Goal: Transaction & Acquisition: Obtain resource

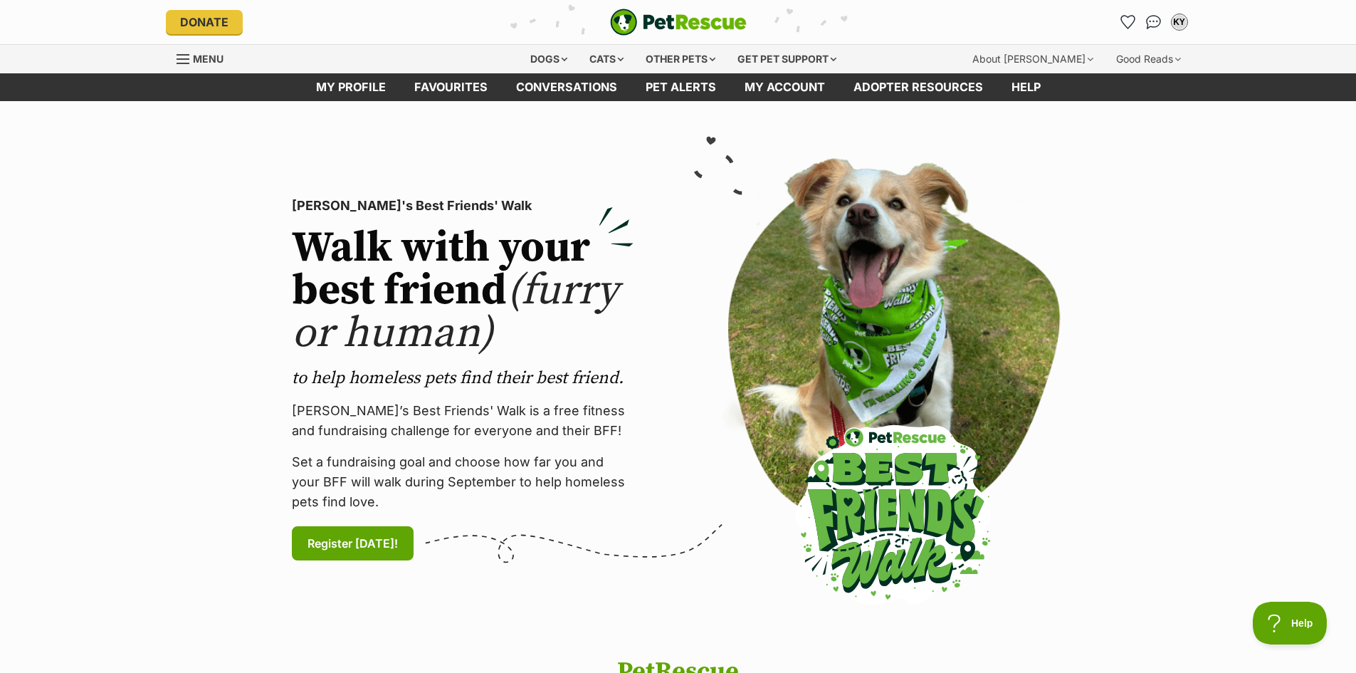
click at [199, 54] on span "Menu" at bounding box center [208, 59] width 31 height 12
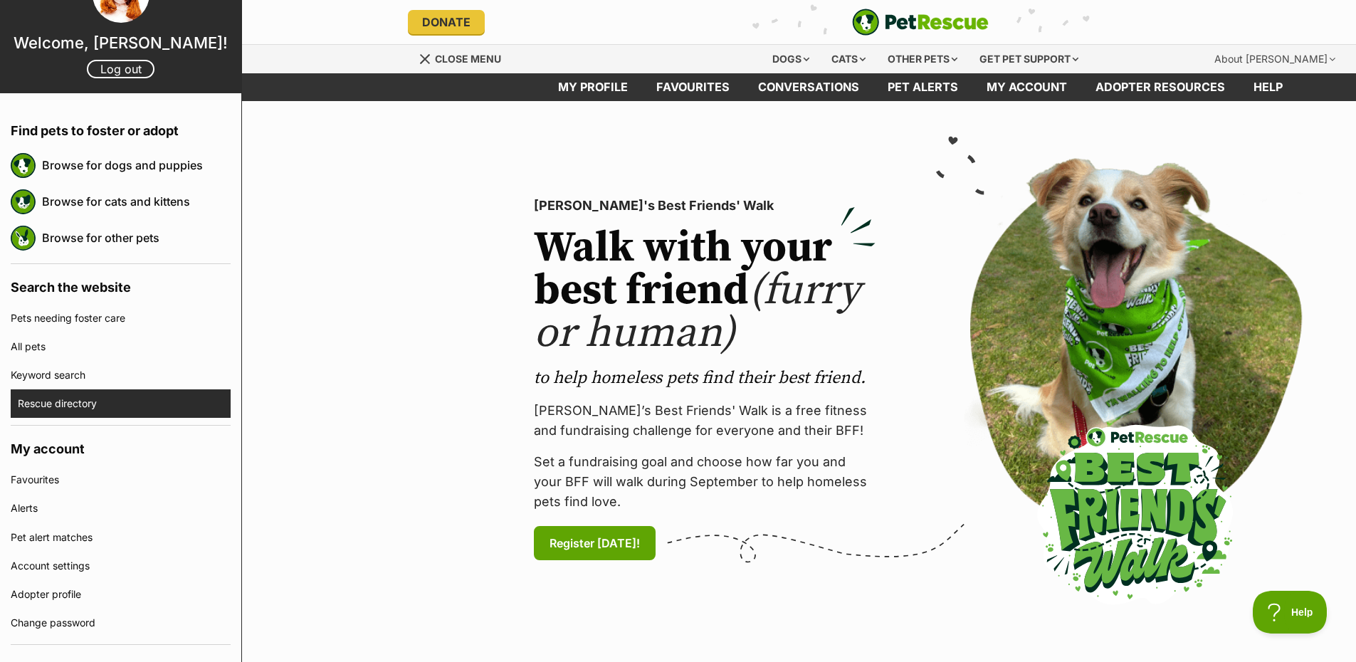
scroll to position [119, 0]
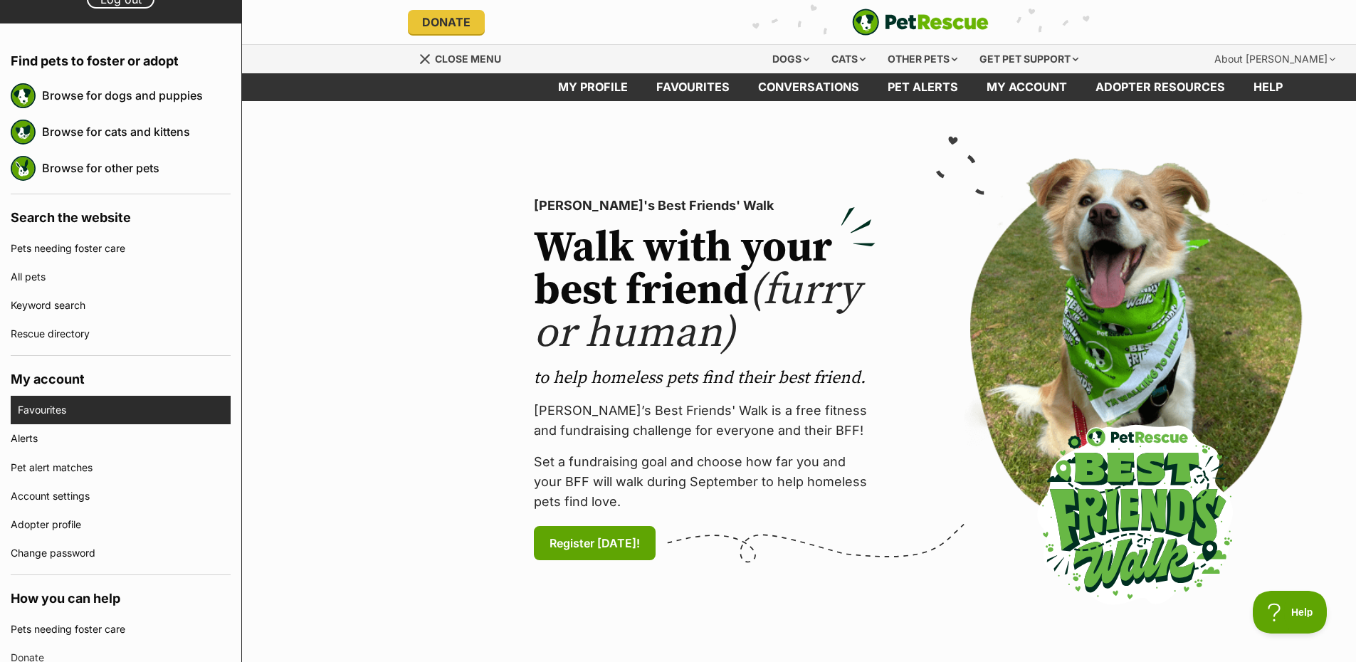
click at [130, 414] on link "Favourites" at bounding box center [124, 410] width 213 height 28
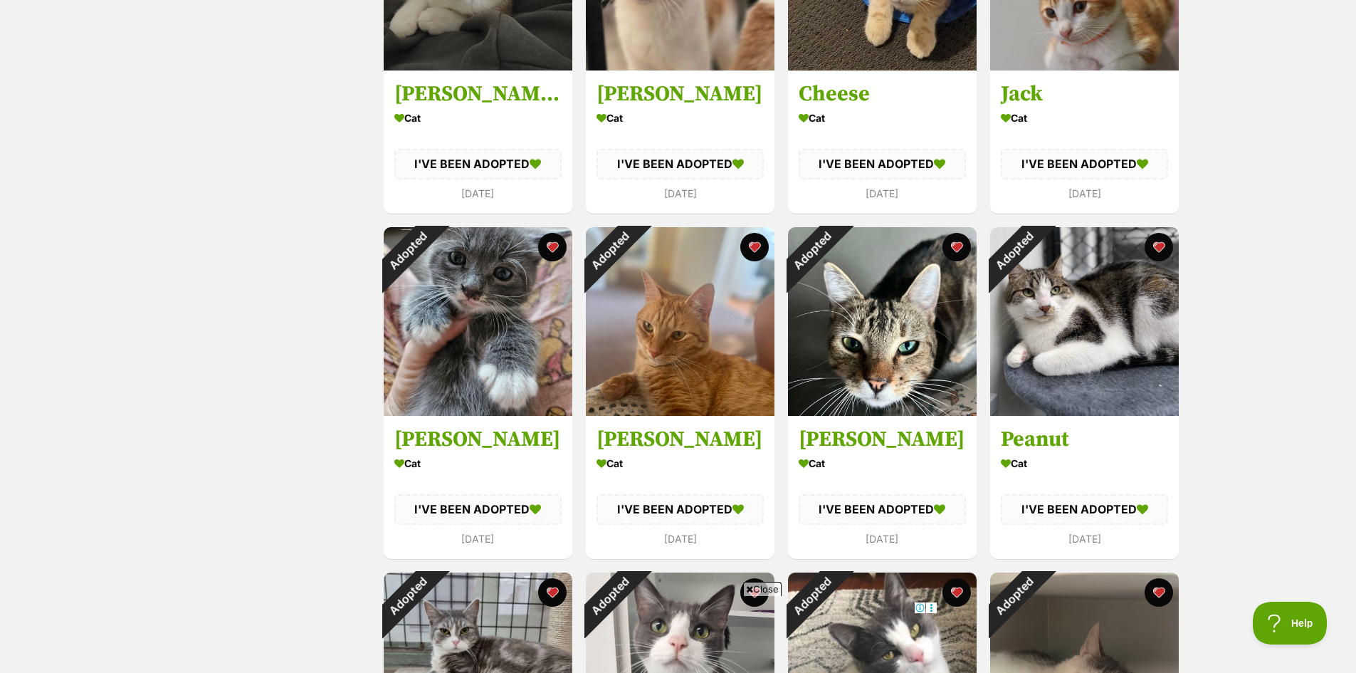
scroll to position [1187, 0]
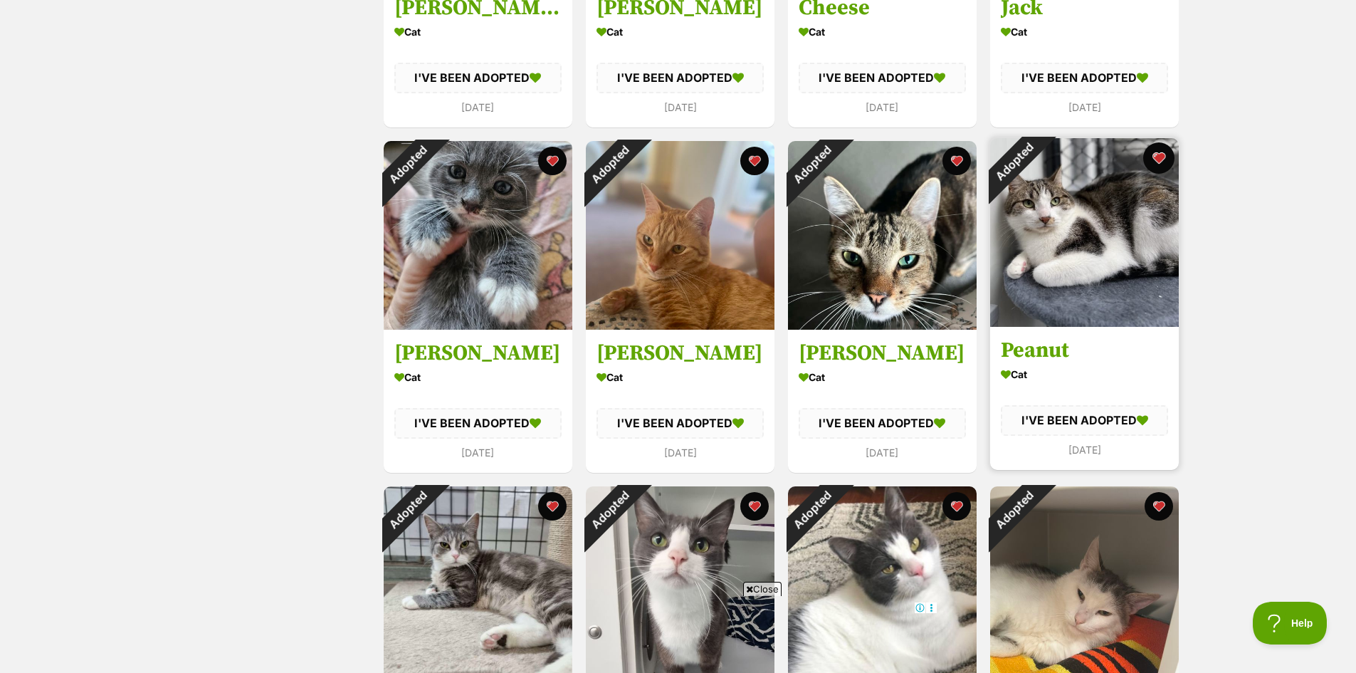
click at [1163, 164] on button "favourite" at bounding box center [1158, 157] width 31 height 31
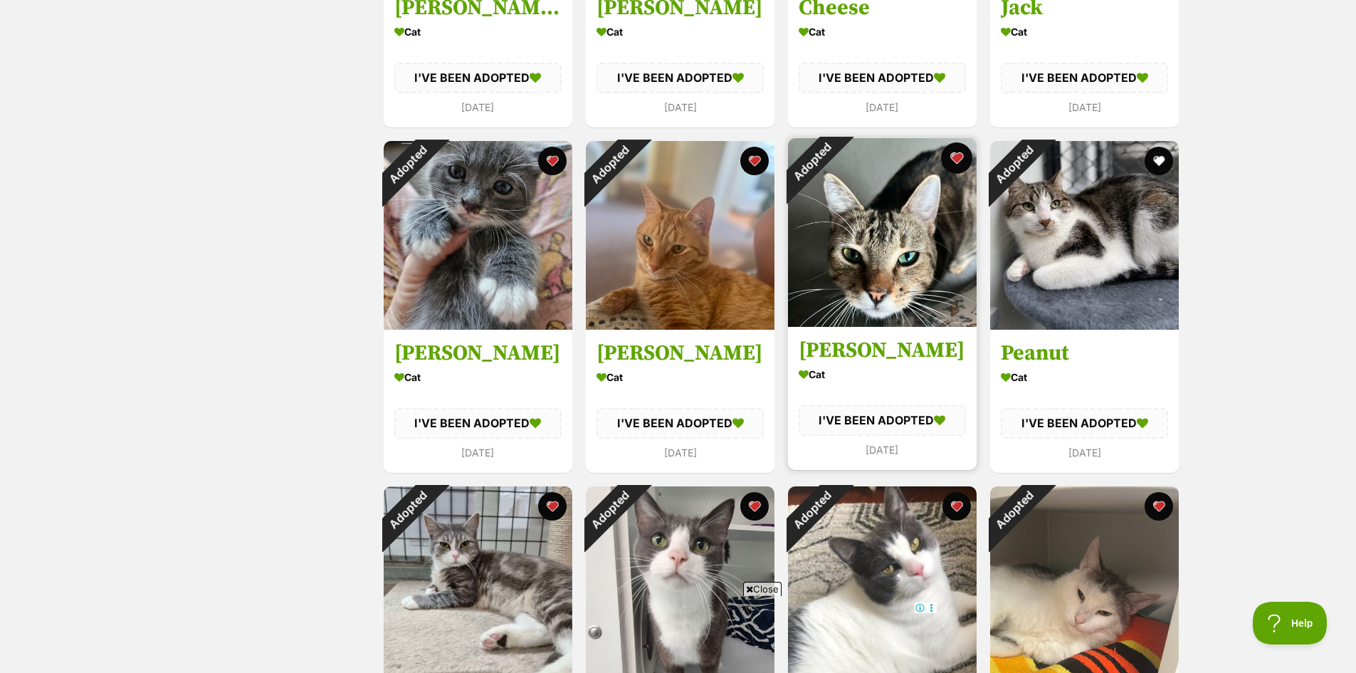
click at [962, 157] on button "favourite" at bounding box center [956, 157] width 31 height 31
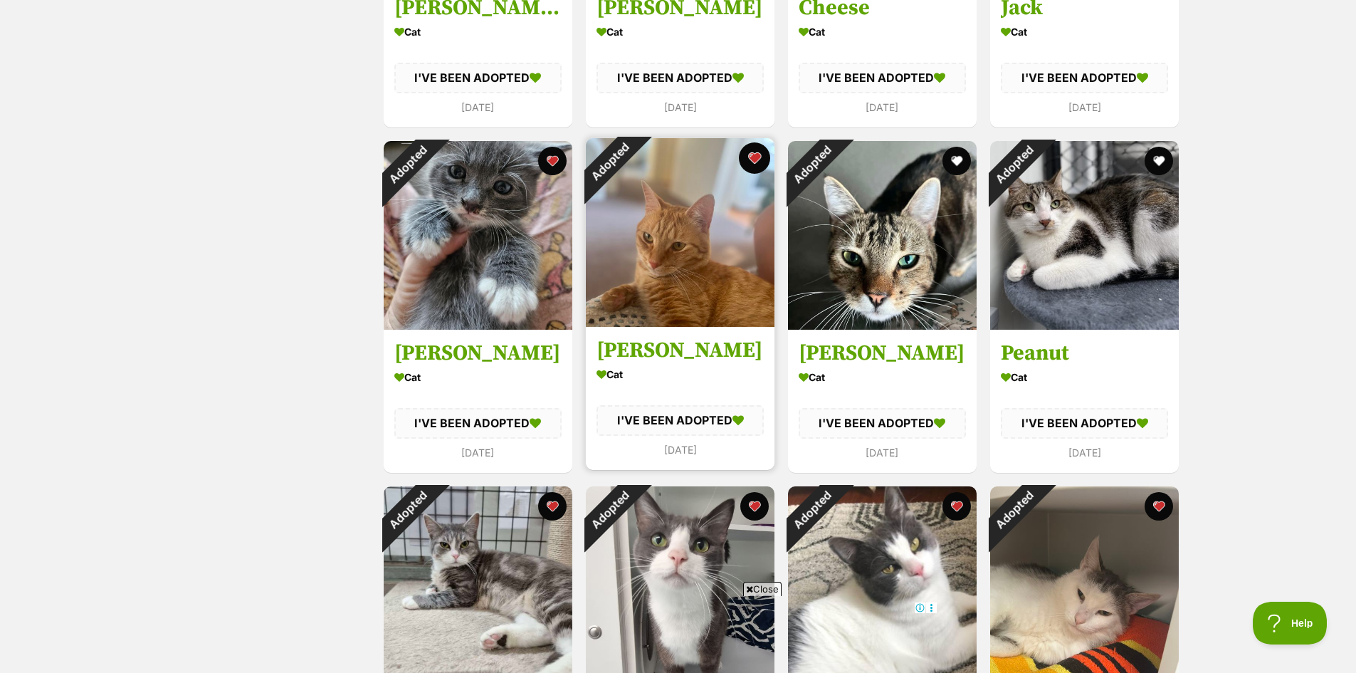
click at [755, 155] on button "favourite" at bounding box center [754, 157] width 31 height 31
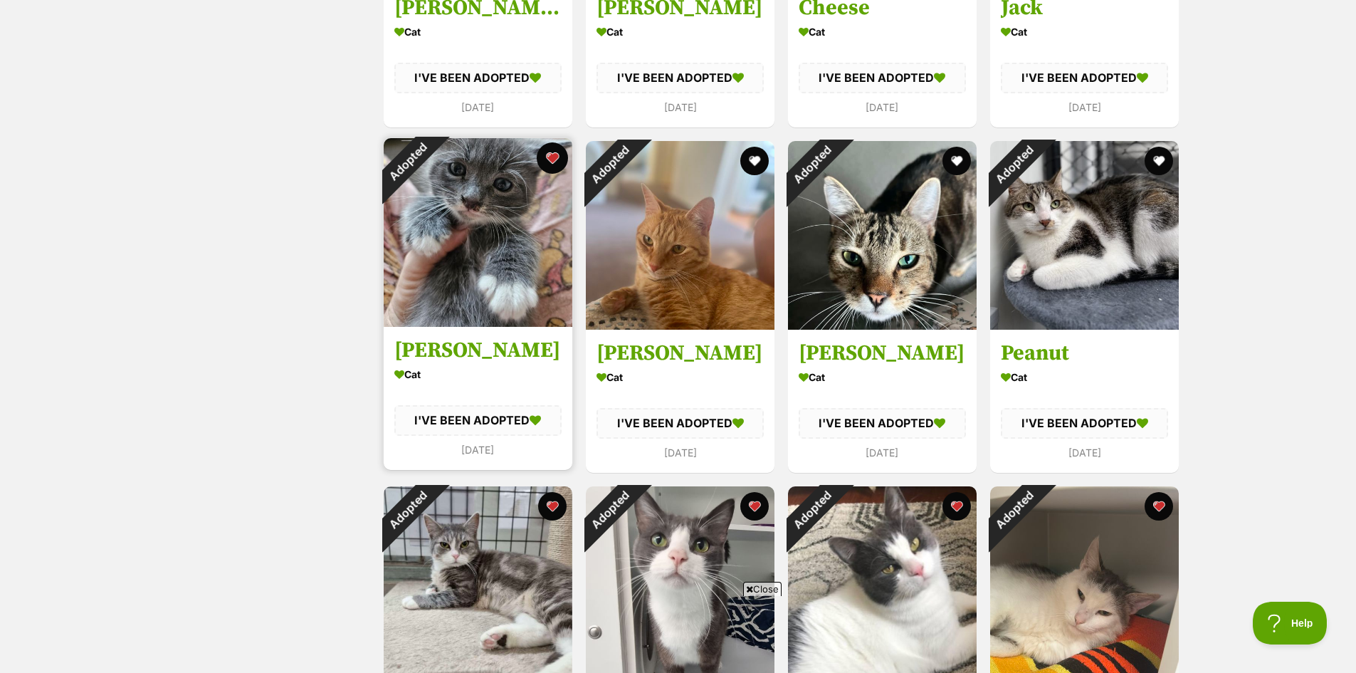
scroll to position [0, 0]
click at [550, 161] on button "favourite" at bounding box center [552, 157] width 31 height 31
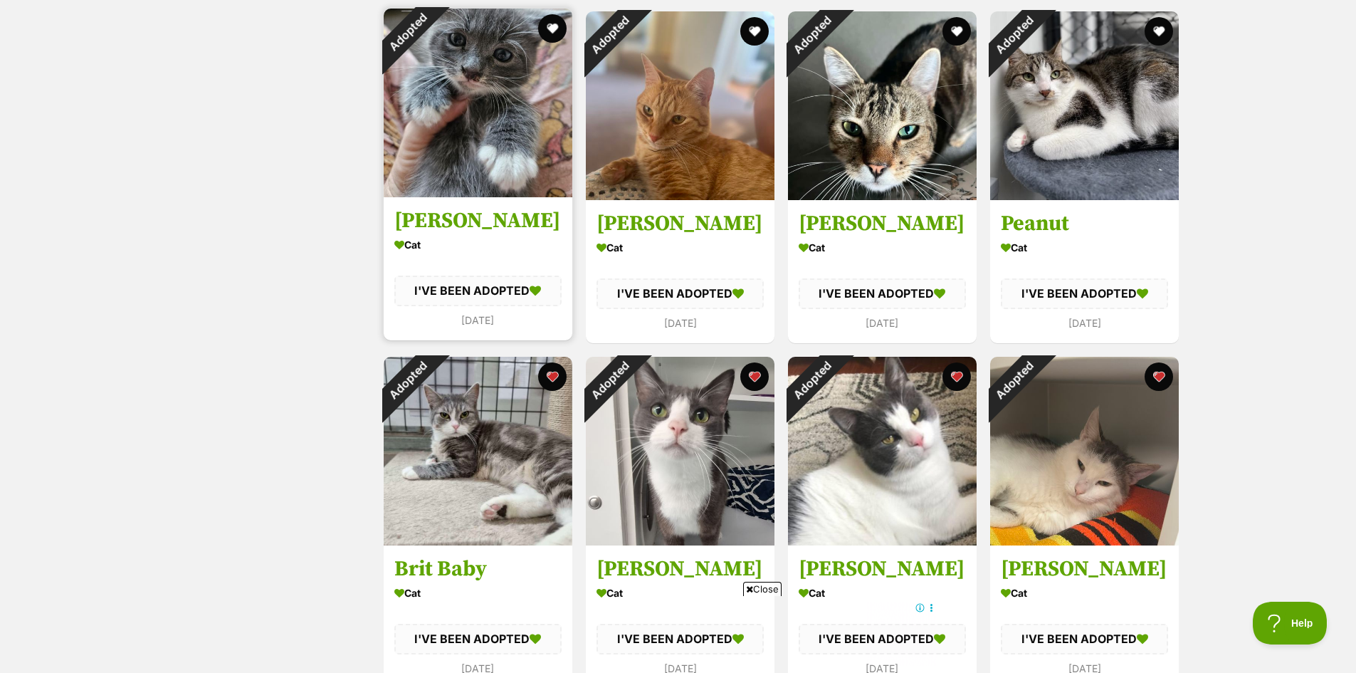
scroll to position [1424, 0]
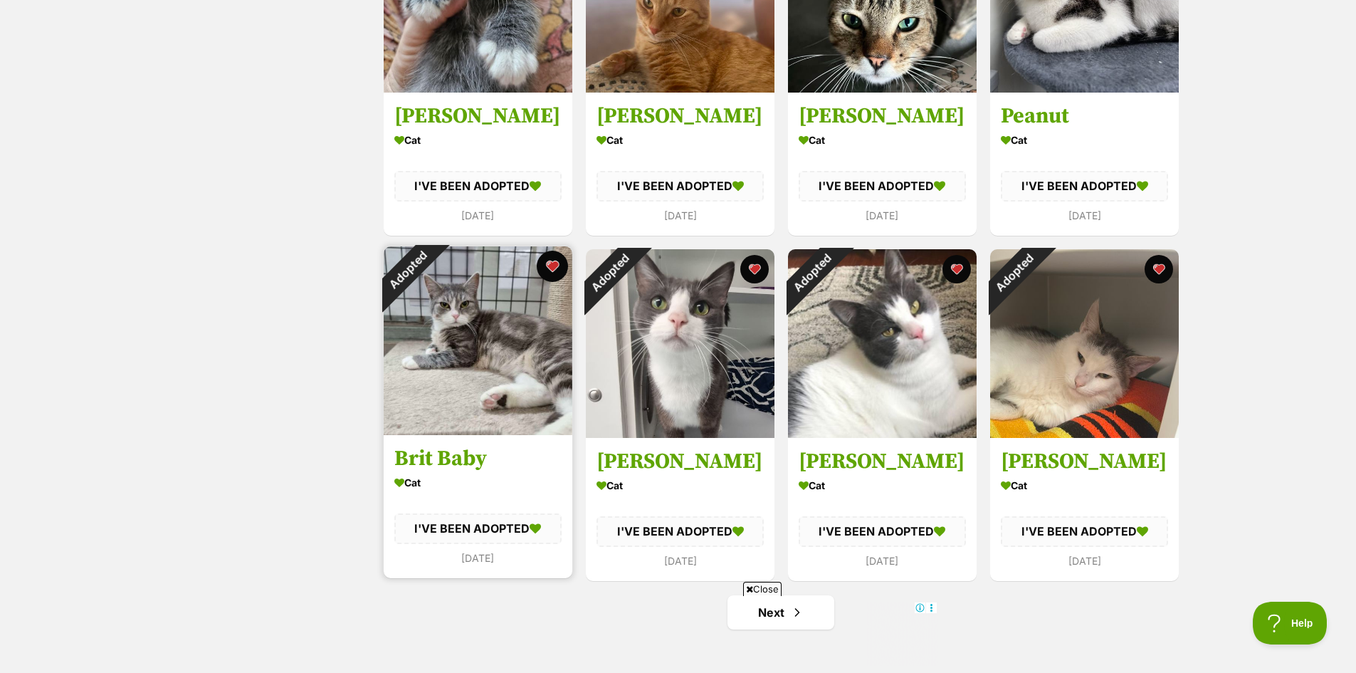
click at [544, 268] on button "favourite" at bounding box center [552, 266] width 31 height 31
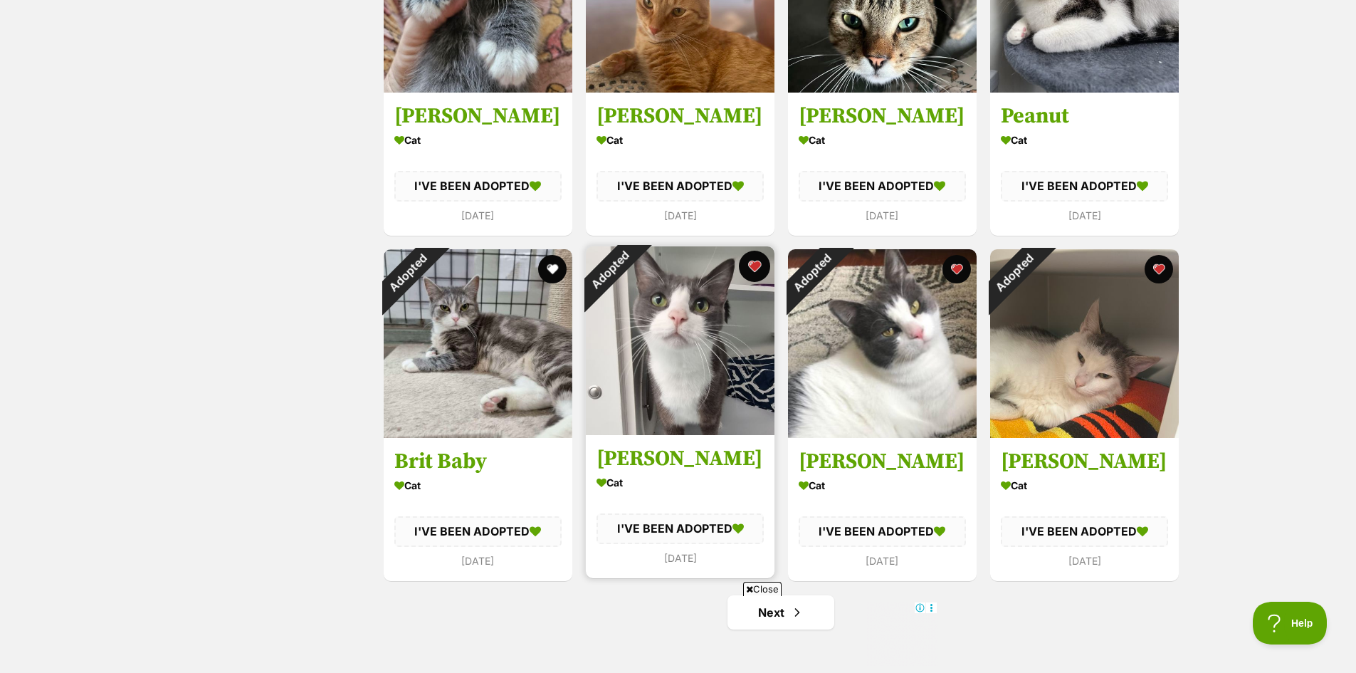
click at [750, 266] on button "favourite" at bounding box center [754, 266] width 31 height 31
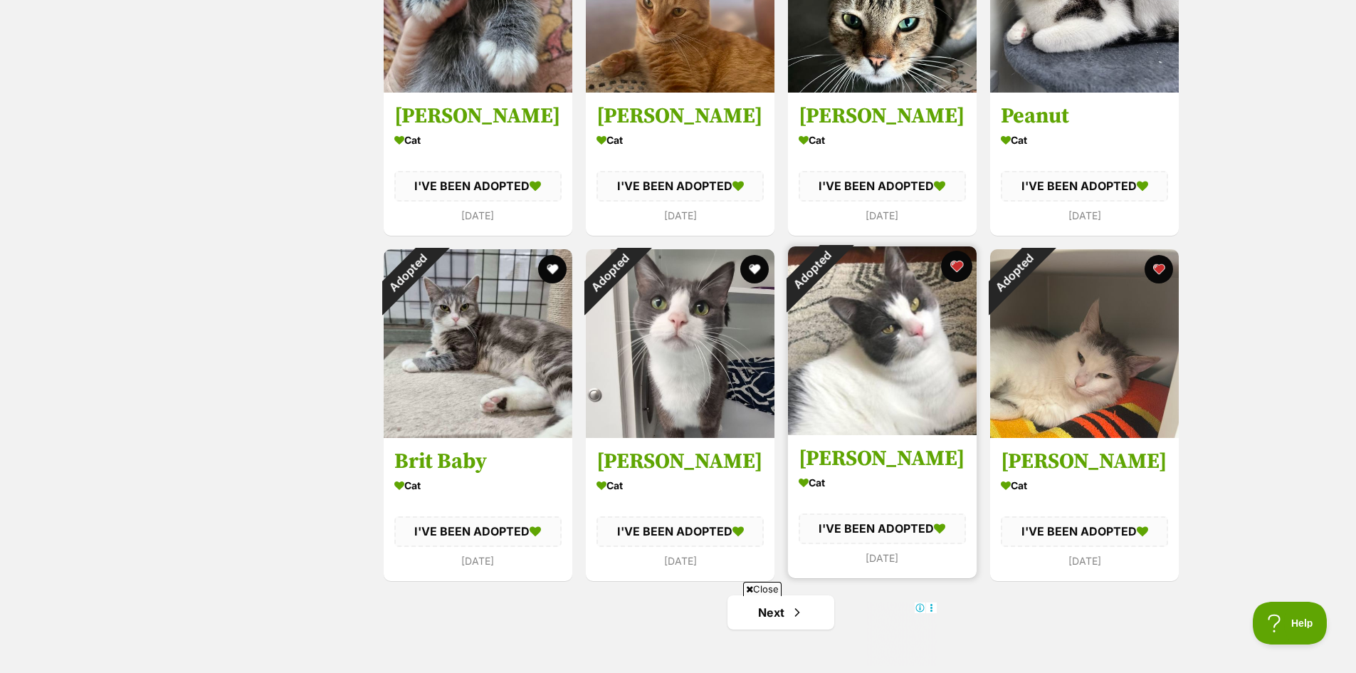
click at [956, 267] on button "favourite" at bounding box center [956, 266] width 31 height 31
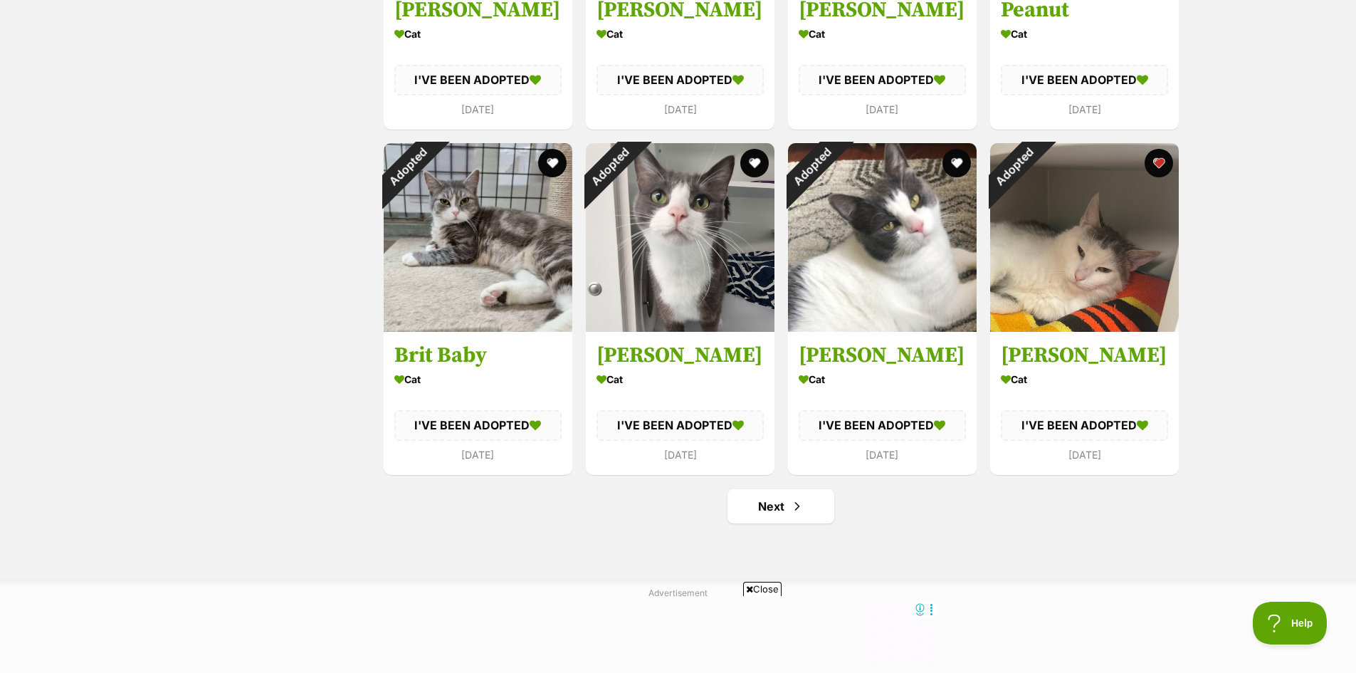
scroll to position [1543, 0]
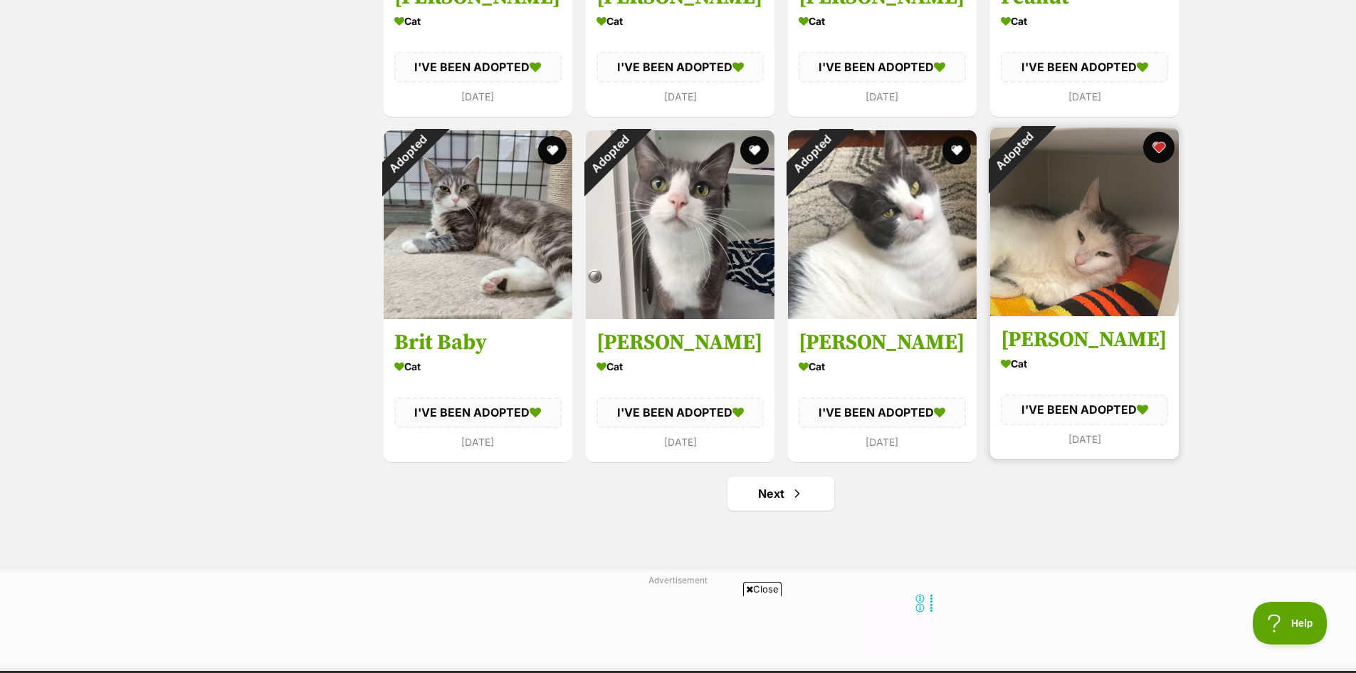
click at [1168, 142] on button "favourite" at bounding box center [1158, 147] width 31 height 31
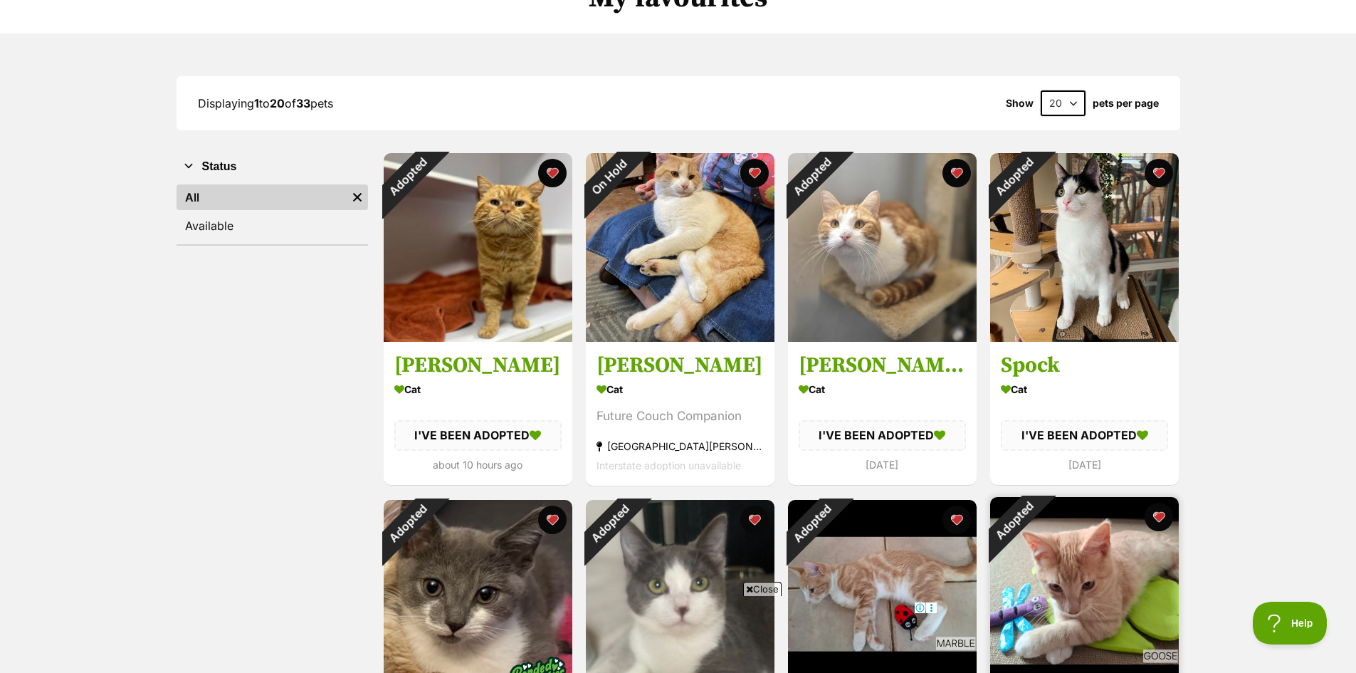
scroll to position [119, 0]
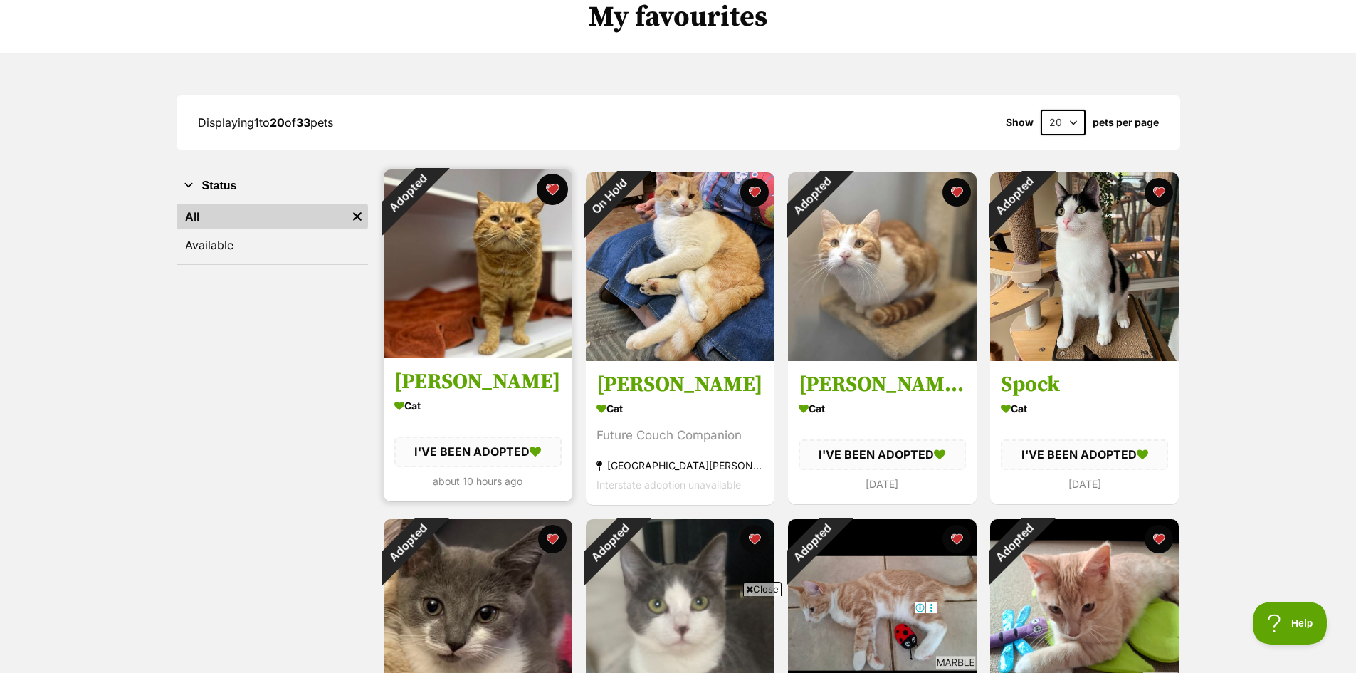
click at [551, 192] on button "favourite" at bounding box center [552, 189] width 31 height 31
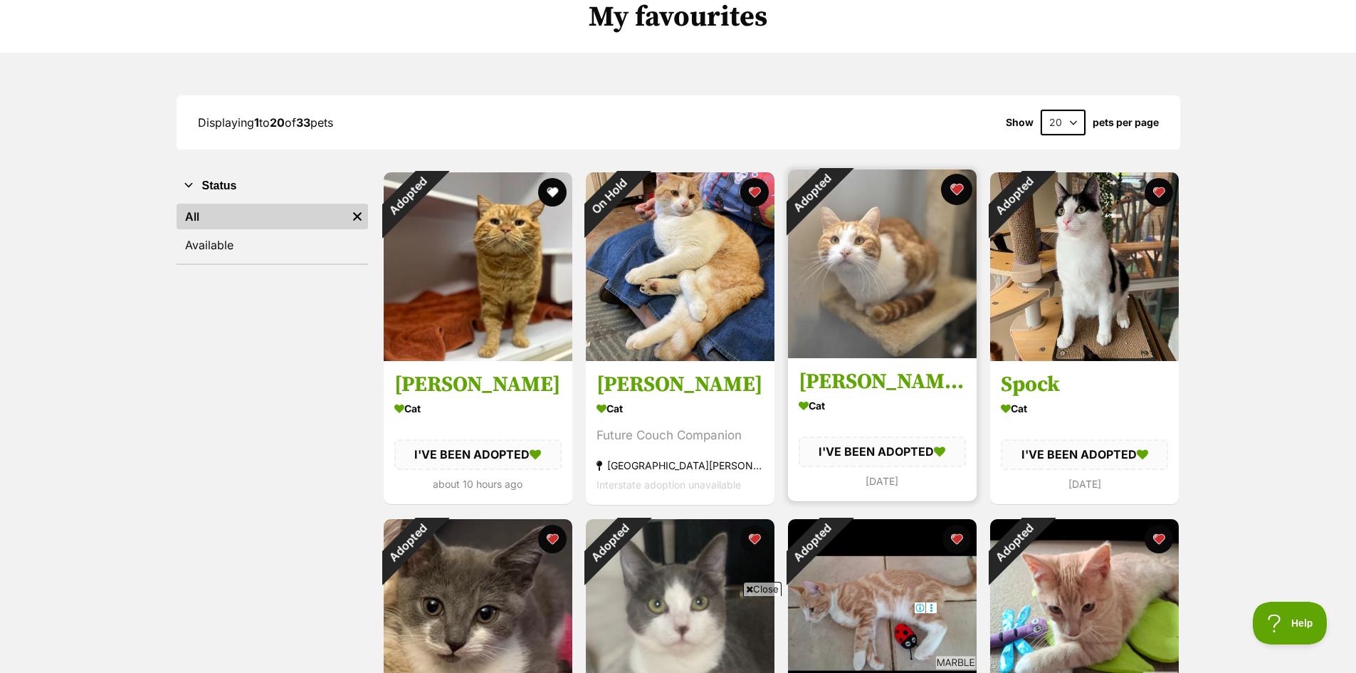
click at [955, 187] on button "favourite" at bounding box center [956, 189] width 31 height 31
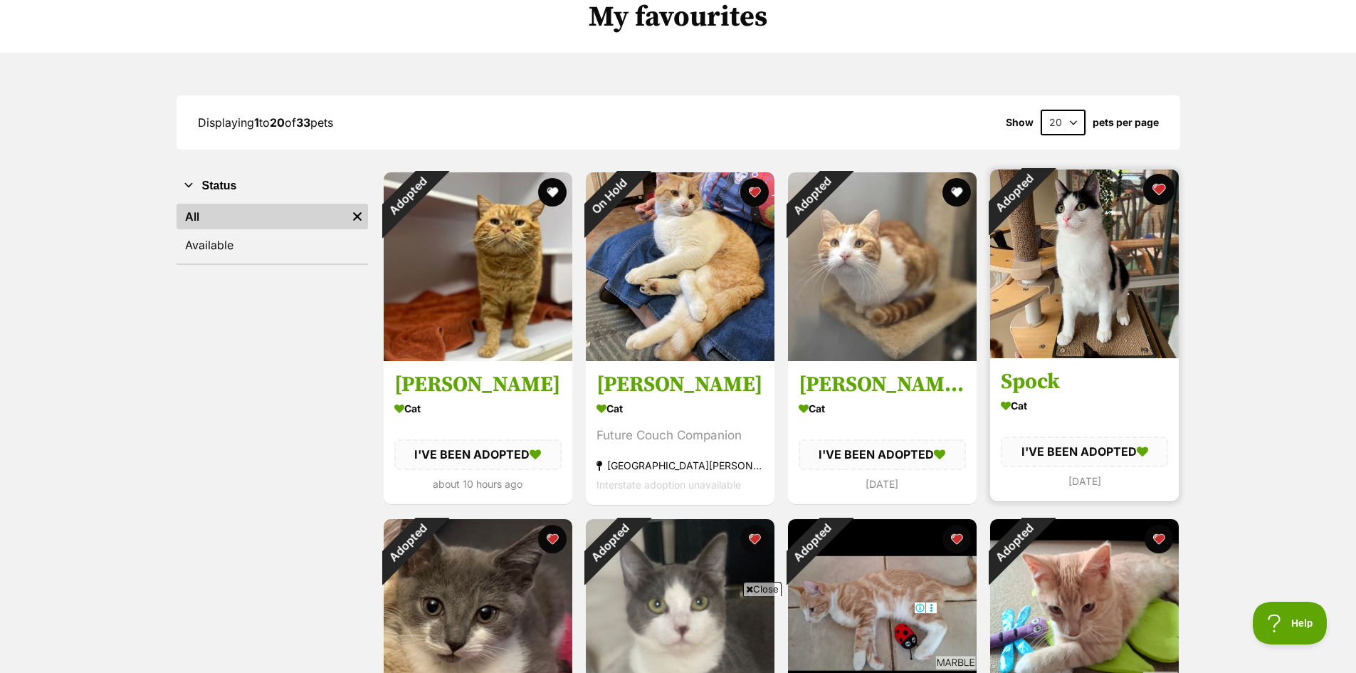
click at [1150, 187] on button "favourite" at bounding box center [1158, 189] width 31 height 31
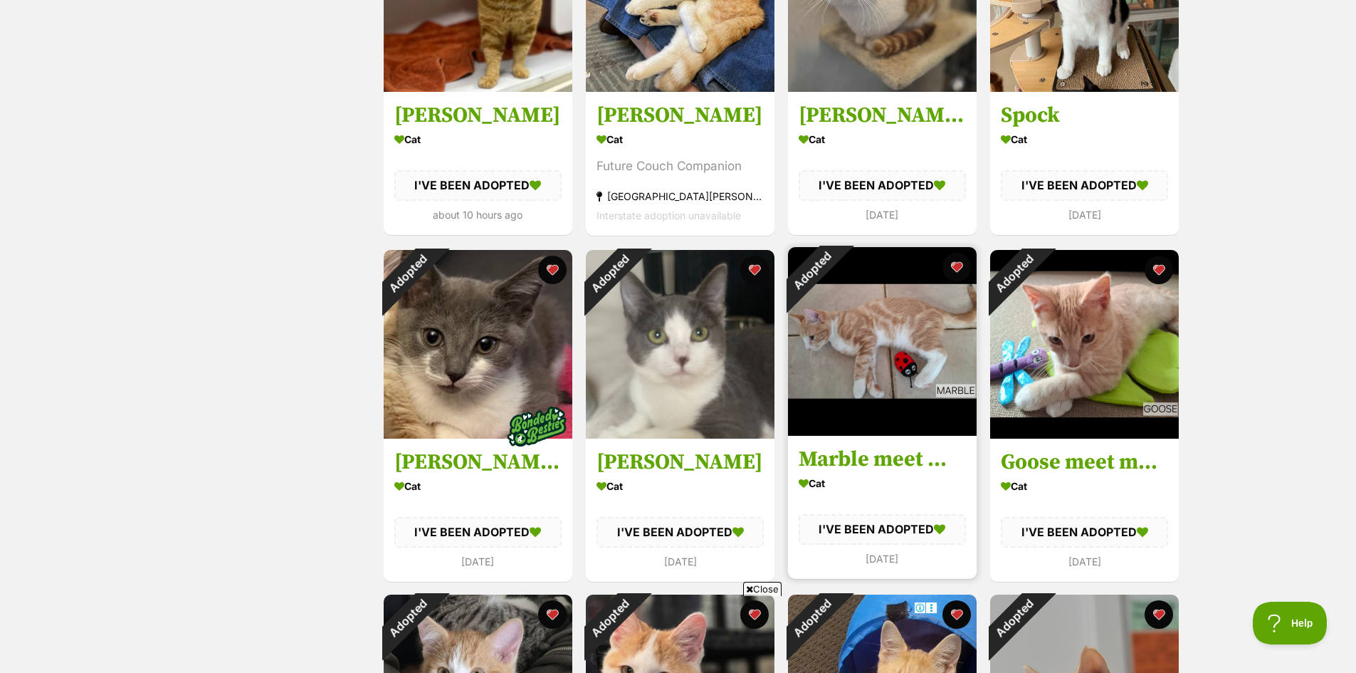
scroll to position [475, 0]
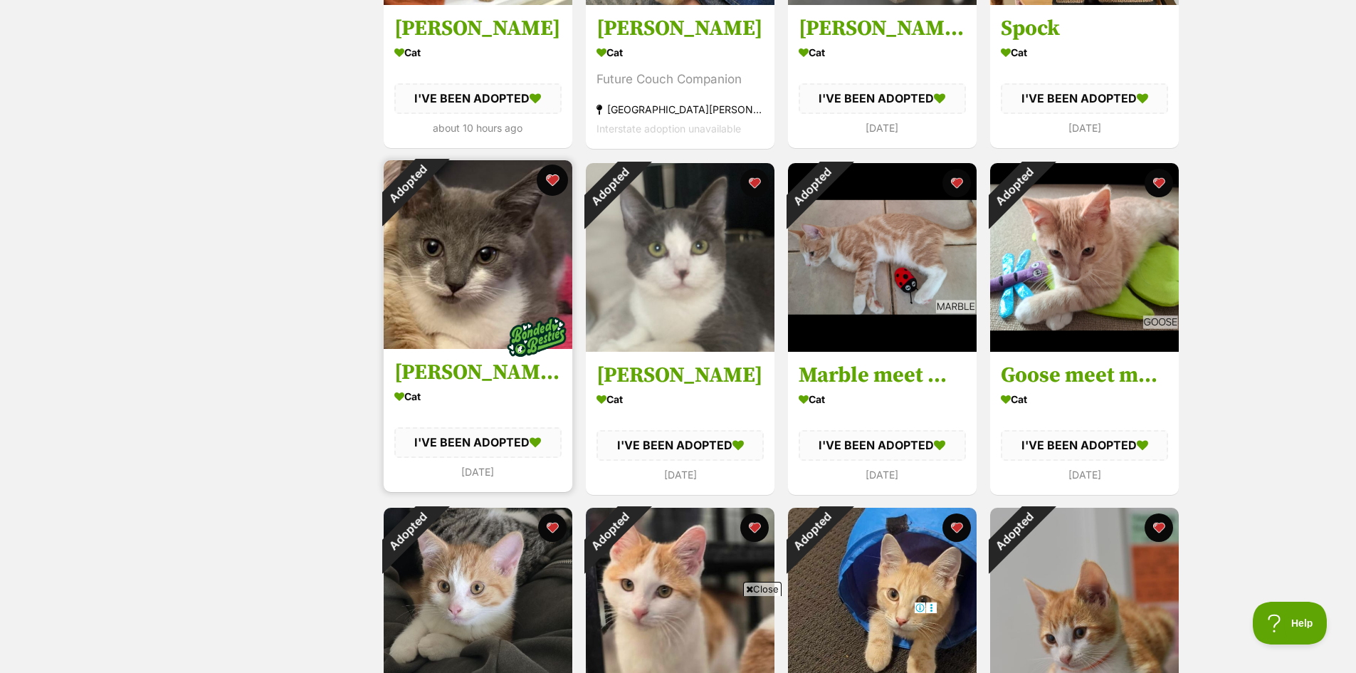
click at [557, 182] on button "favourite" at bounding box center [552, 179] width 31 height 31
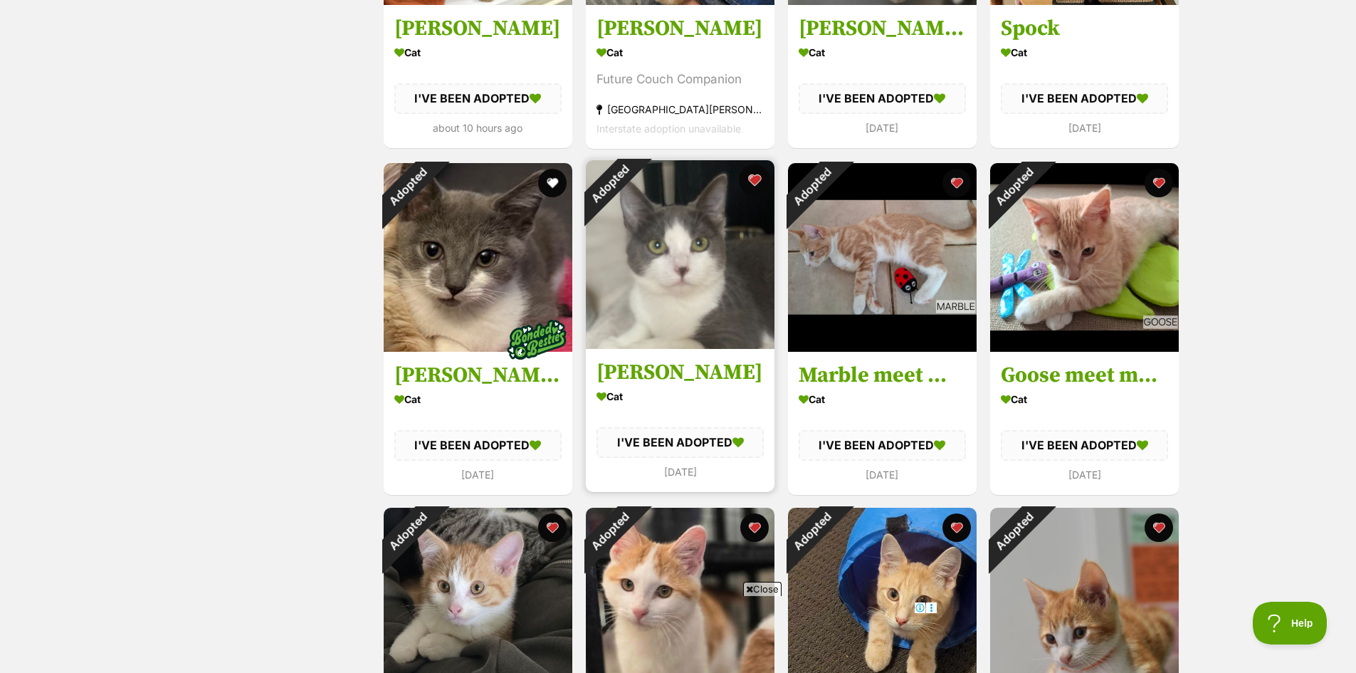
click at [763, 182] on button "favourite" at bounding box center [754, 179] width 31 height 31
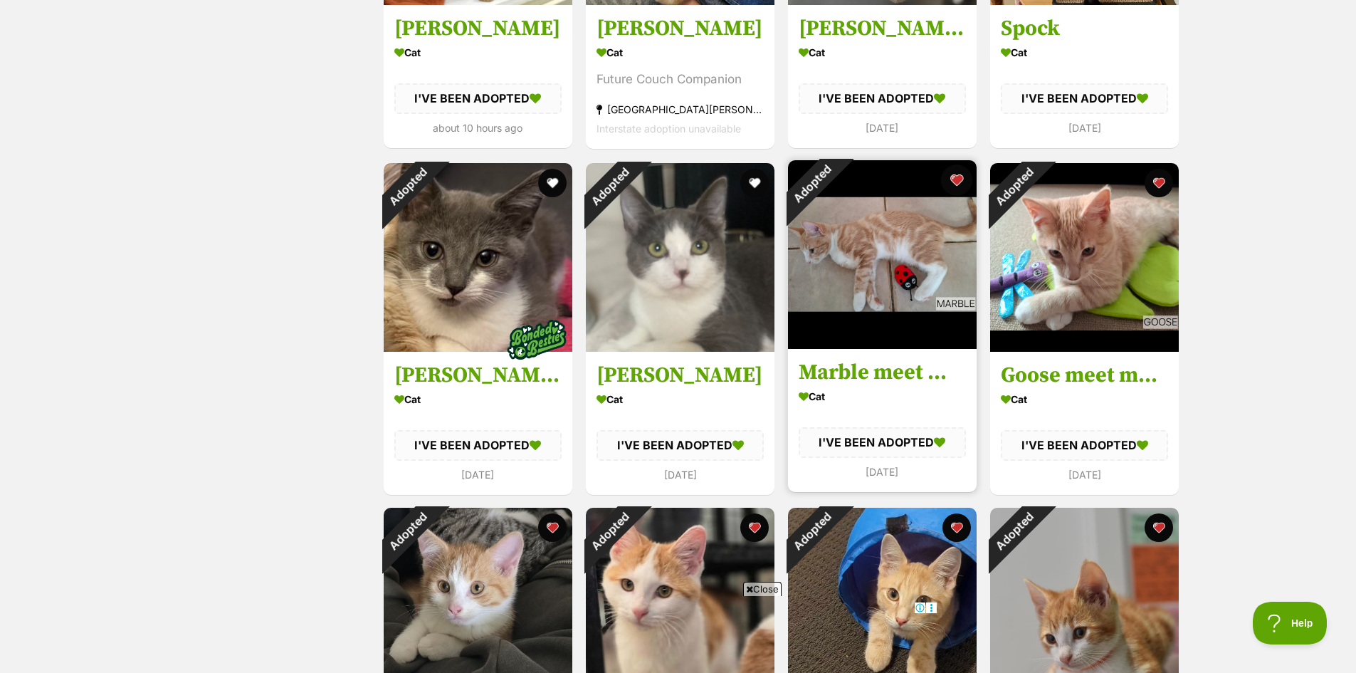
click at [951, 181] on button "favourite" at bounding box center [956, 179] width 31 height 31
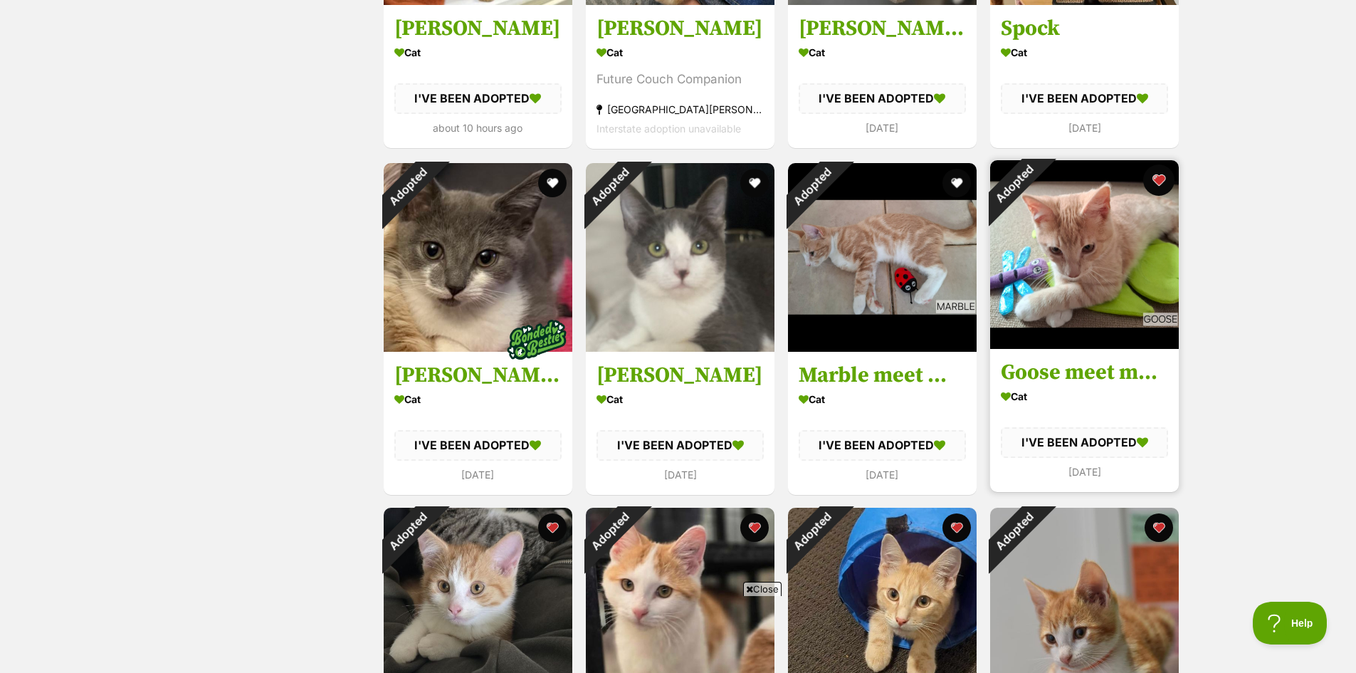
scroll to position [0, 0]
click at [1159, 180] on button "favourite" at bounding box center [1158, 179] width 31 height 31
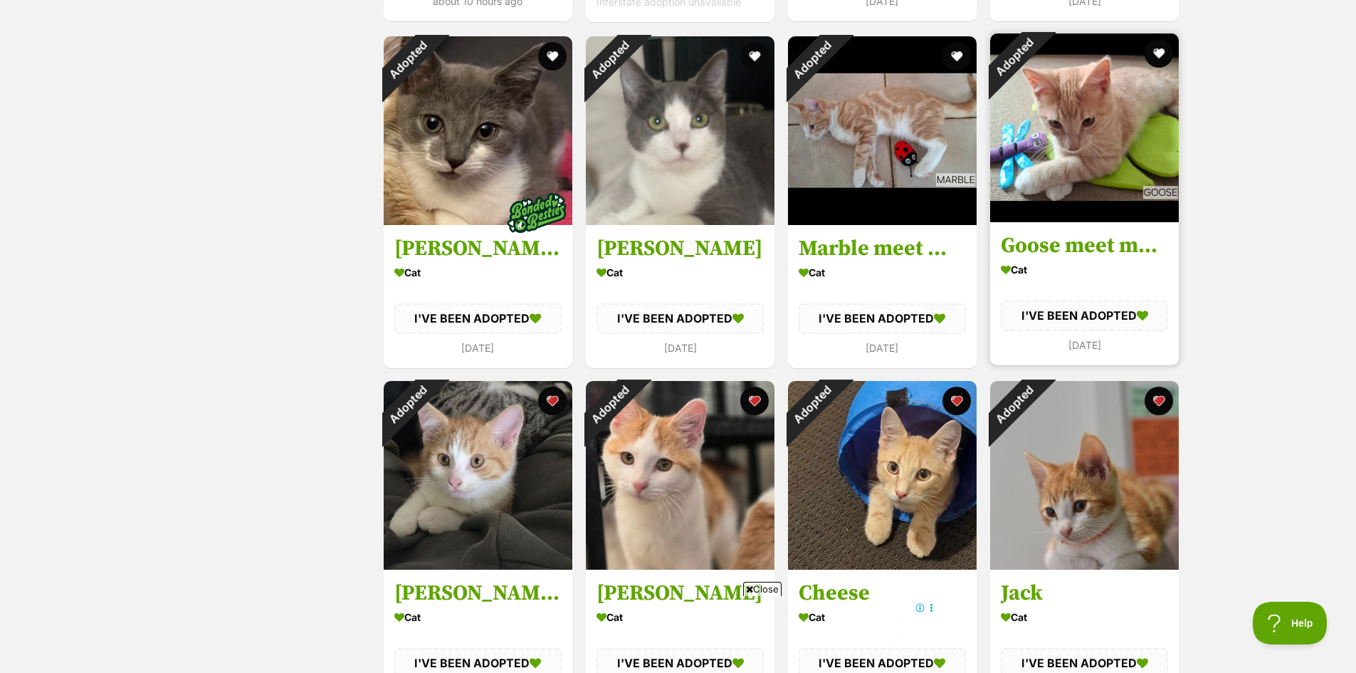
scroll to position [831, 0]
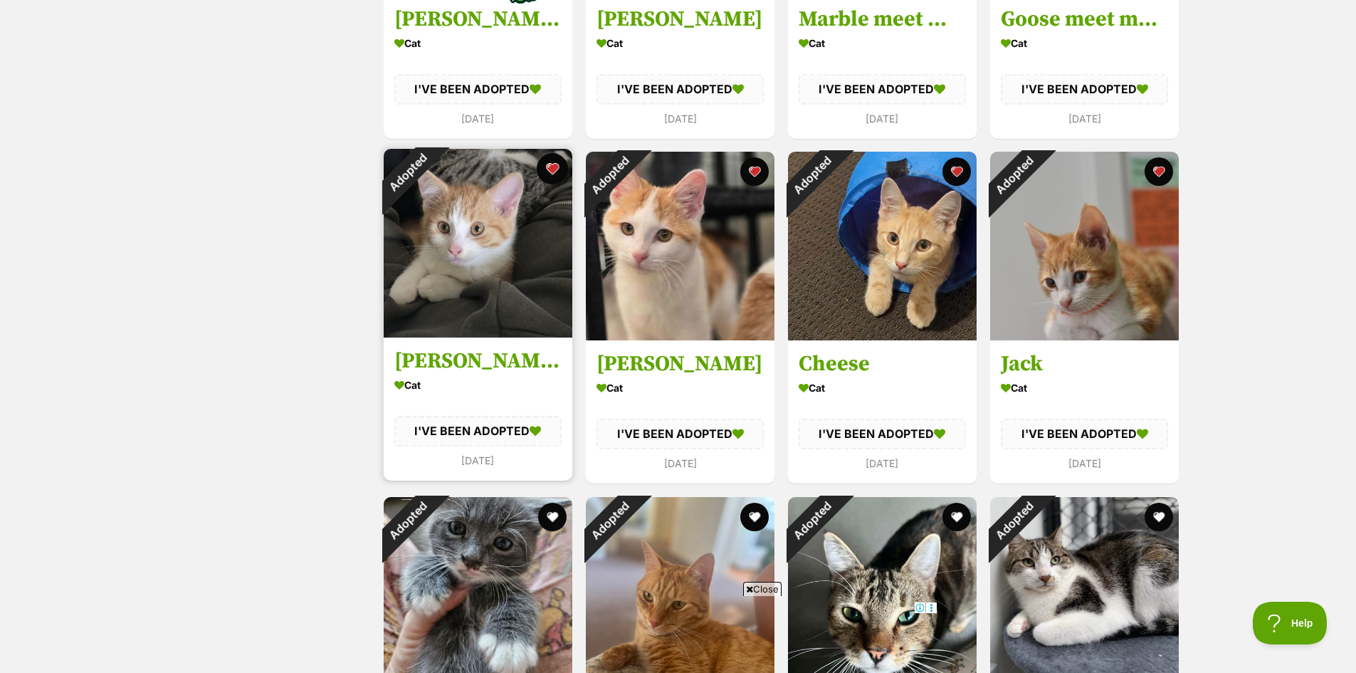
click at [559, 167] on button "favourite" at bounding box center [552, 168] width 31 height 31
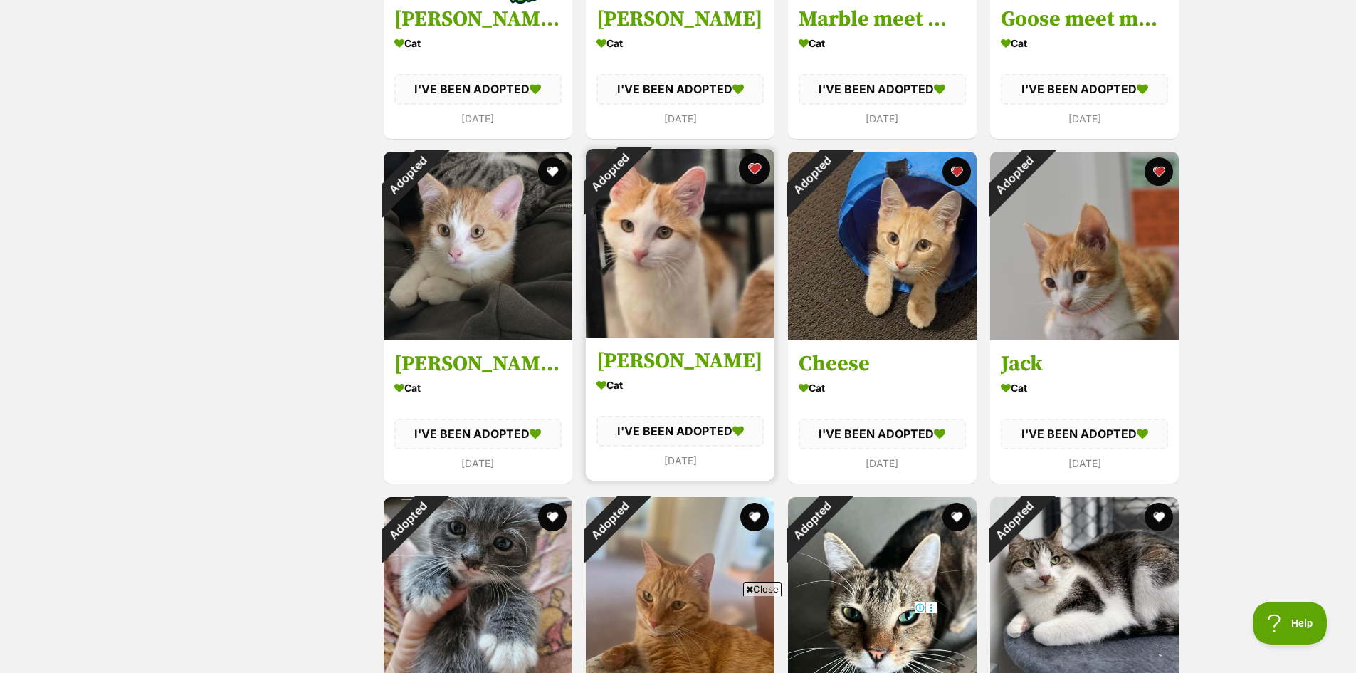
click at [755, 174] on button "favourite" at bounding box center [754, 168] width 31 height 31
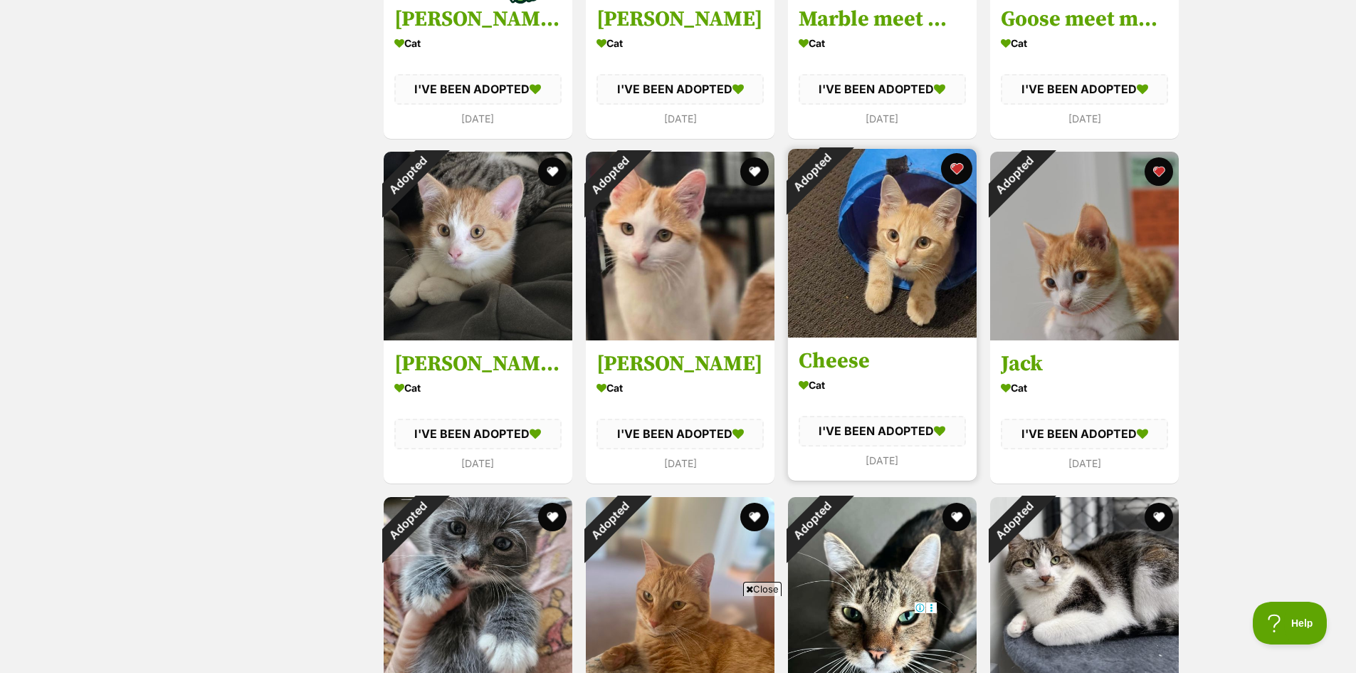
click at [950, 173] on button "favourite" at bounding box center [956, 168] width 31 height 31
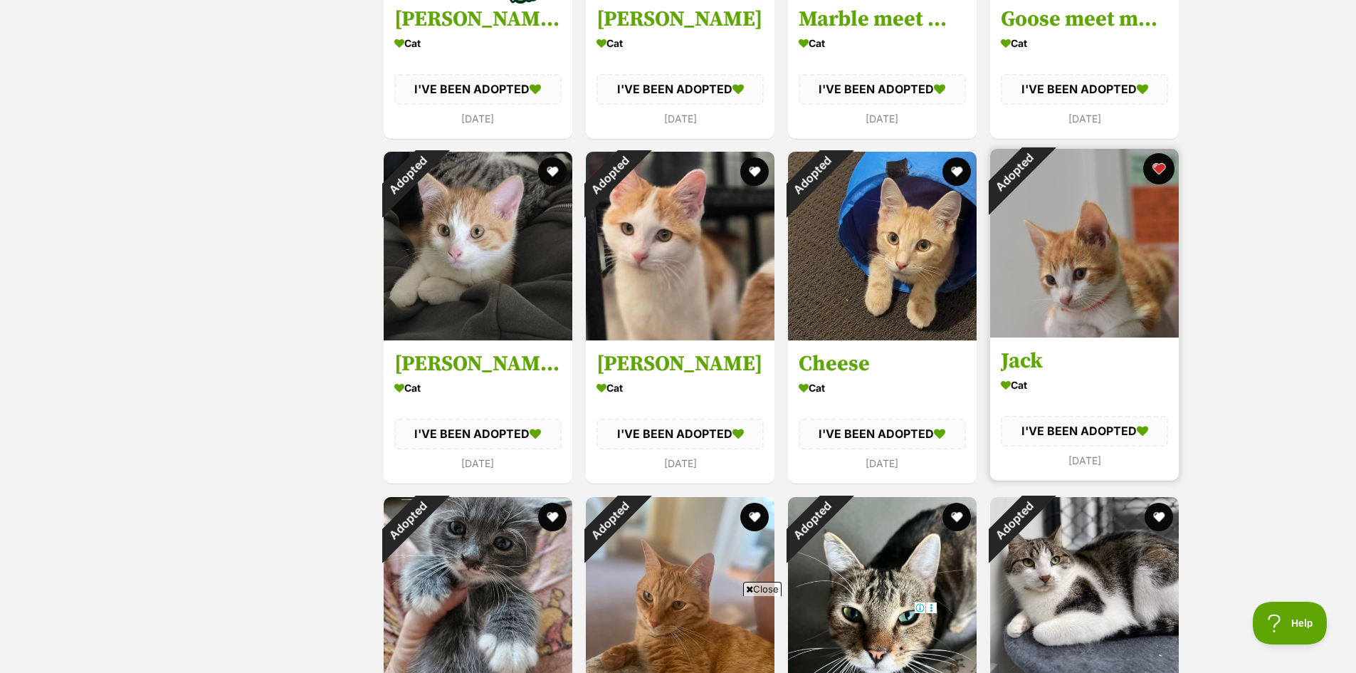
click at [1155, 172] on button "favourite" at bounding box center [1158, 168] width 31 height 31
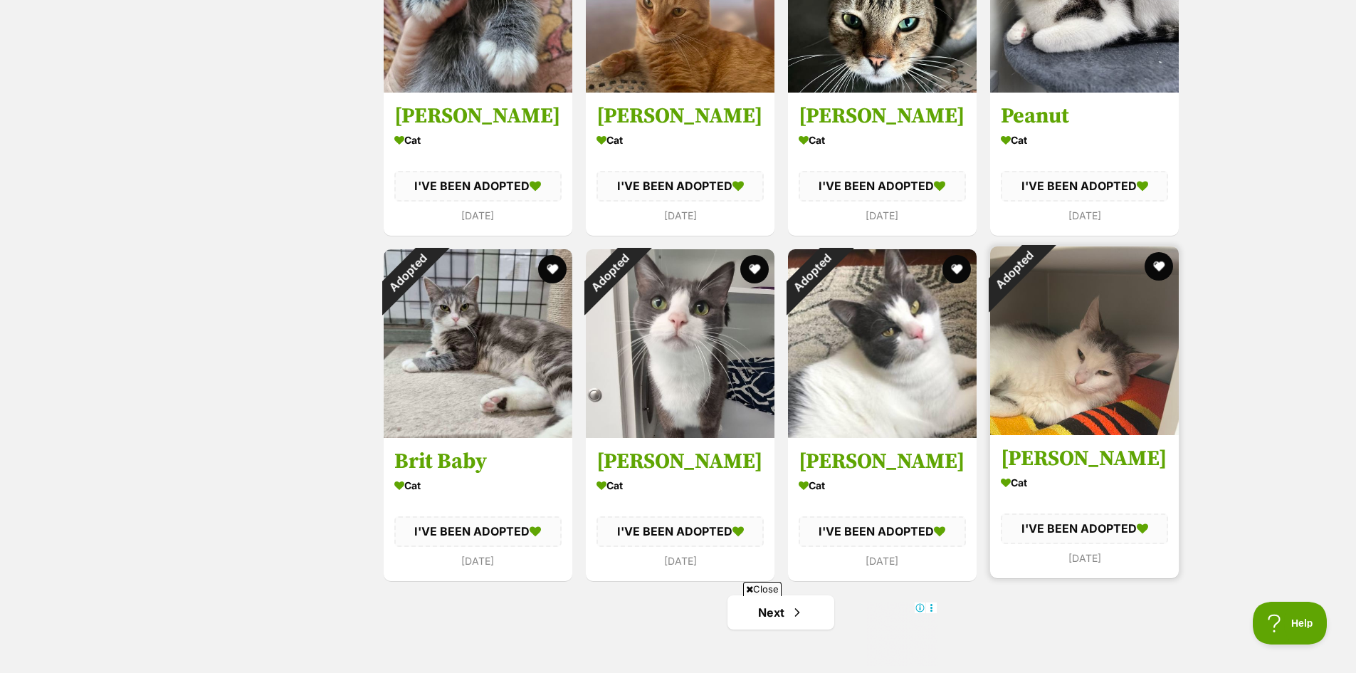
scroll to position [1661, 0]
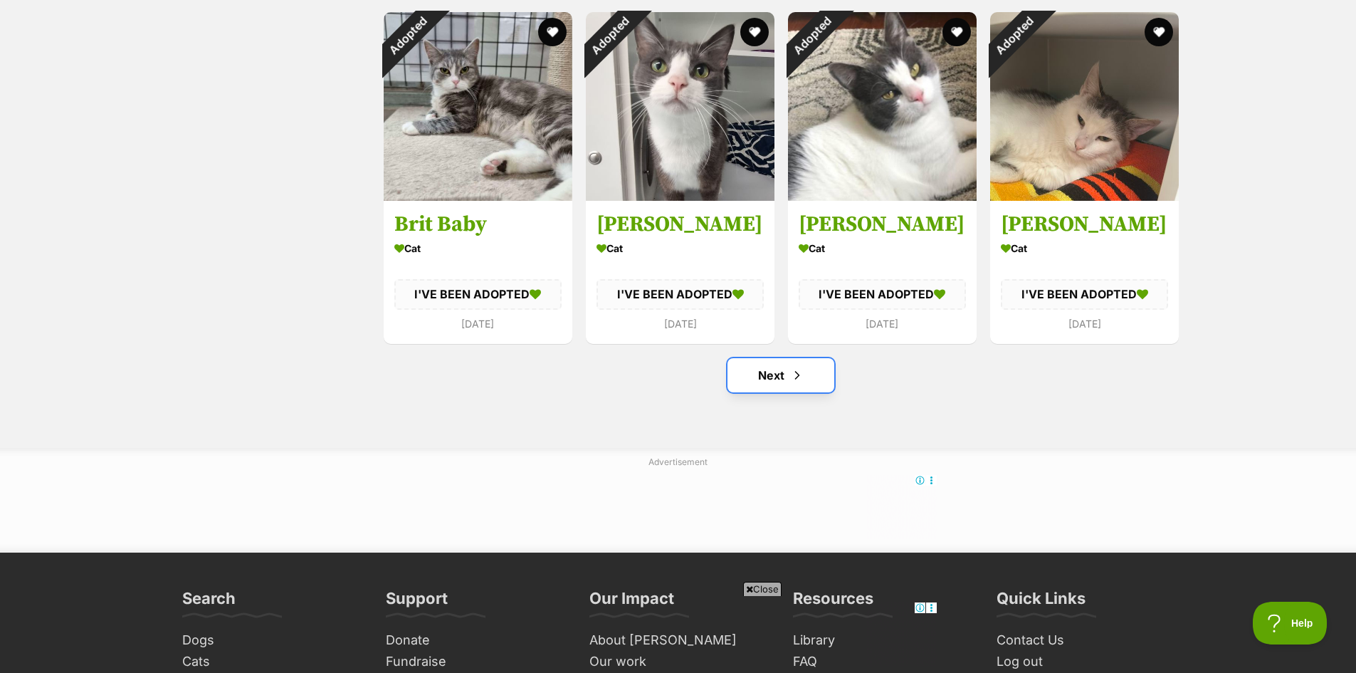
click at [784, 383] on link "Next" at bounding box center [781, 375] width 107 height 34
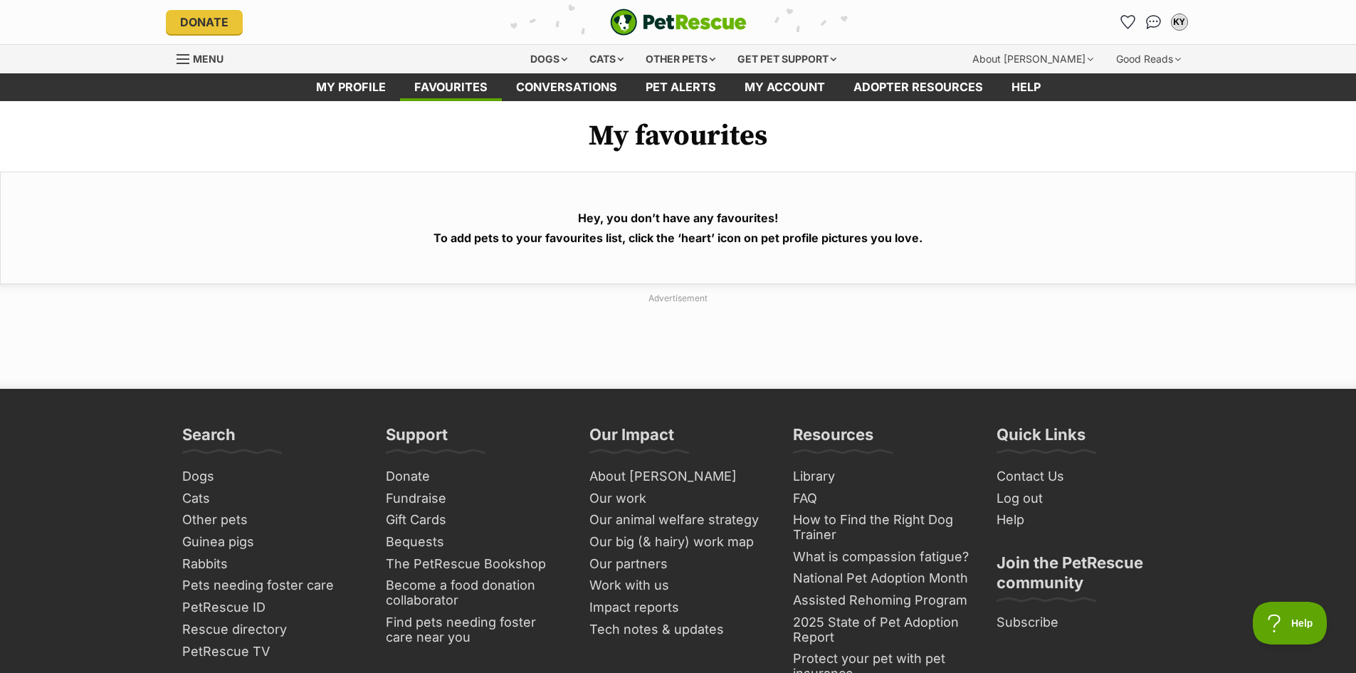
click at [197, 54] on span "Menu" at bounding box center [208, 59] width 31 height 12
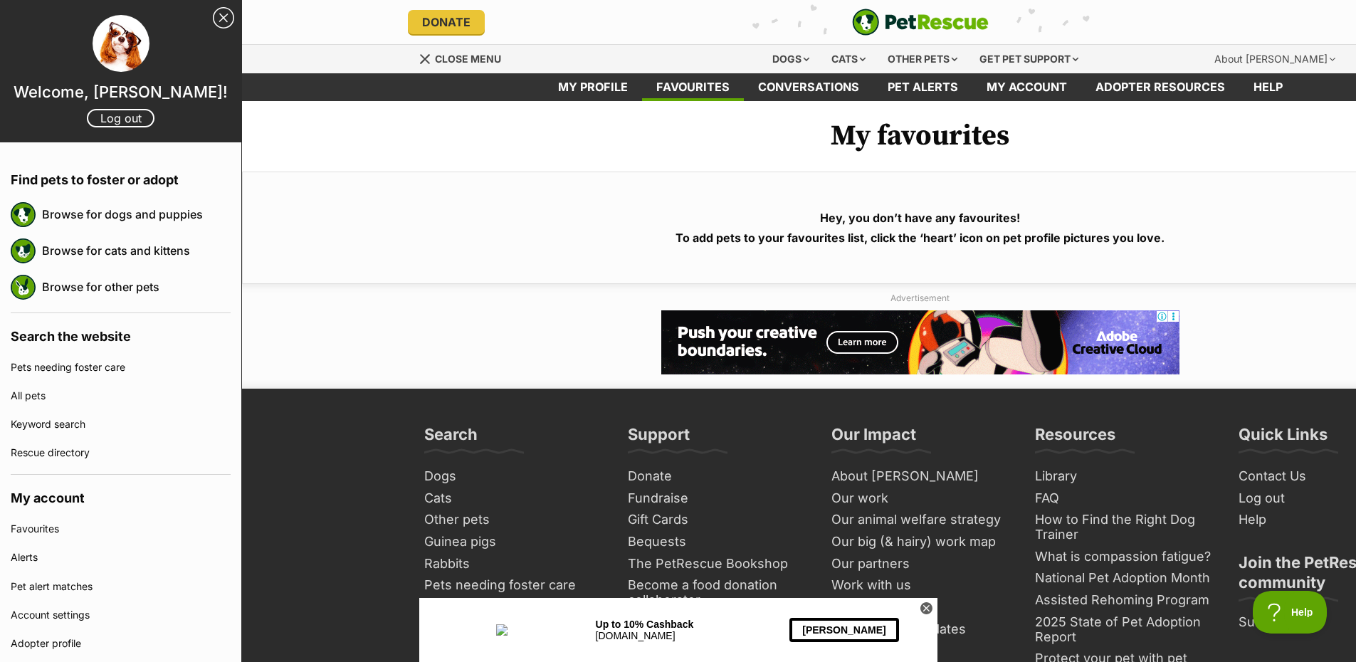
click at [63, 535] on link "Favourites" at bounding box center [121, 529] width 220 height 28
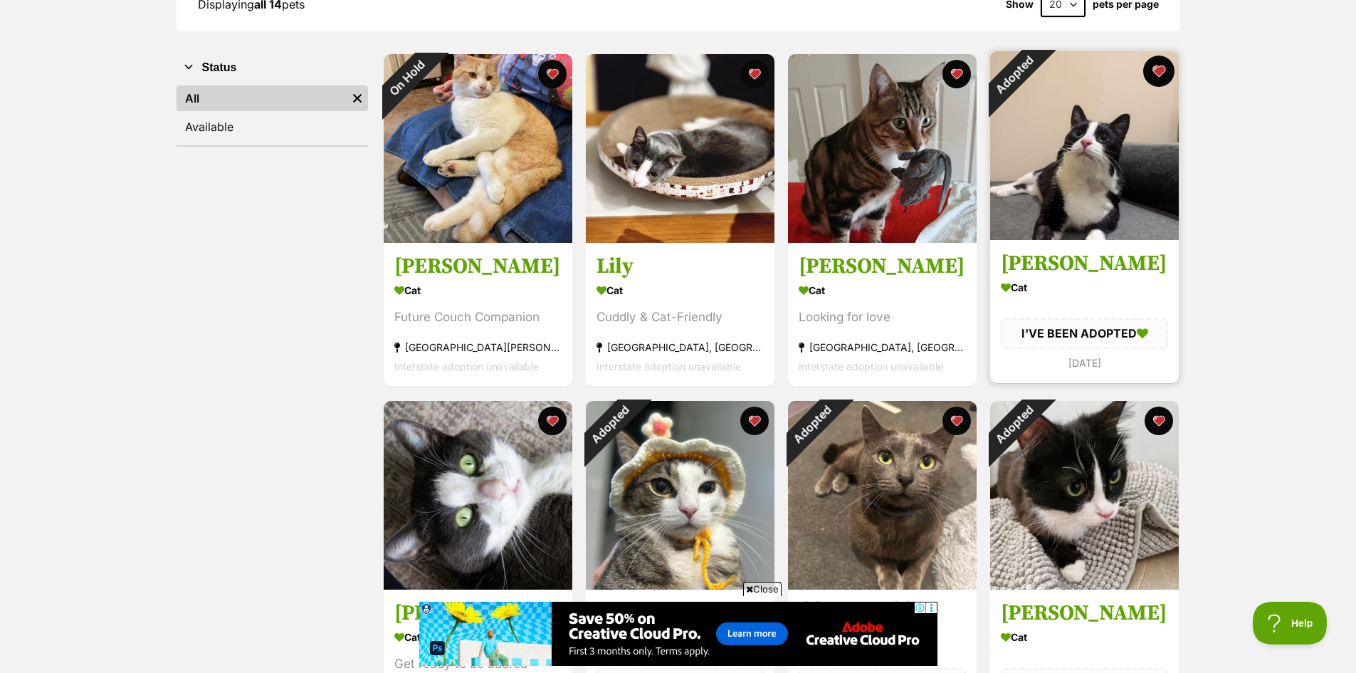
click at [1159, 70] on button "favourite" at bounding box center [1158, 71] width 31 height 31
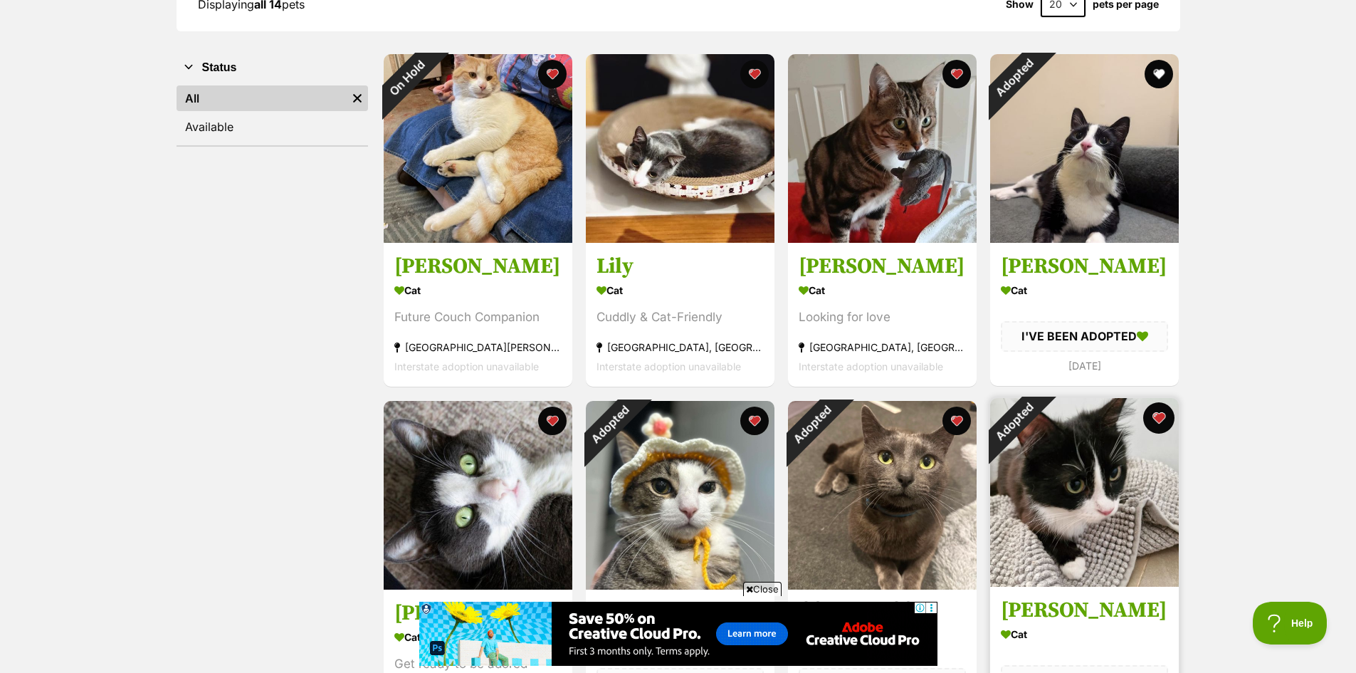
click at [1156, 422] on button "favourite" at bounding box center [1158, 417] width 31 height 31
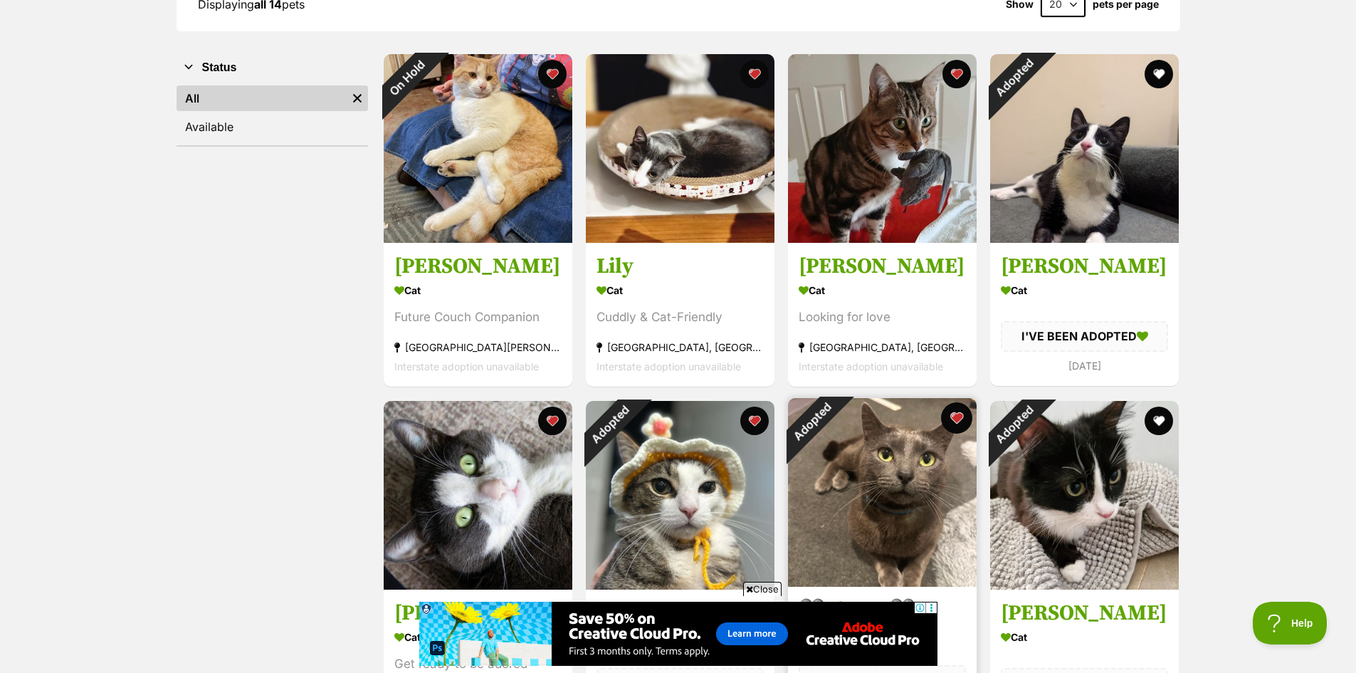
click at [962, 426] on button "favourite" at bounding box center [956, 417] width 31 height 31
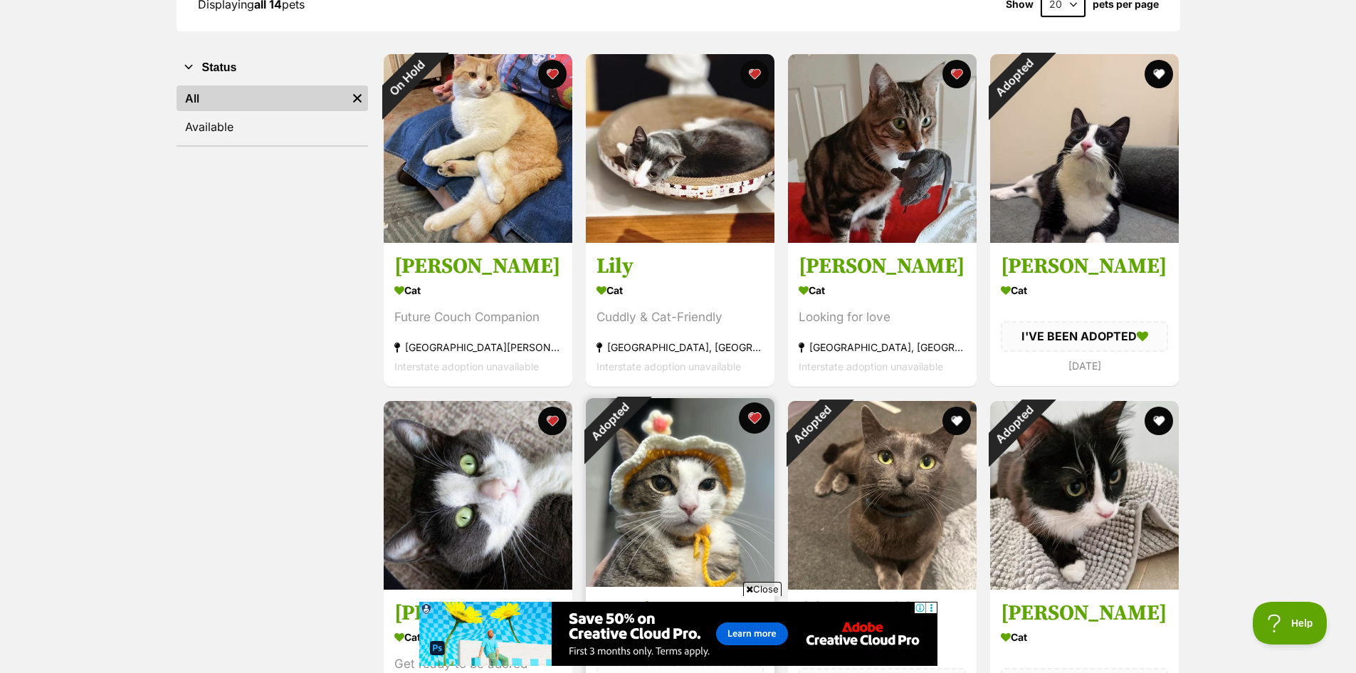
click at [751, 414] on button "favourite" at bounding box center [754, 417] width 31 height 31
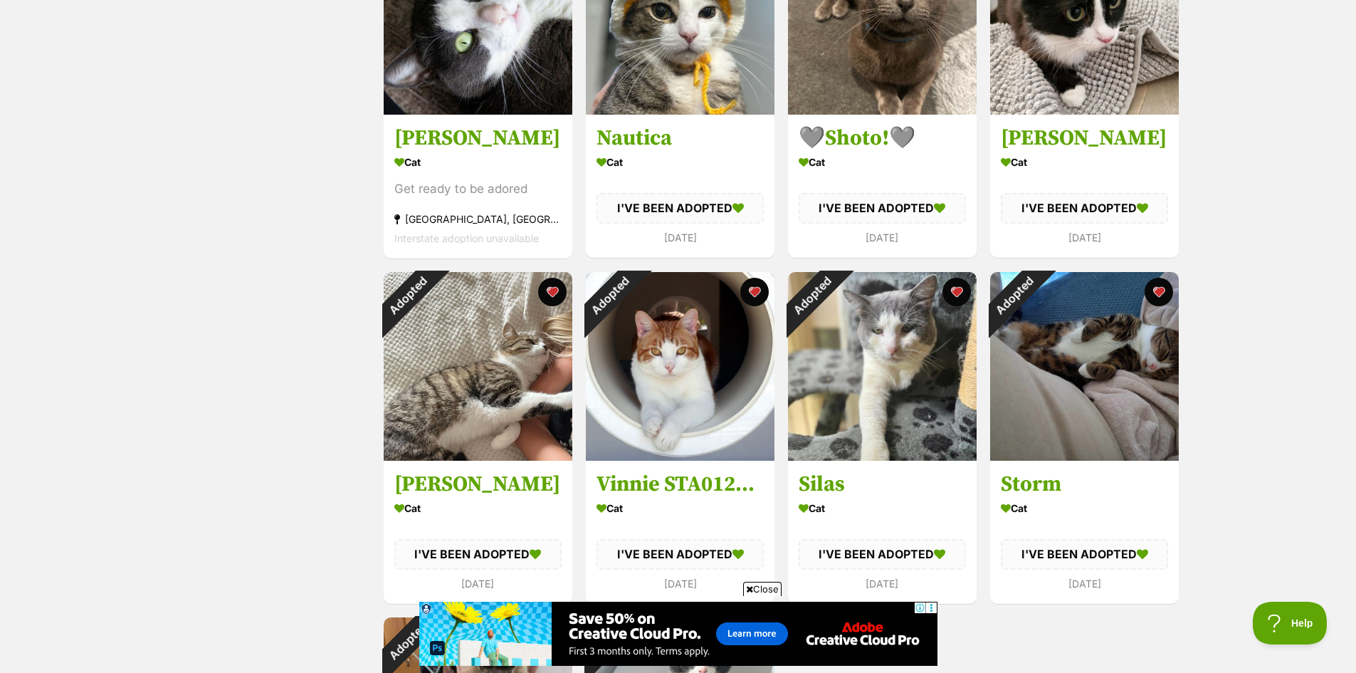
scroll to position [831, 0]
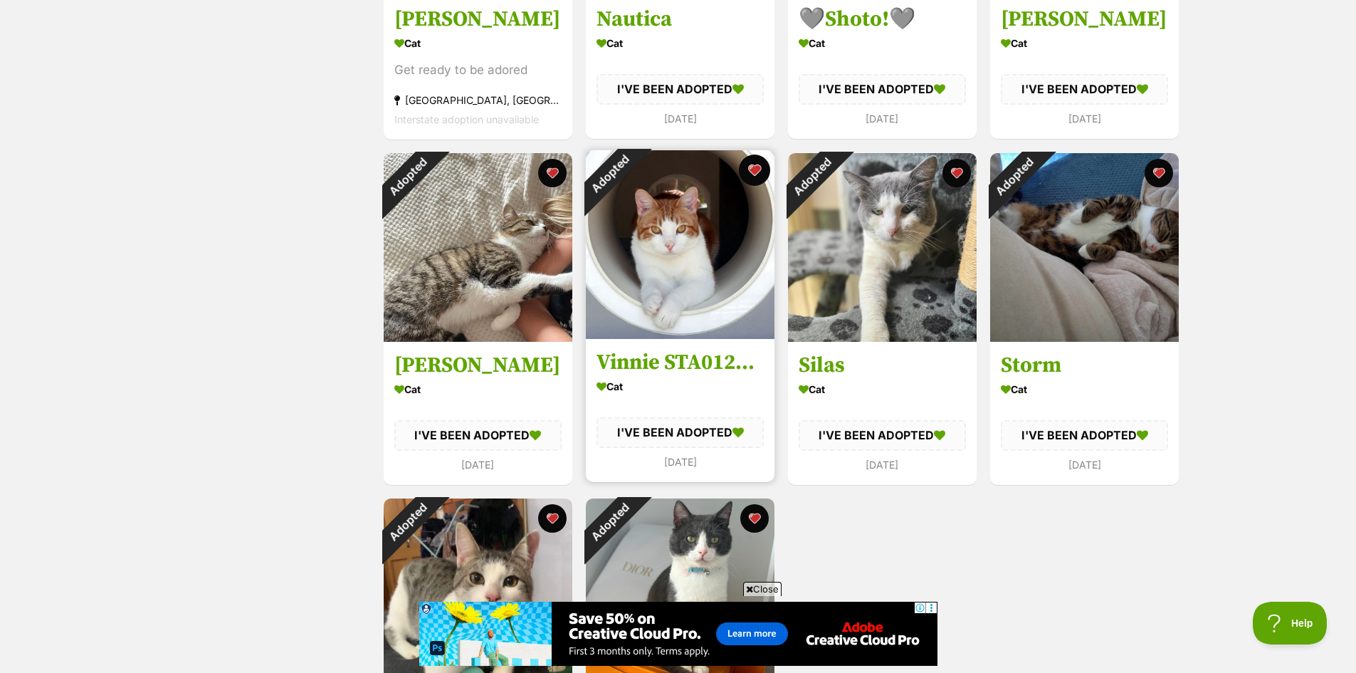
click at [754, 168] on button "favourite" at bounding box center [754, 170] width 31 height 31
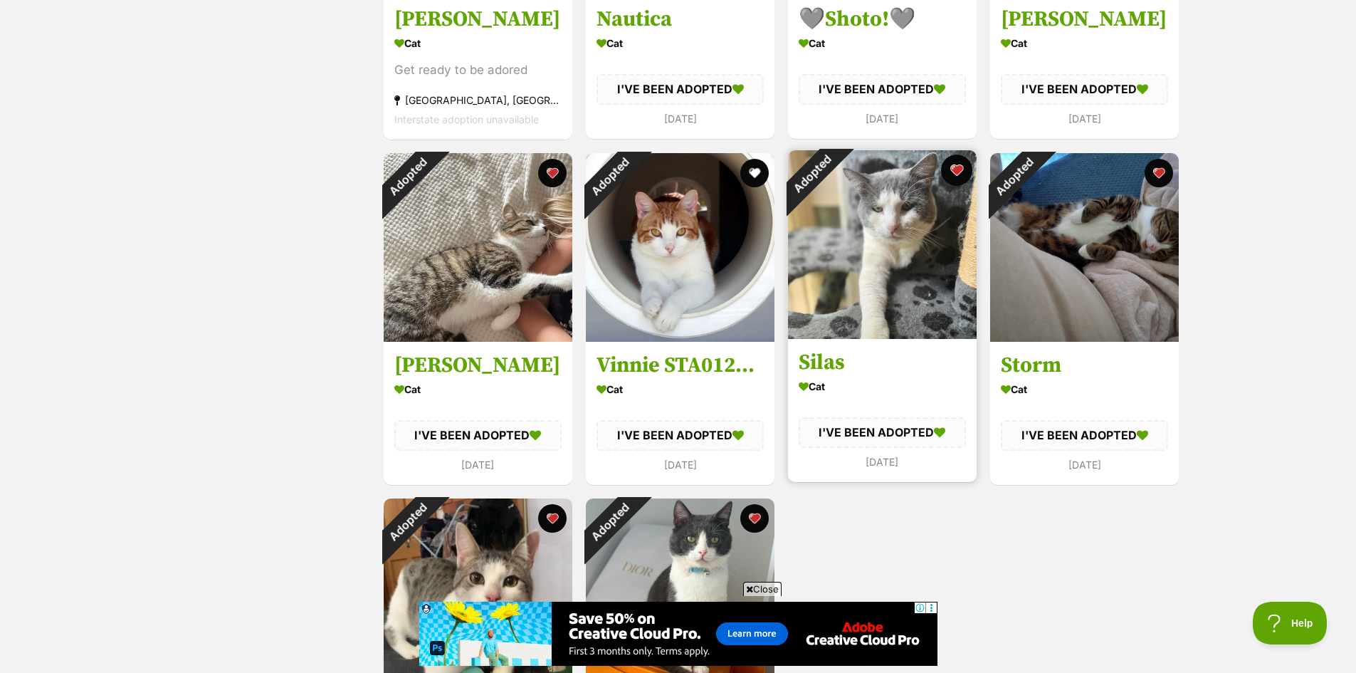
click at [959, 173] on button "favourite" at bounding box center [956, 170] width 31 height 31
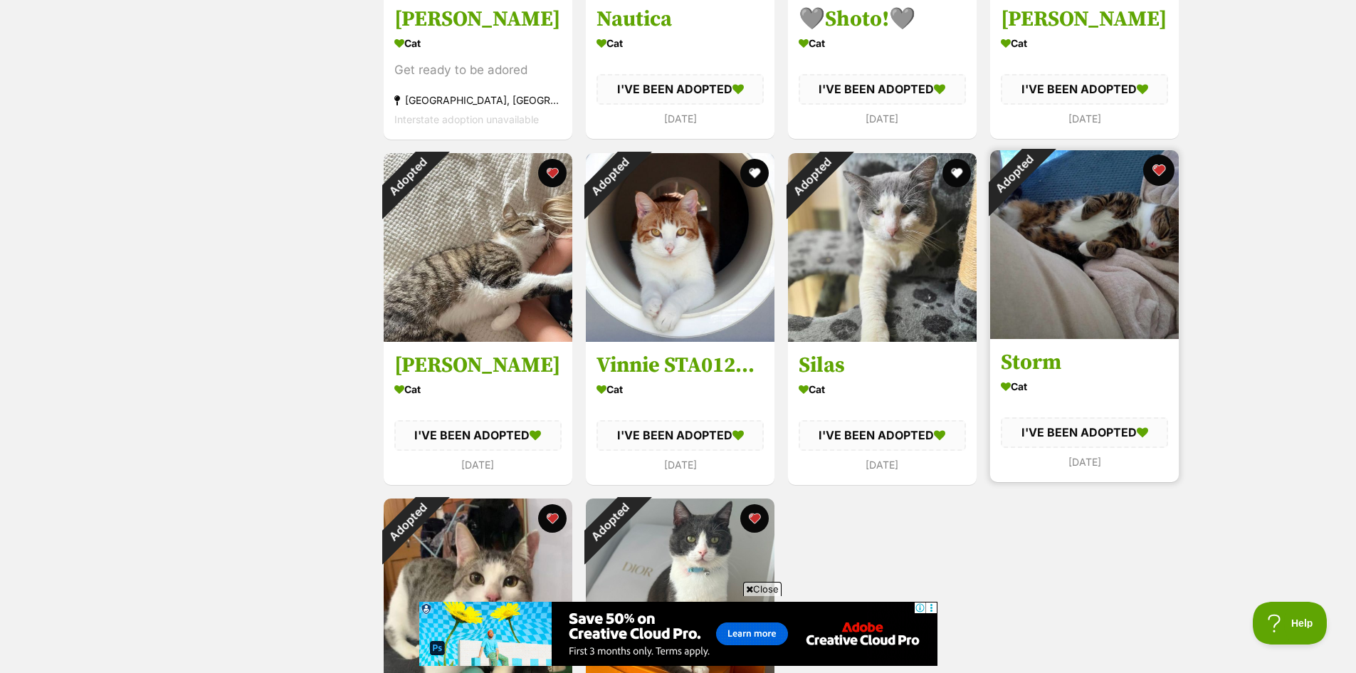
click at [1155, 172] on button "favourite" at bounding box center [1158, 170] width 31 height 31
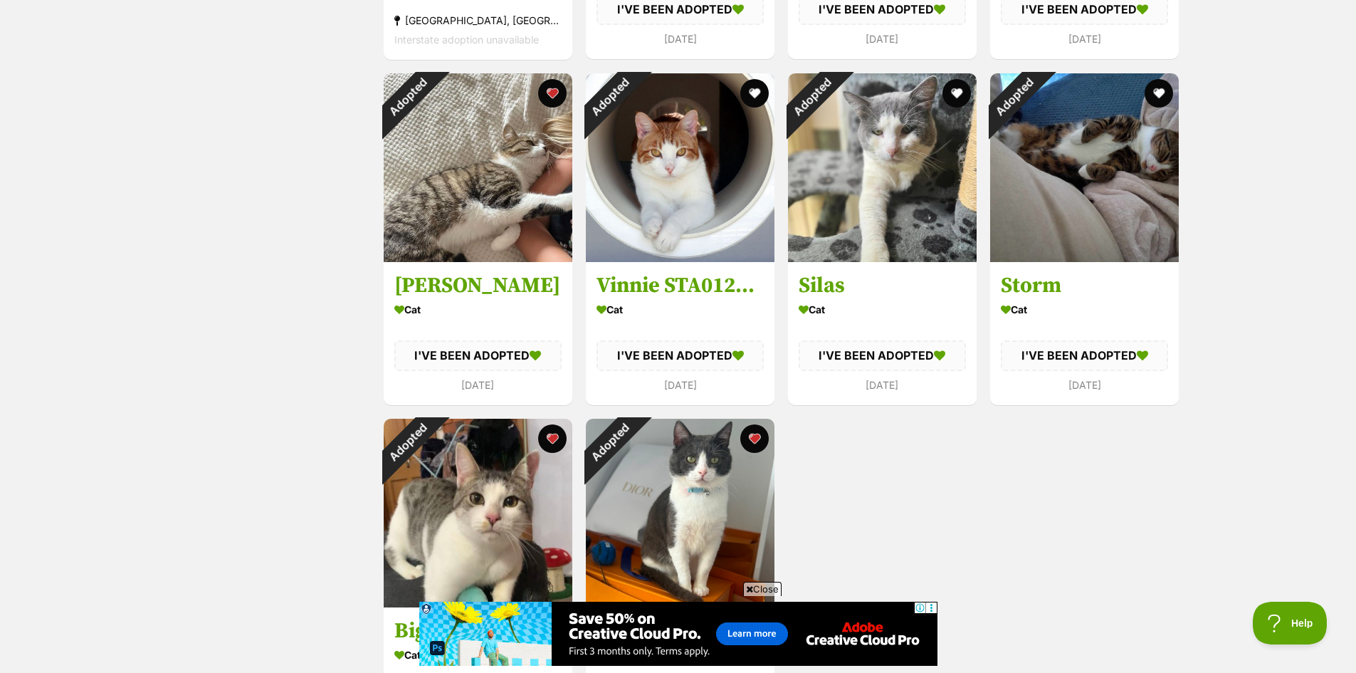
scroll to position [1068, 0]
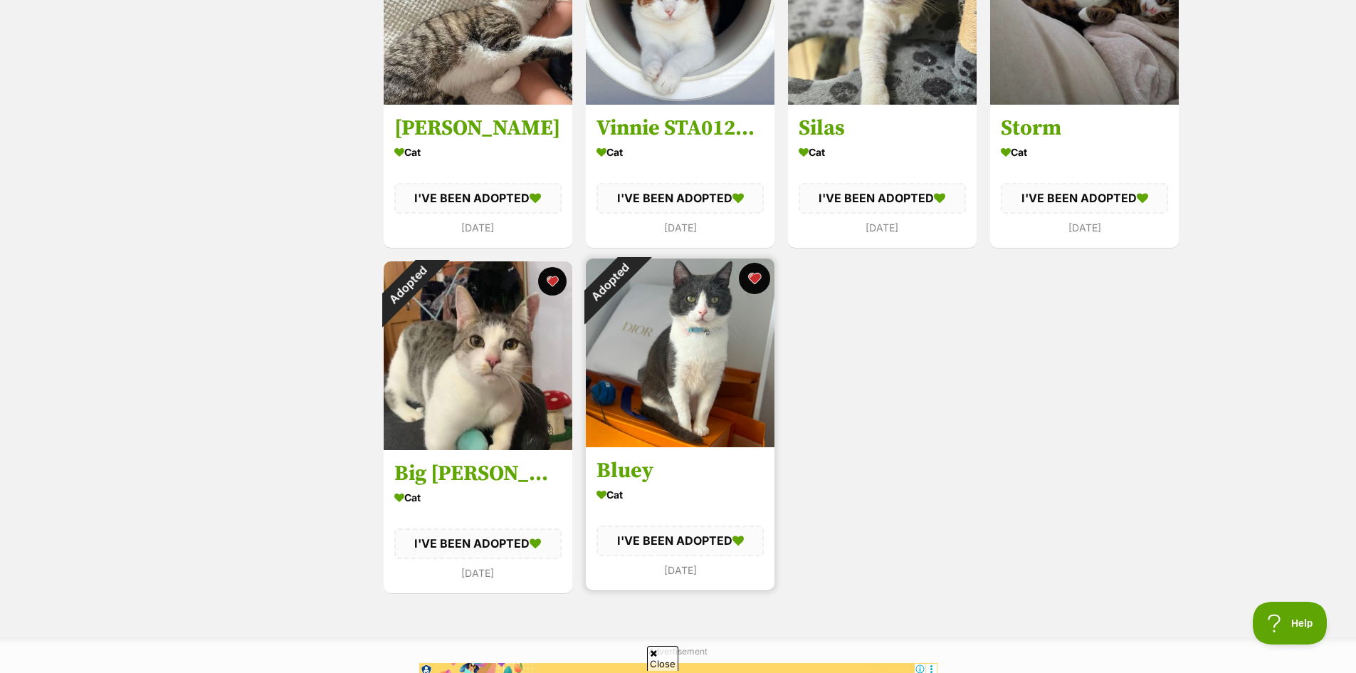
click at [760, 283] on button "favourite" at bounding box center [754, 278] width 31 height 31
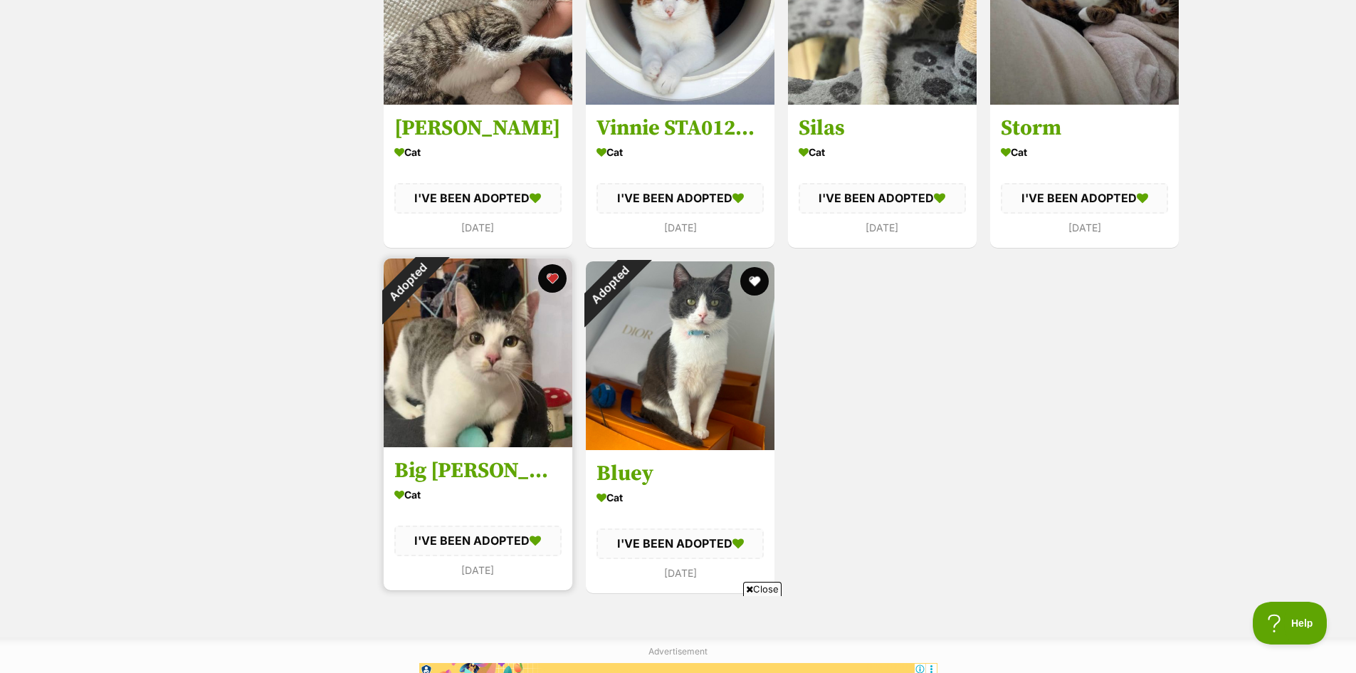
scroll to position [0, 0]
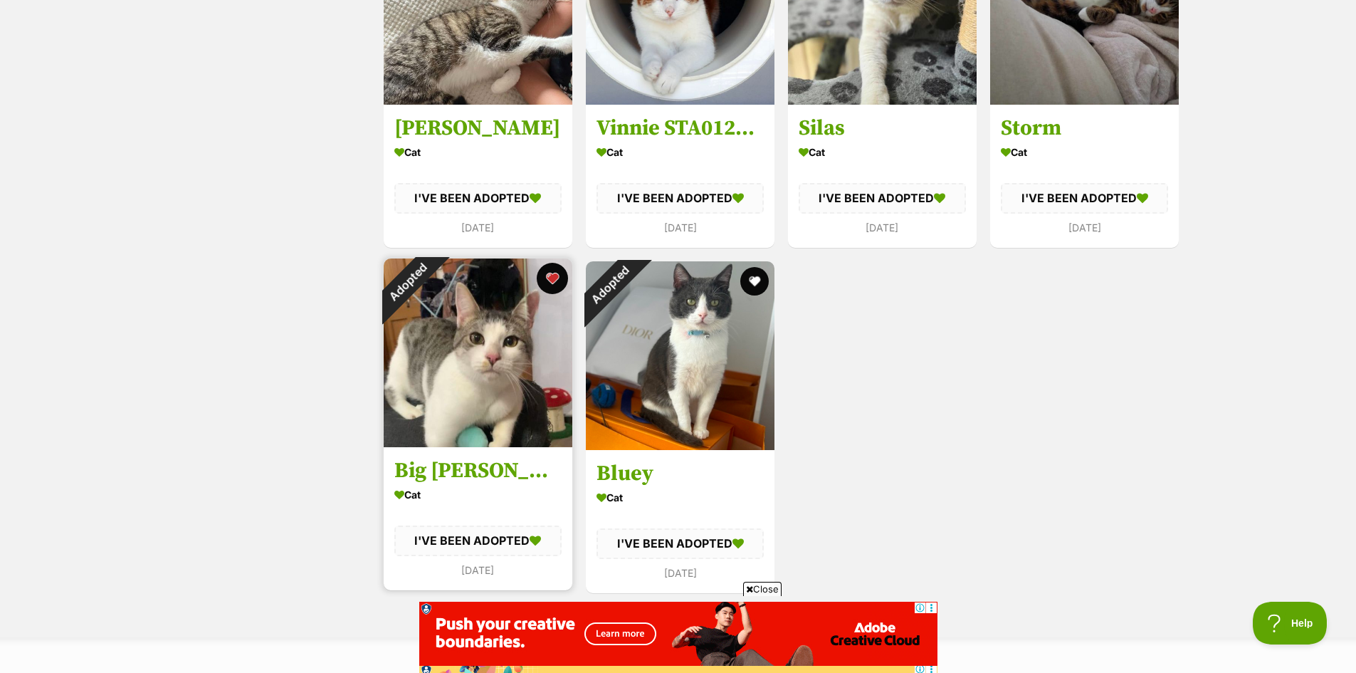
click at [551, 285] on button "favourite" at bounding box center [552, 278] width 31 height 31
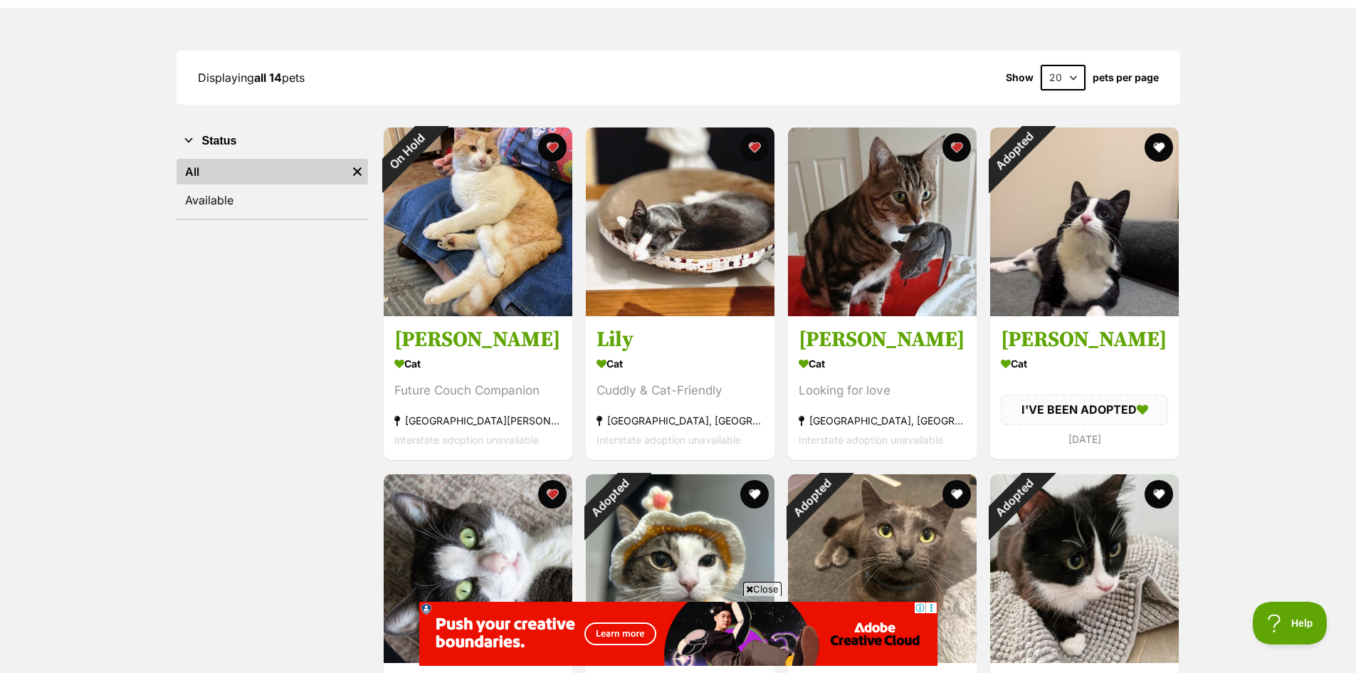
scroll to position [119, 0]
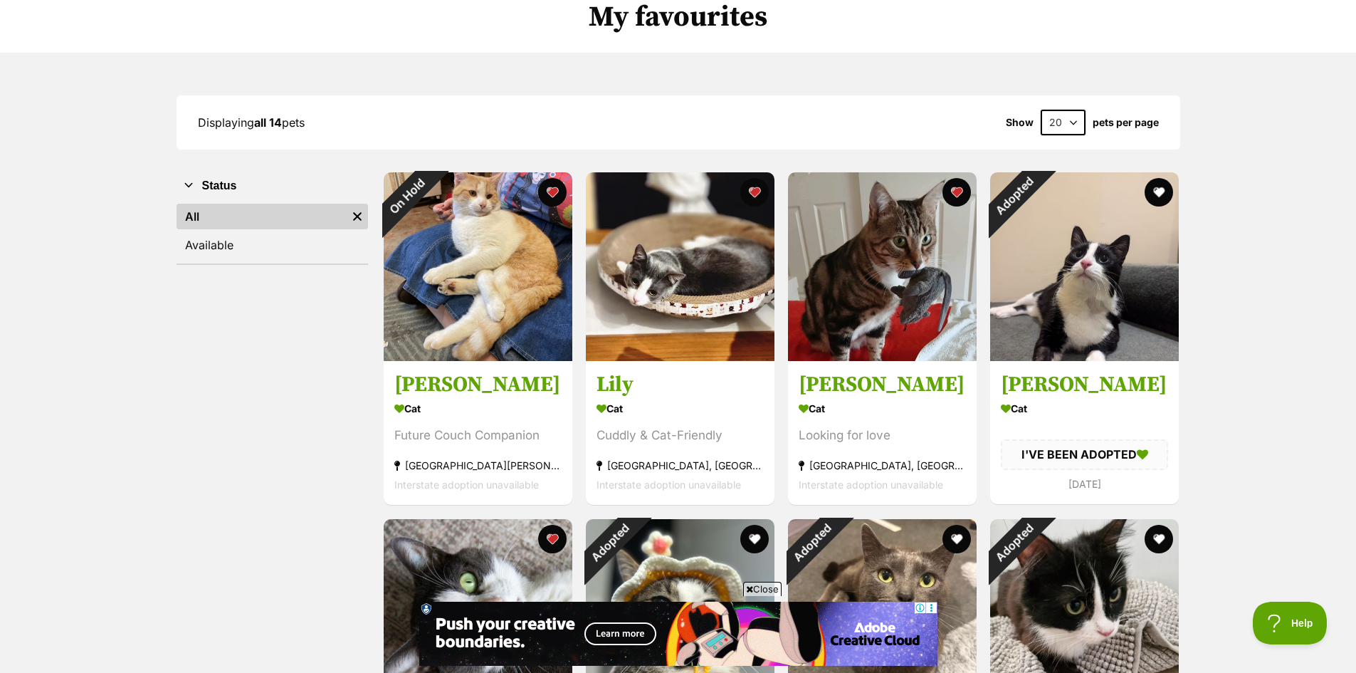
click at [234, 185] on button "Status" at bounding box center [273, 186] width 192 height 19
click at [239, 188] on button "Status" at bounding box center [273, 186] width 192 height 19
click at [248, 241] on link "Available" at bounding box center [273, 245] width 192 height 26
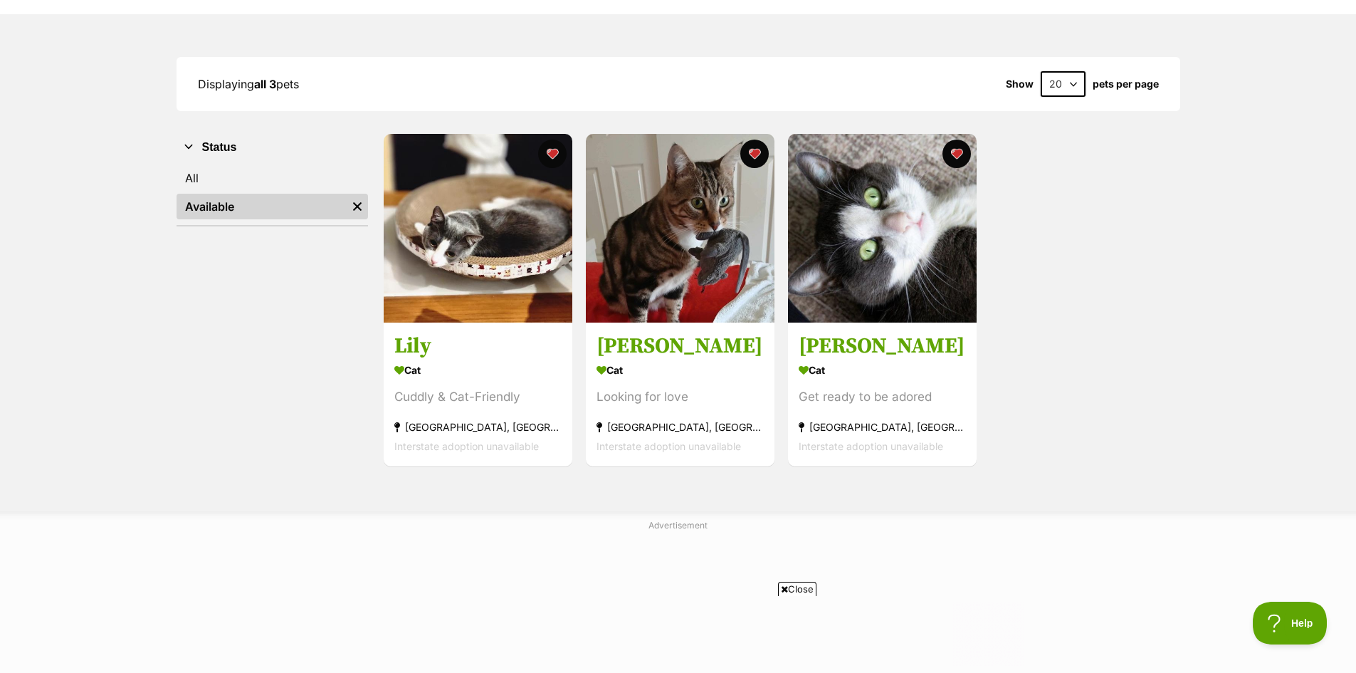
scroll to position [119, 0]
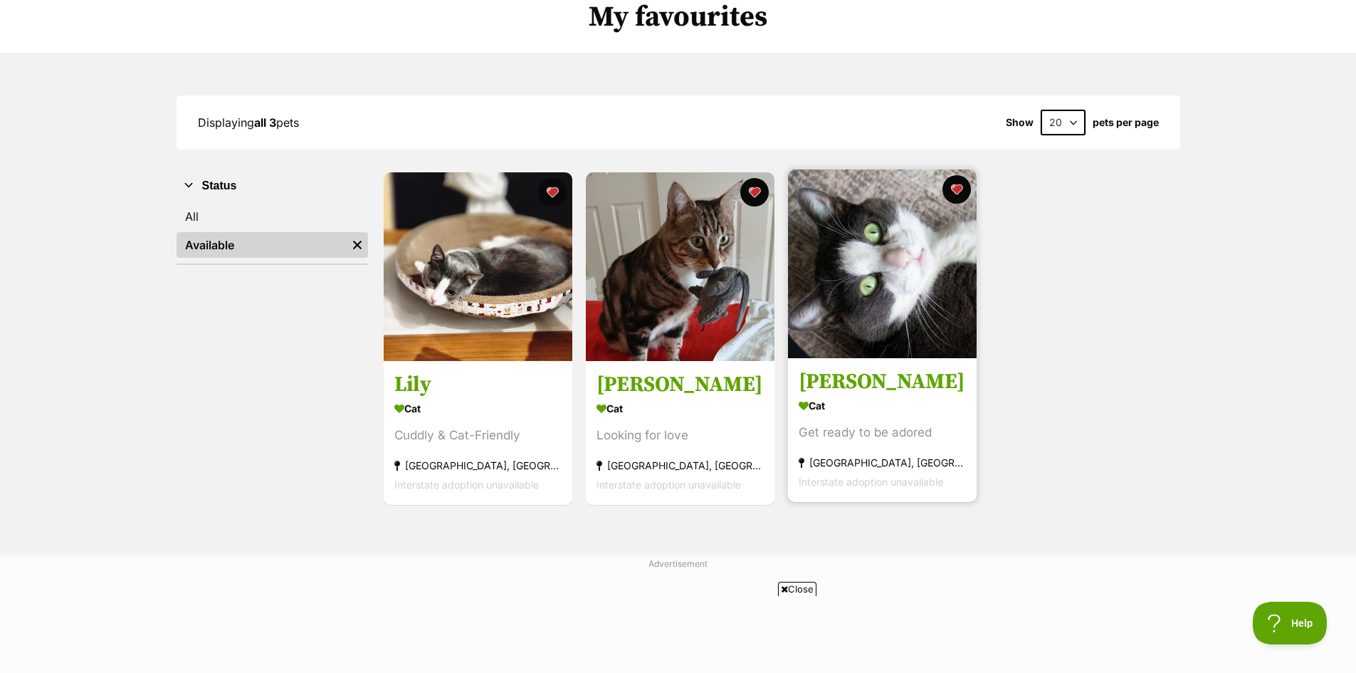
click at [894, 272] on img at bounding box center [882, 263] width 189 height 189
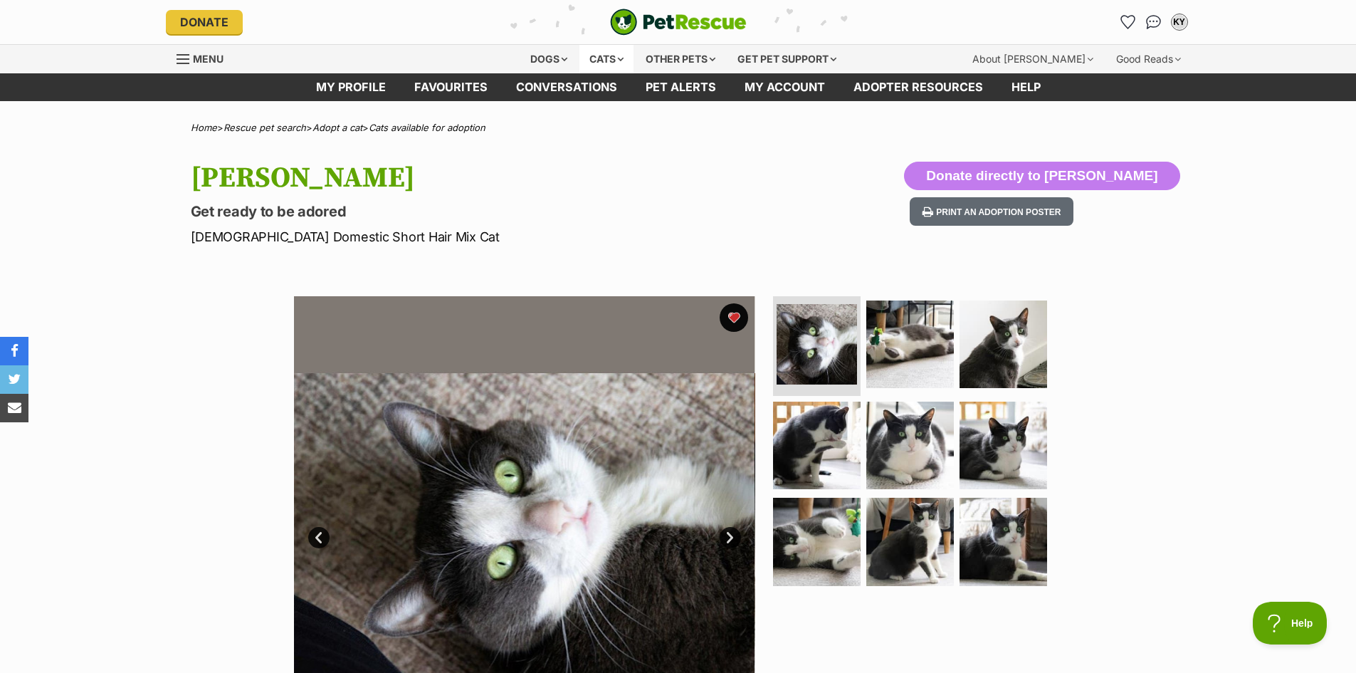
click at [612, 57] on div "Cats" at bounding box center [607, 59] width 54 height 28
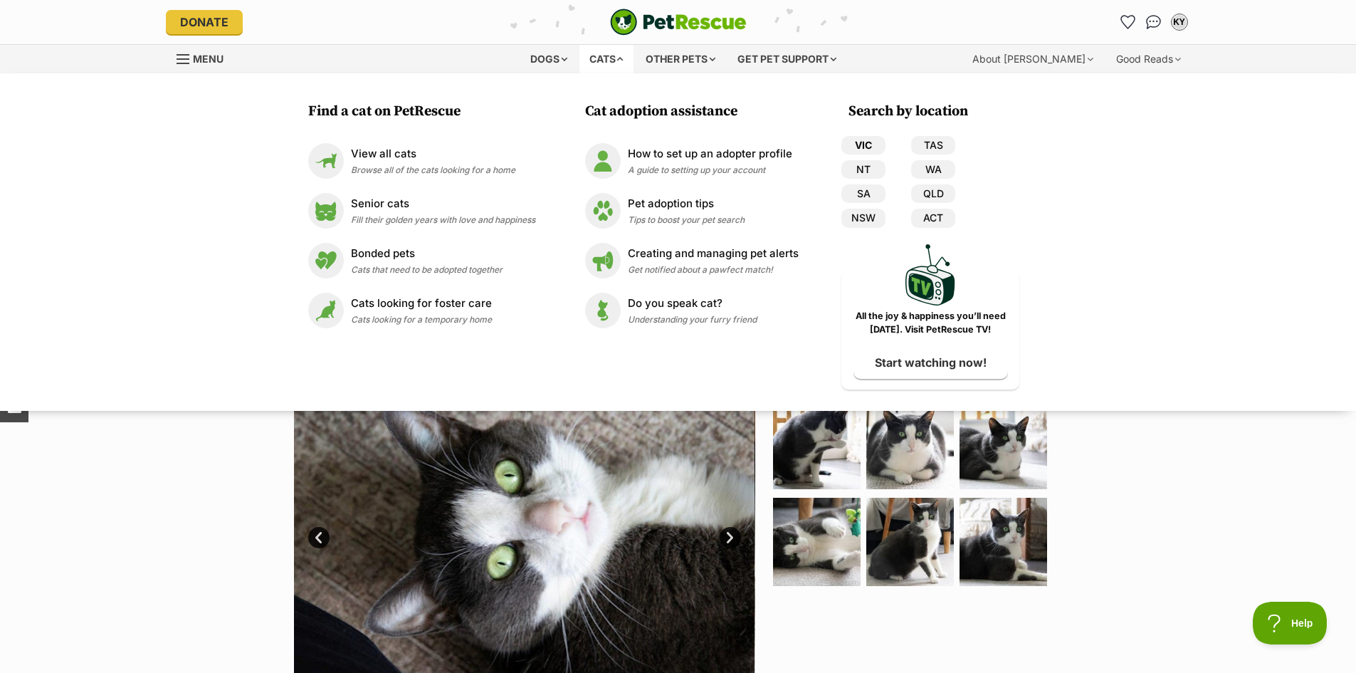
click at [869, 148] on link "VIC" at bounding box center [864, 145] width 44 height 19
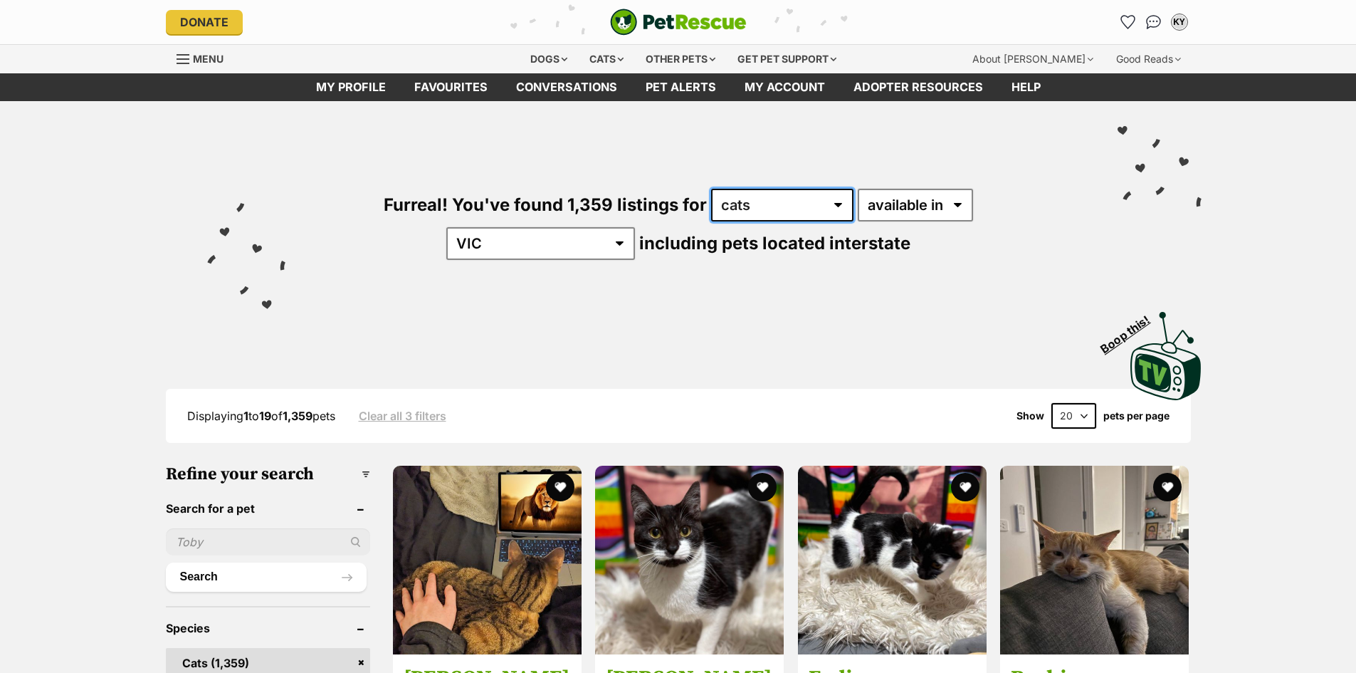
click at [726, 211] on select "any type of pet cats dogs other pets" at bounding box center [782, 205] width 142 height 33
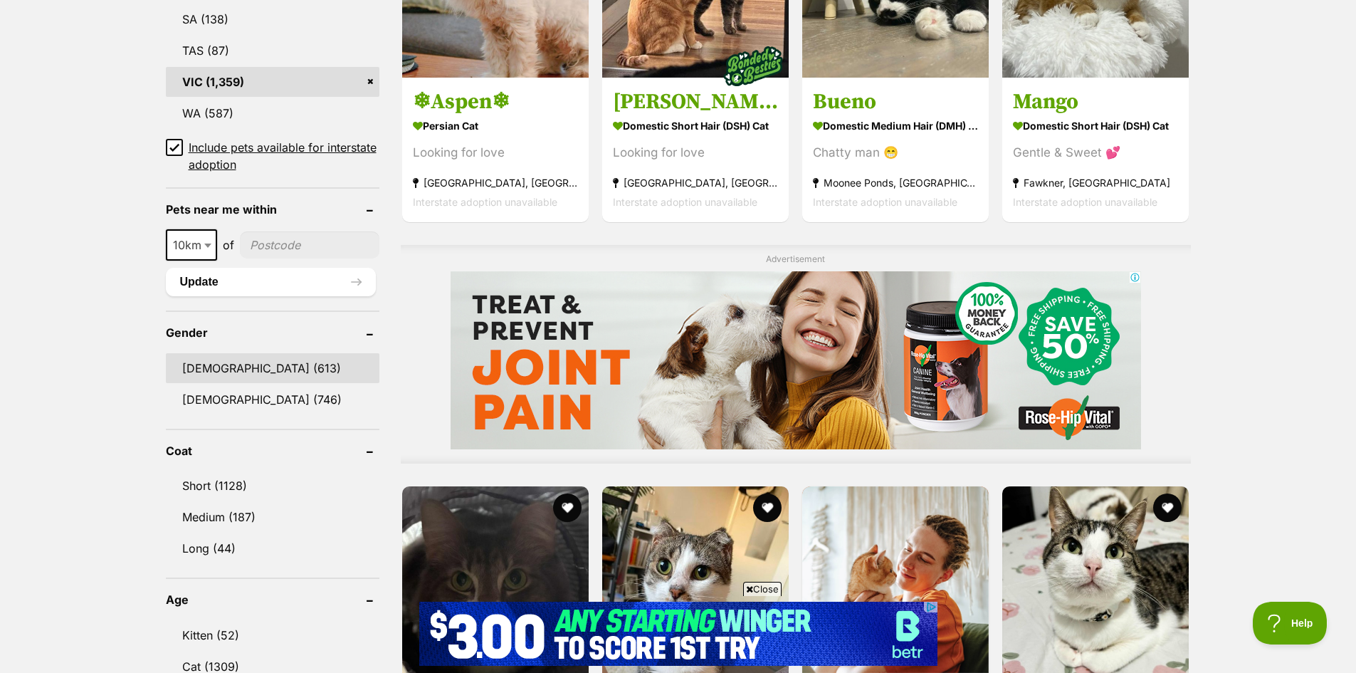
scroll to position [949, 0]
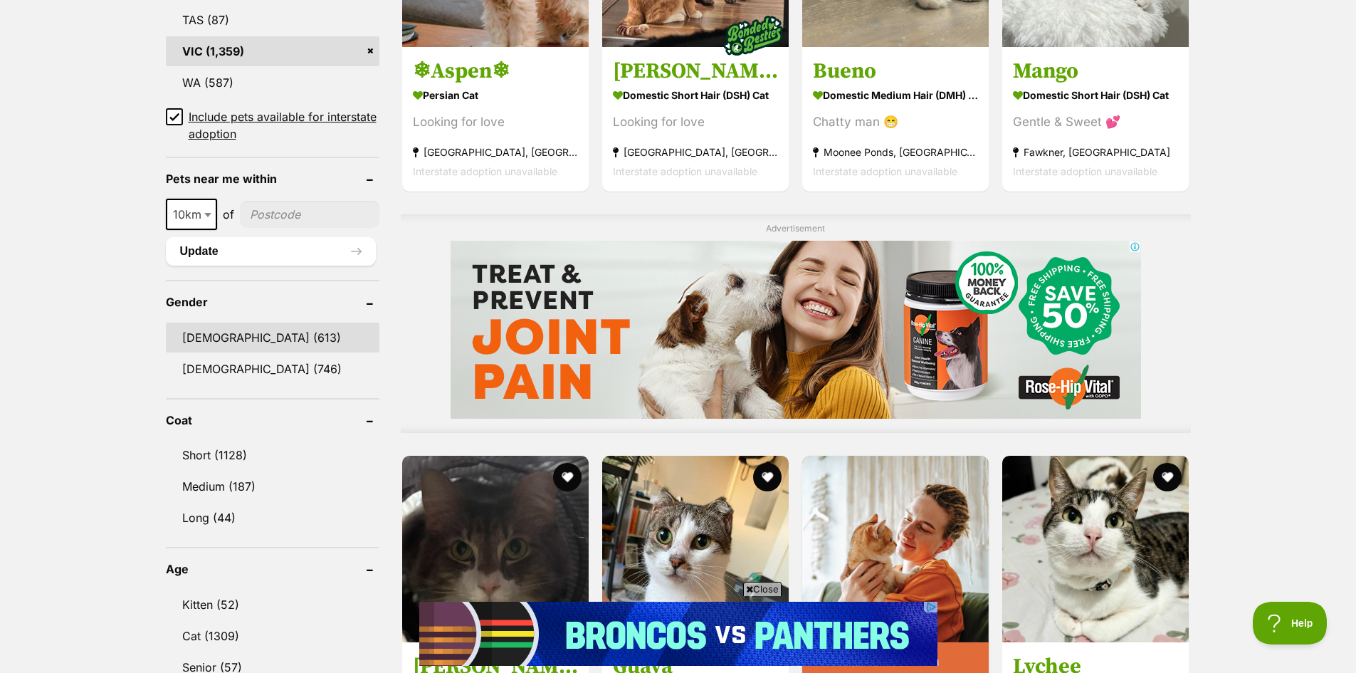
click at [293, 338] on link "[DEMOGRAPHIC_DATA] (613)" at bounding box center [273, 338] width 214 height 30
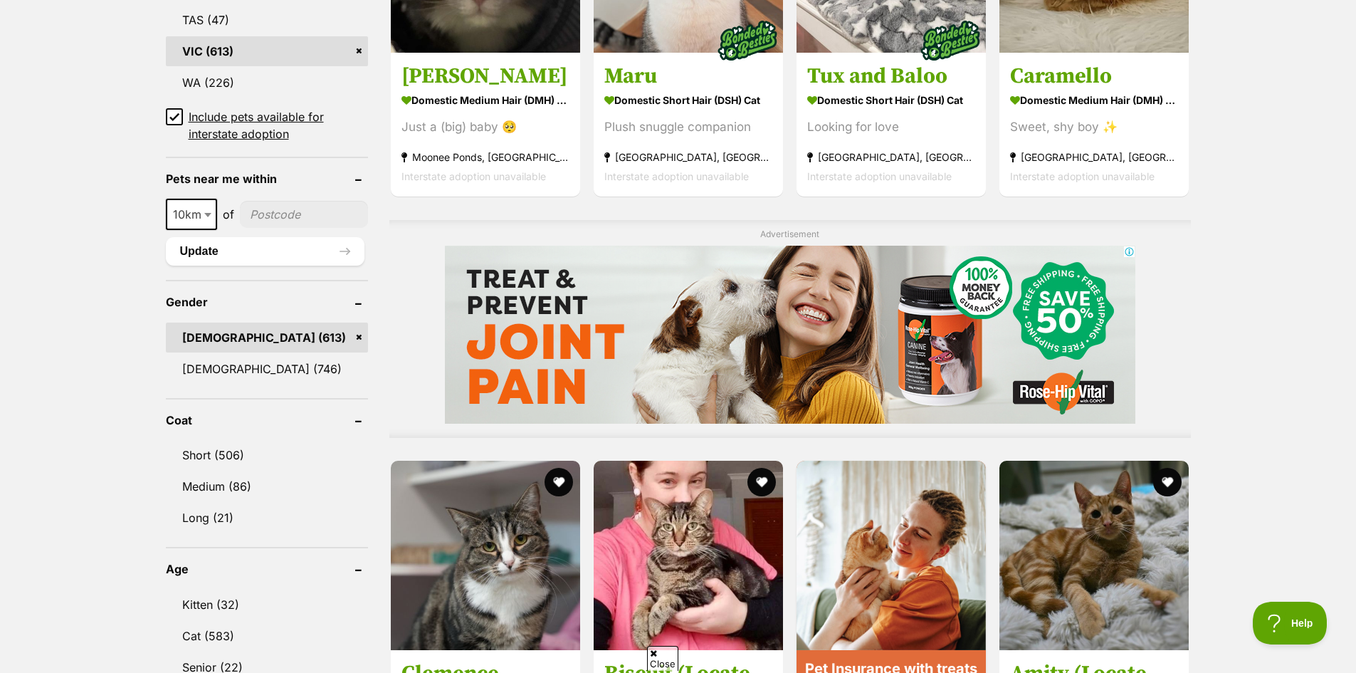
click at [288, 443] on link "Short (506)" at bounding box center [267, 455] width 203 height 30
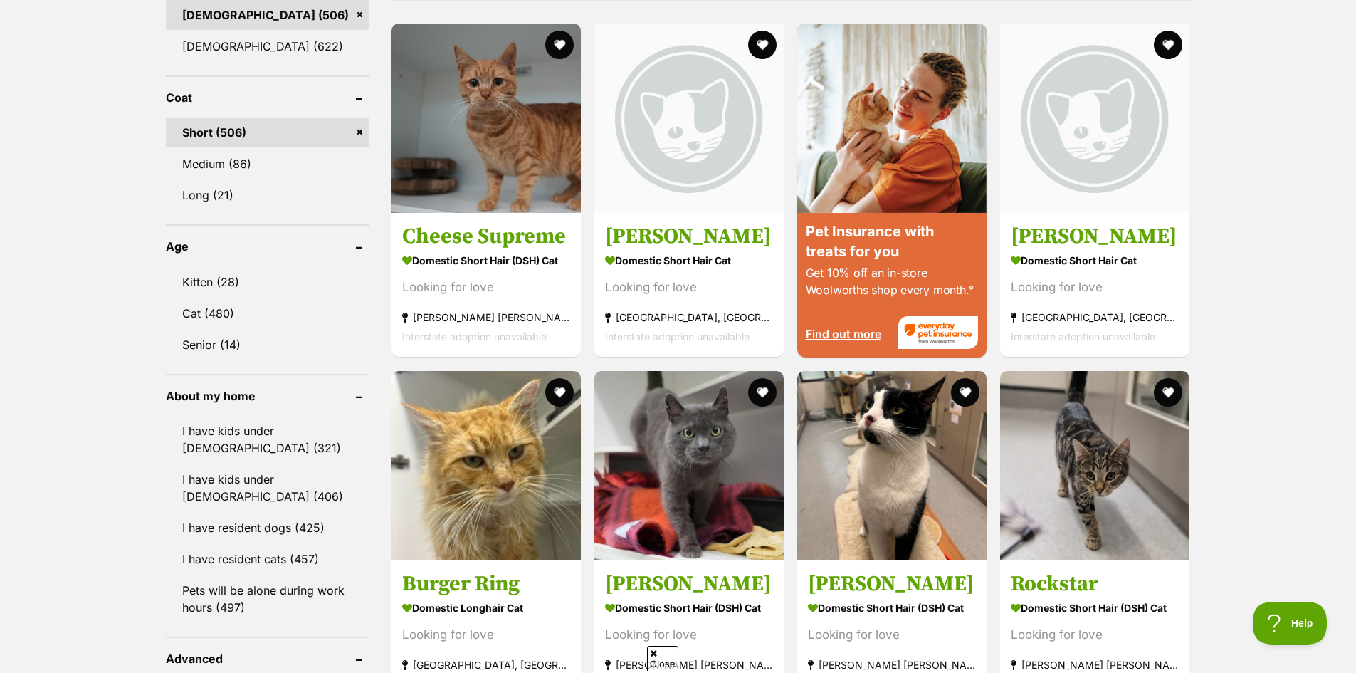
scroll to position [1305, 0]
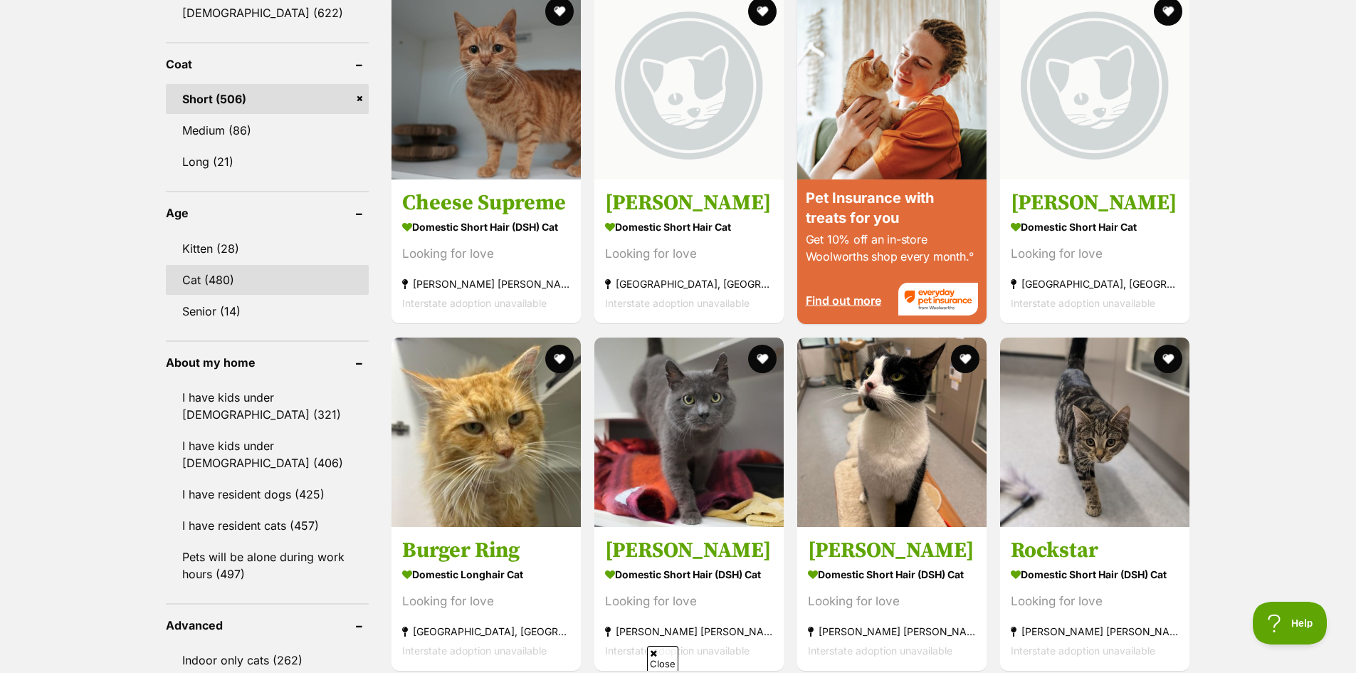
click at [282, 272] on link "Cat (480)" at bounding box center [267, 280] width 203 height 30
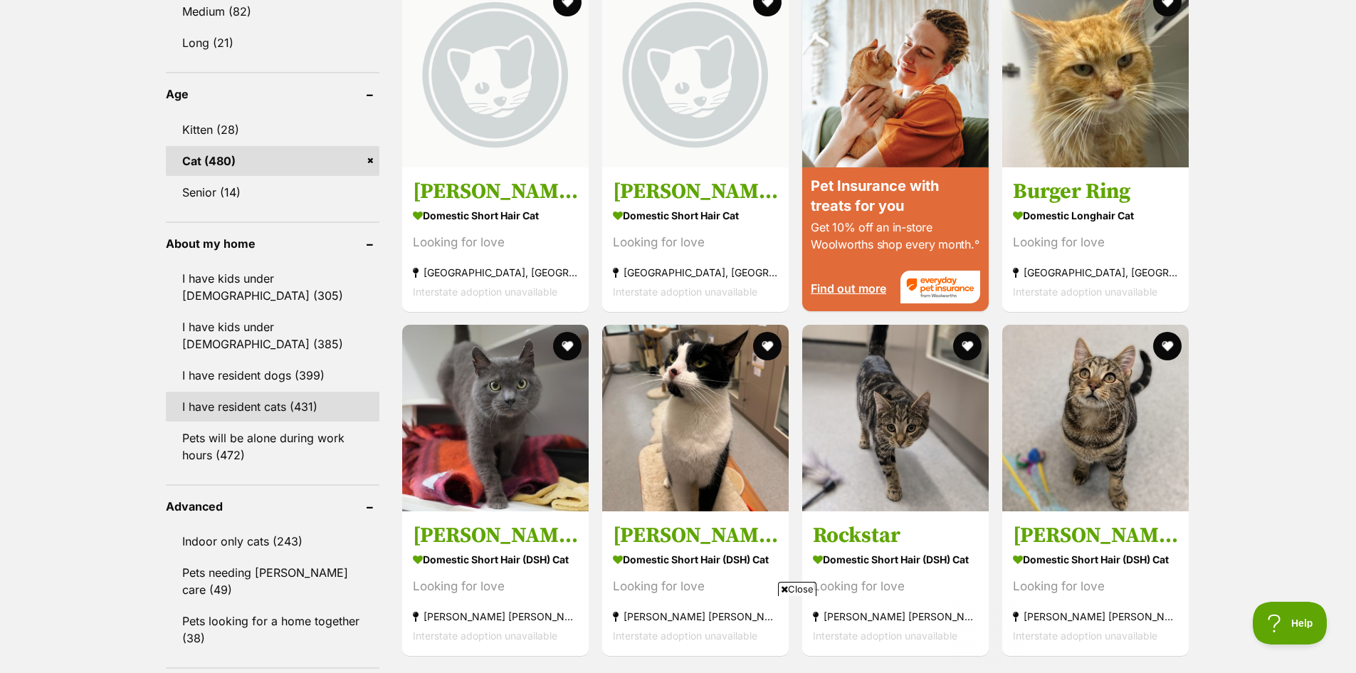
click at [293, 409] on link "I have resident cats (431)" at bounding box center [273, 407] width 214 height 30
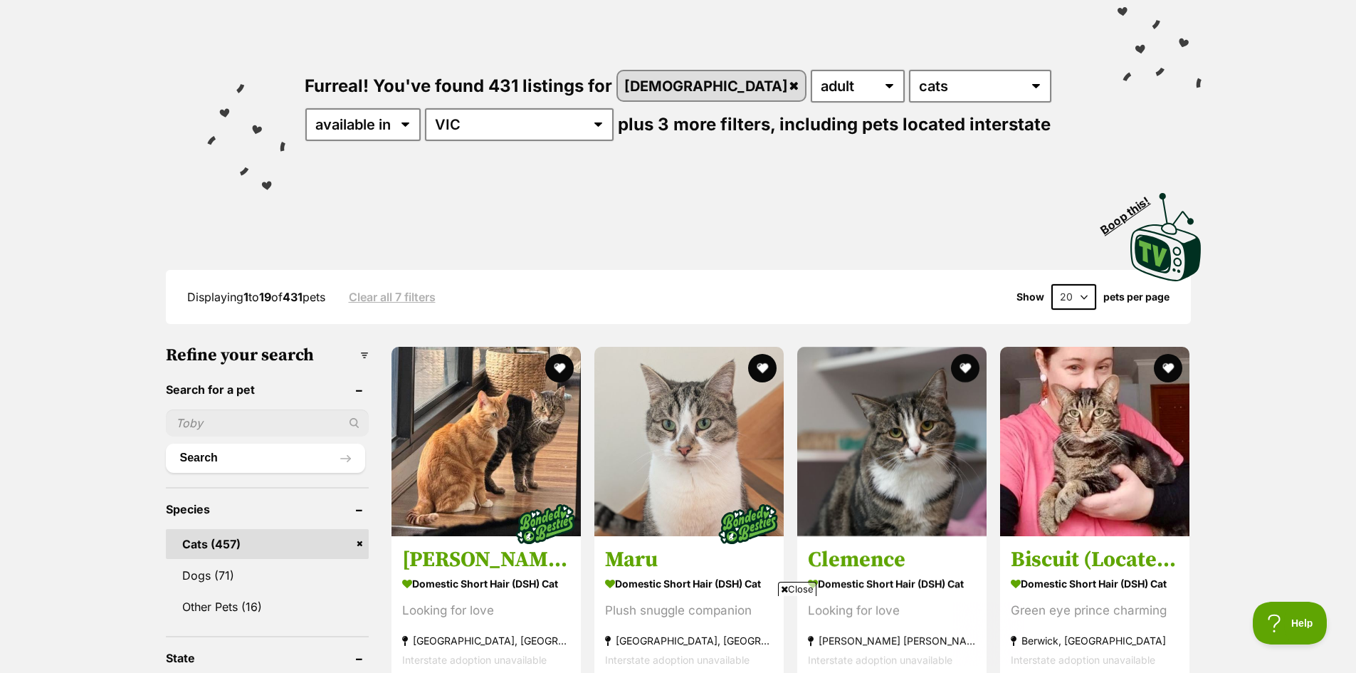
click at [1084, 293] on select "20 40 60" at bounding box center [1074, 297] width 45 height 26
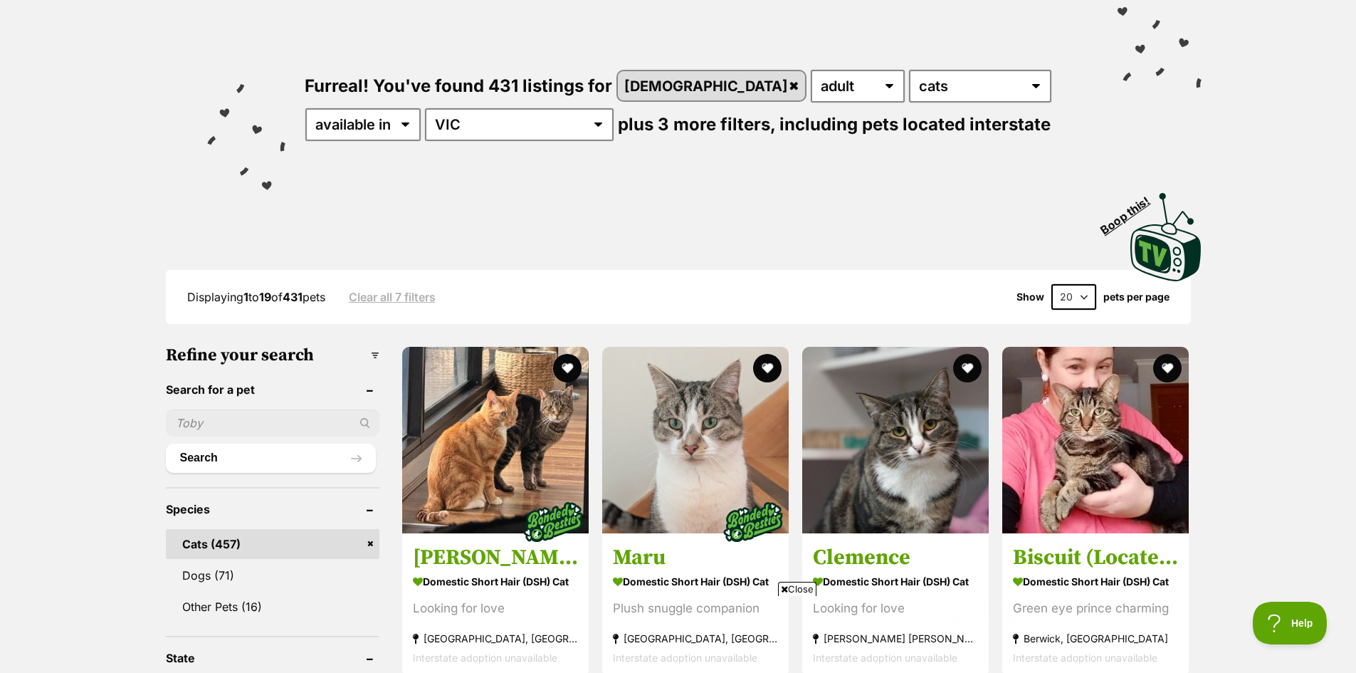
select select "60"
click at [1052, 284] on select "20 40 60" at bounding box center [1074, 297] width 45 height 26
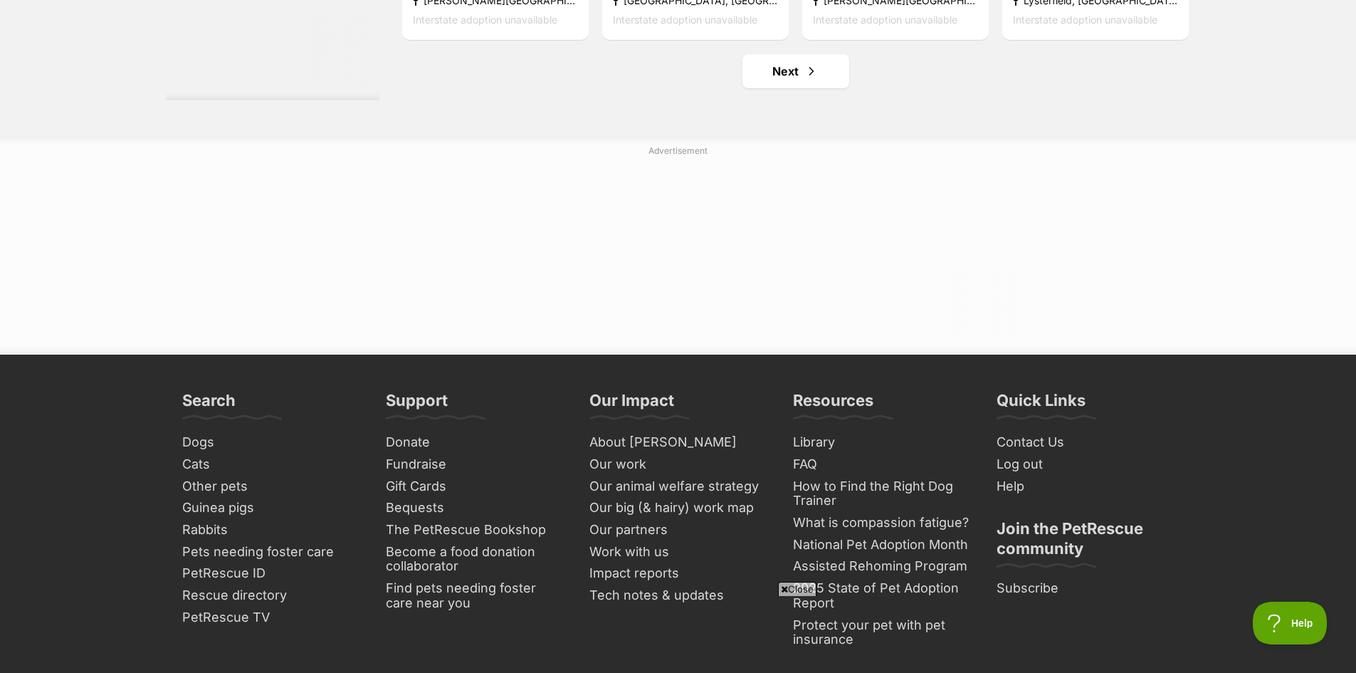
scroll to position [7595, 0]
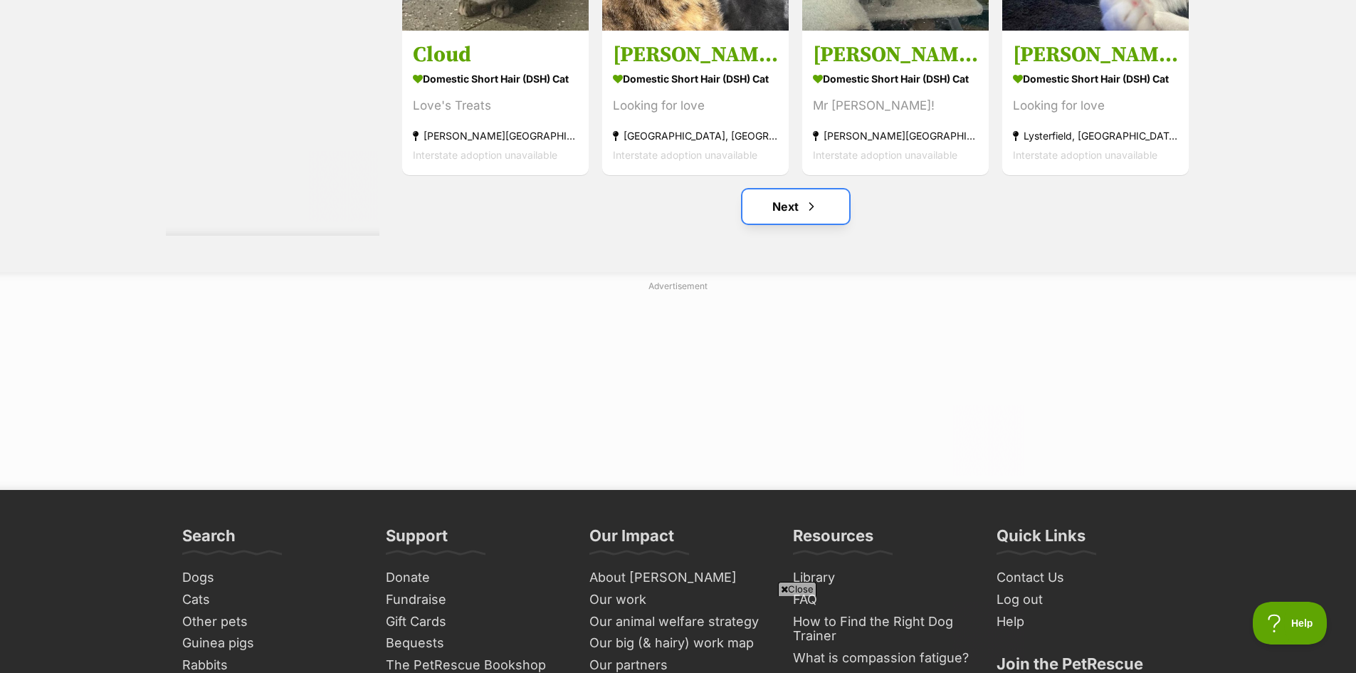
click at [785, 224] on link "Next" at bounding box center [796, 206] width 107 height 34
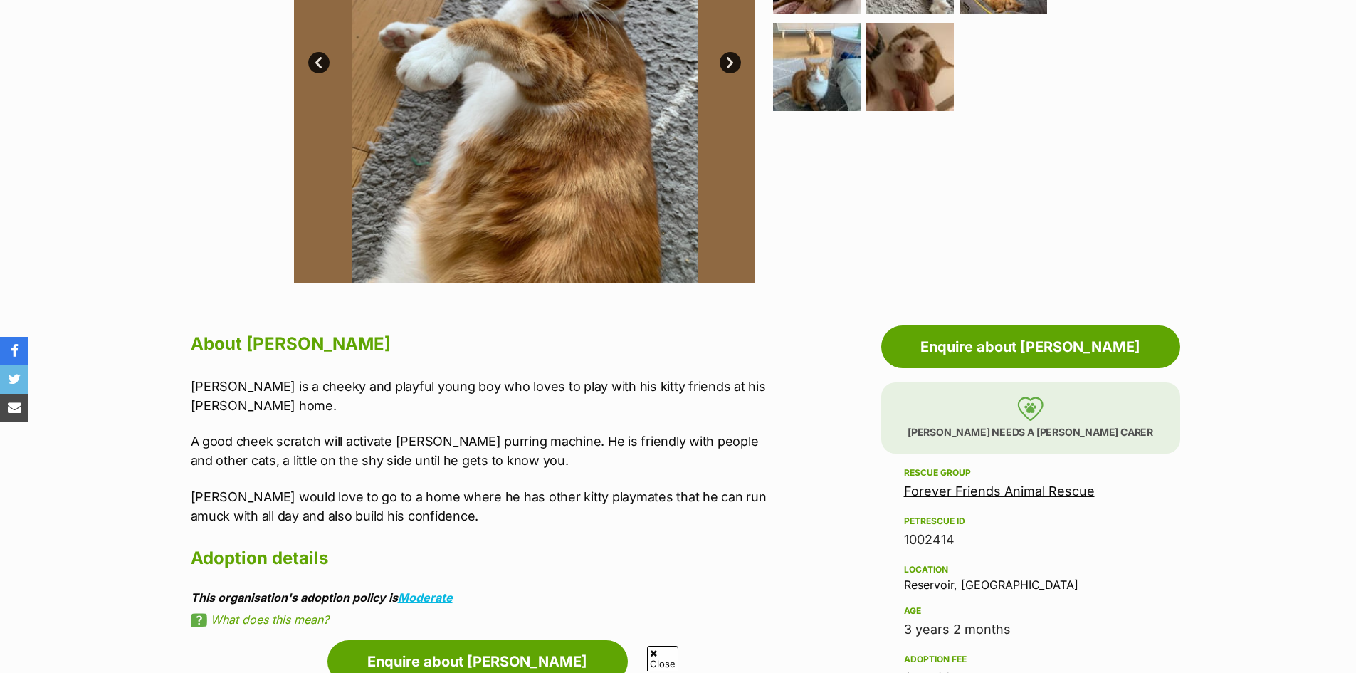
scroll to position [356, 0]
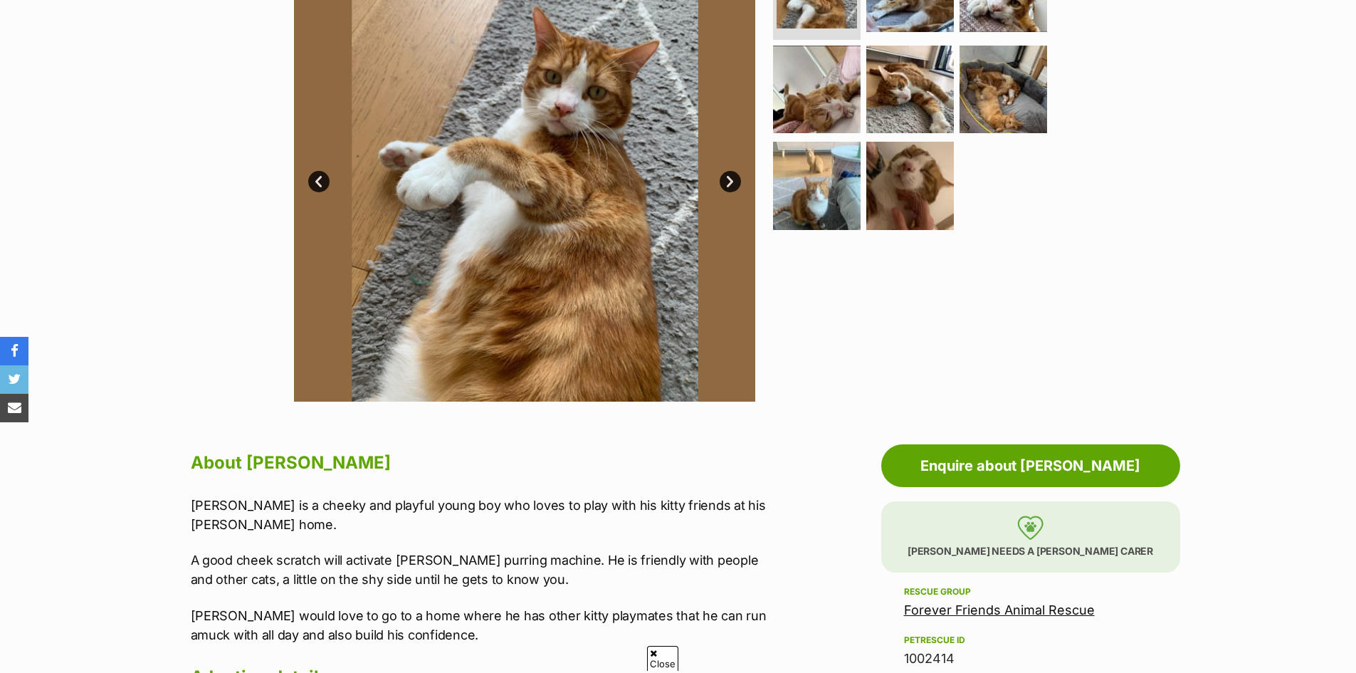
click at [723, 182] on link "Next" at bounding box center [730, 181] width 21 height 21
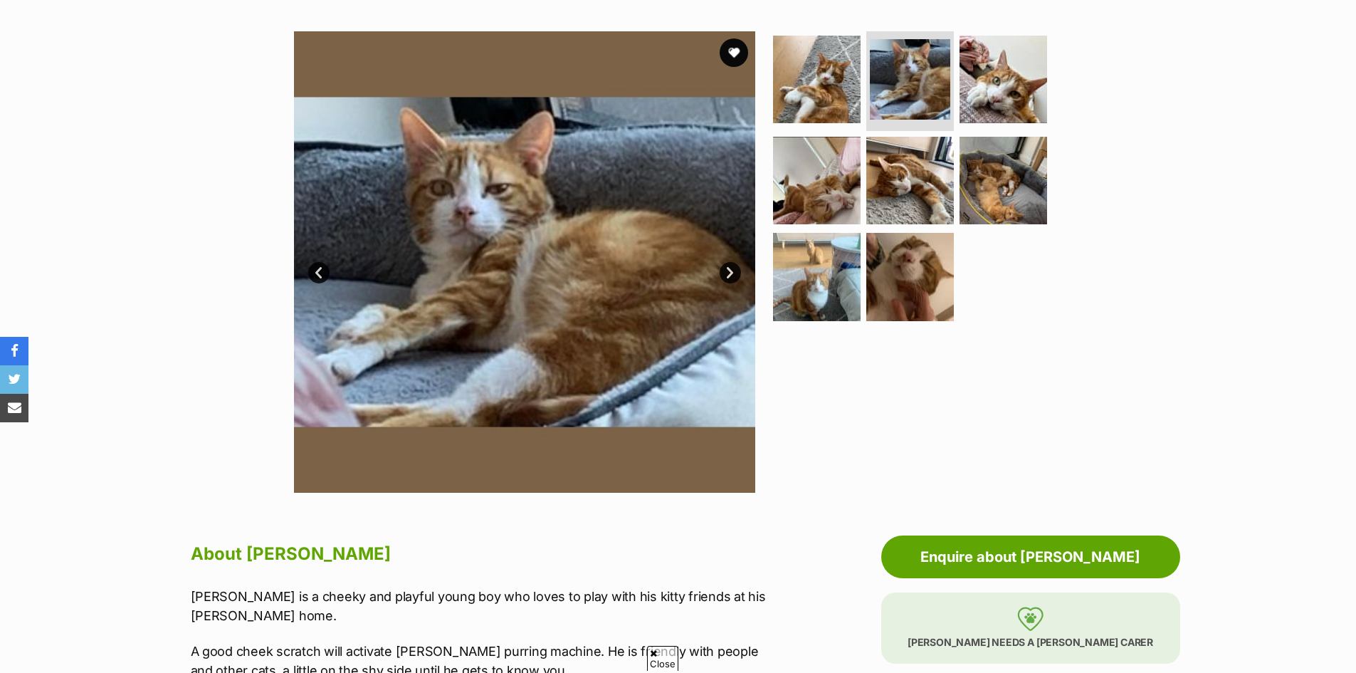
scroll to position [119, 0]
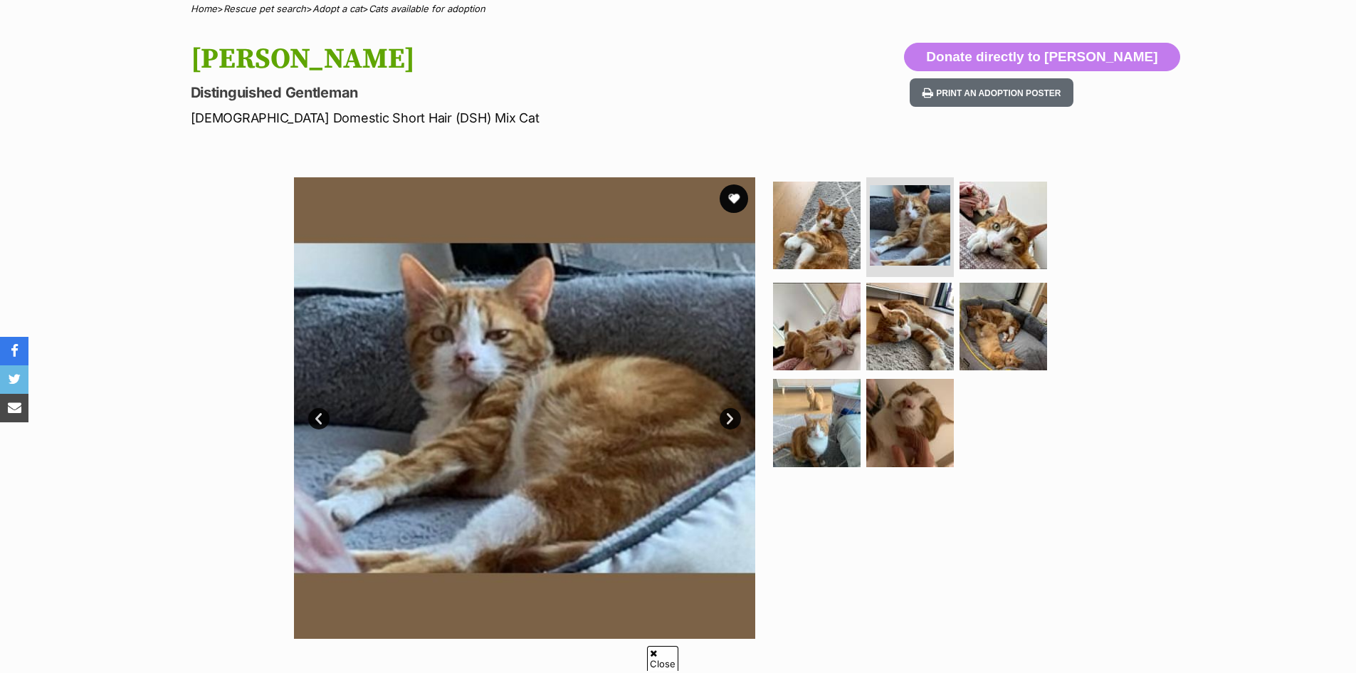
click at [743, 426] on img at bounding box center [524, 407] width 461 height 461
click at [735, 419] on link "Next" at bounding box center [730, 418] width 21 height 21
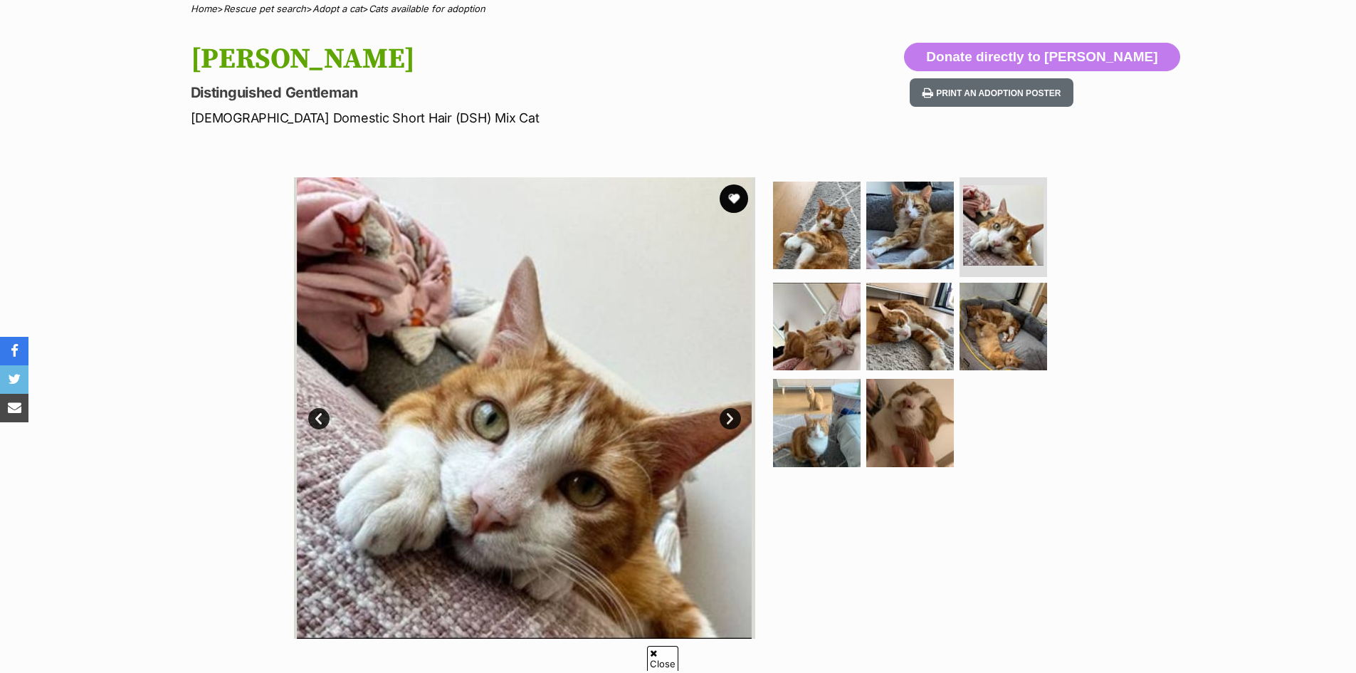
click at [732, 421] on link "Next" at bounding box center [730, 418] width 21 height 21
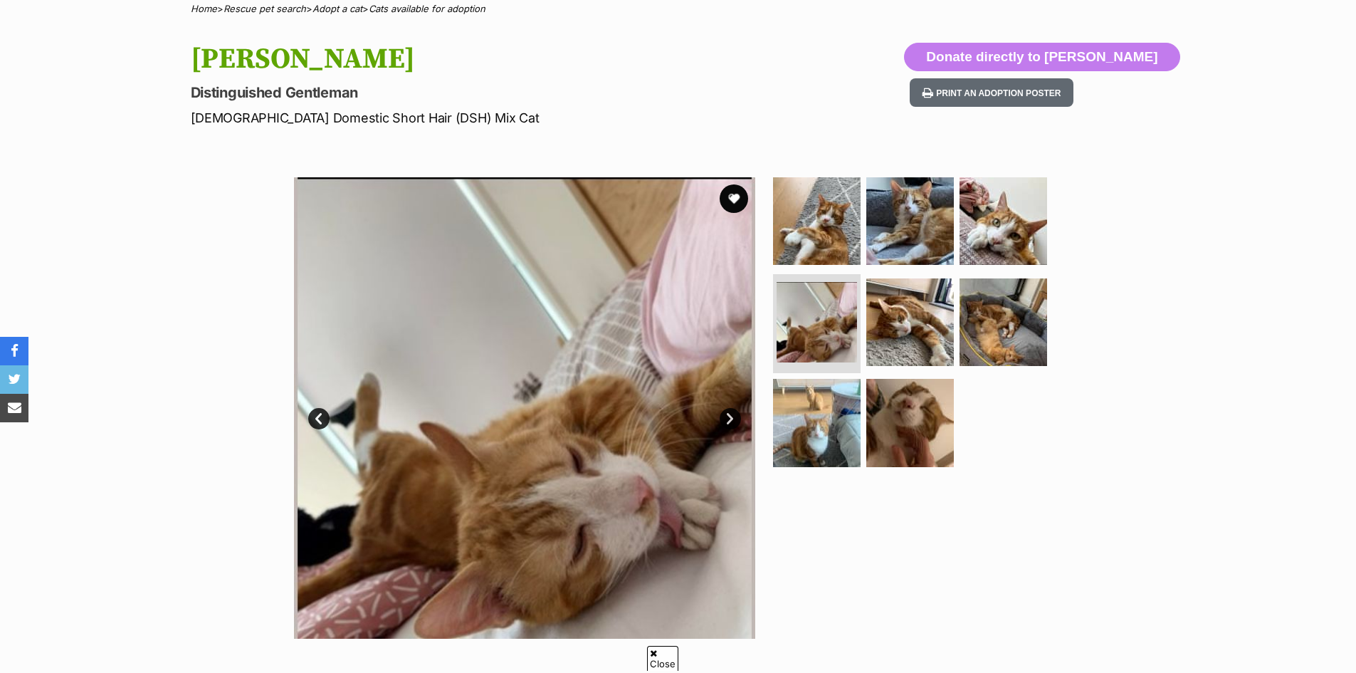
click at [731, 422] on link "Next" at bounding box center [730, 418] width 21 height 21
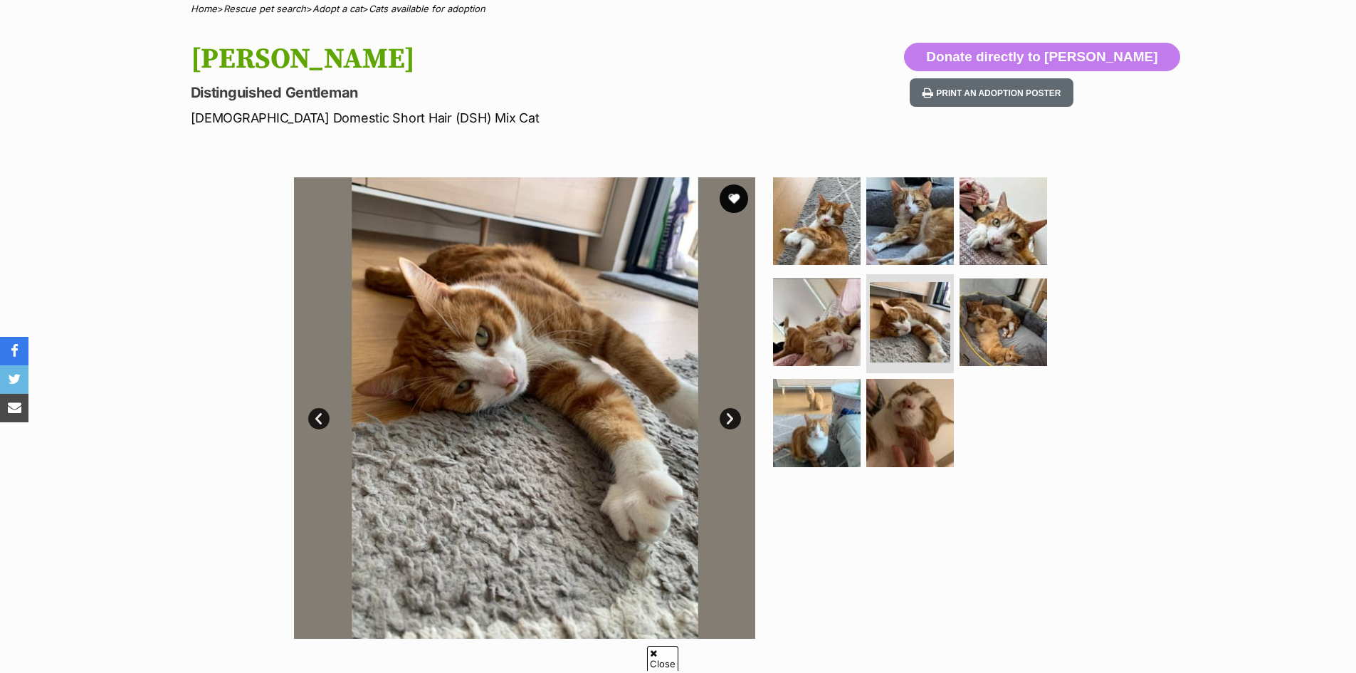
click at [731, 422] on link "Next" at bounding box center [730, 418] width 21 height 21
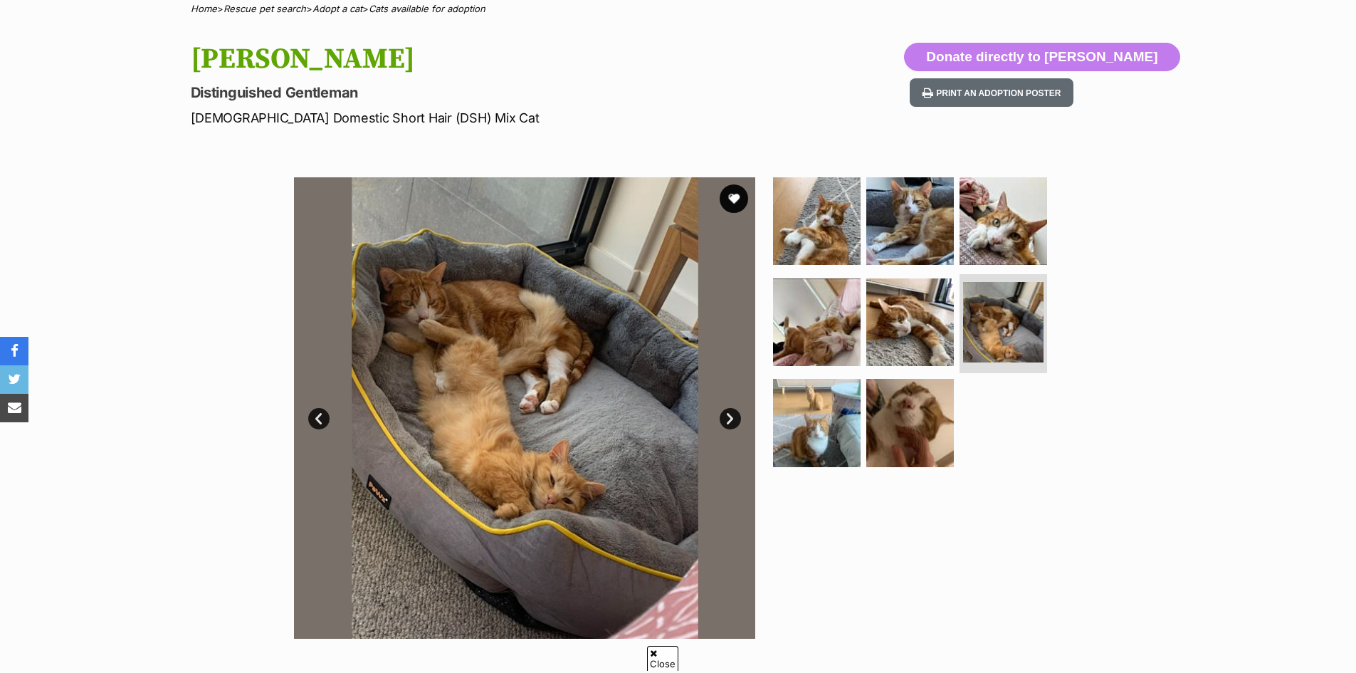
scroll to position [0, 0]
click at [730, 422] on link "Next" at bounding box center [730, 418] width 21 height 21
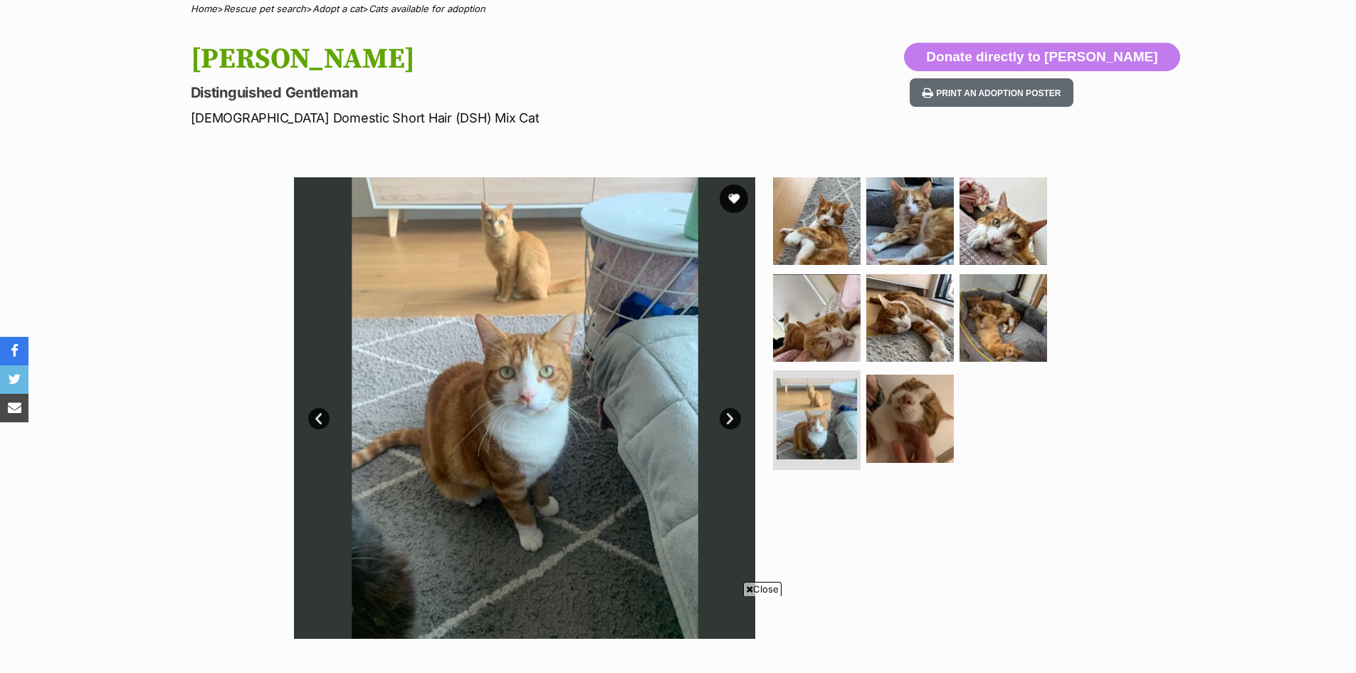
click at [730, 422] on link "Next" at bounding box center [730, 418] width 21 height 21
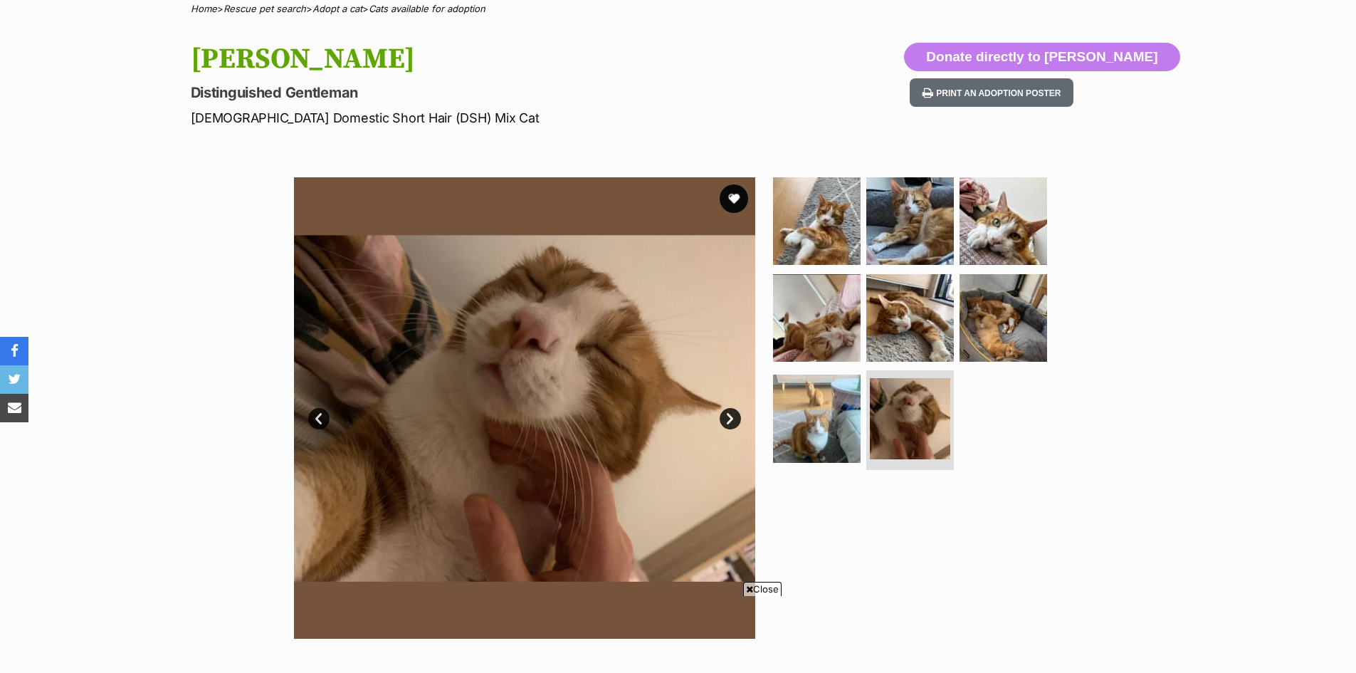
click at [730, 422] on link "Next" at bounding box center [730, 418] width 21 height 21
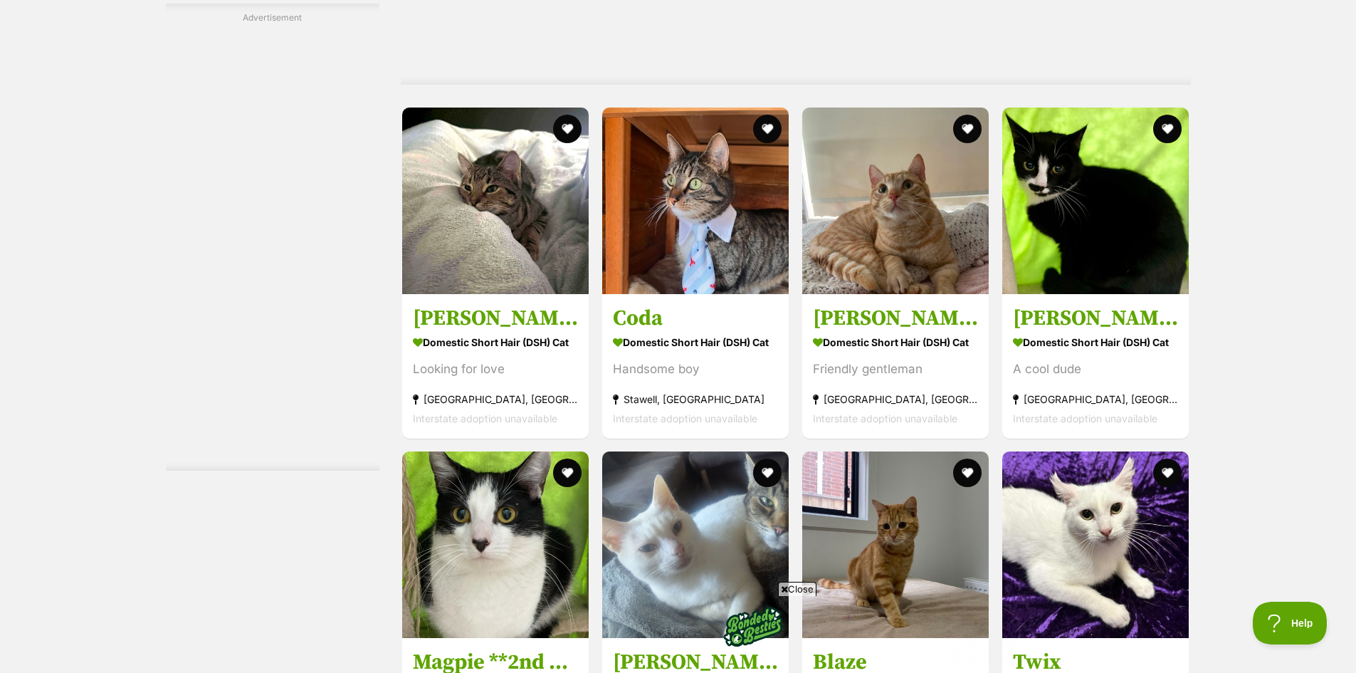
scroll to position [4747, 0]
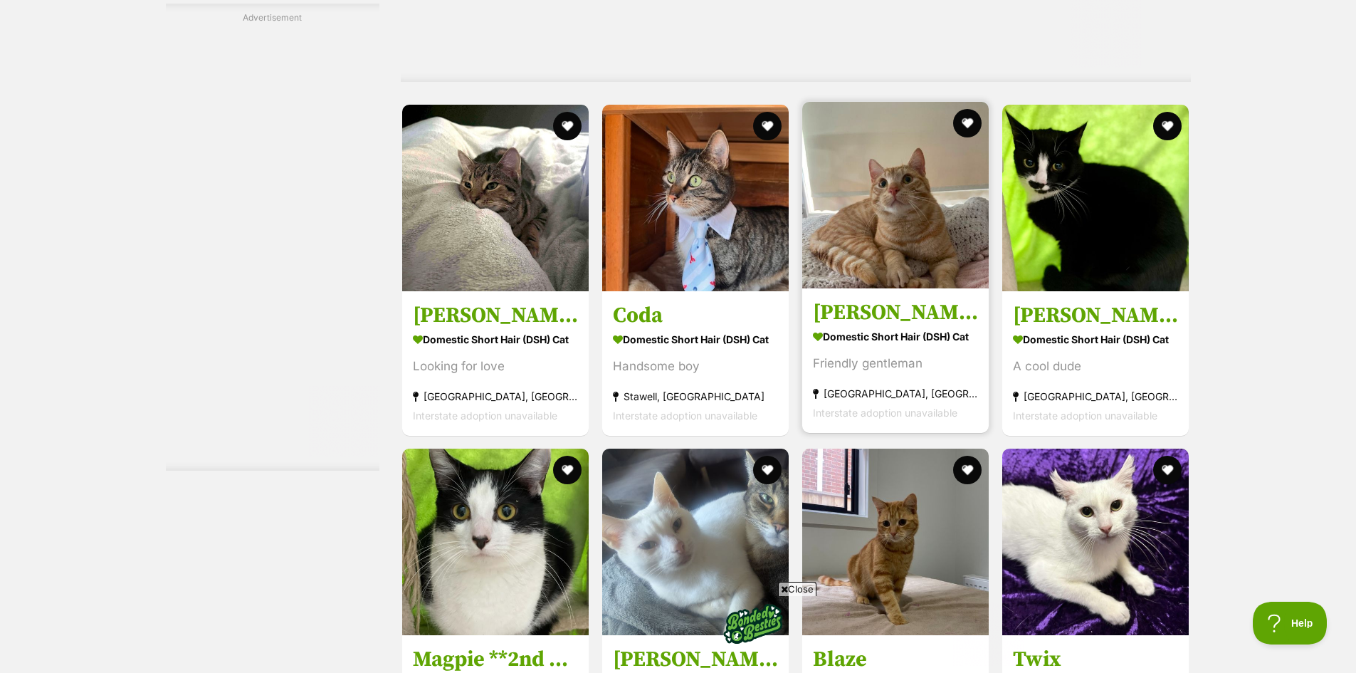
click at [878, 270] on img at bounding box center [895, 195] width 187 height 187
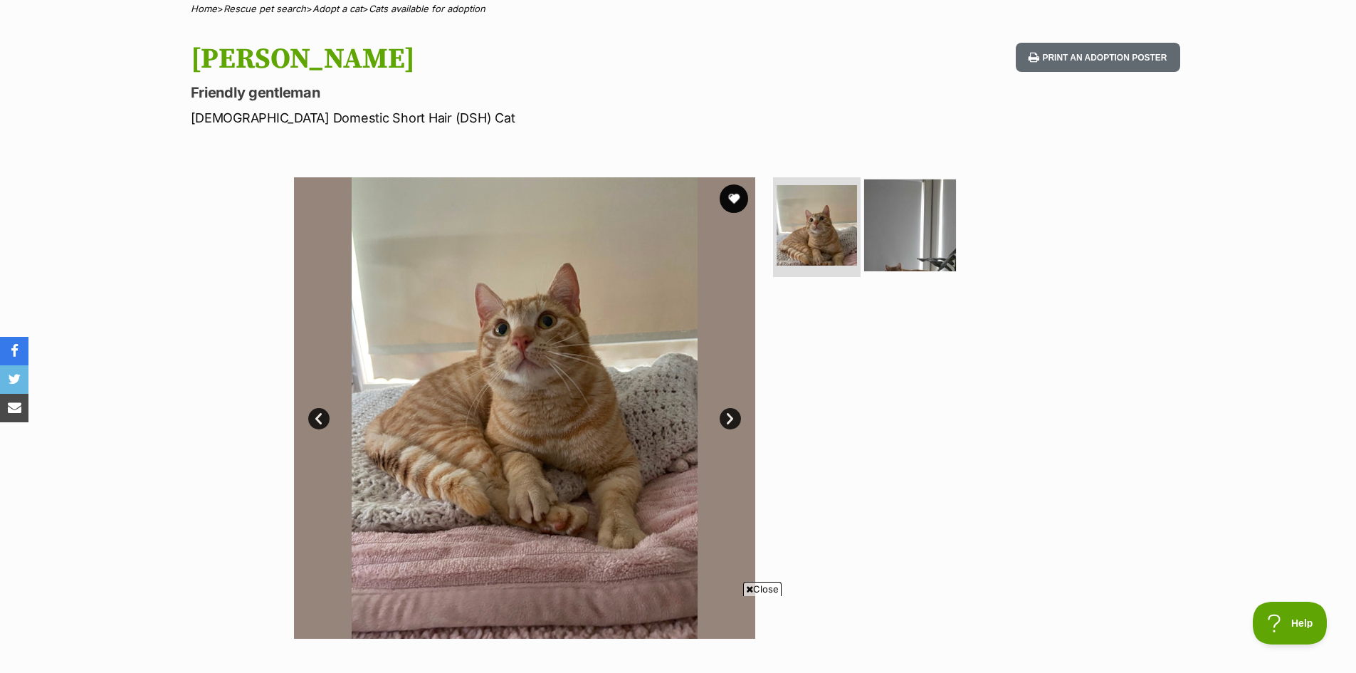
click at [908, 253] on img at bounding box center [910, 225] width 92 height 92
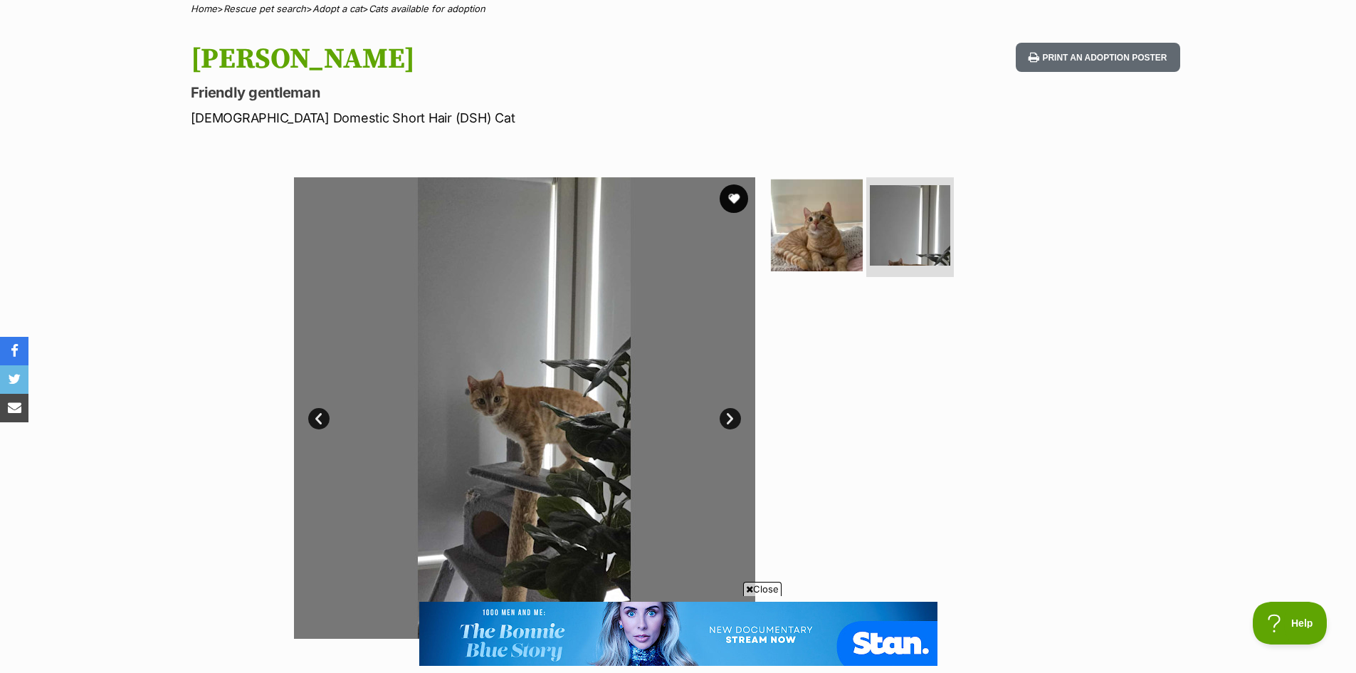
click at [814, 269] on img at bounding box center [817, 225] width 92 height 92
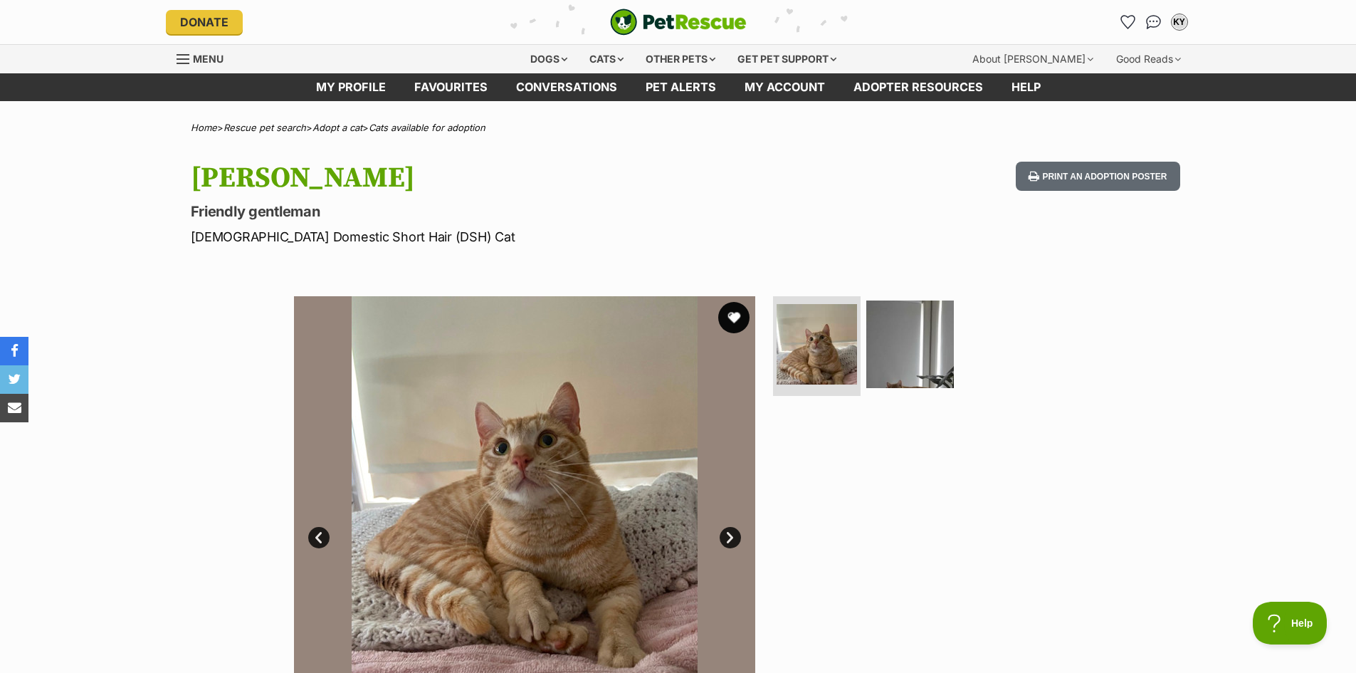
click at [723, 316] on button "favourite" at bounding box center [733, 317] width 31 height 31
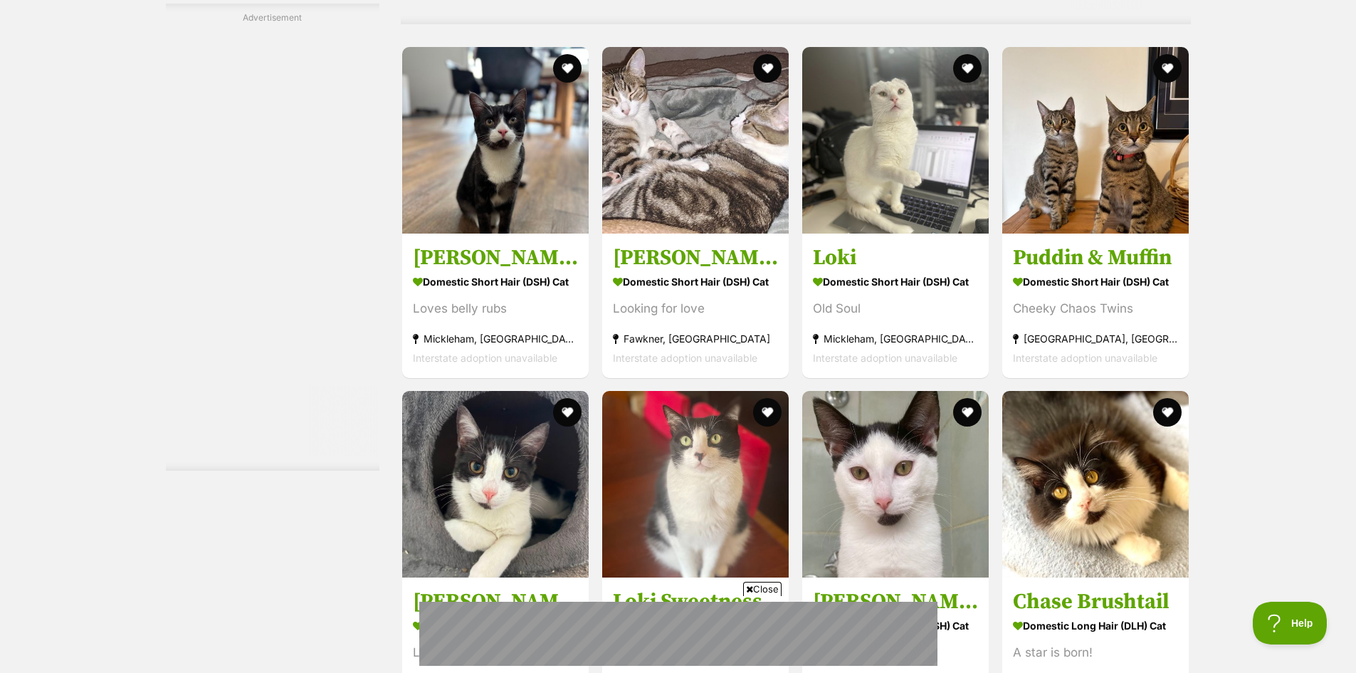
scroll to position [6290, 0]
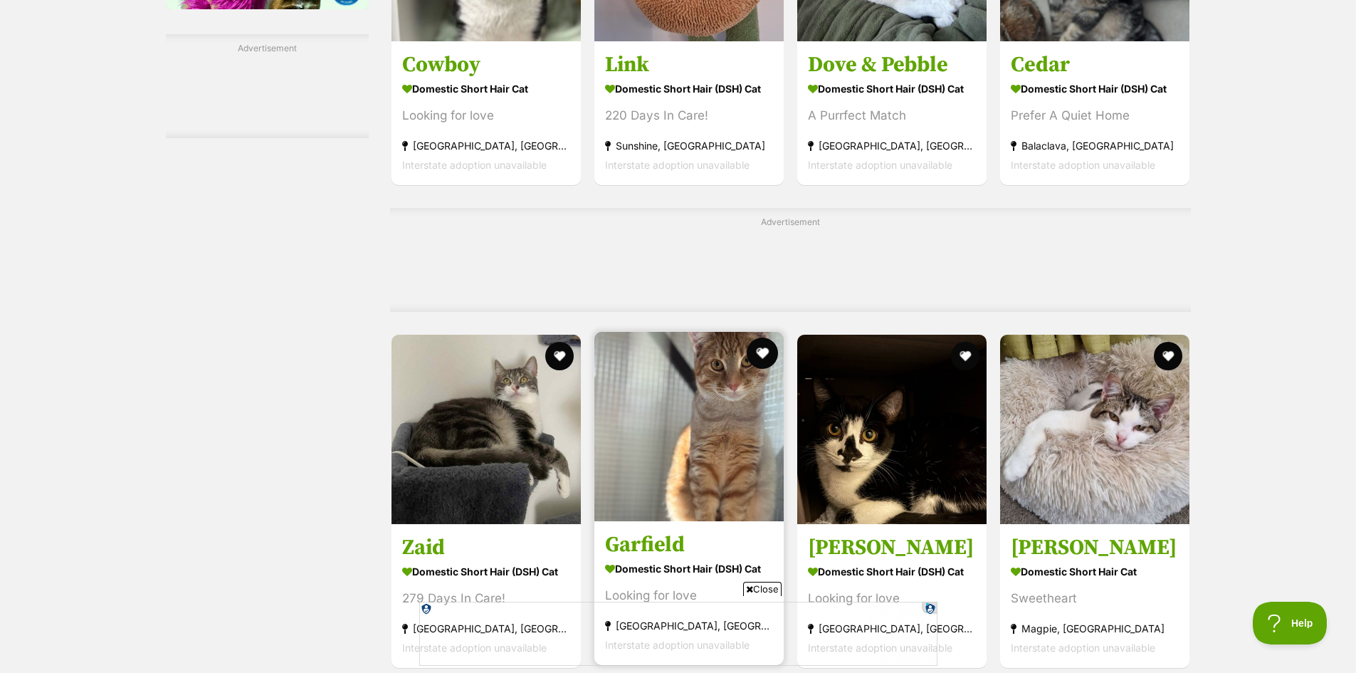
scroll to position [2611, 0]
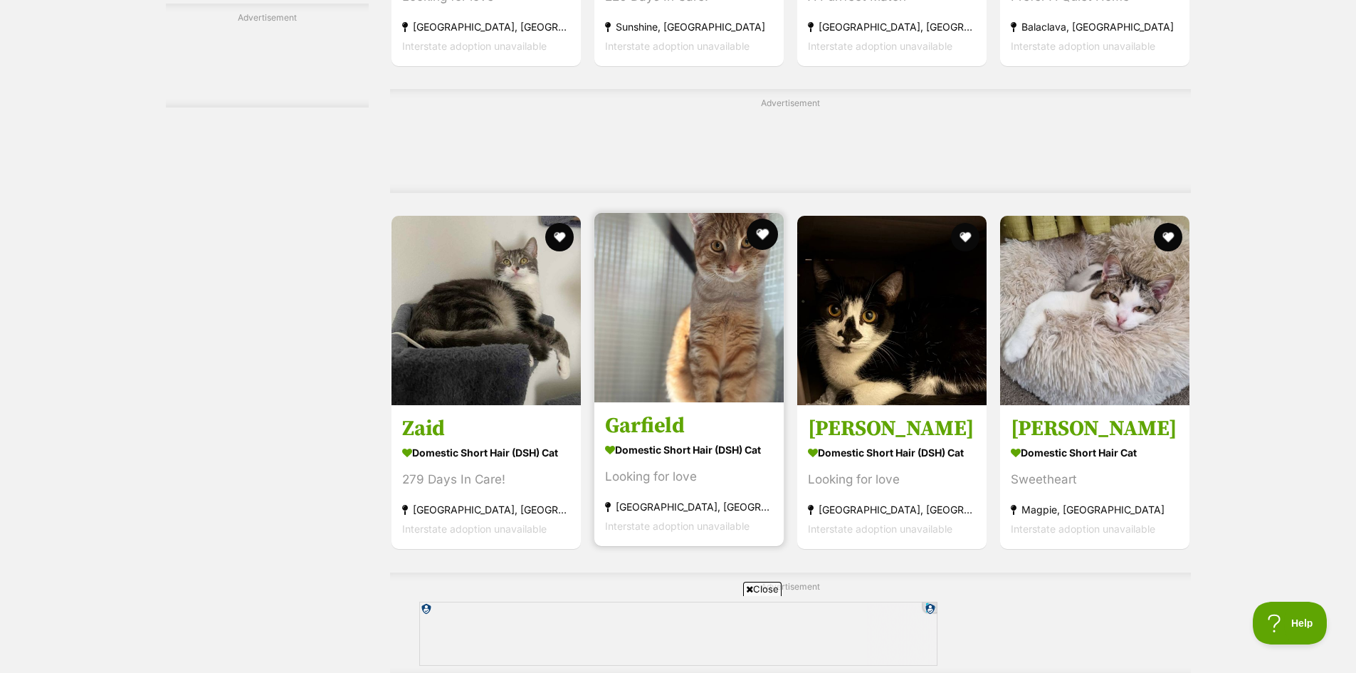
click at [762, 250] on button "favourite" at bounding box center [762, 234] width 31 height 31
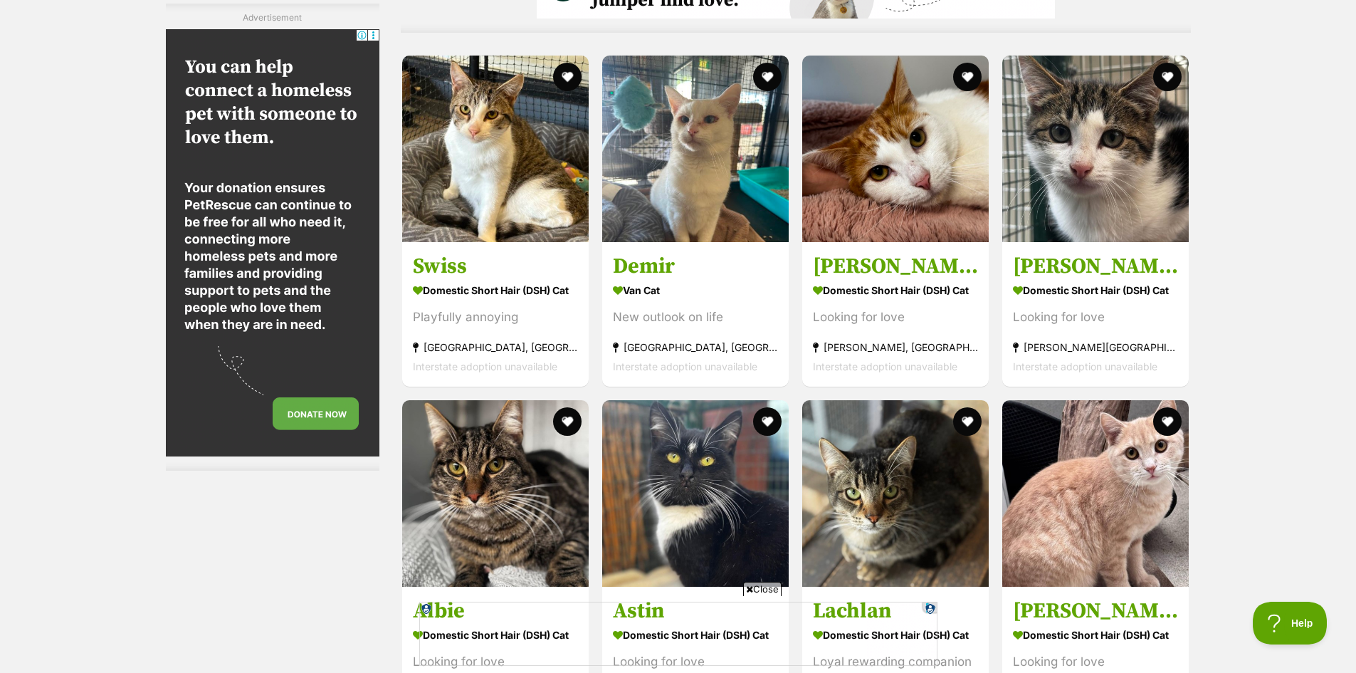
scroll to position [4984, 0]
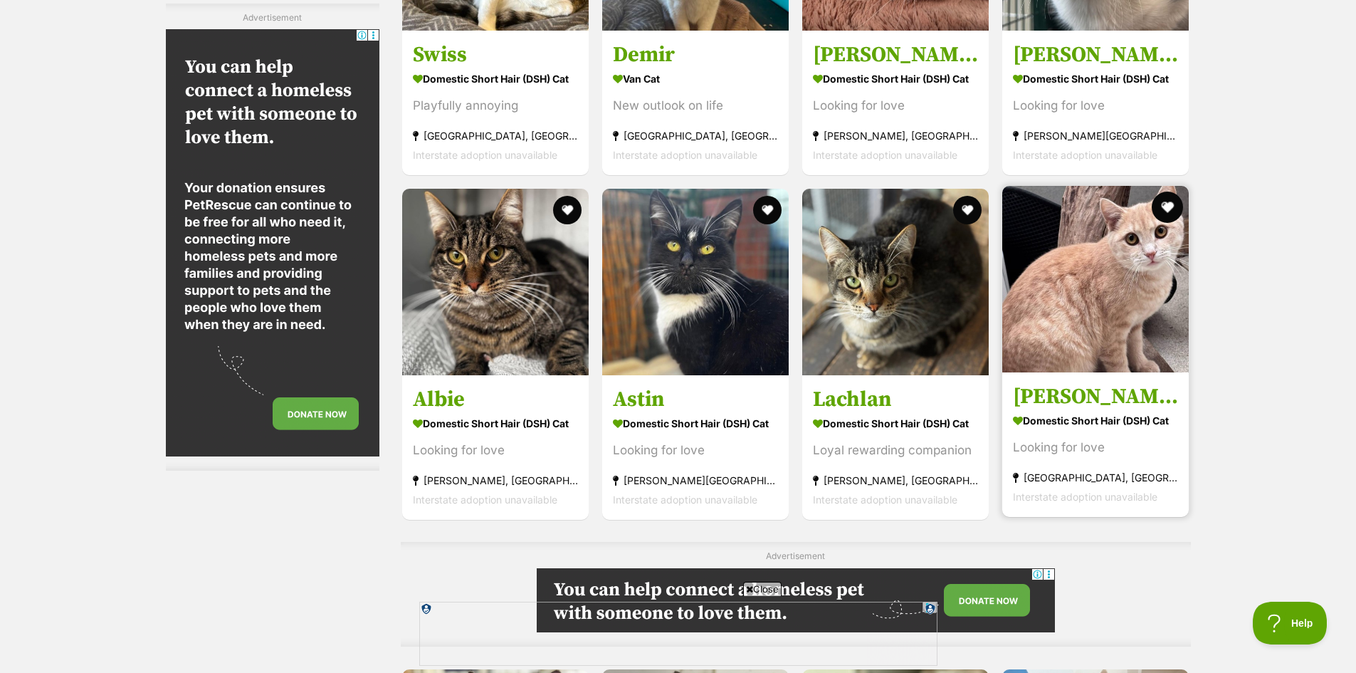
click at [1168, 205] on button "favourite" at bounding box center [1168, 207] width 31 height 31
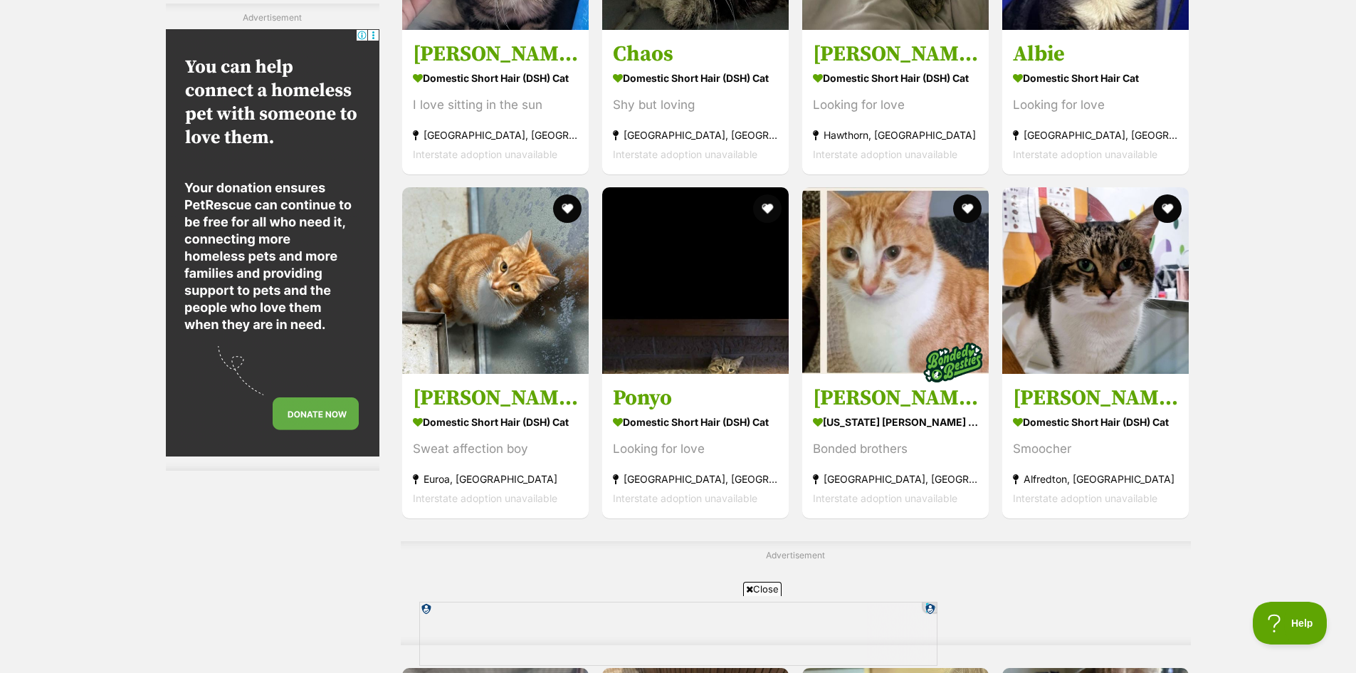
scroll to position [6289, 0]
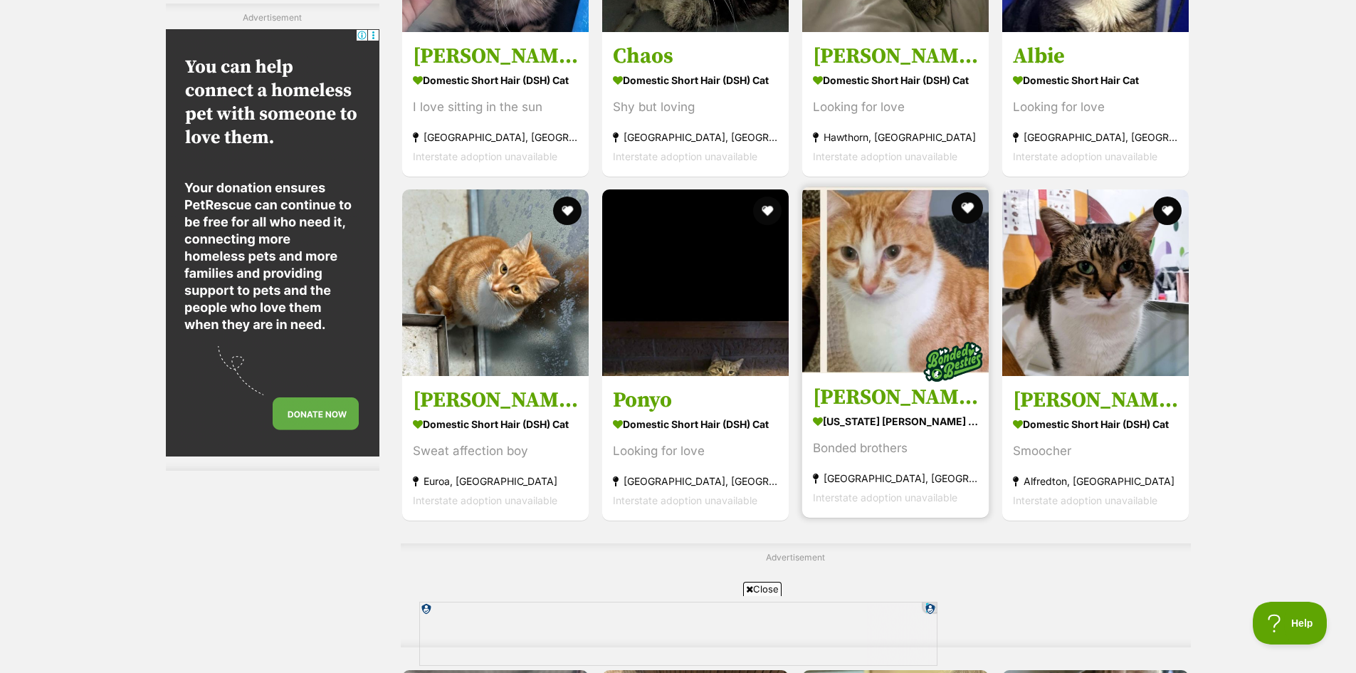
click at [975, 215] on button "favourite" at bounding box center [967, 207] width 31 height 31
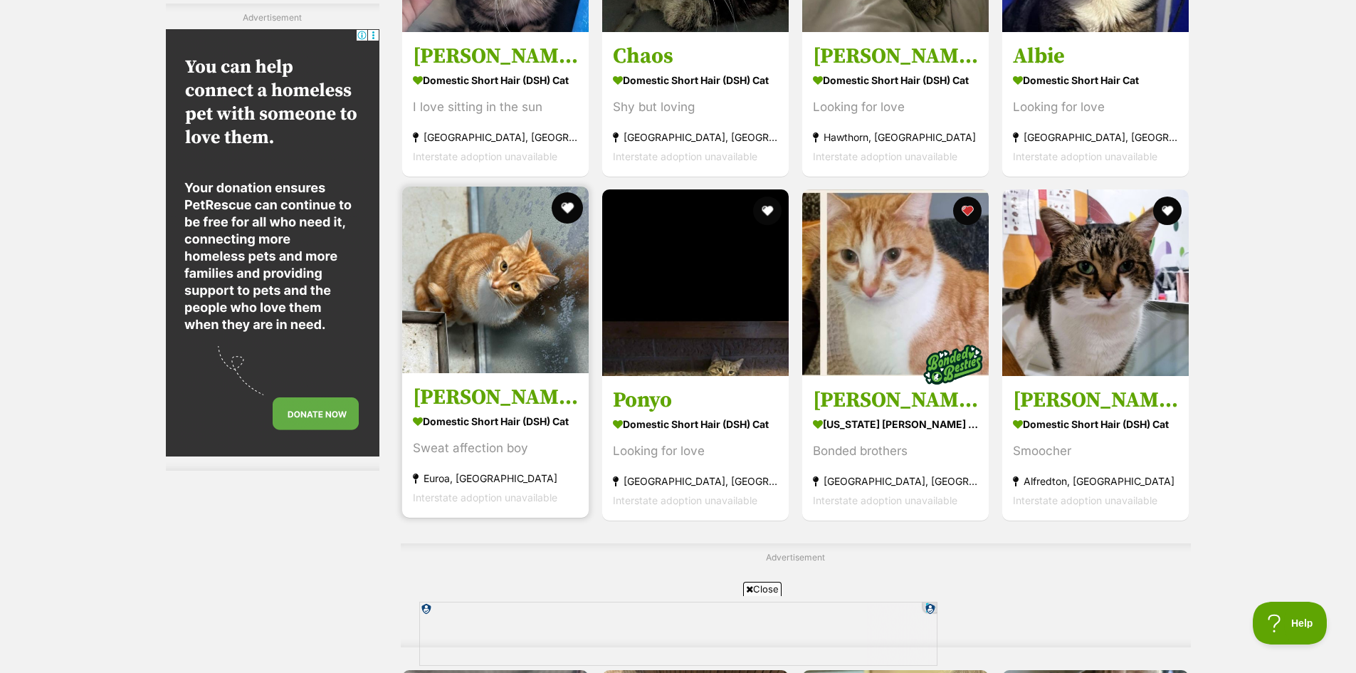
click at [557, 205] on button "favourite" at bounding box center [567, 207] width 31 height 31
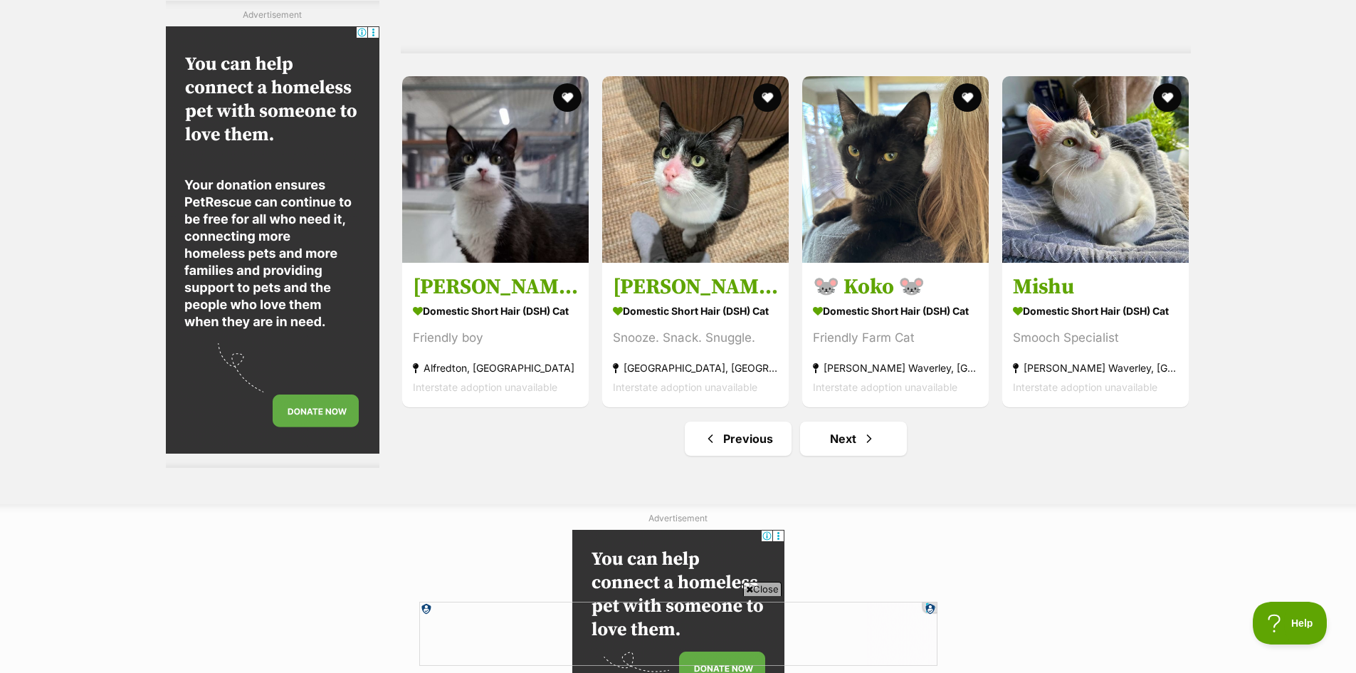
scroll to position [7239, 0]
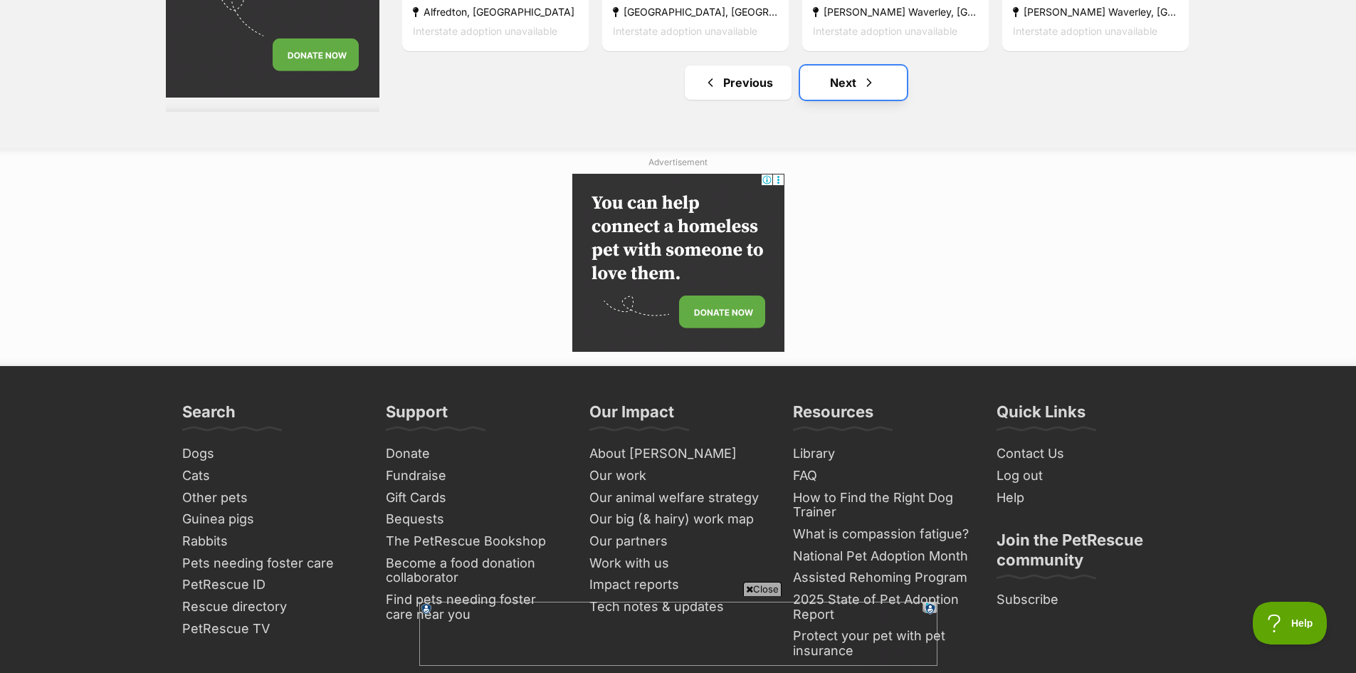
click at [852, 77] on link "Next" at bounding box center [853, 83] width 107 height 34
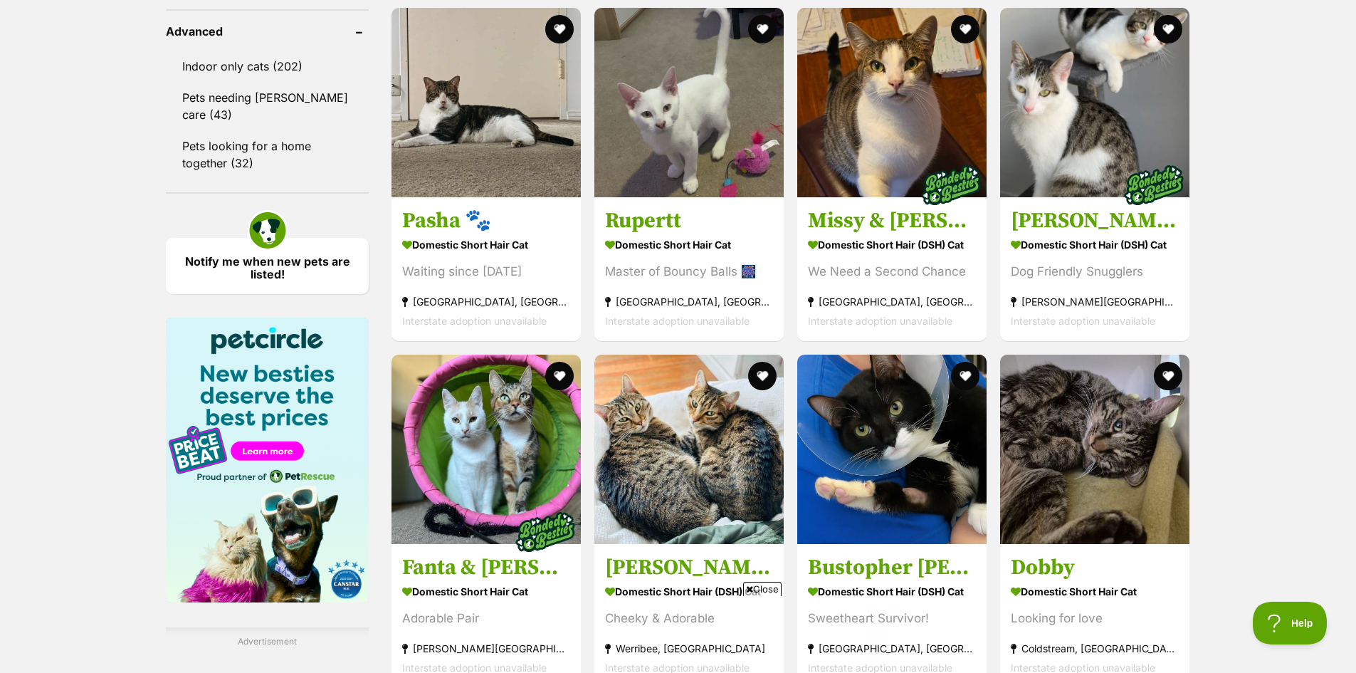
scroll to position [3323, 0]
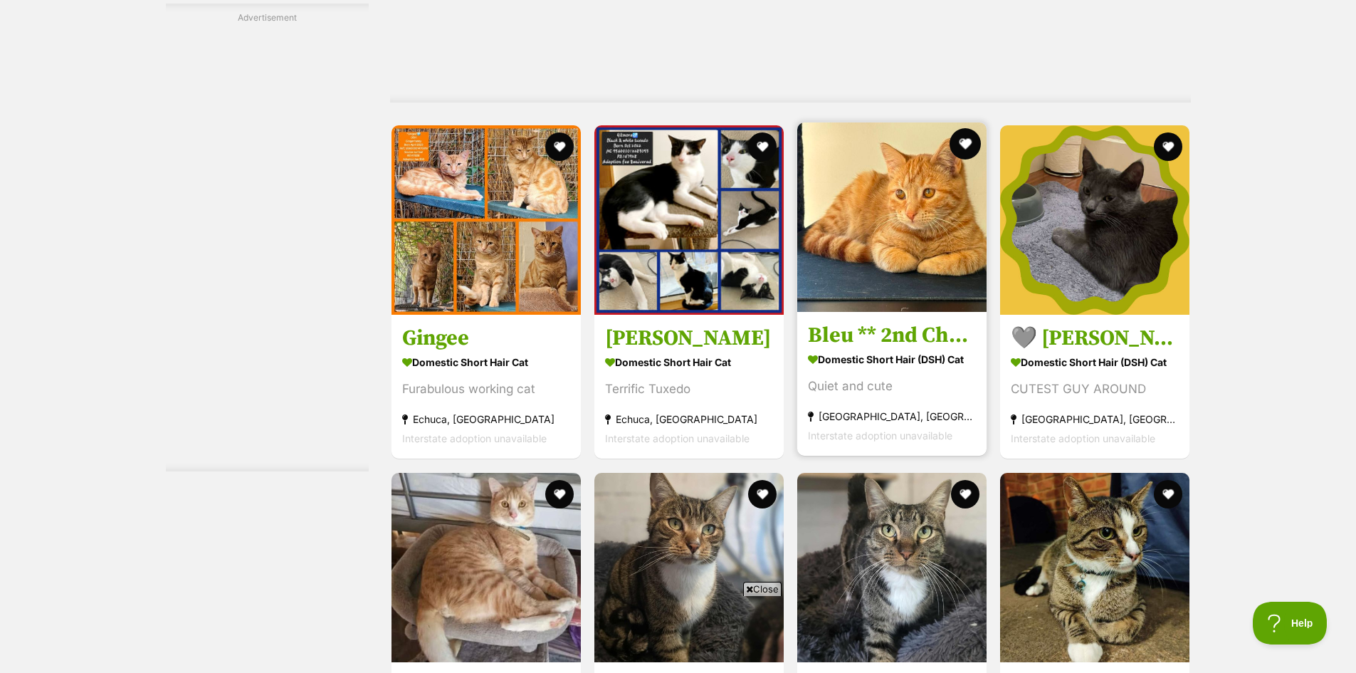
click at [960, 157] on button "favourite" at bounding box center [965, 143] width 31 height 31
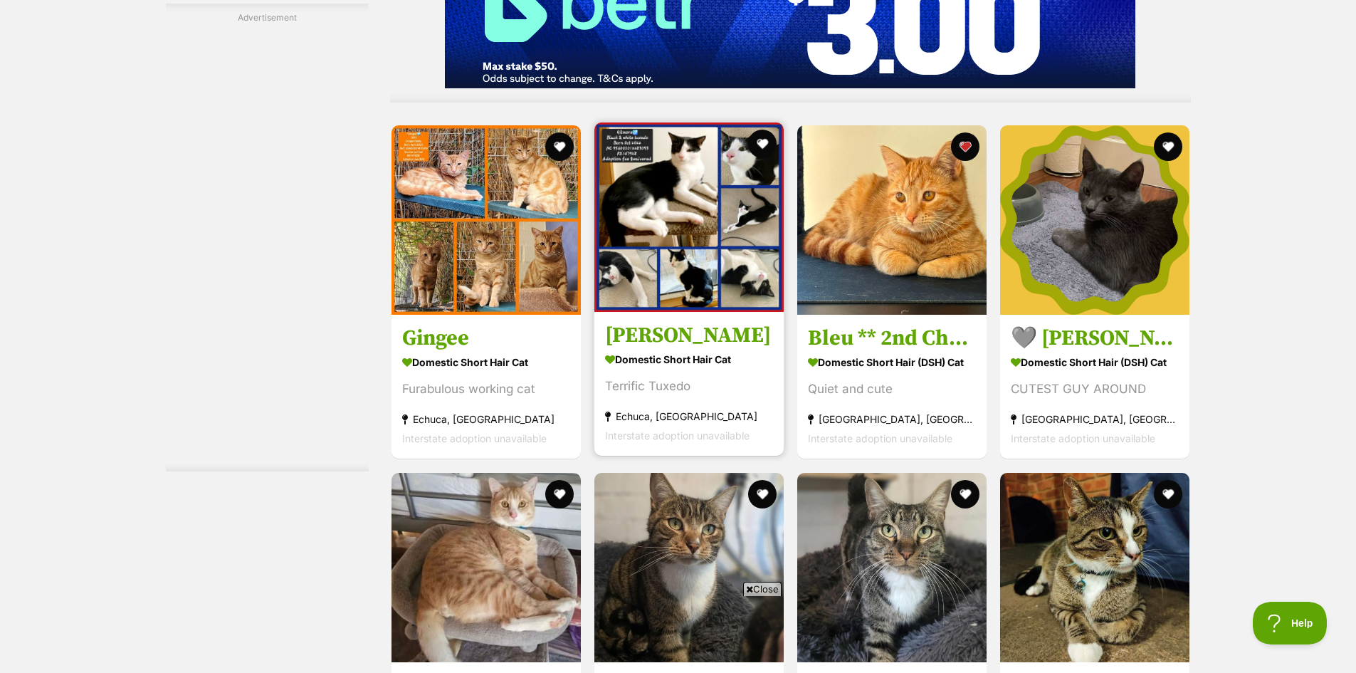
click at [553, 155] on button "favourite" at bounding box center [559, 146] width 28 height 28
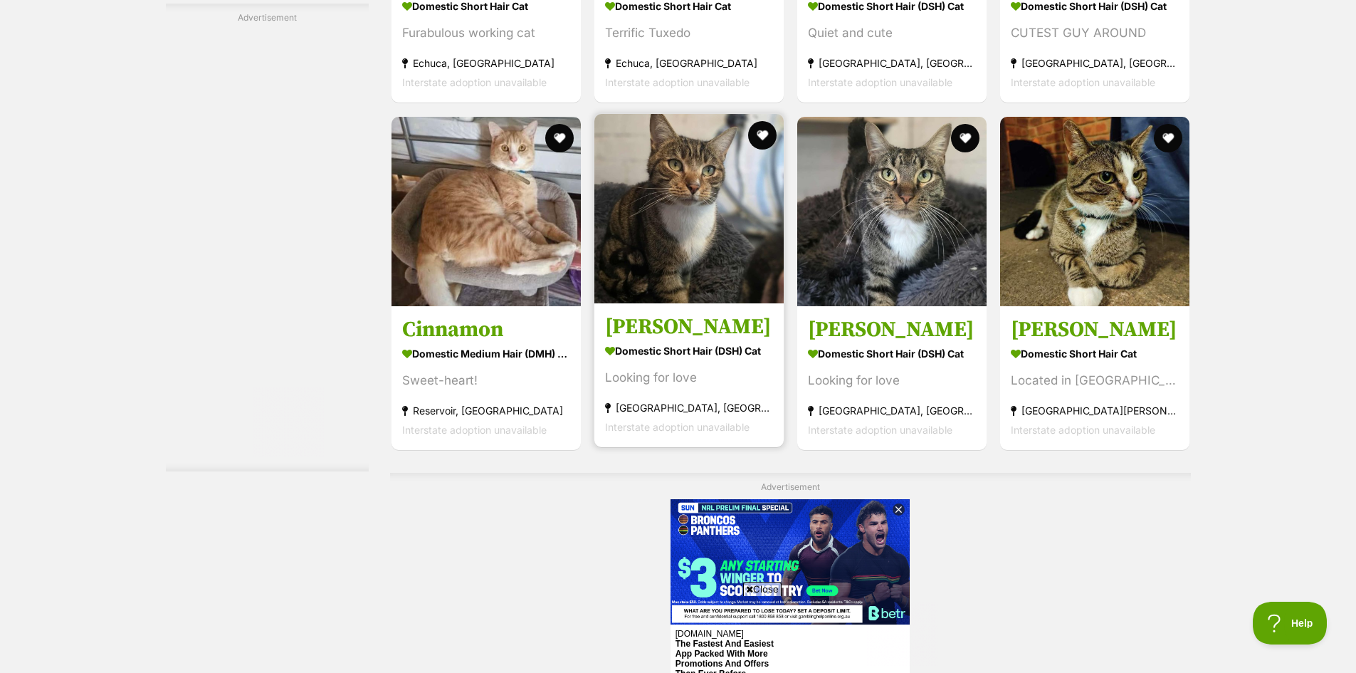
scroll to position [0, 0]
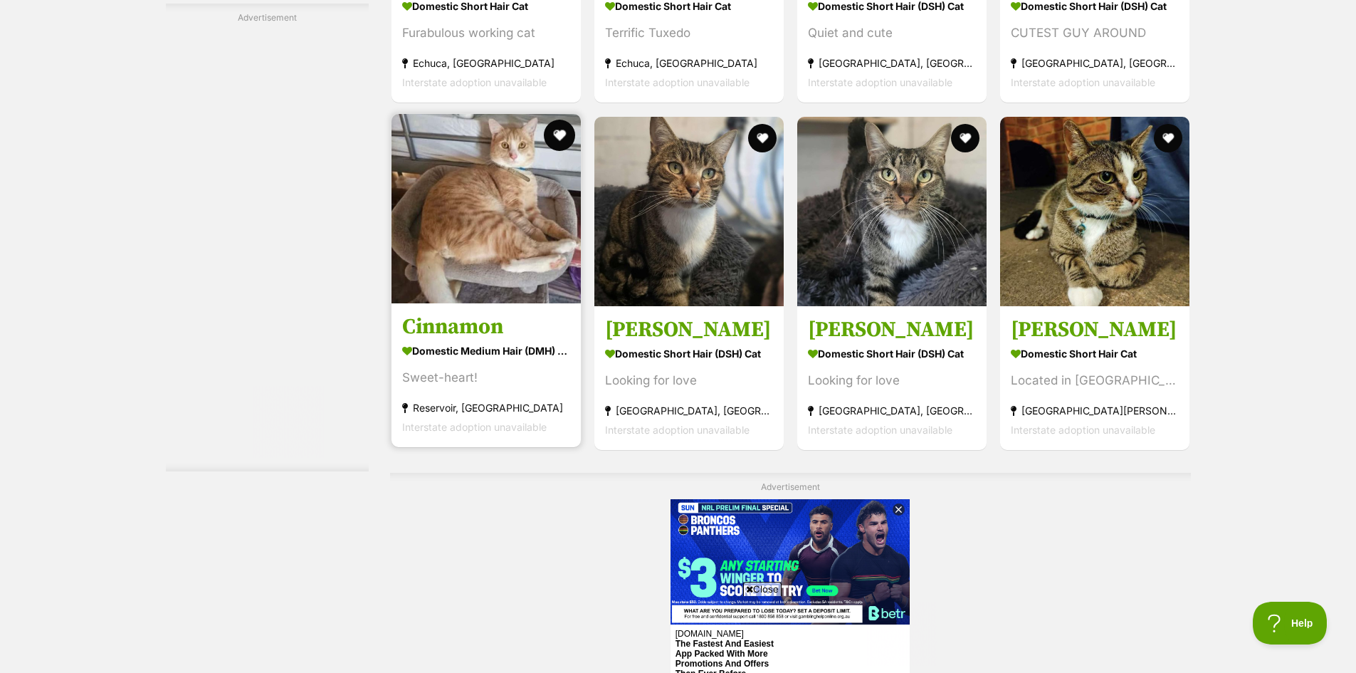
click at [566, 149] on button "favourite" at bounding box center [559, 135] width 31 height 31
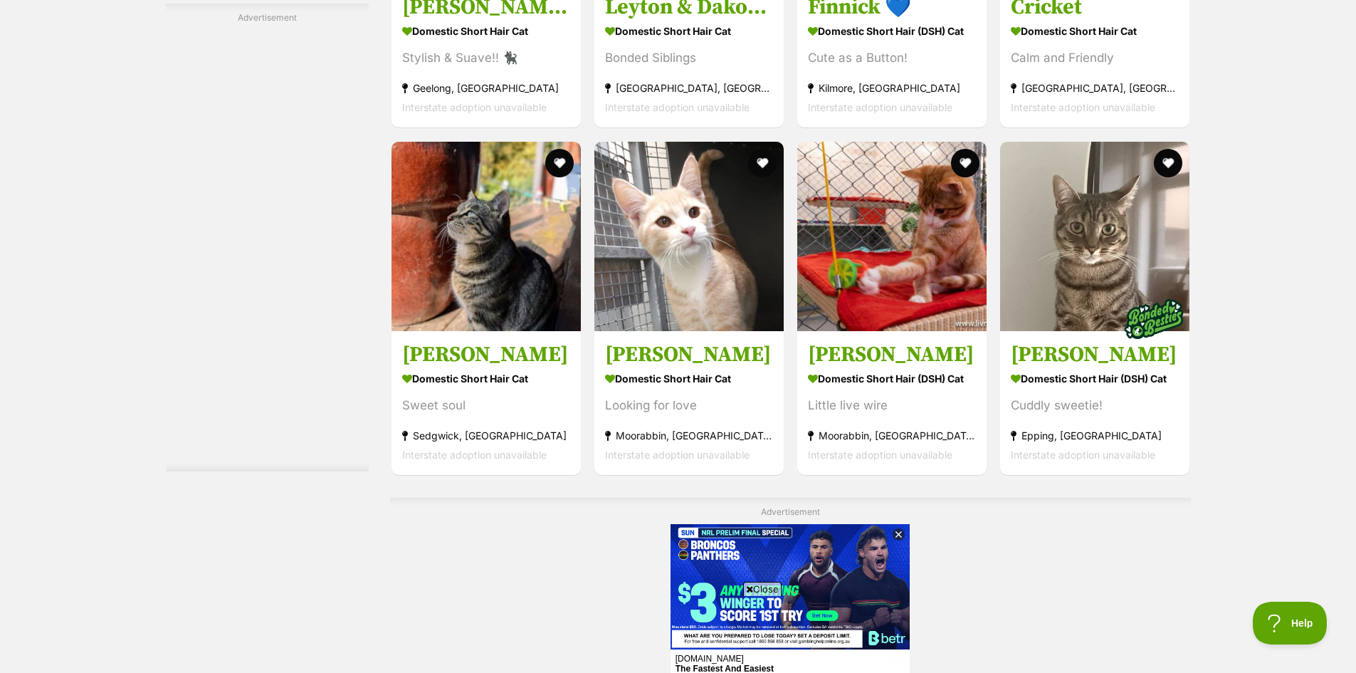
scroll to position [6764, 0]
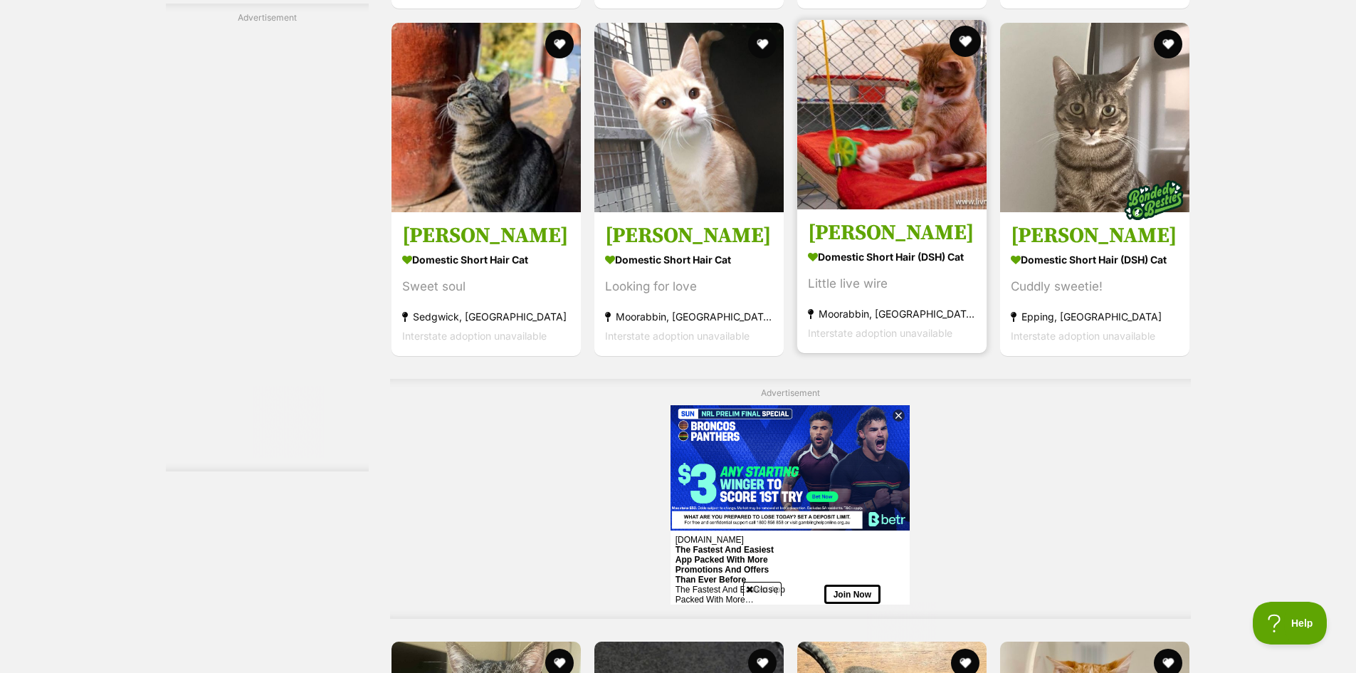
click at [963, 57] on button "favourite" at bounding box center [965, 41] width 31 height 31
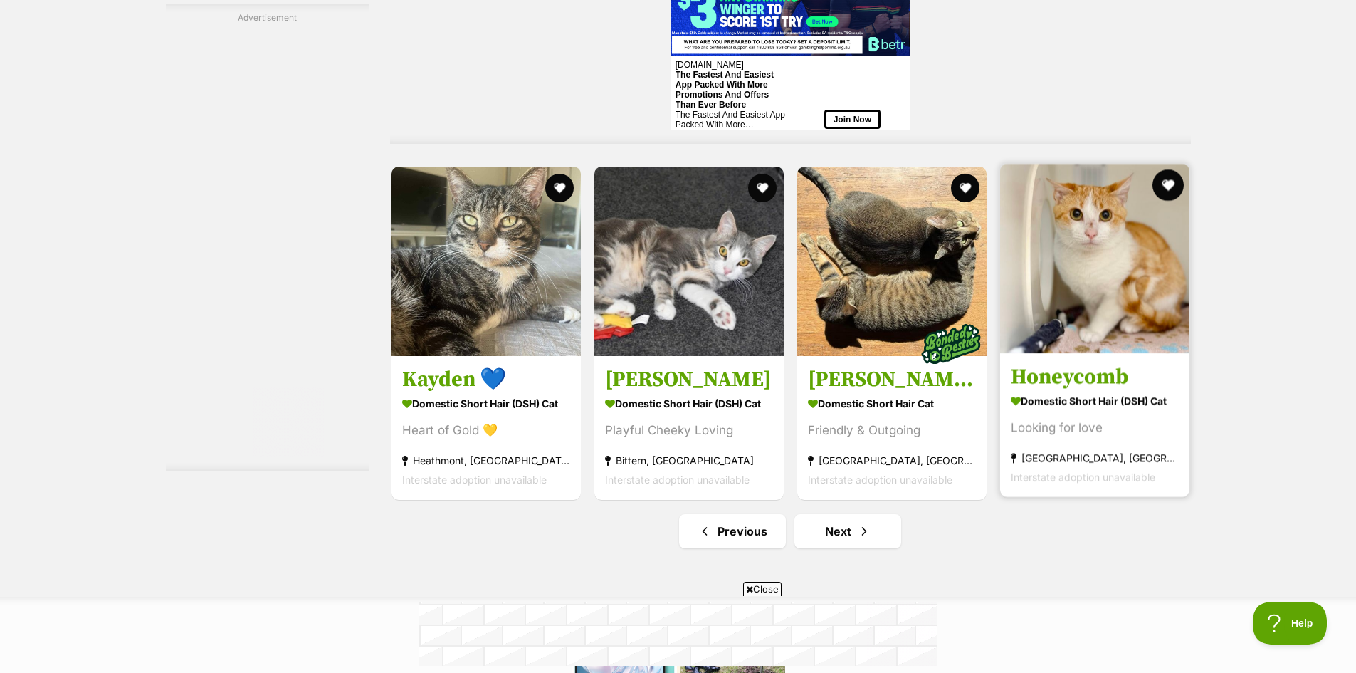
click at [1163, 201] on button "favourite" at bounding box center [1168, 184] width 31 height 31
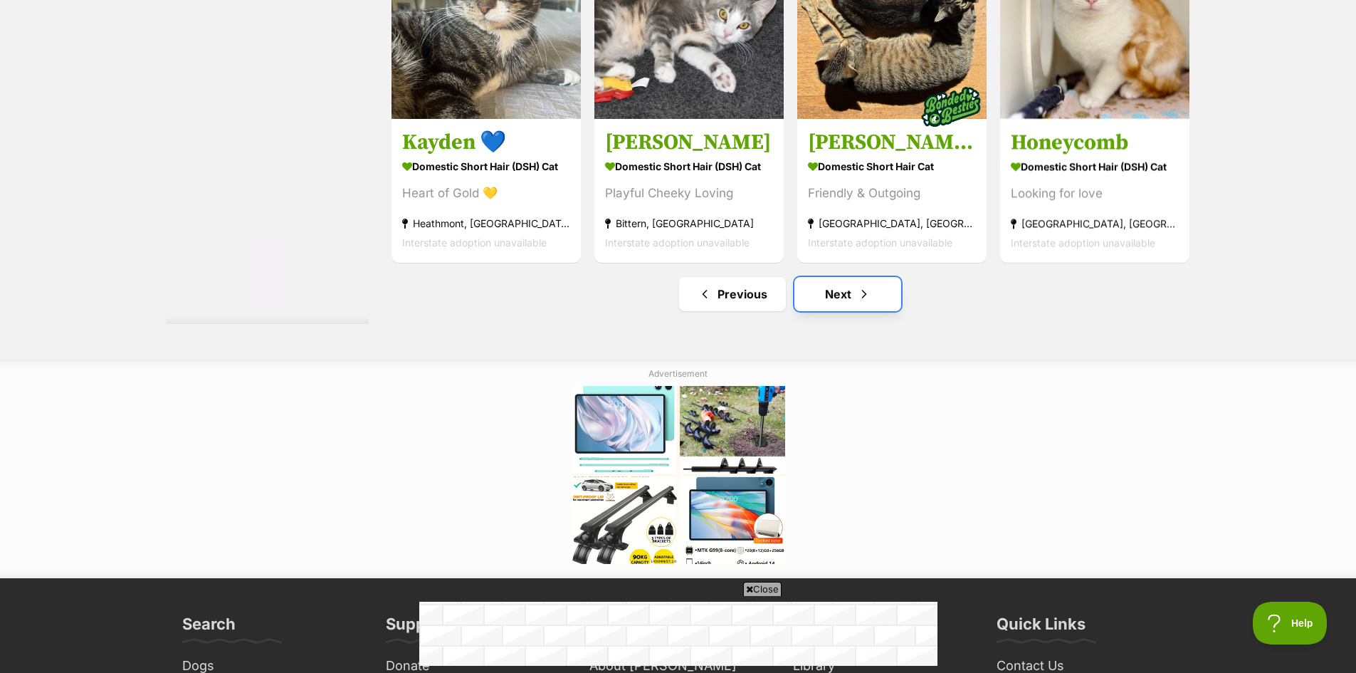
click at [876, 311] on link "Next" at bounding box center [848, 294] width 107 height 34
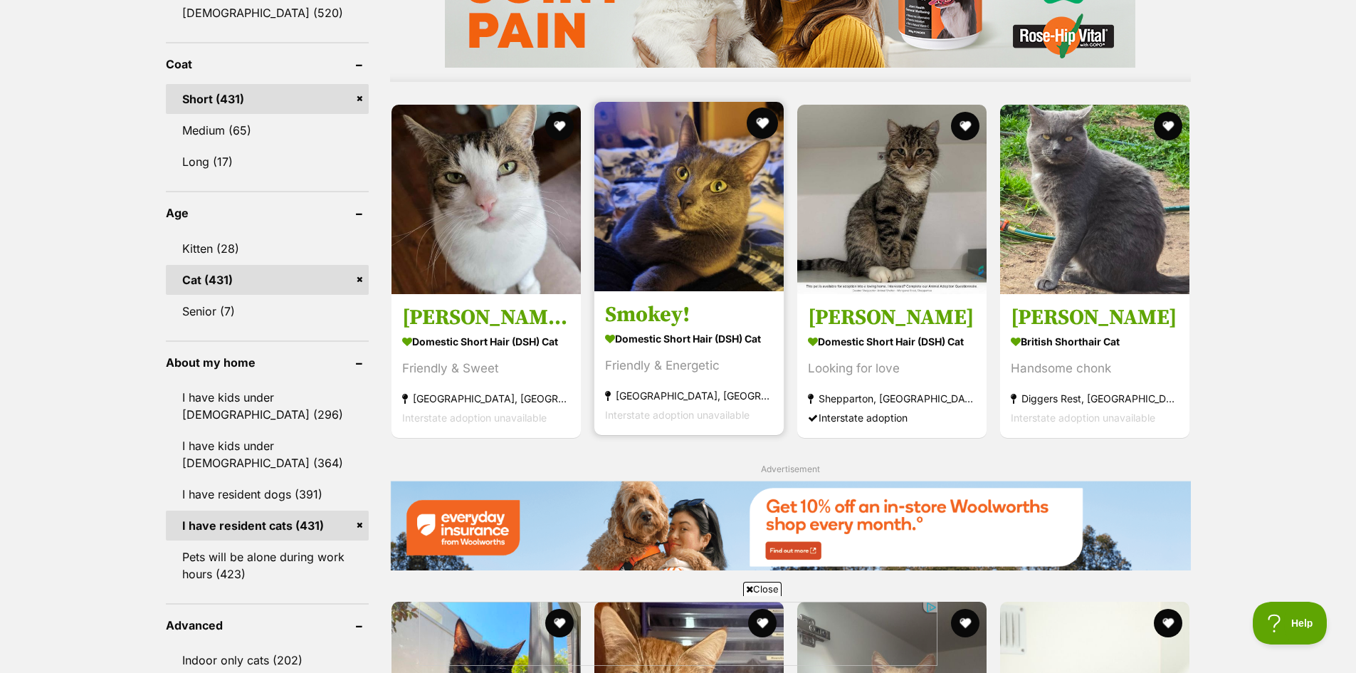
click at [769, 125] on button "favourite" at bounding box center [762, 123] width 31 height 31
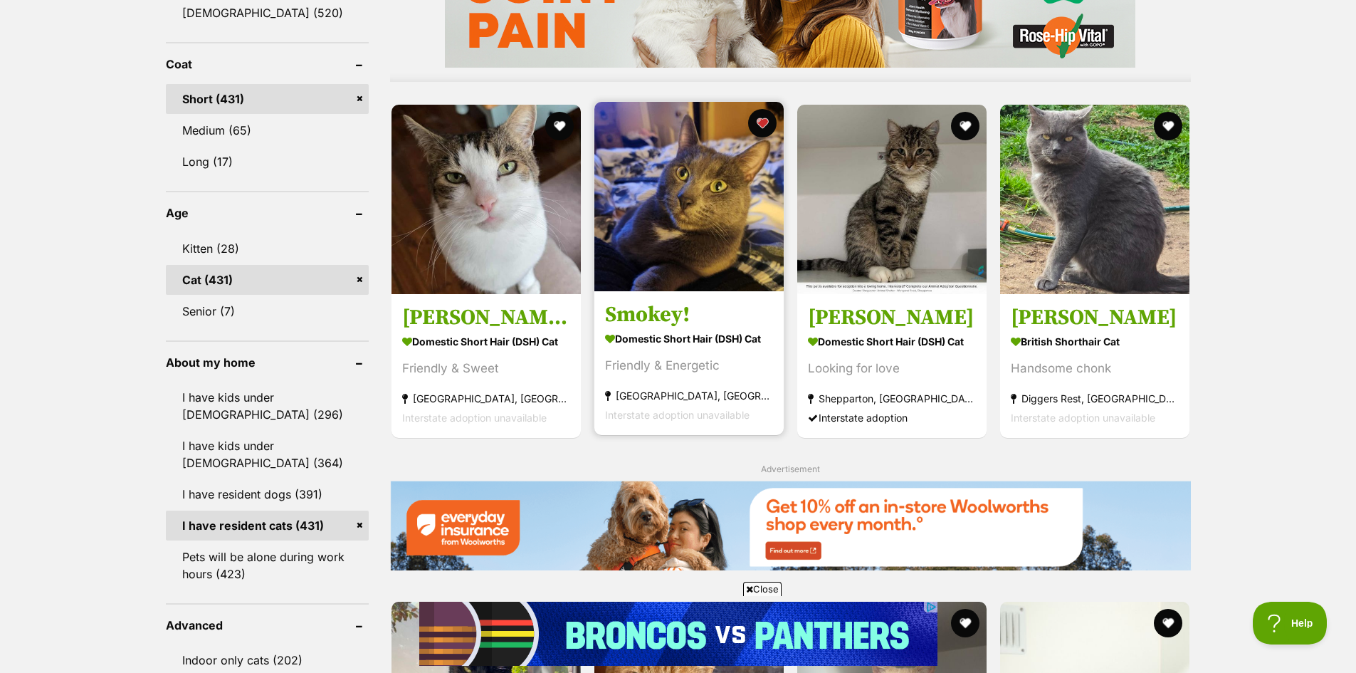
click at [671, 236] on img at bounding box center [689, 196] width 189 height 189
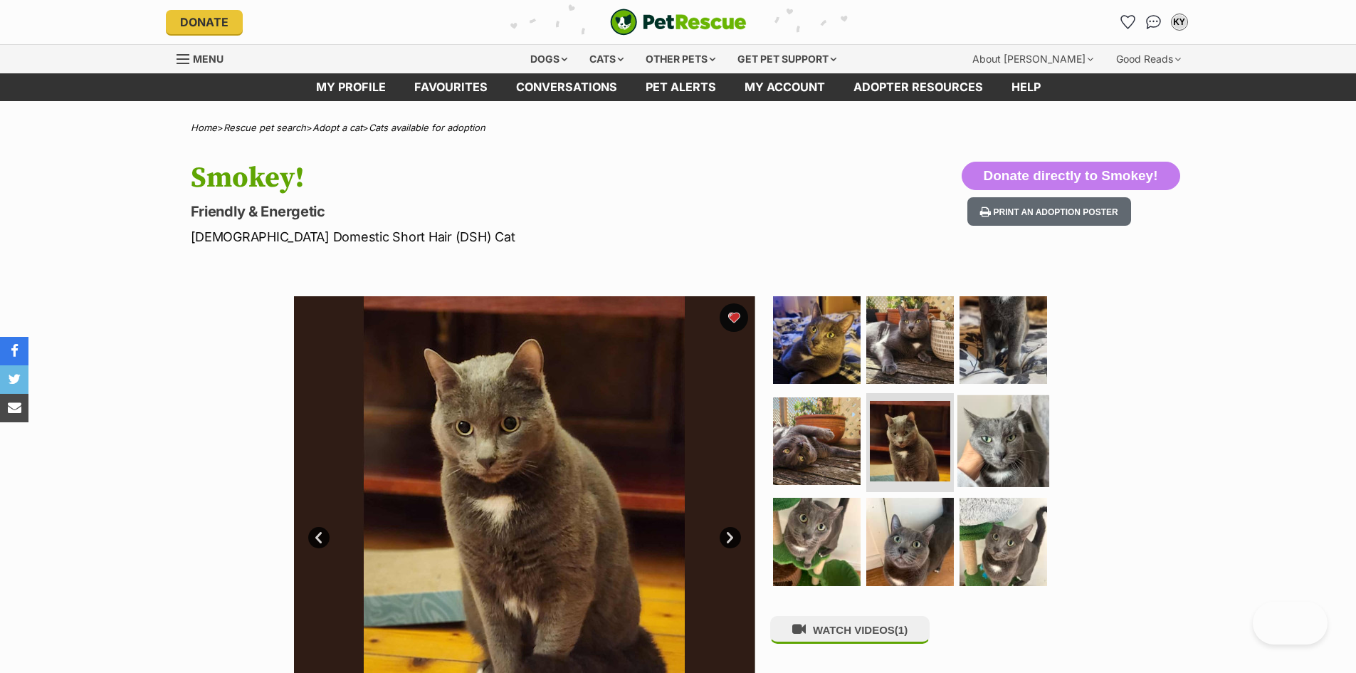
click at [982, 460] on img at bounding box center [1004, 440] width 92 height 92
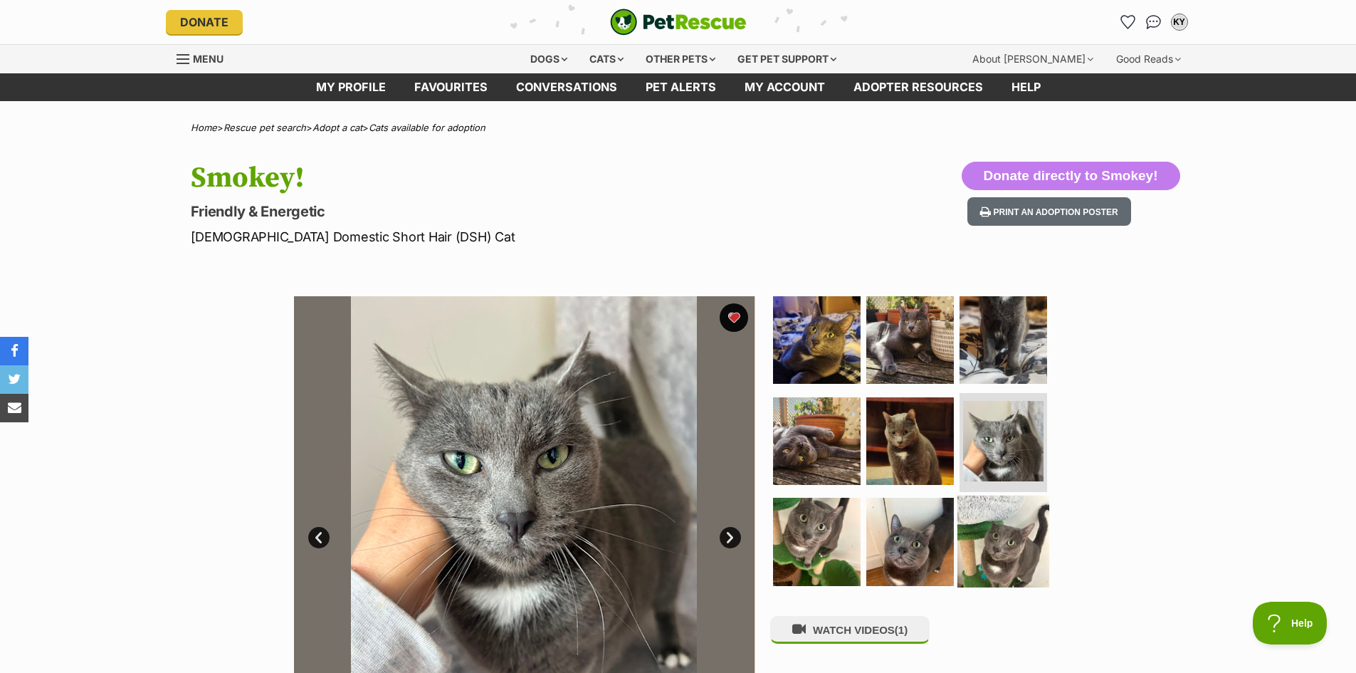
click at [988, 523] on img at bounding box center [1004, 542] width 92 height 92
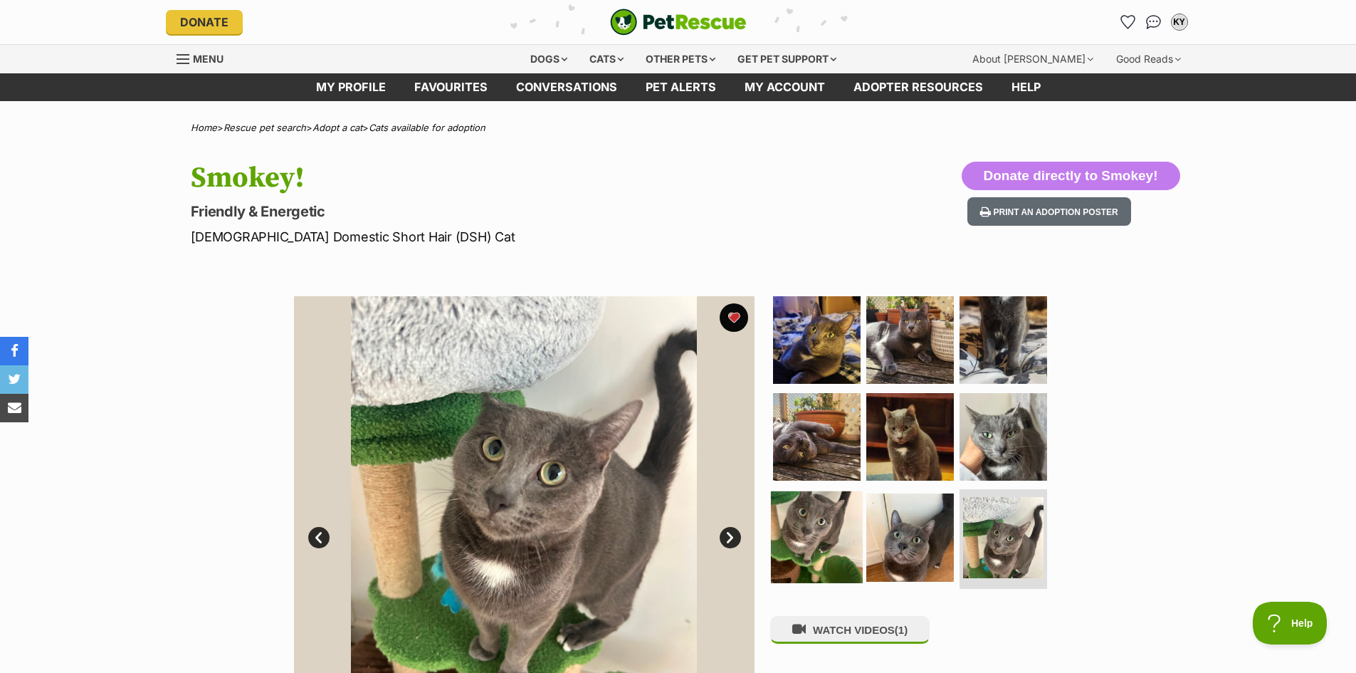
click at [841, 533] on img at bounding box center [817, 537] width 92 height 92
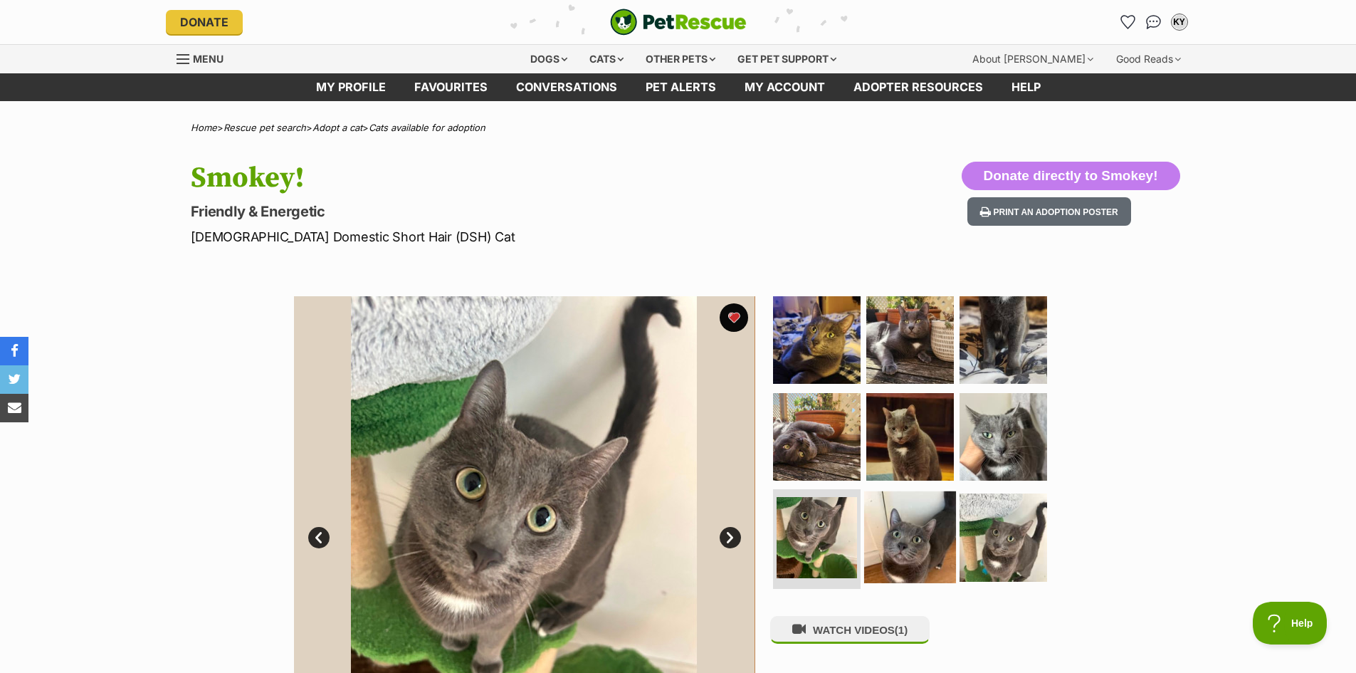
click at [923, 539] on img at bounding box center [910, 537] width 92 height 92
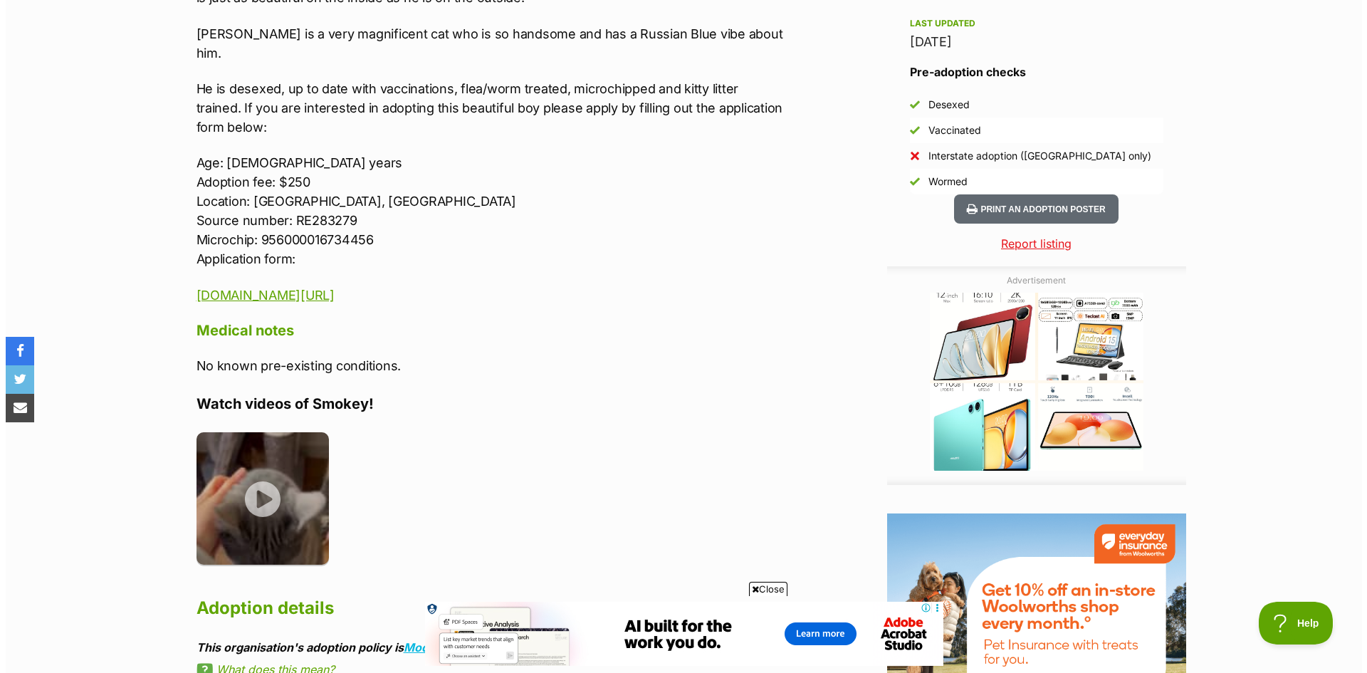
scroll to position [1305, 0]
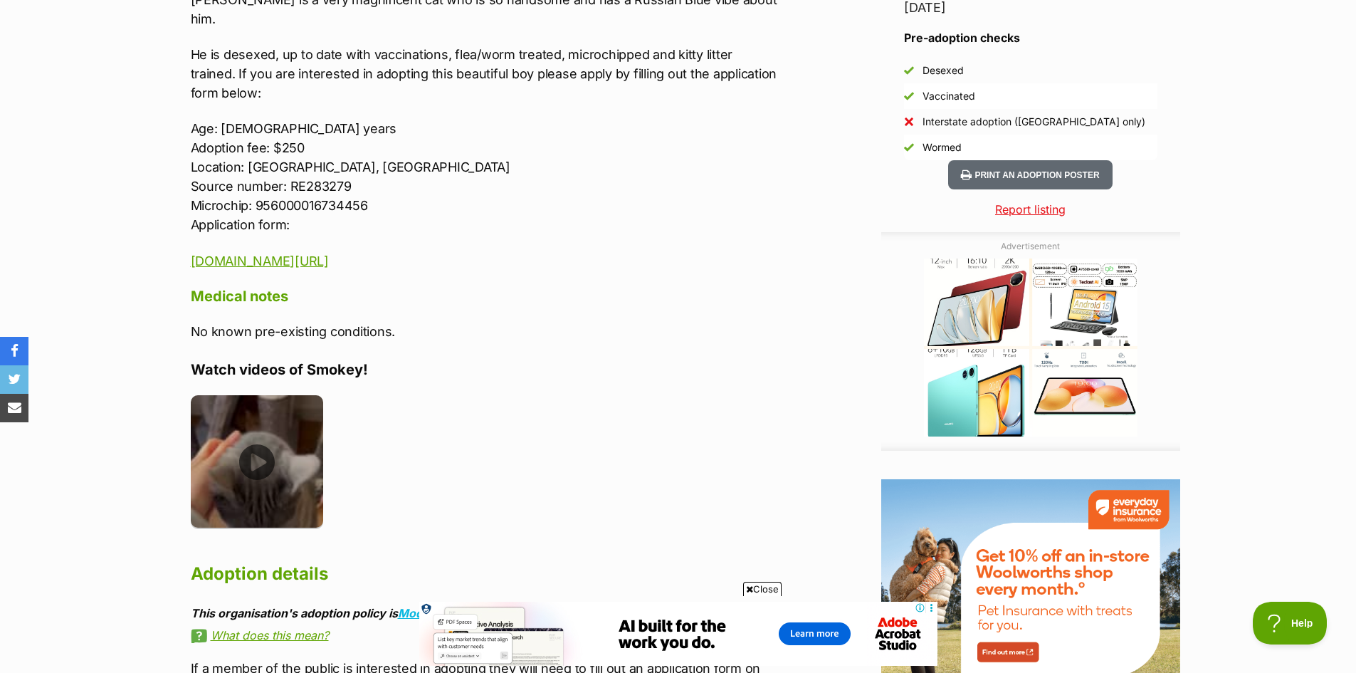
click at [261, 441] on img at bounding box center [257, 461] width 133 height 133
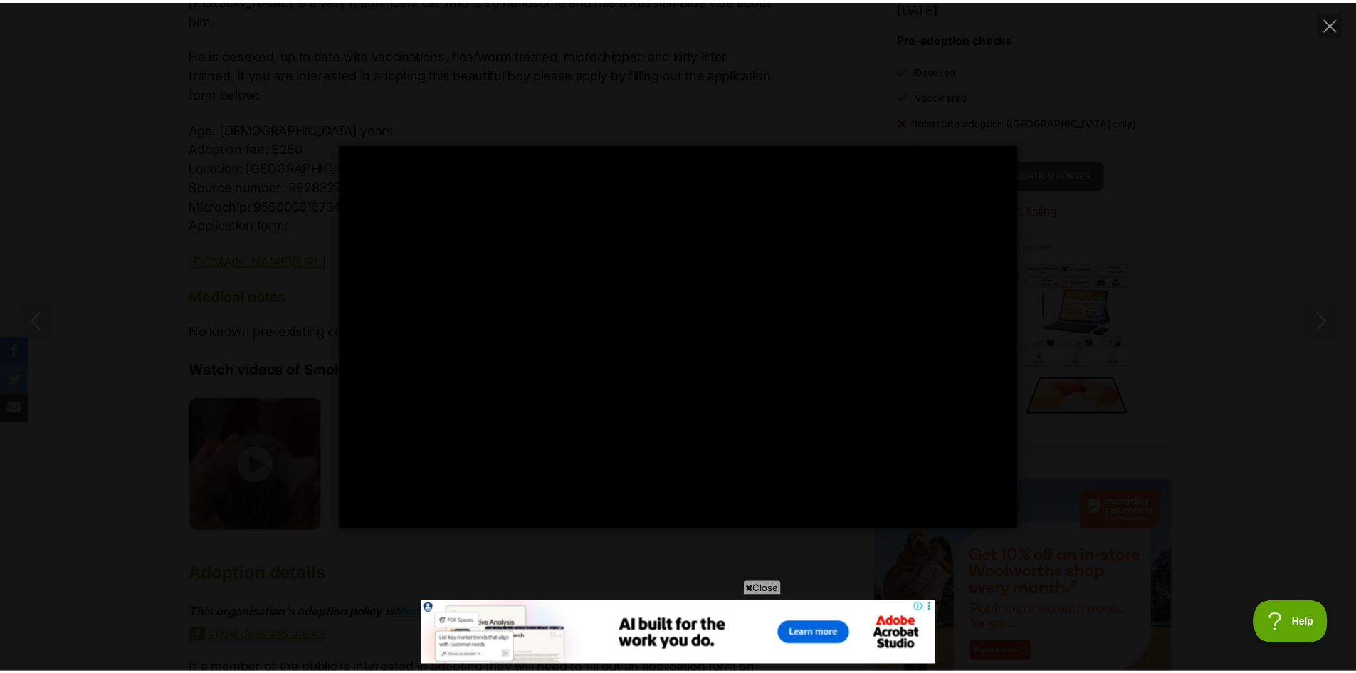
scroll to position [0, 0]
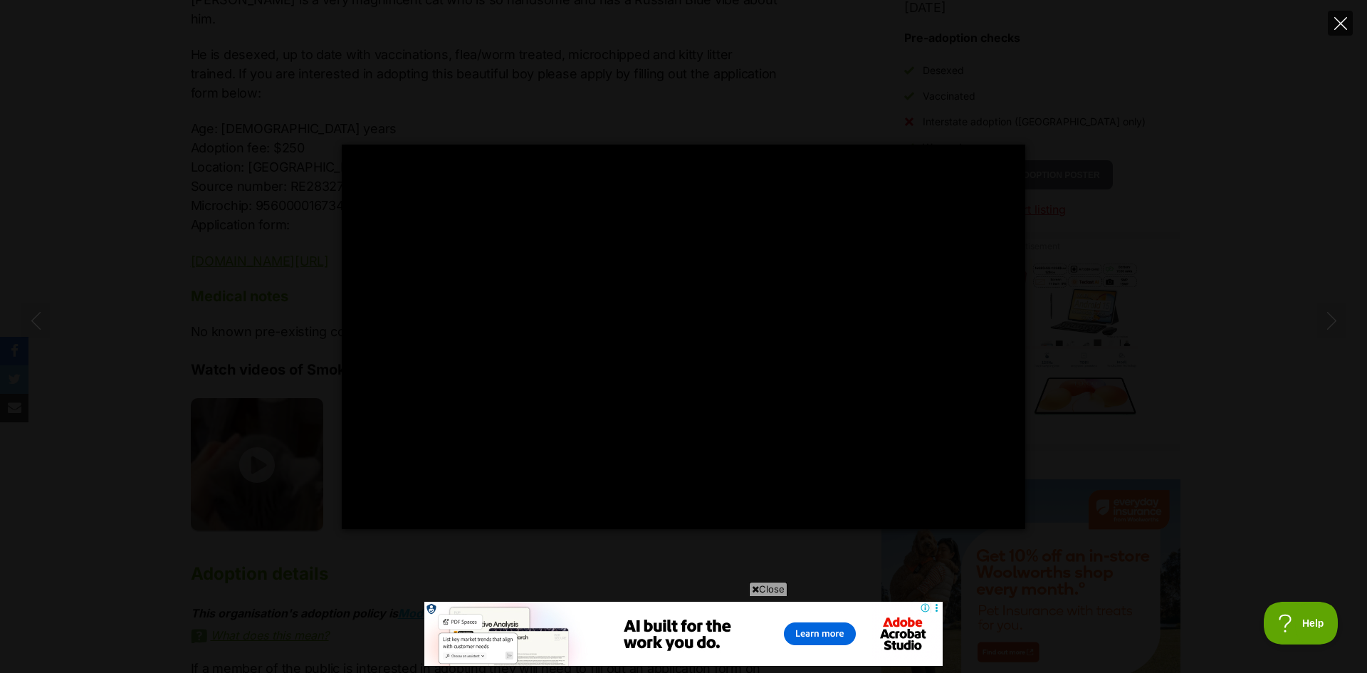
click at [1349, 28] on button "Close" at bounding box center [1340, 23] width 25 height 25
type input "82.66"
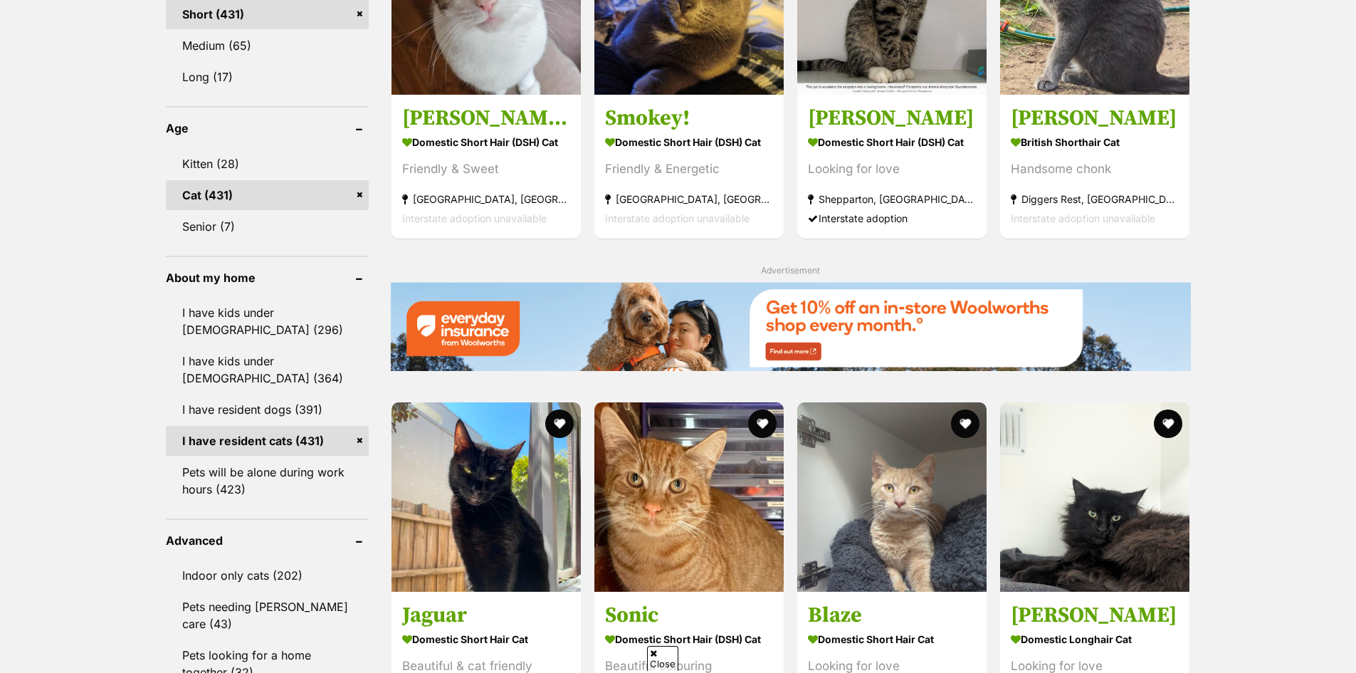
scroll to position [1534, 0]
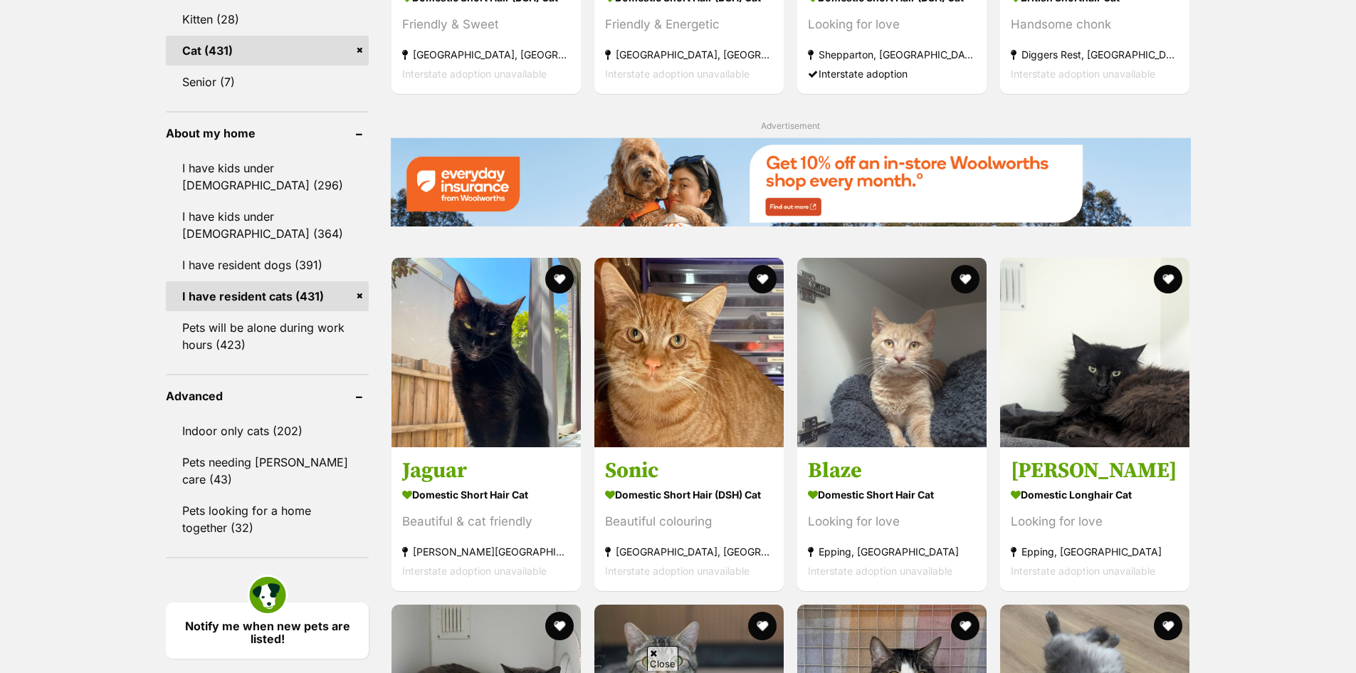
click at [763, 285] on button "favourite" at bounding box center [762, 279] width 28 height 28
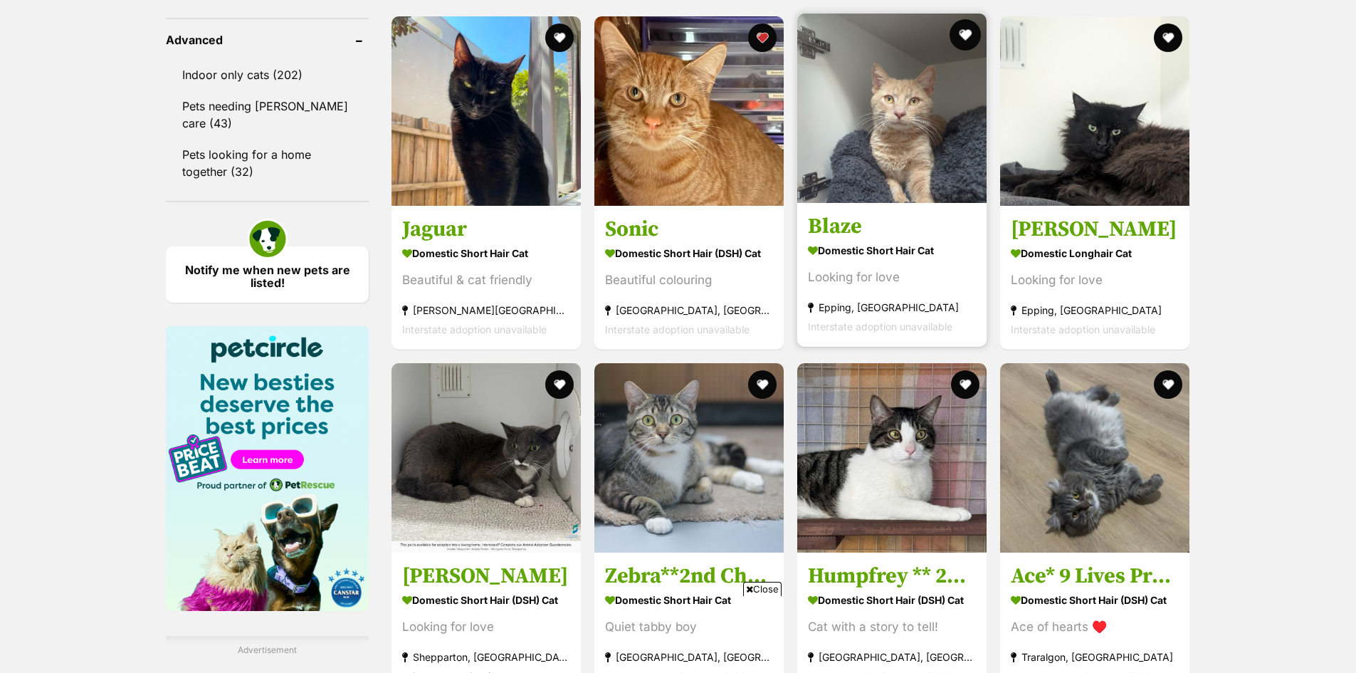
scroll to position [0, 0]
click at [960, 37] on button "favourite" at bounding box center [965, 35] width 28 height 28
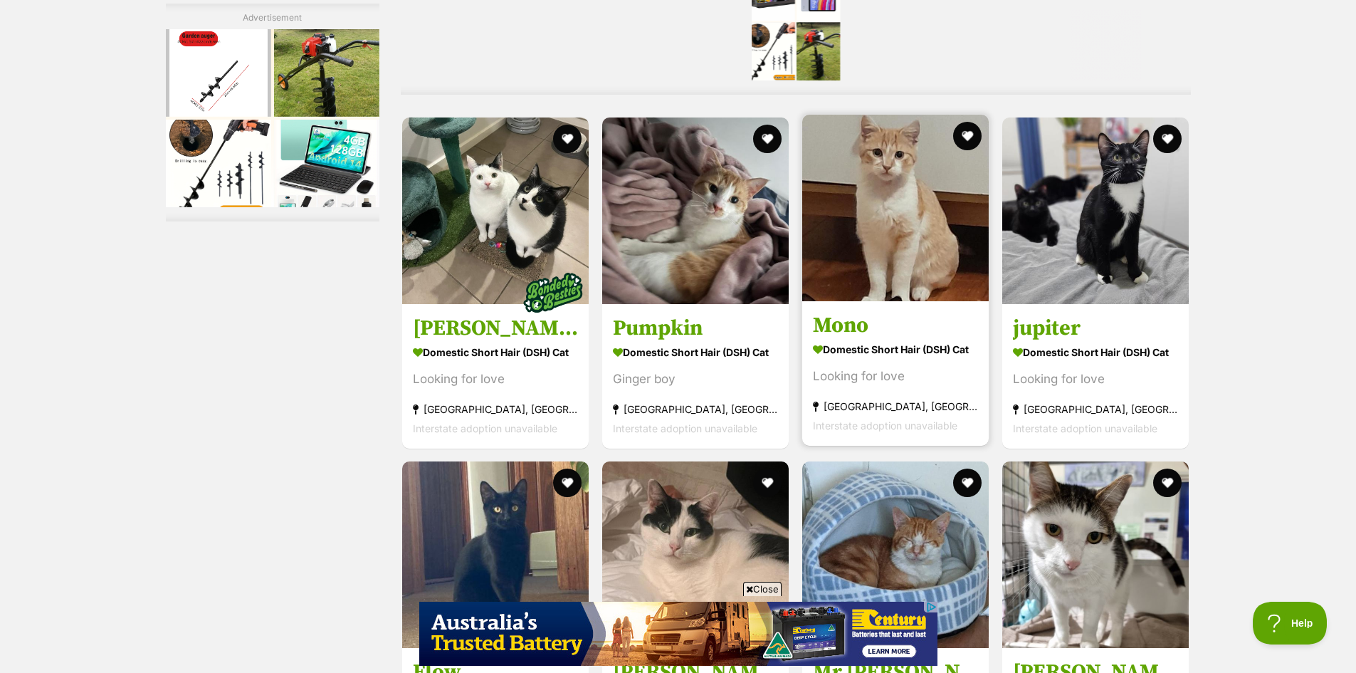
drag, startPoint x: 975, startPoint y: 132, endPoint x: 931, endPoint y: 133, distance: 43.4
click at [975, 132] on button "favourite" at bounding box center [967, 136] width 28 height 28
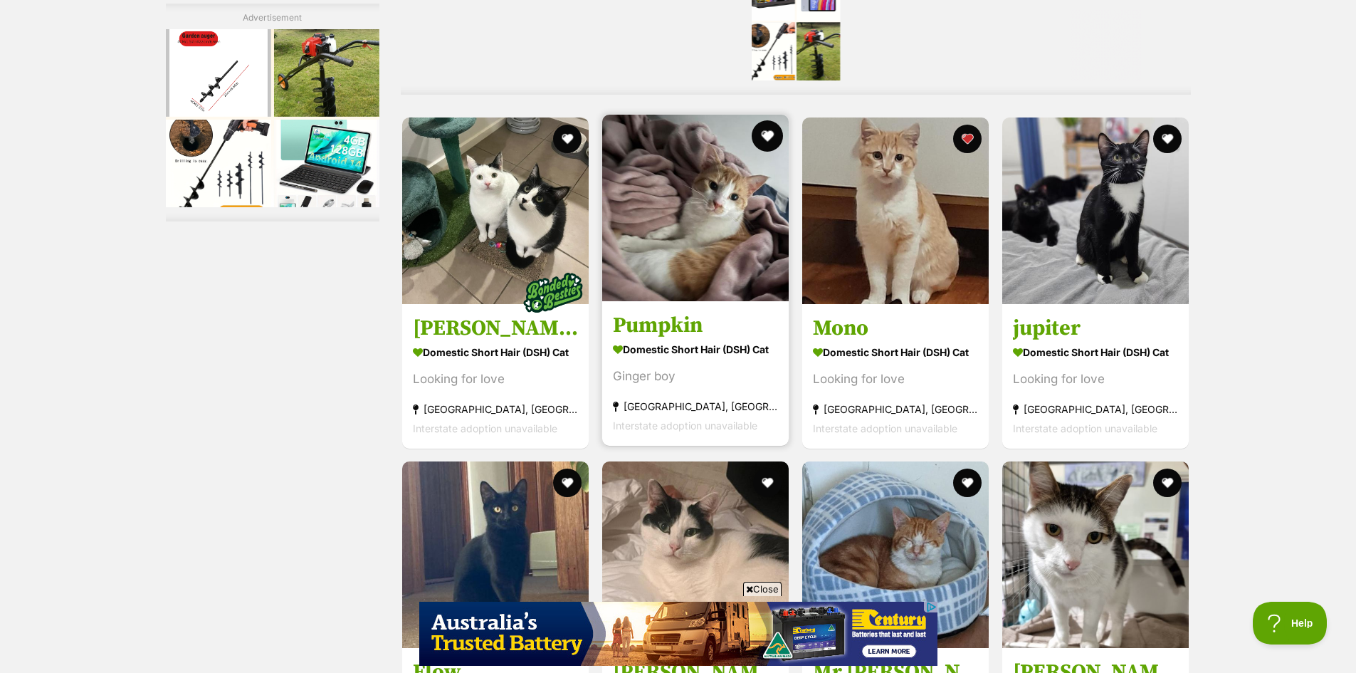
click at [763, 145] on button "favourite" at bounding box center [767, 135] width 31 height 31
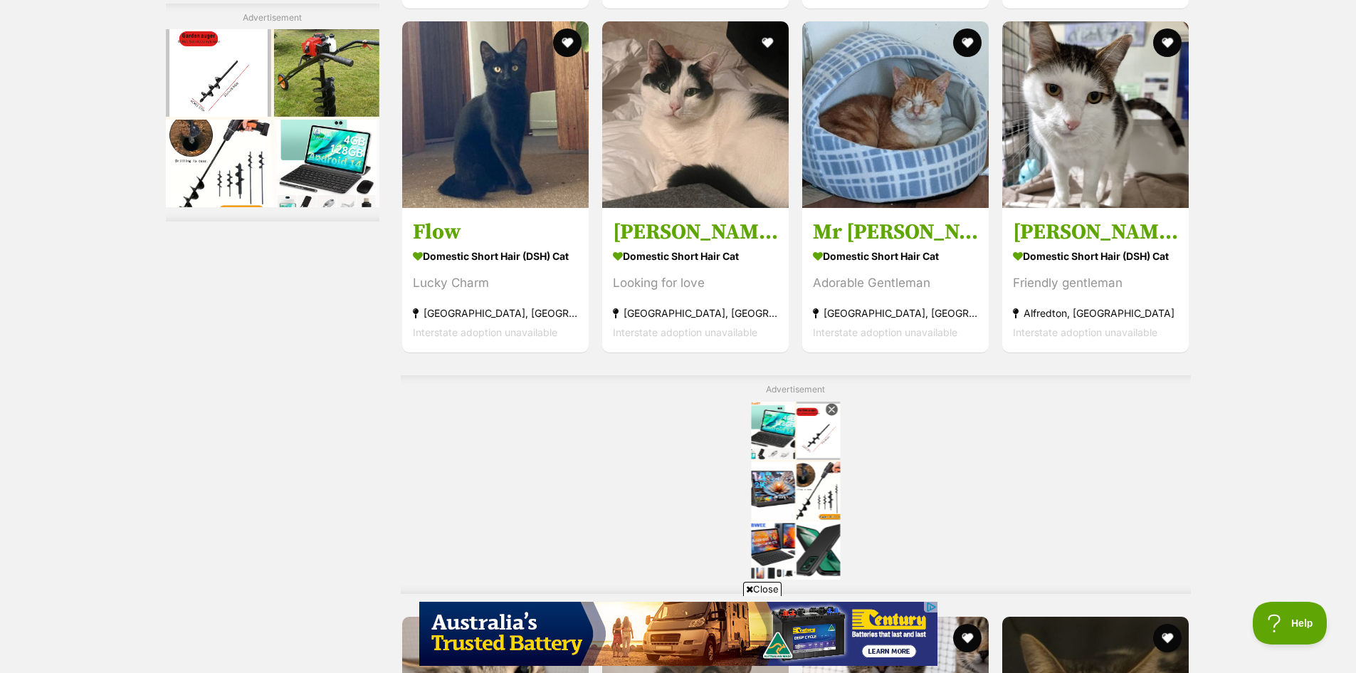
scroll to position [3789, 0]
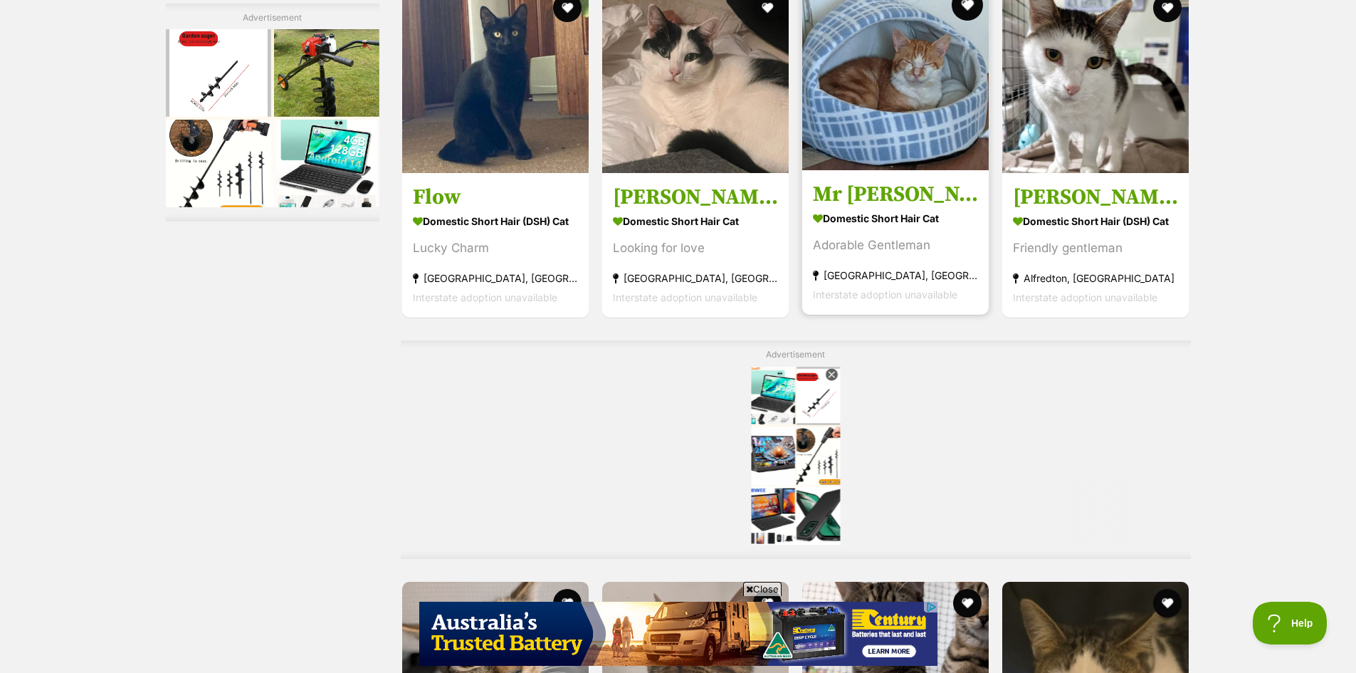
click at [961, 16] on button "favourite" at bounding box center [967, 4] width 31 height 31
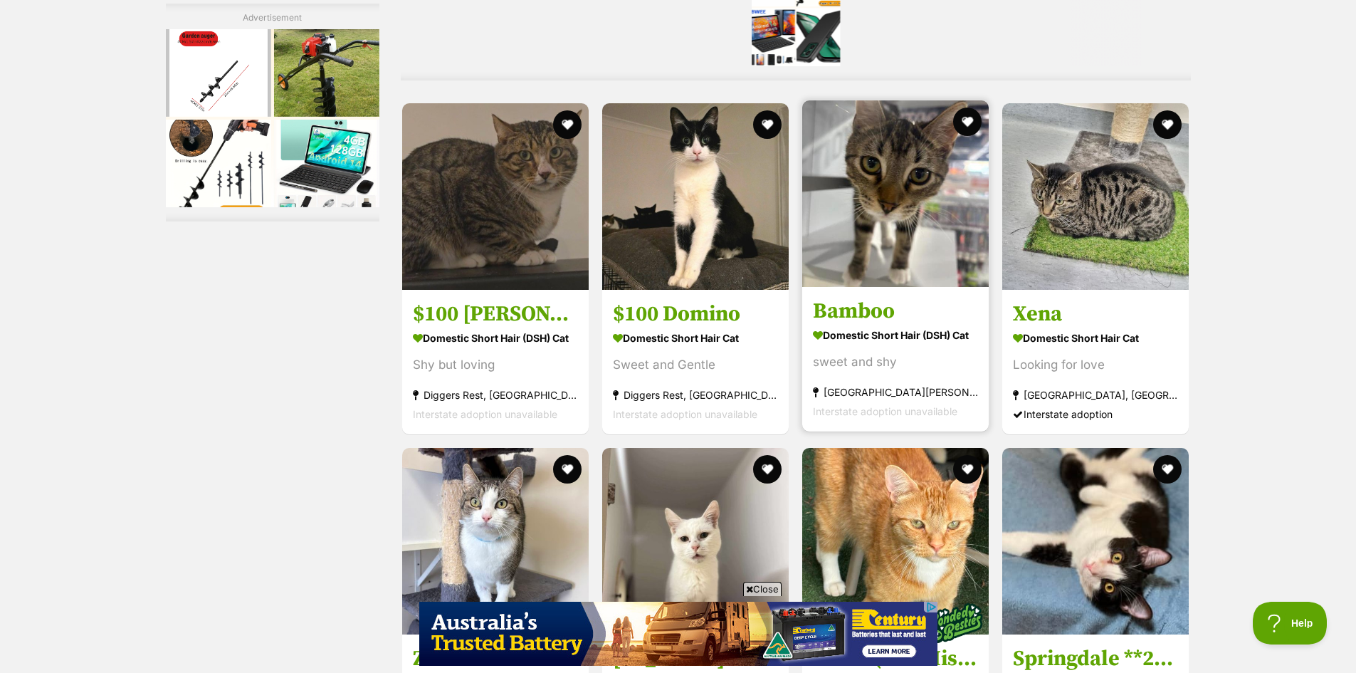
scroll to position [5094, 0]
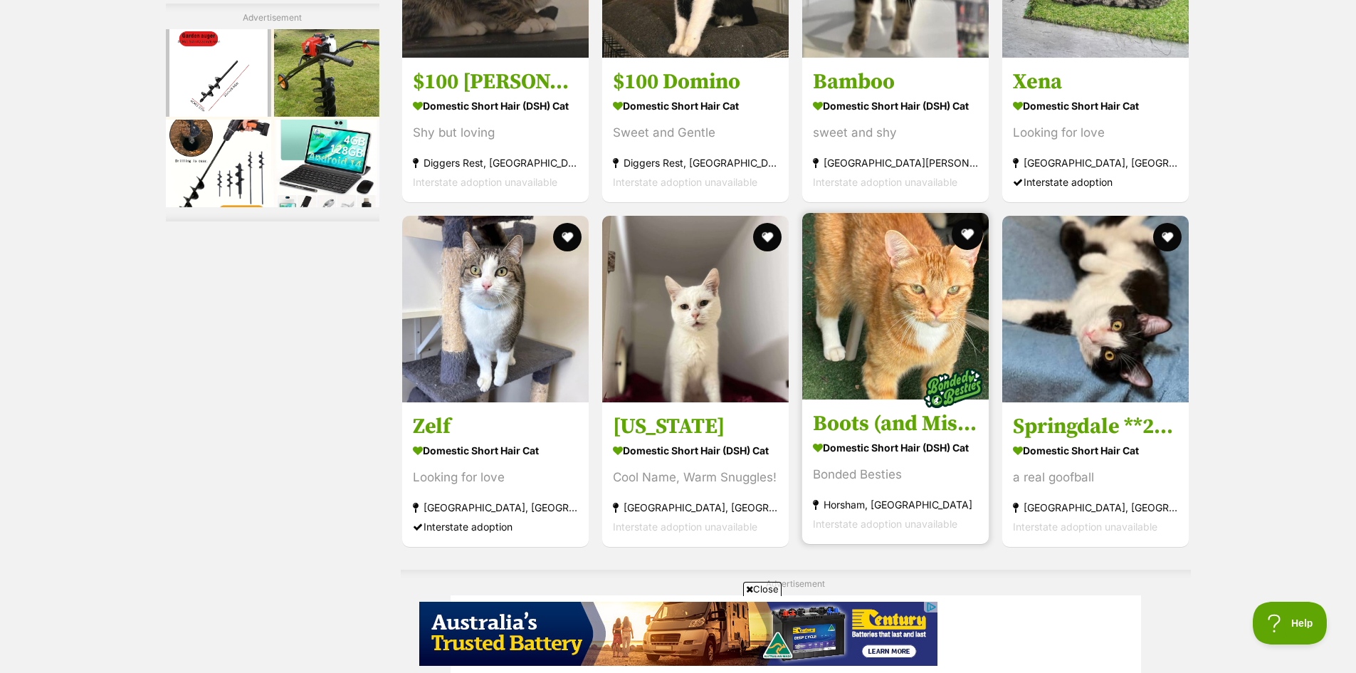
click at [969, 244] on button "favourite" at bounding box center [967, 234] width 31 height 31
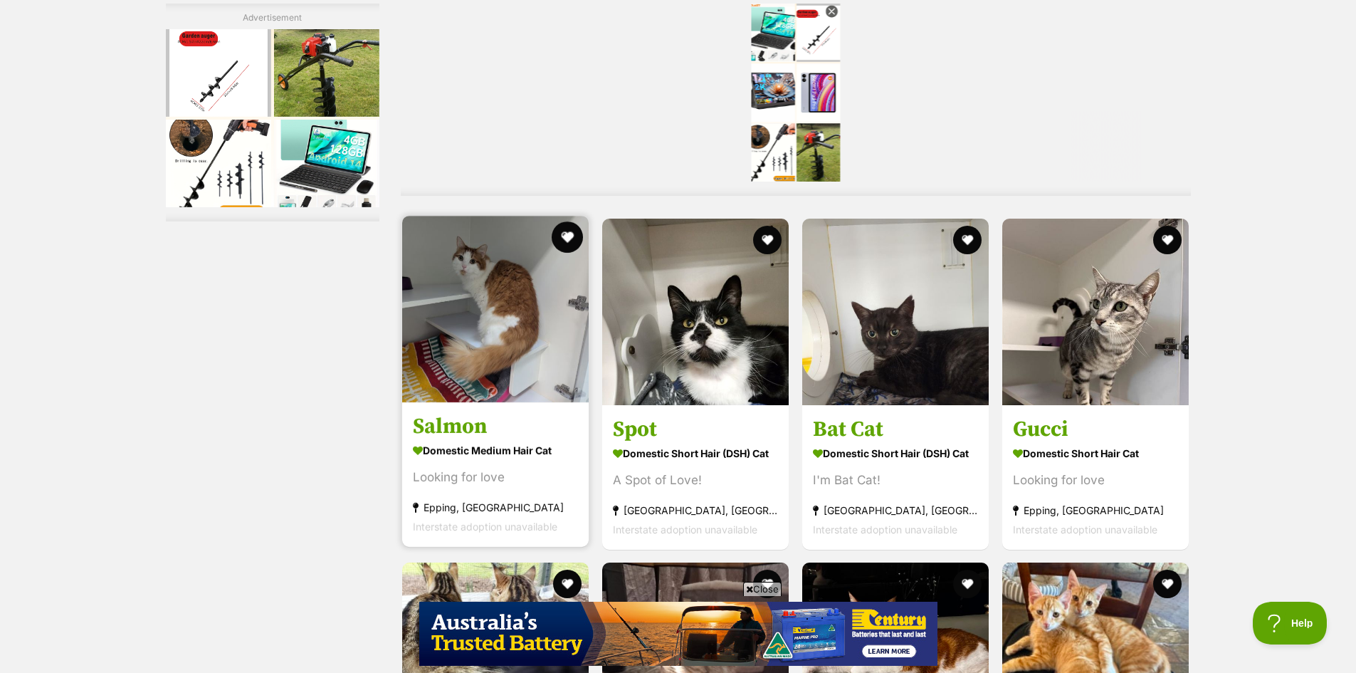
click at [565, 247] on button "favourite" at bounding box center [567, 236] width 31 height 31
click at [572, 239] on button "favourite" at bounding box center [567, 236] width 31 height 31
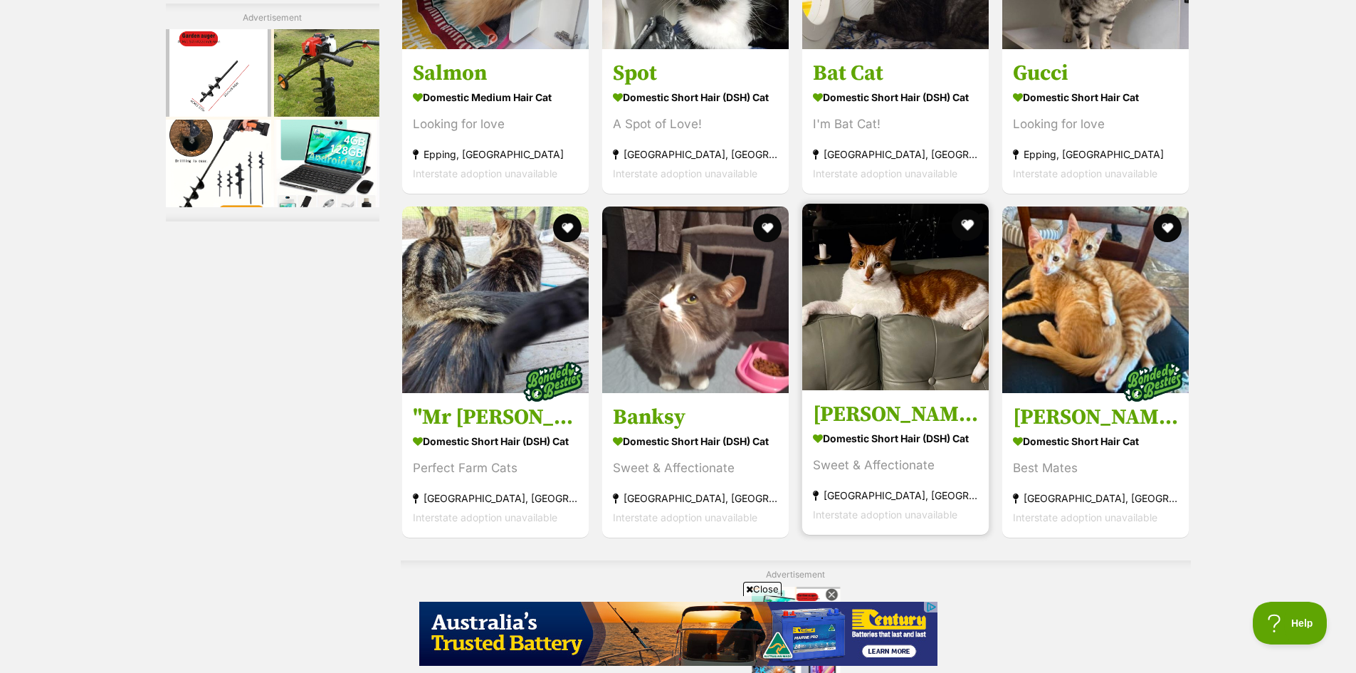
click at [970, 226] on button "favourite" at bounding box center [967, 224] width 31 height 31
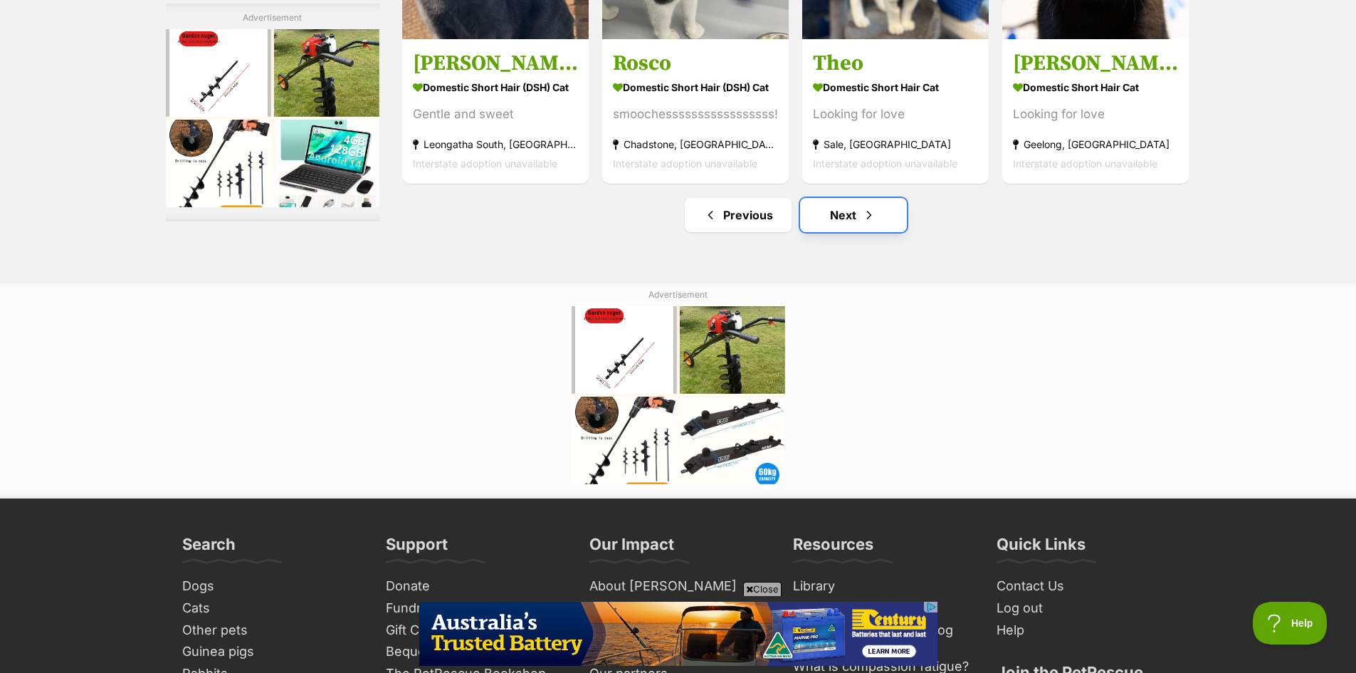
click at [862, 206] on link "Next" at bounding box center [853, 215] width 107 height 34
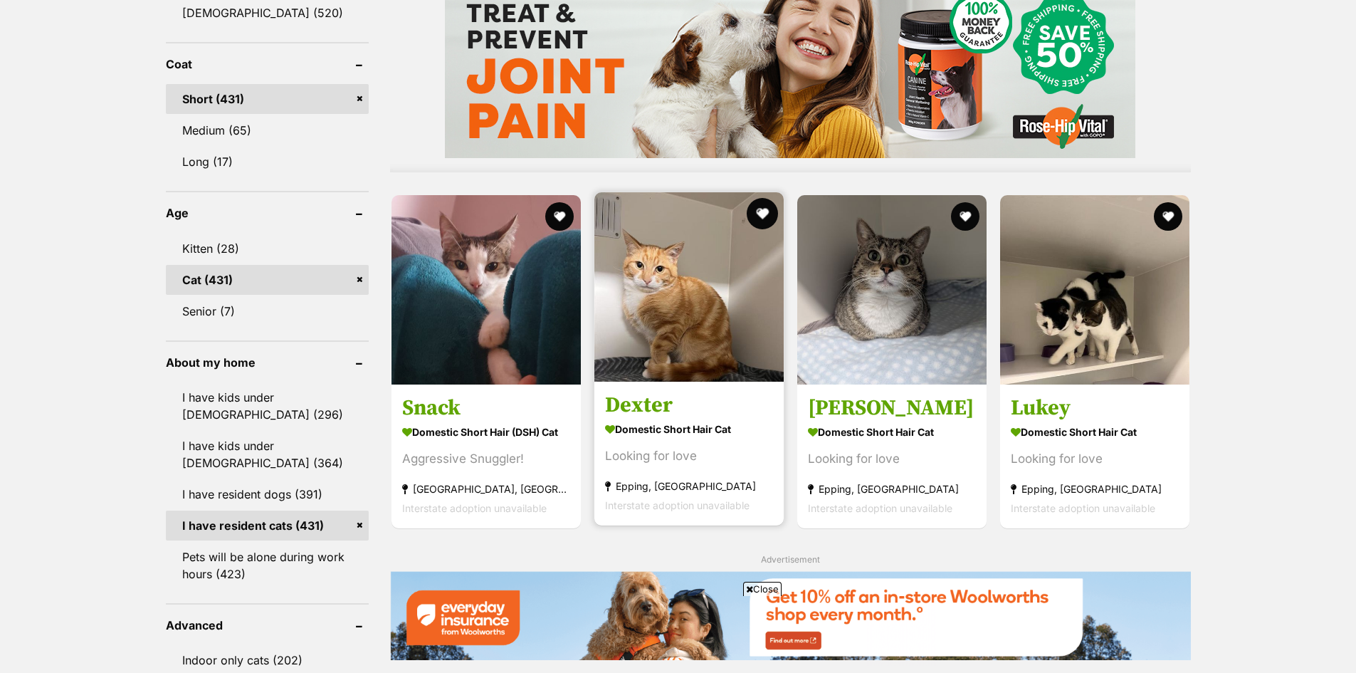
click at [758, 217] on button "favourite" at bounding box center [762, 213] width 31 height 31
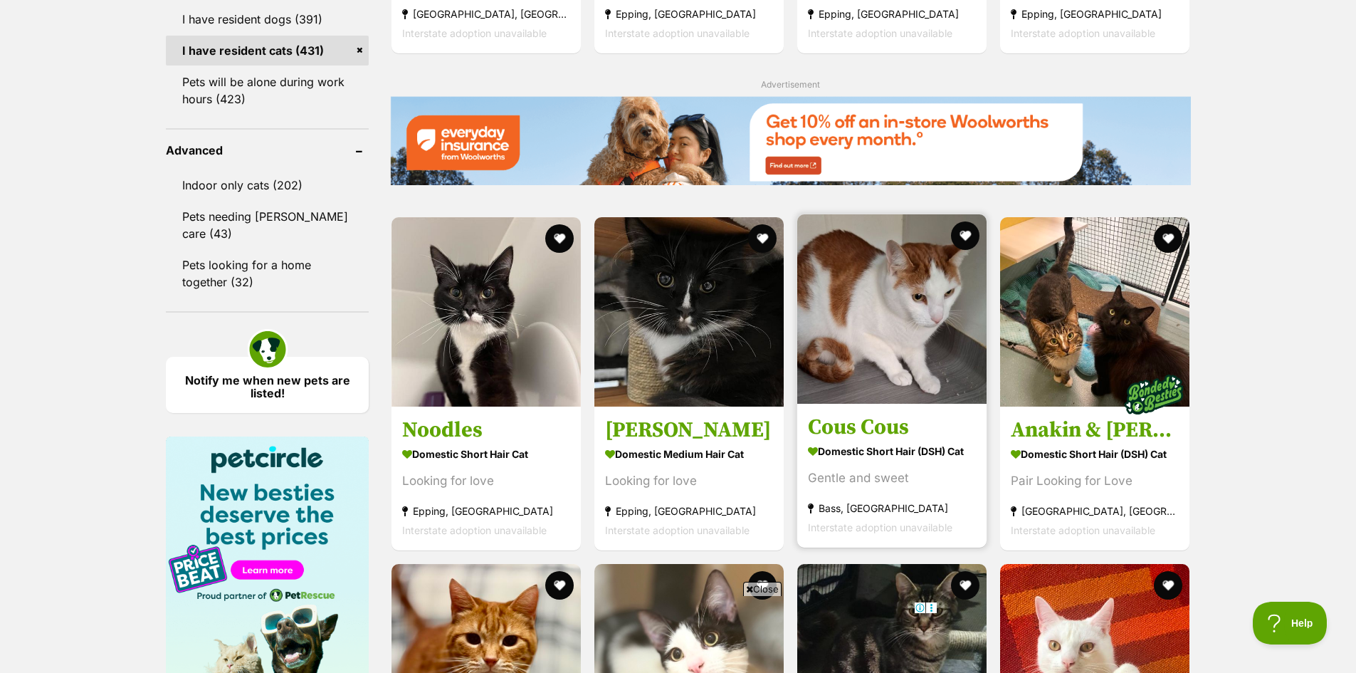
click at [963, 241] on button "favourite" at bounding box center [965, 235] width 28 height 28
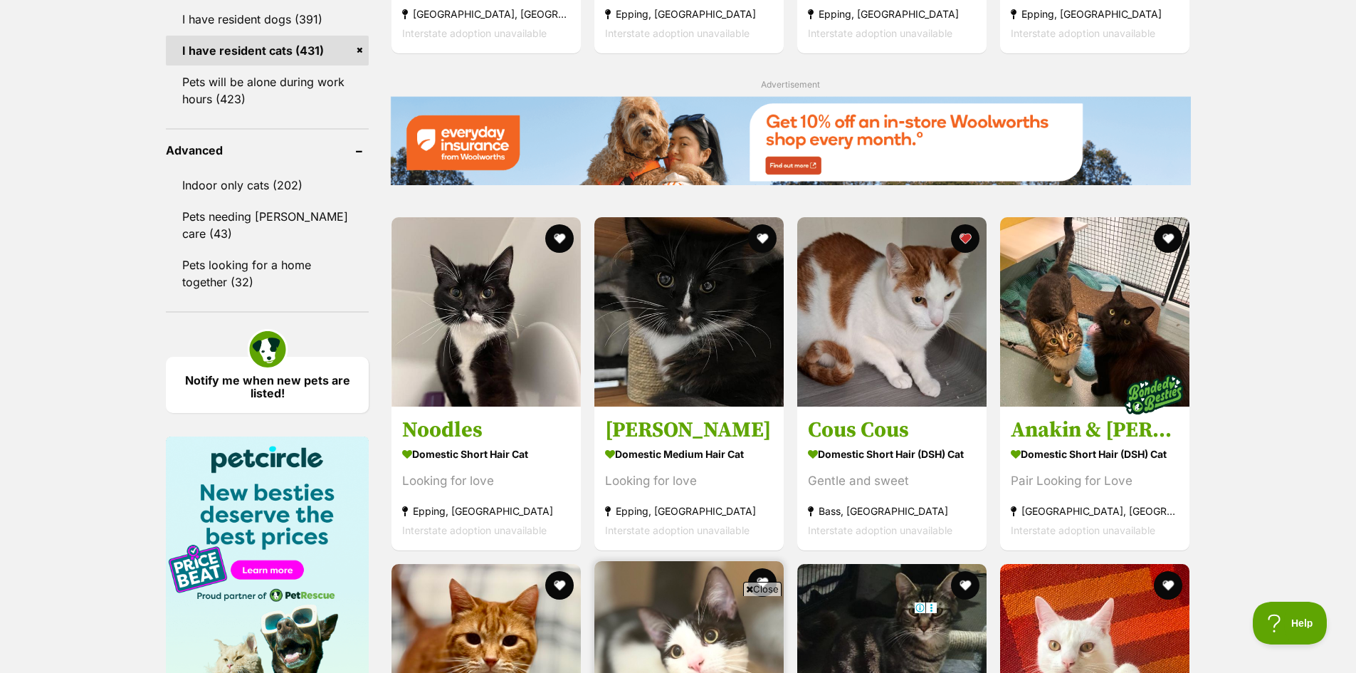
scroll to position [2255, 0]
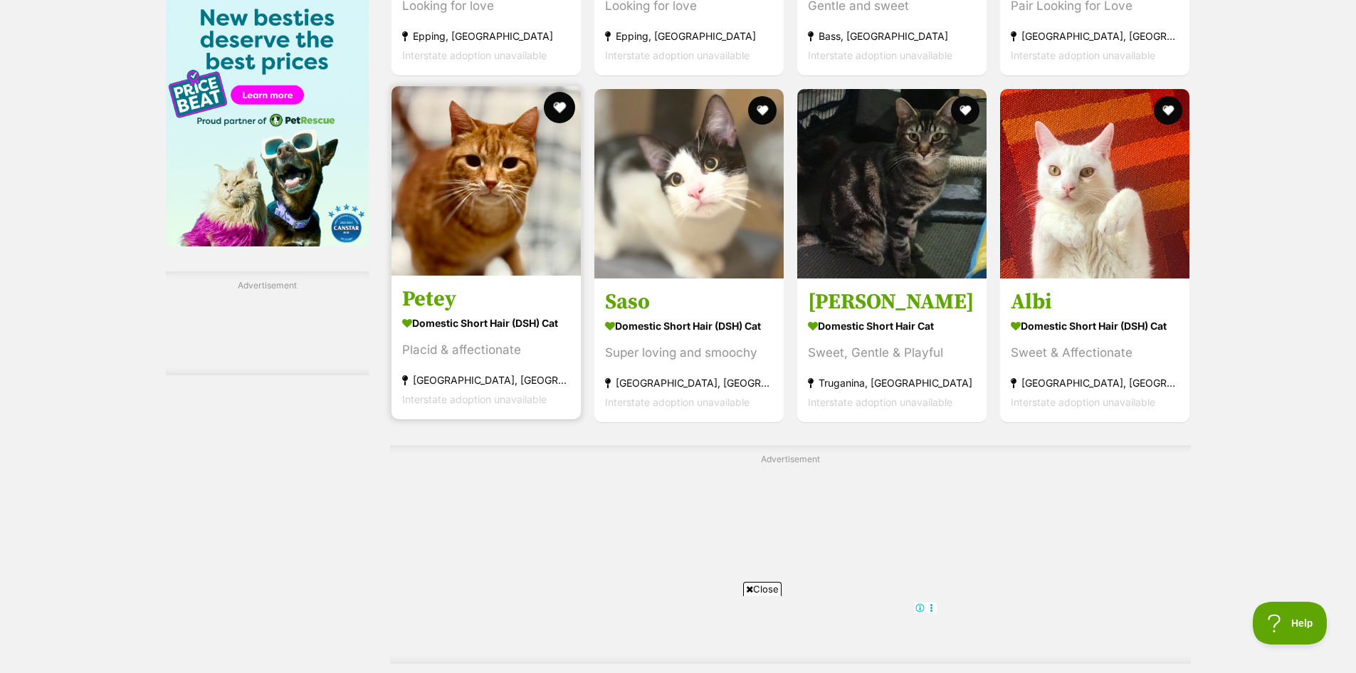
click at [559, 120] on button "favourite" at bounding box center [559, 107] width 31 height 31
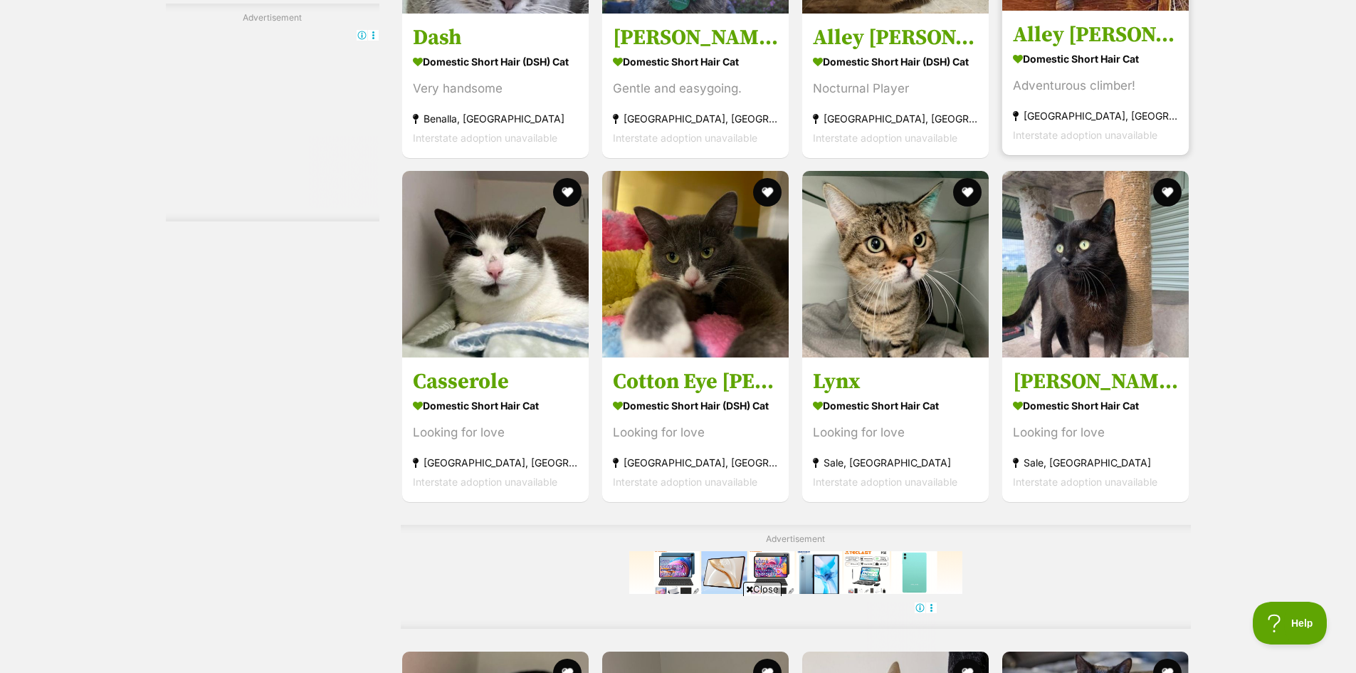
scroll to position [3788, 0]
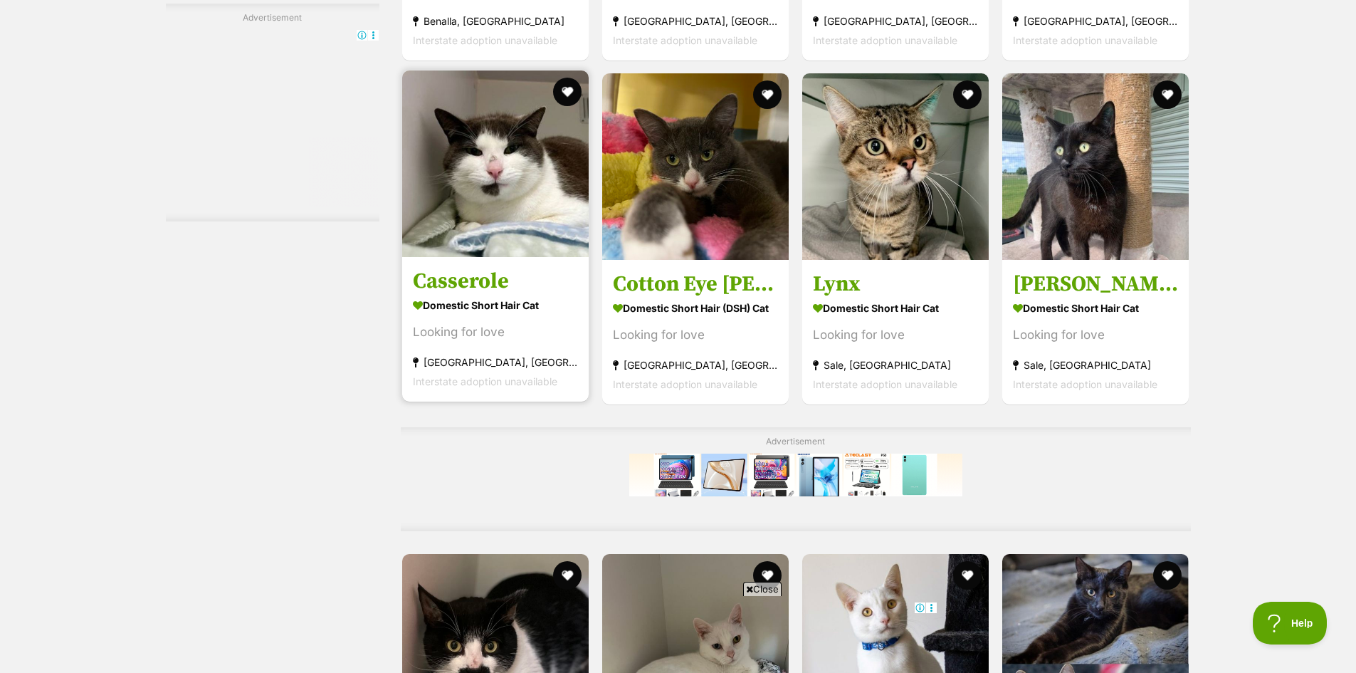
click at [502, 212] on img at bounding box center [495, 163] width 187 height 187
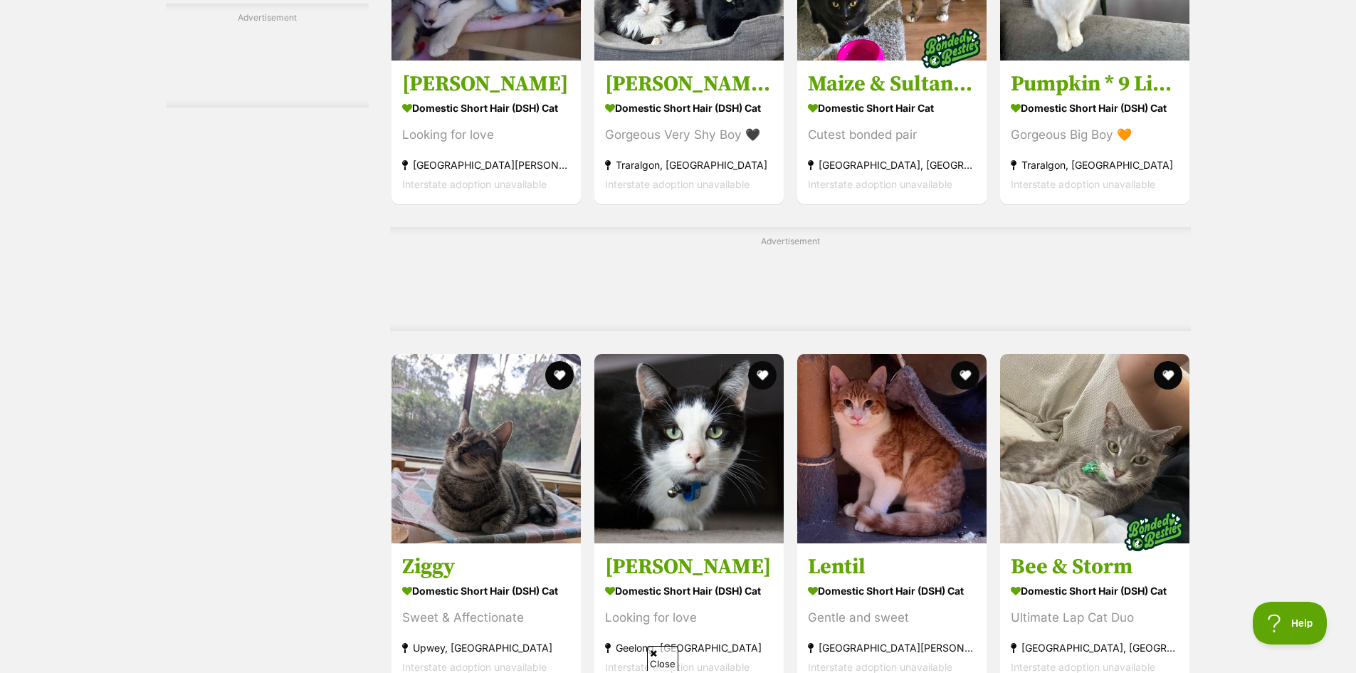
scroll to position [5037, 0]
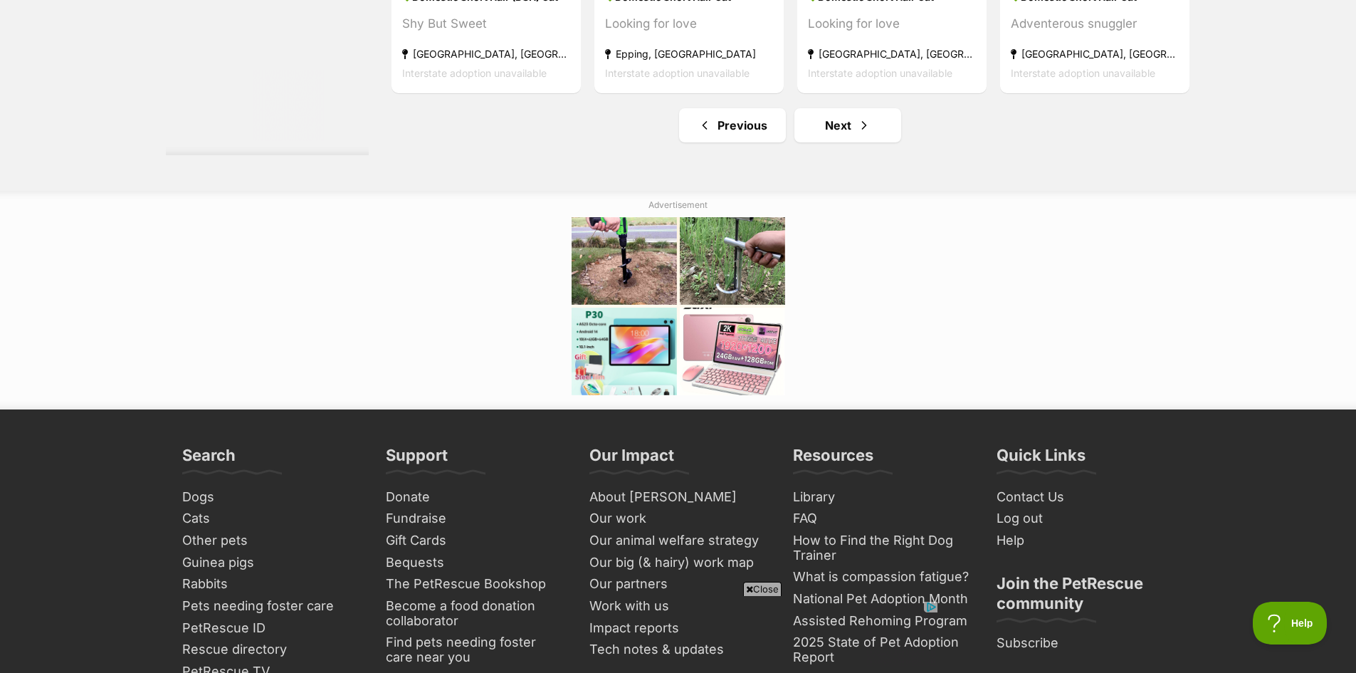
scroll to position [0, 0]
click at [863, 142] on link "Next" at bounding box center [848, 125] width 107 height 34
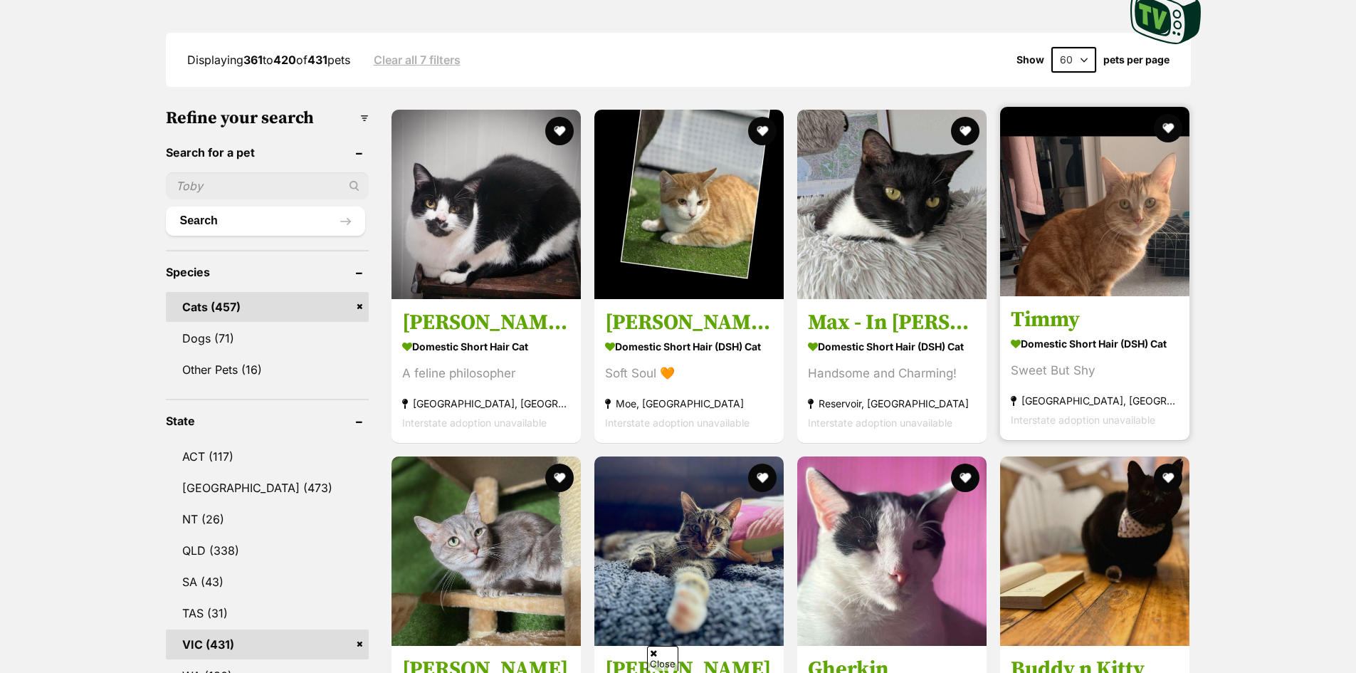
click at [750, 132] on button "favourite" at bounding box center [762, 131] width 28 height 28
click at [1167, 133] on button "favourite" at bounding box center [1168, 127] width 31 height 31
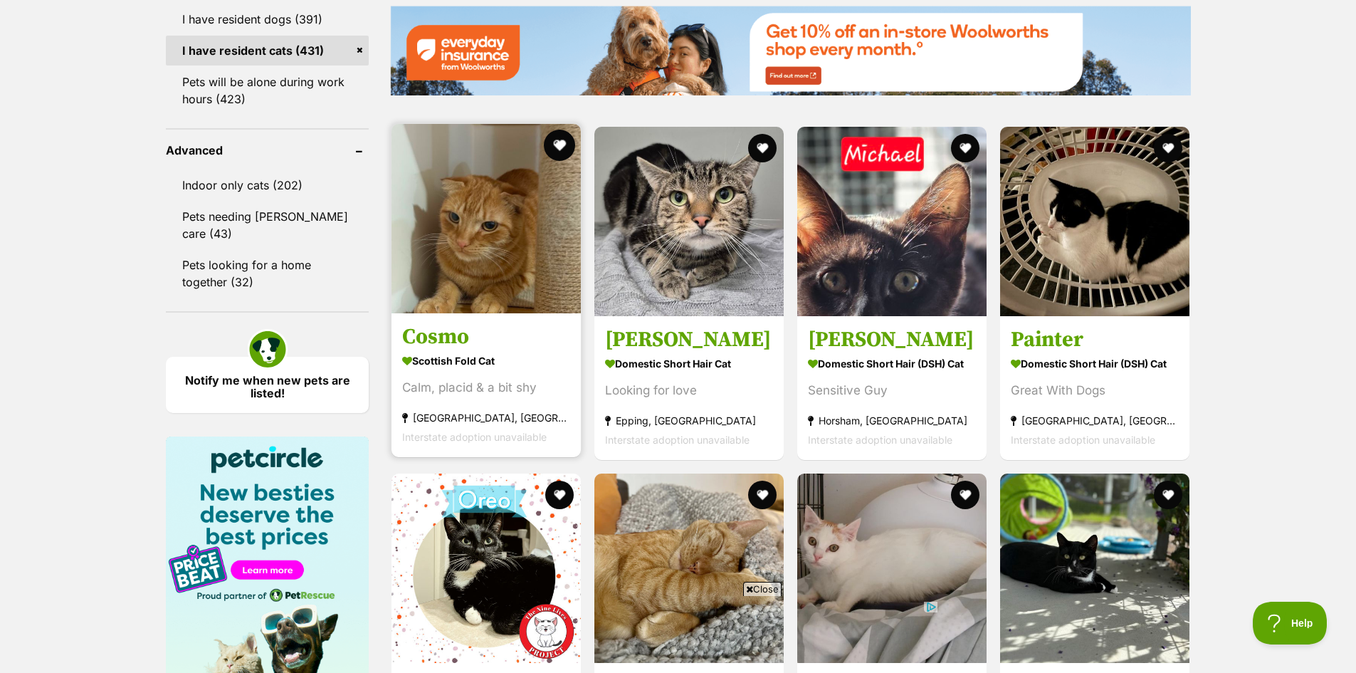
click at [567, 148] on button "favourite" at bounding box center [559, 145] width 31 height 31
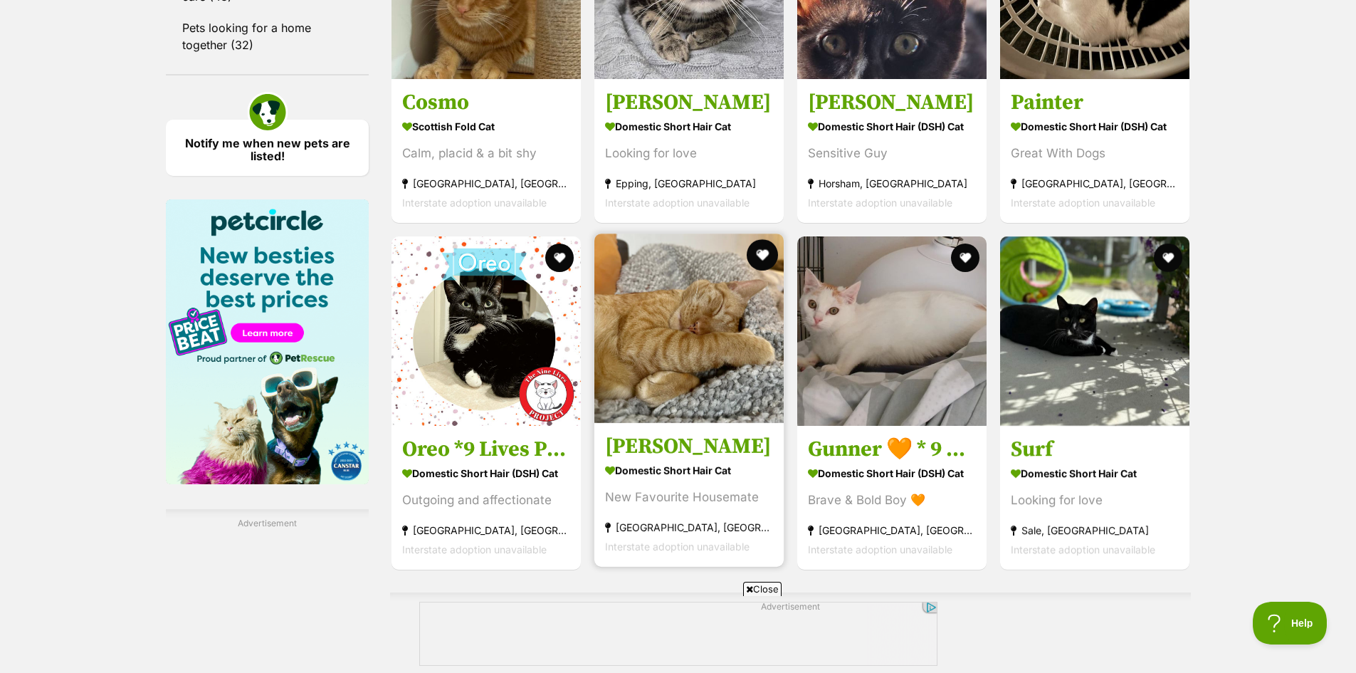
click at [747, 254] on button "favourite" at bounding box center [762, 254] width 31 height 31
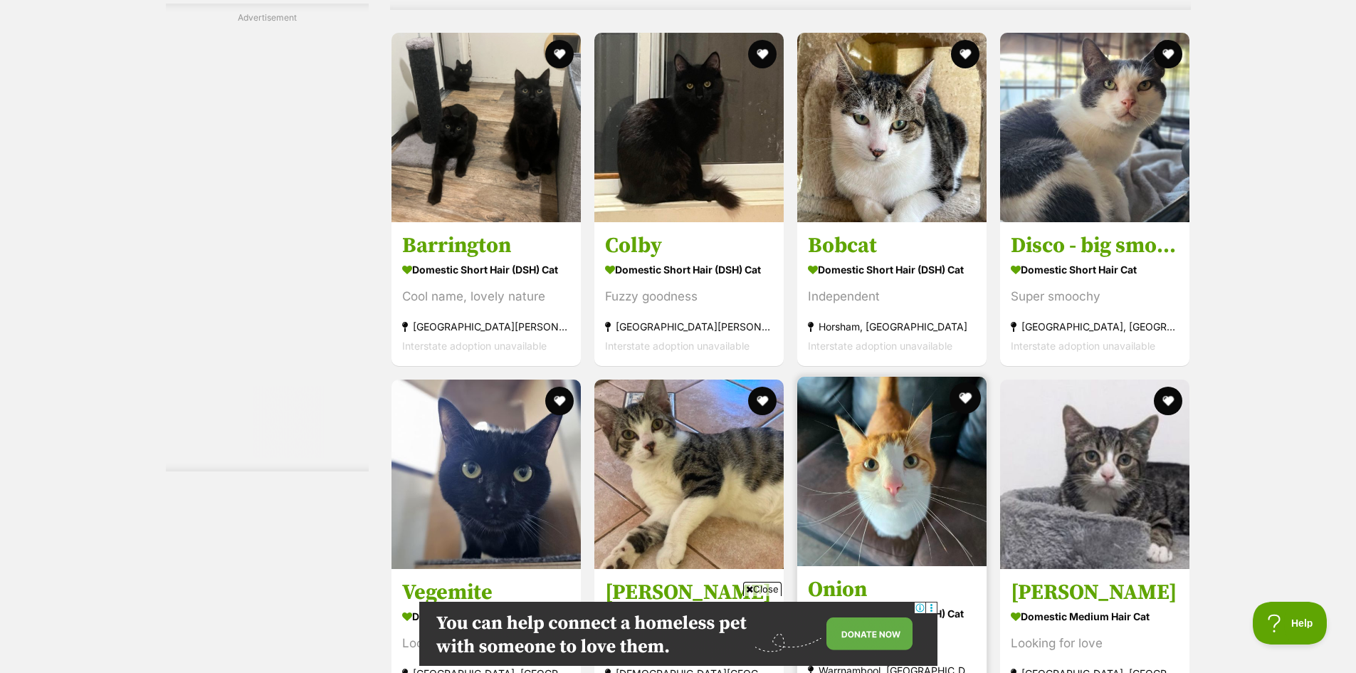
click at [970, 407] on button "favourite" at bounding box center [965, 397] width 31 height 31
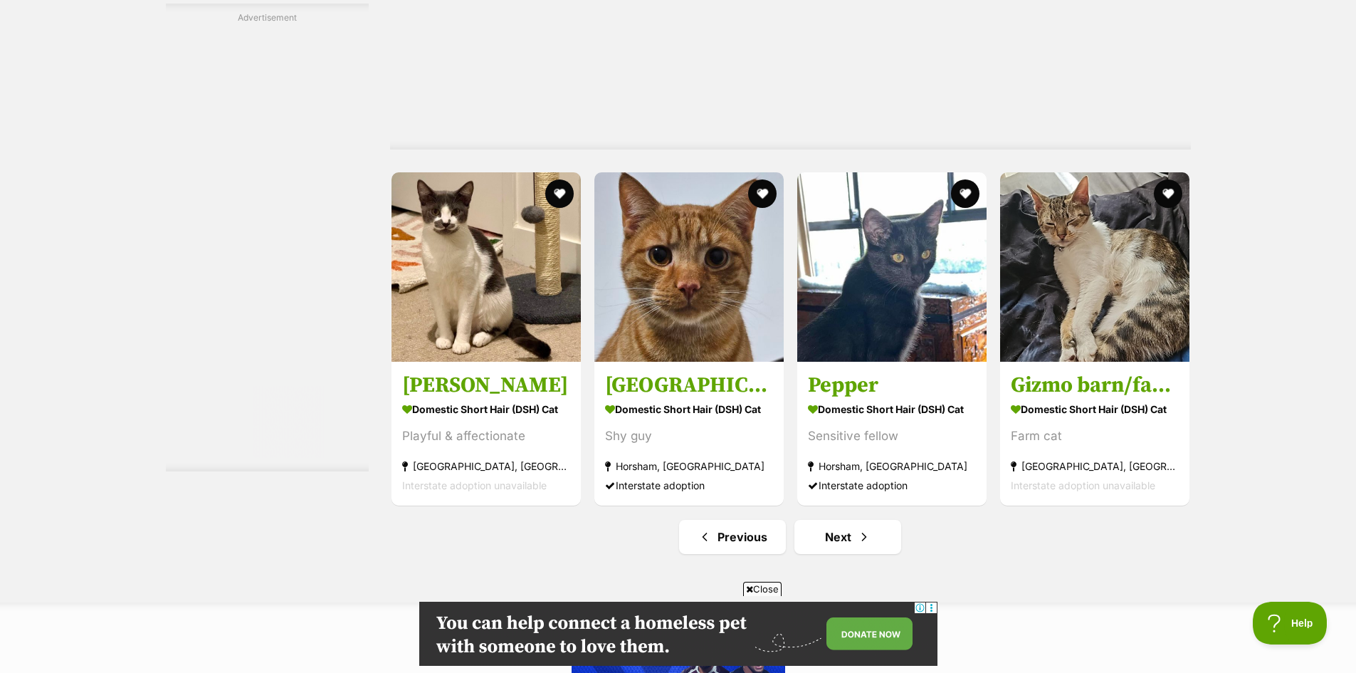
scroll to position [7120, 0]
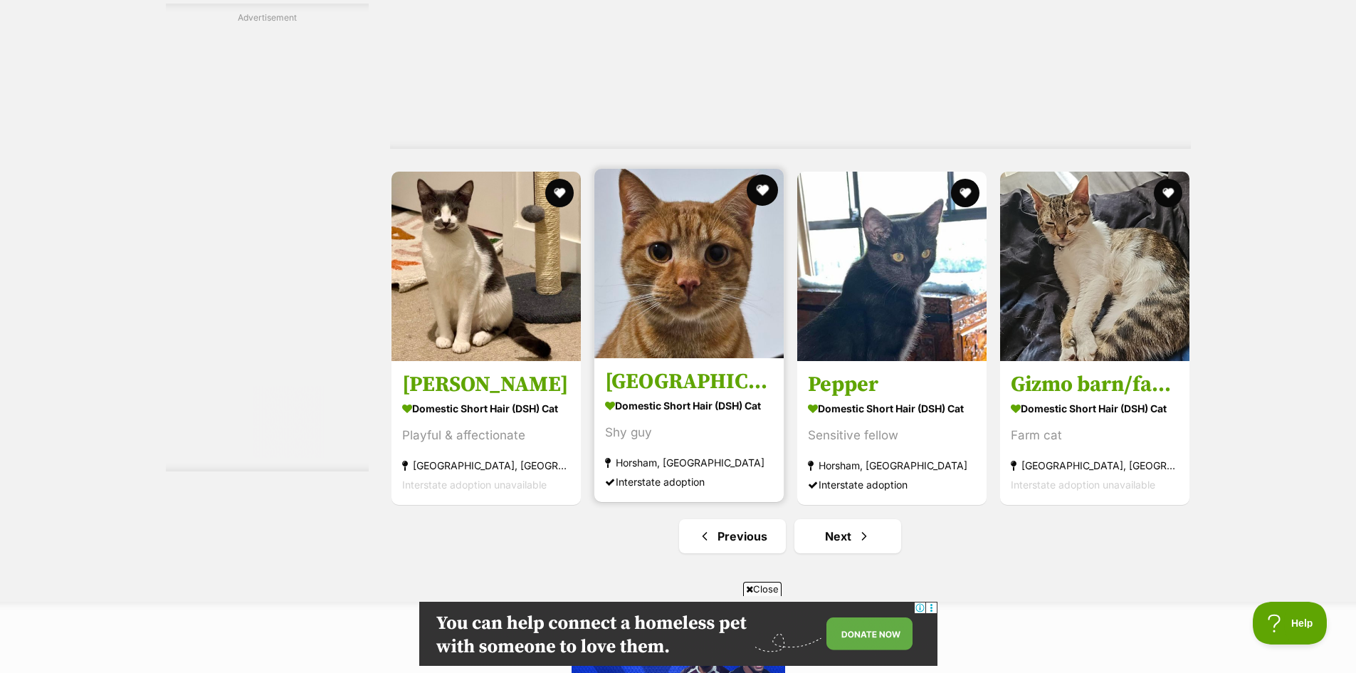
click at [753, 206] on button "favourite" at bounding box center [762, 189] width 31 height 31
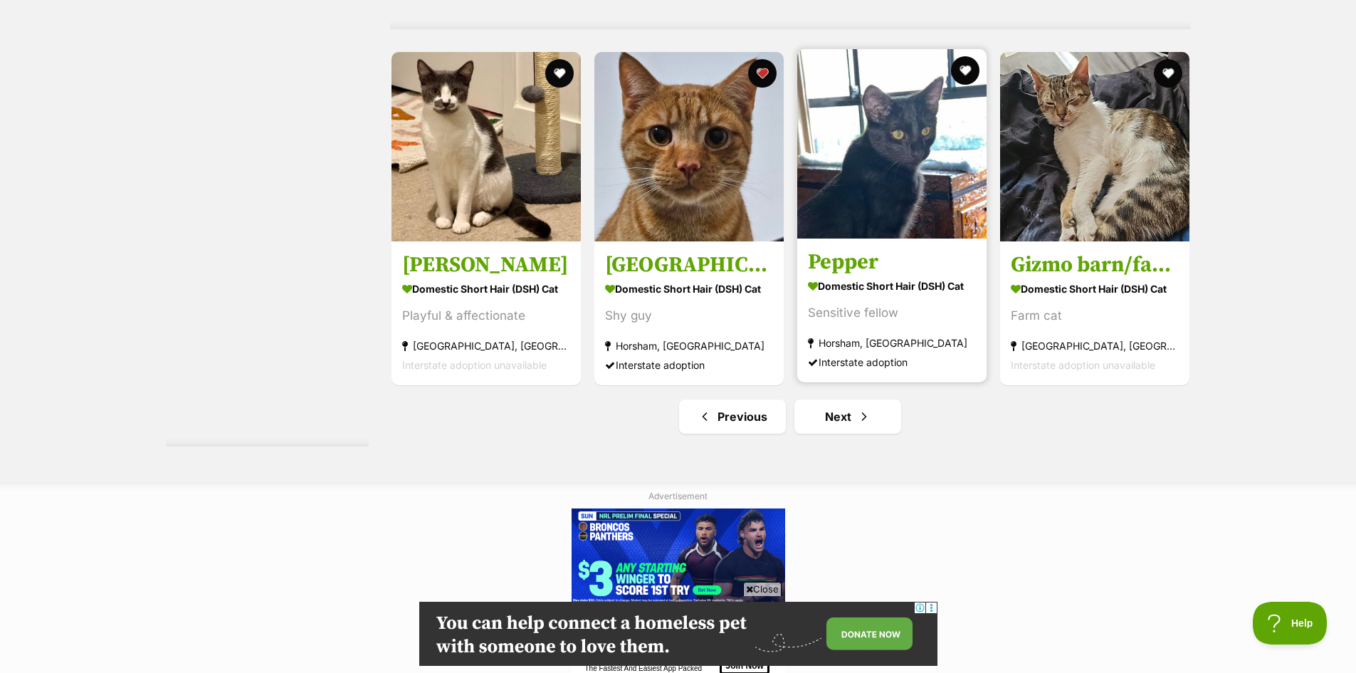
scroll to position [7476, 0]
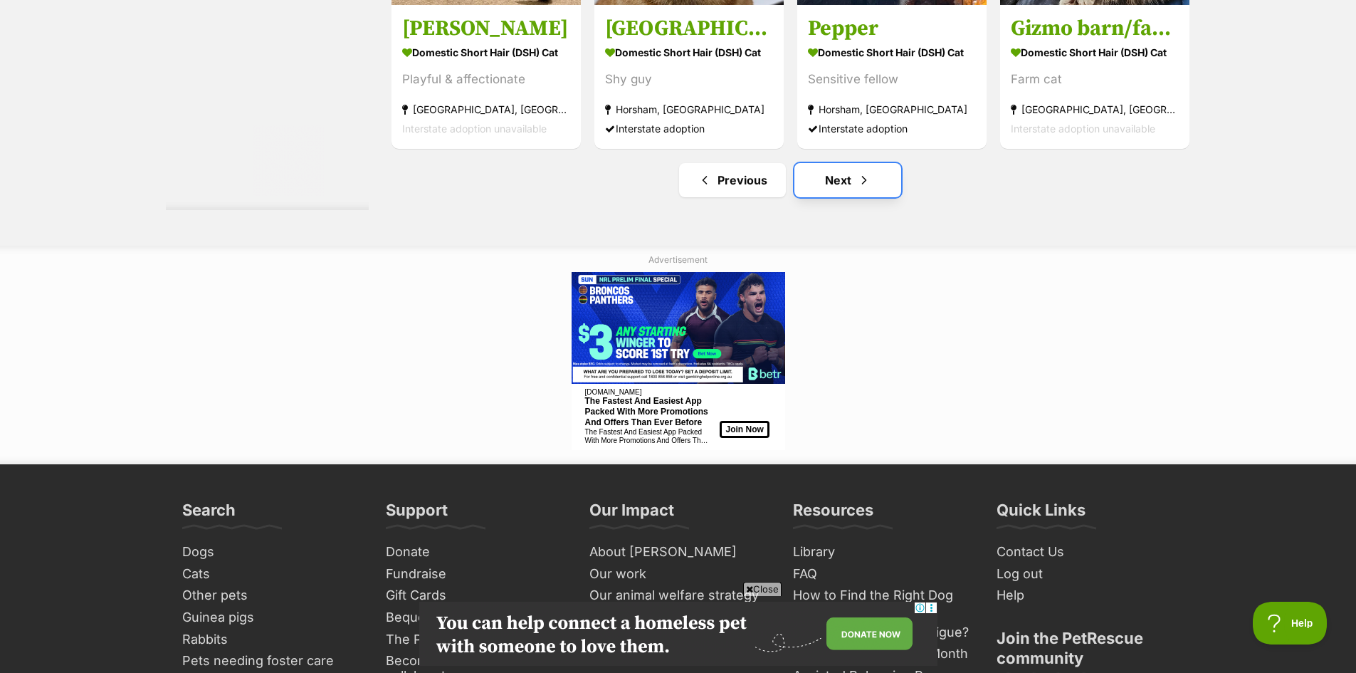
click at [858, 189] on span "Next page" at bounding box center [864, 180] width 14 height 17
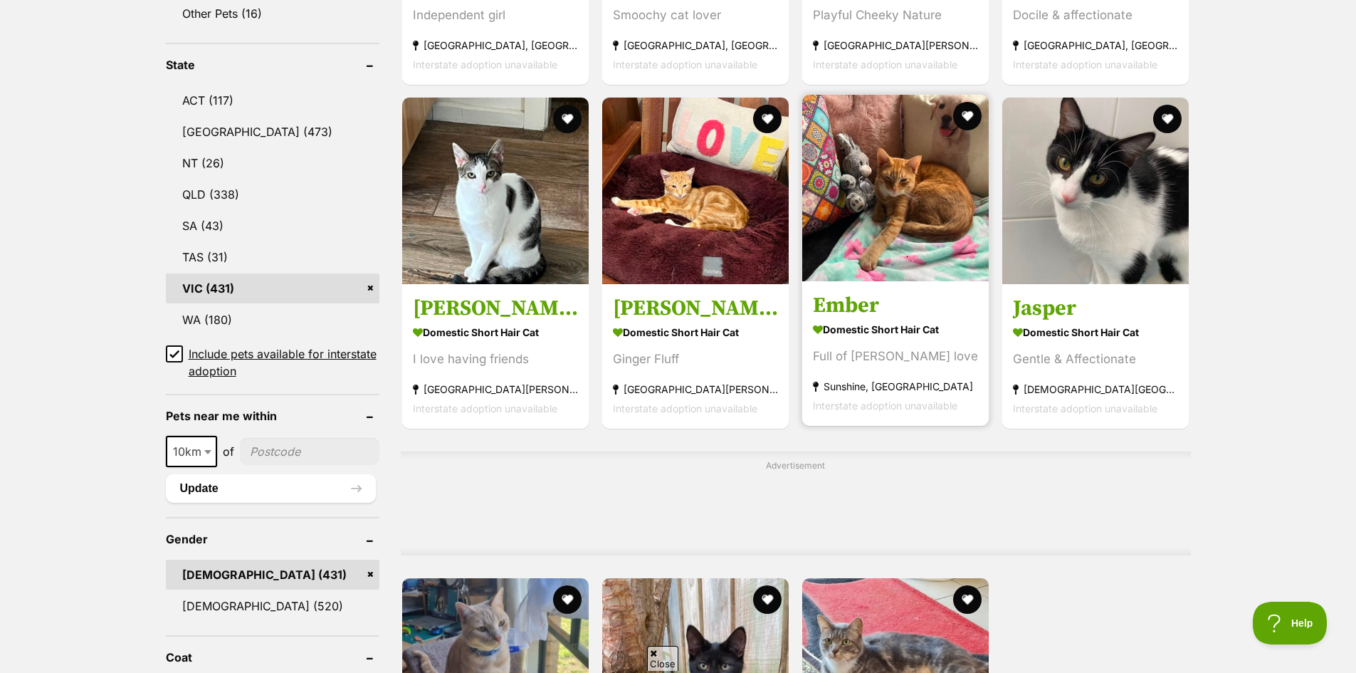
drag, startPoint x: 977, startPoint y: 117, endPoint x: 871, endPoint y: 122, distance: 105.5
click at [977, 117] on button "favourite" at bounding box center [967, 116] width 28 height 28
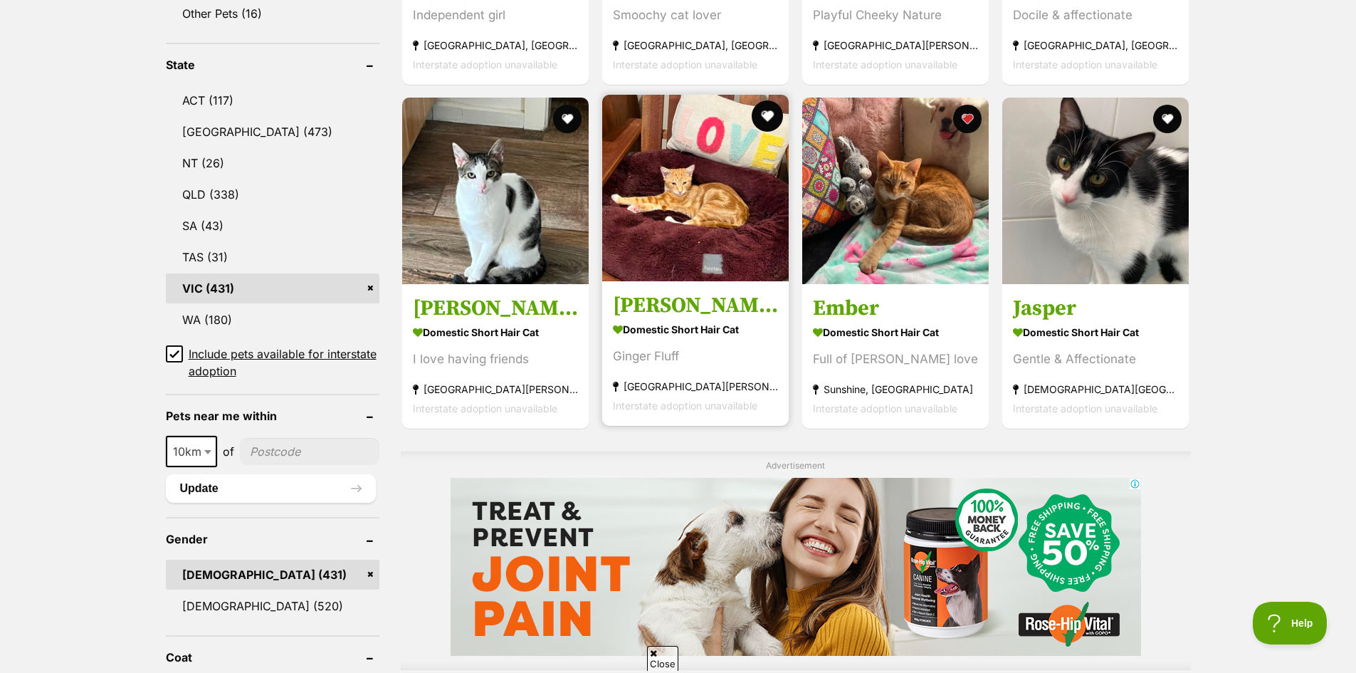
click at [775, 123] on button "favourite" at bounding box center [767, 115] width 31 height 31
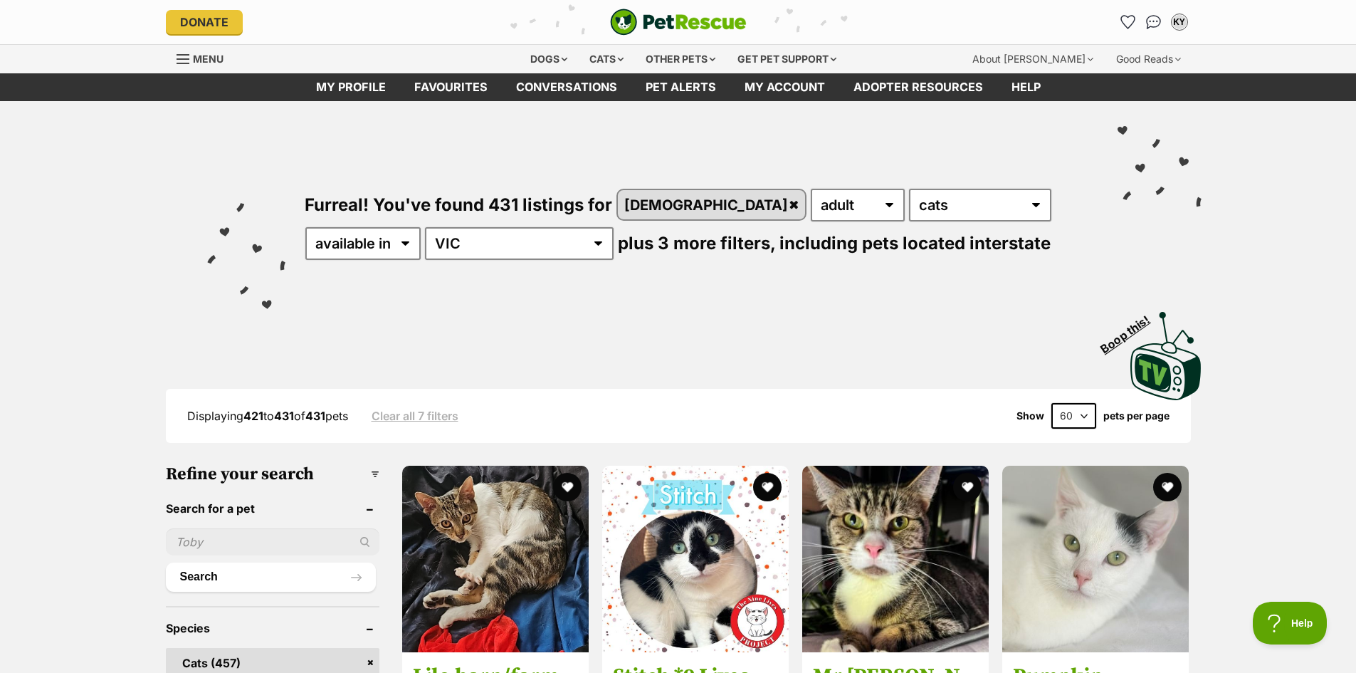
click at [202, 56] on span "Menu" at bounding box center [208, 59] width 31 height 12
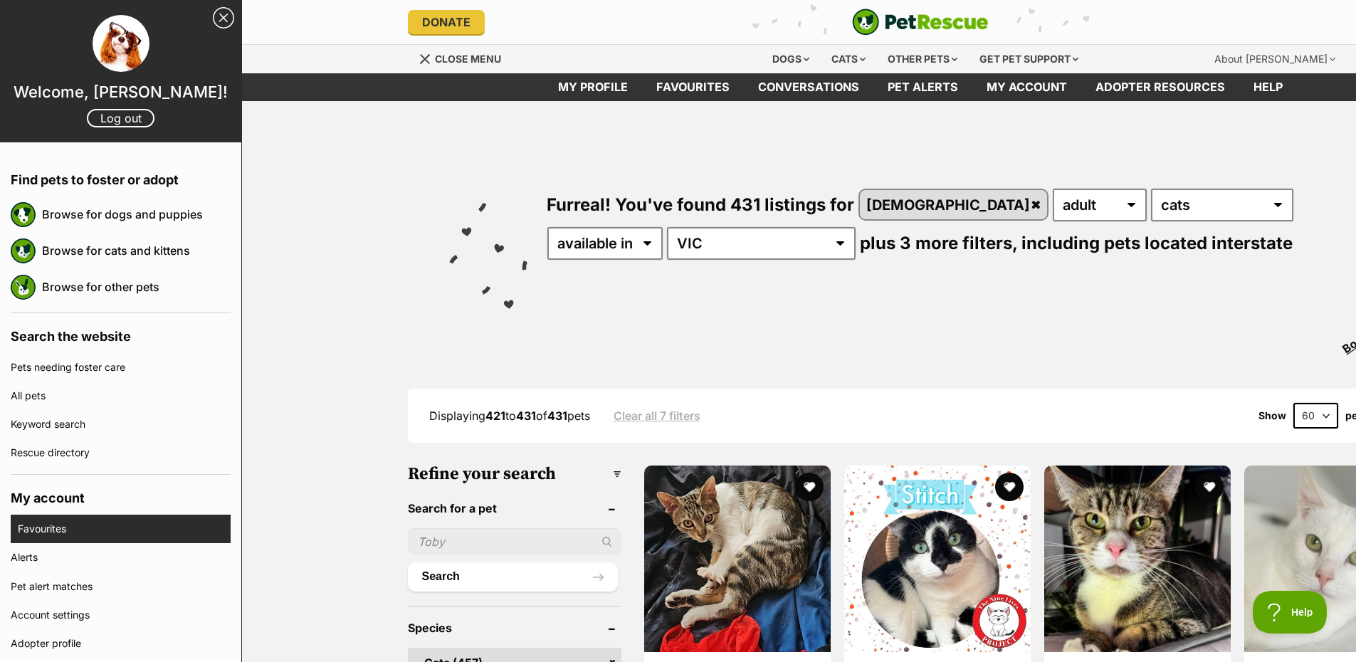
click at [126, 533] on link "Favourites" at bounding box center [124, 529] width 213 height 28
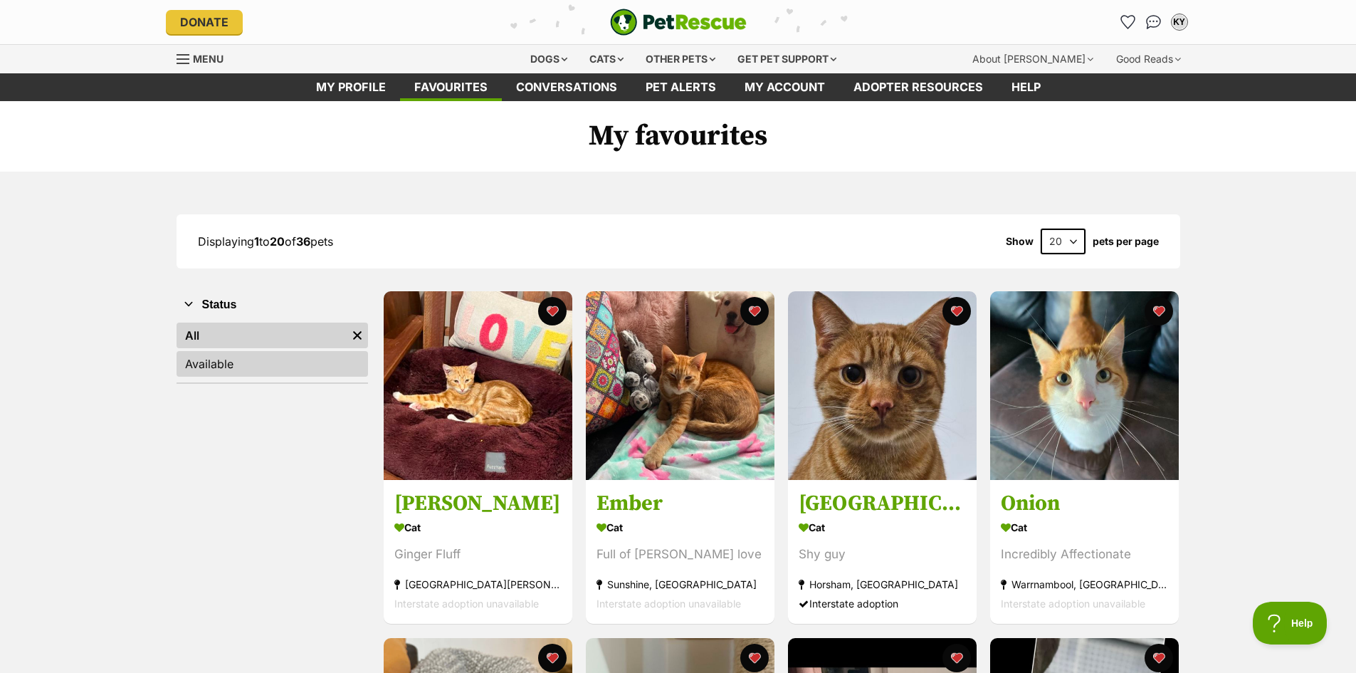
click at [283, 367] on link "Available" at bounding box center [273, 364] width 192 height 26
click at [290, 334] on link "All" at bounding box center [273, 336] width 192 height 26
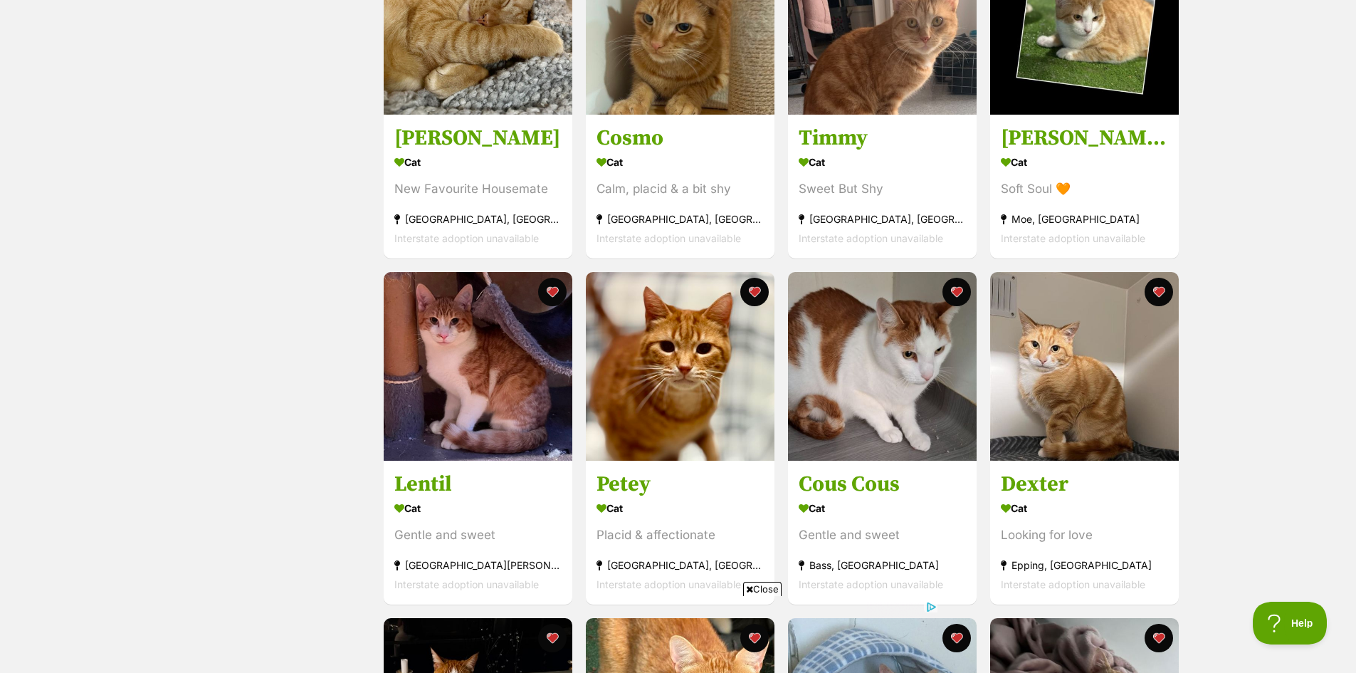
scroll to position [593, 0]
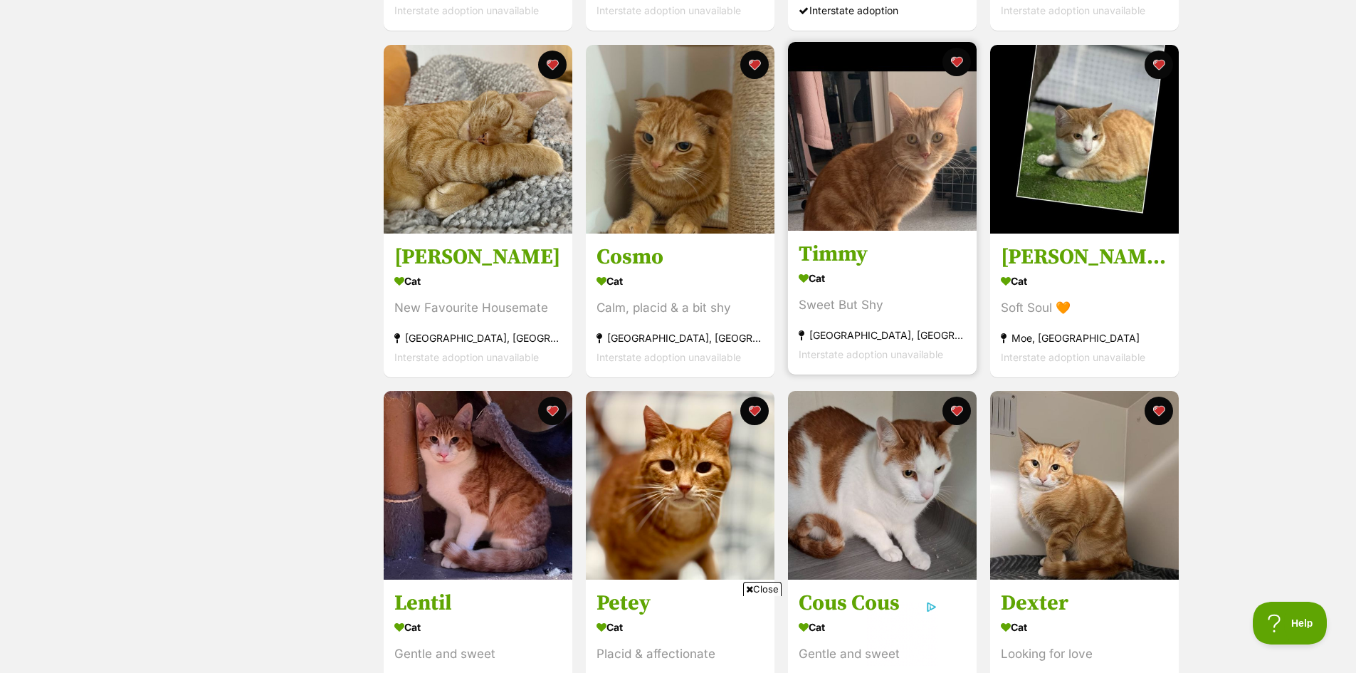
click at [923, 278] on div "Cat" at bounding box center [882, 278] width 167 height 21
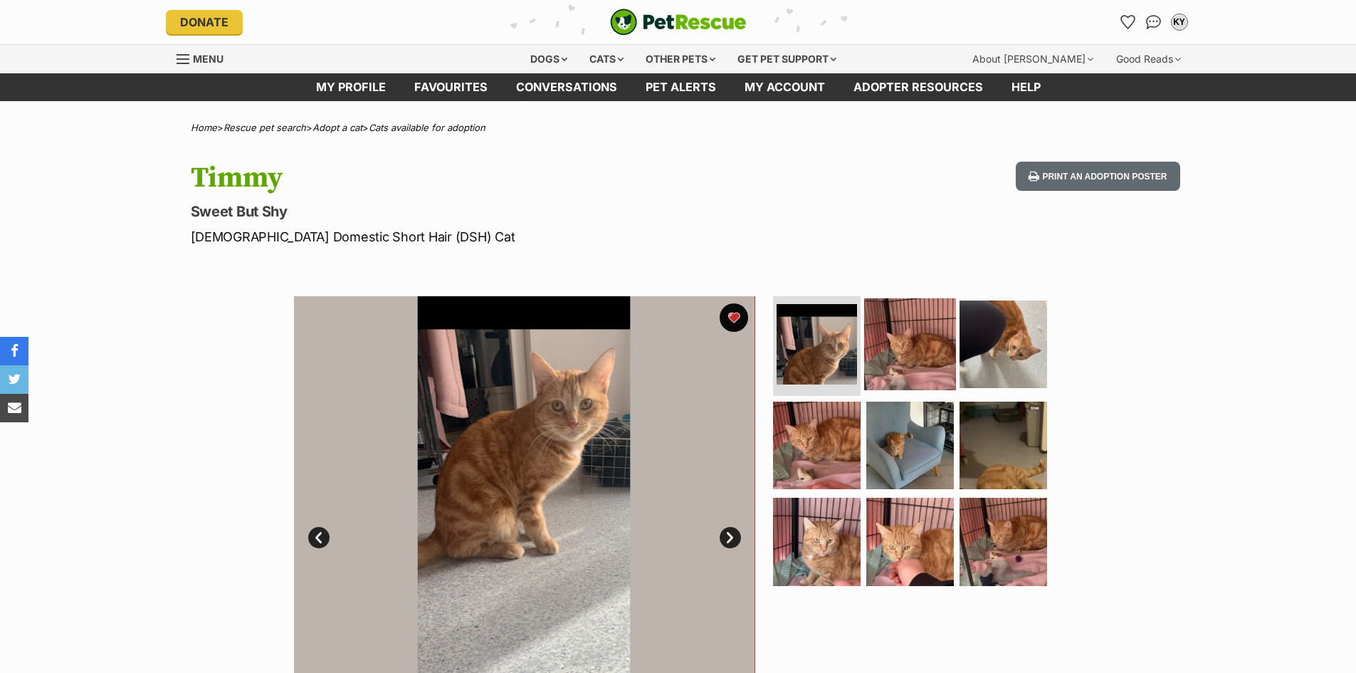
click at [918, 333] on img at bounding box center [910, 344] width 92 height 92
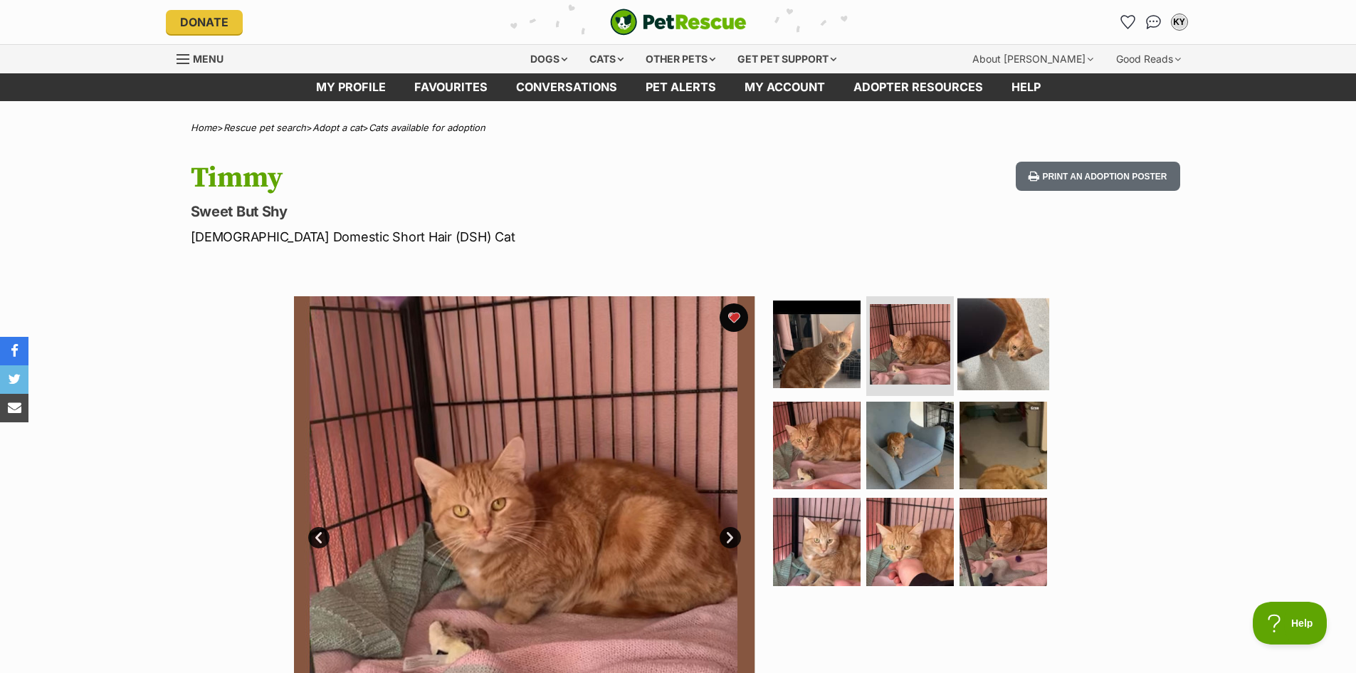
click at [1002, 343] on img at bounding box center [1004, 344] width 92 height 92
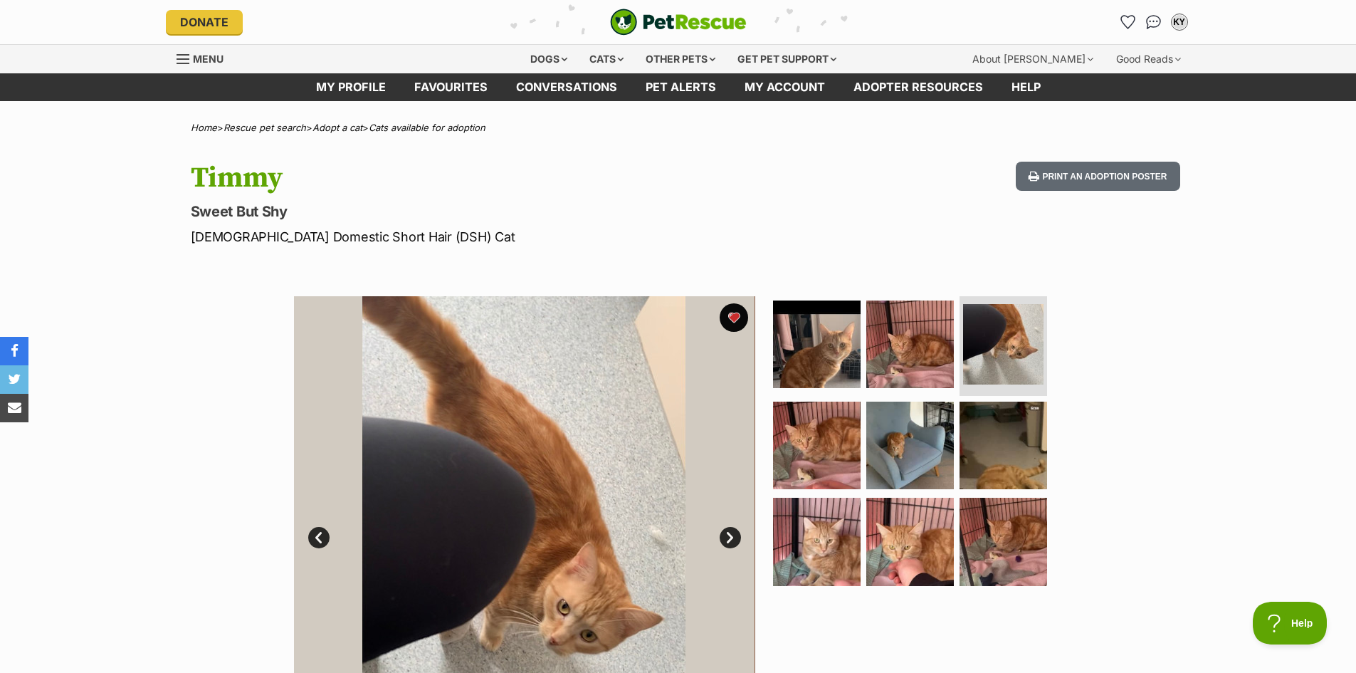
click at [930, 533] on img at bounding box center [911, 542] width 88 height 88
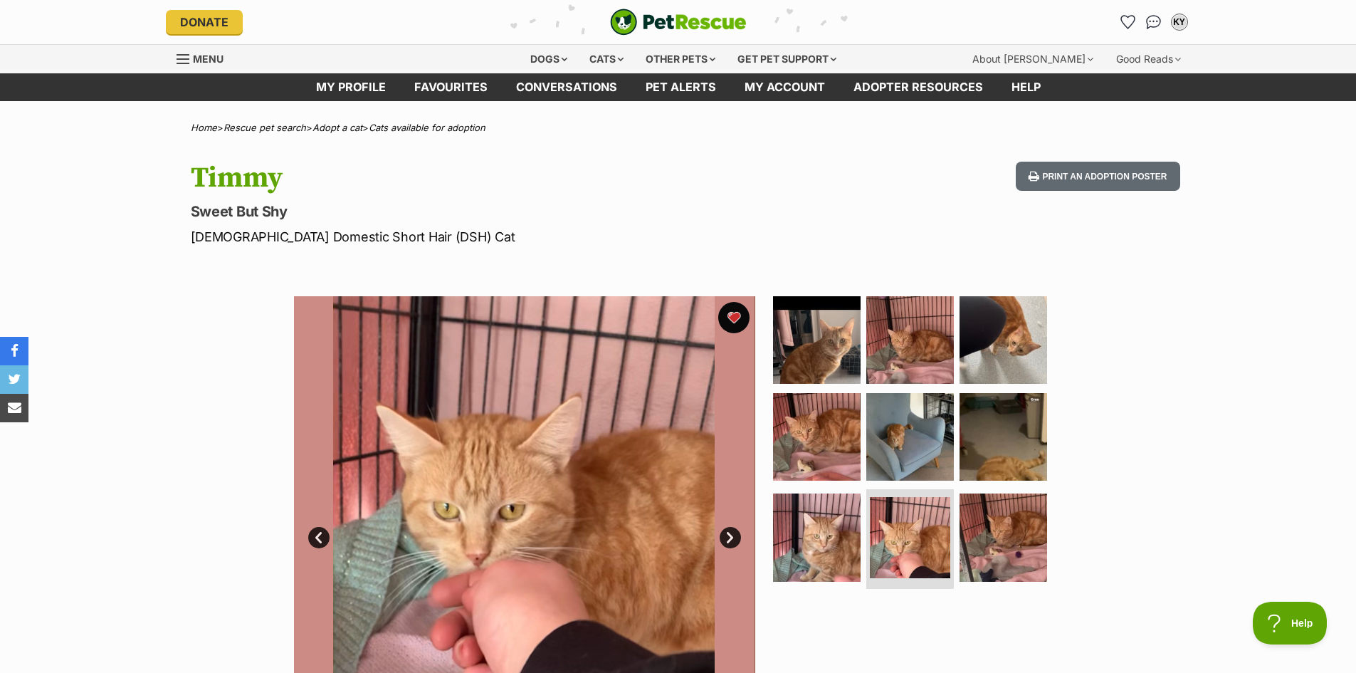
click at [734, 316] on button "favourite" at bounding box center [733, 317] width 31 height 31
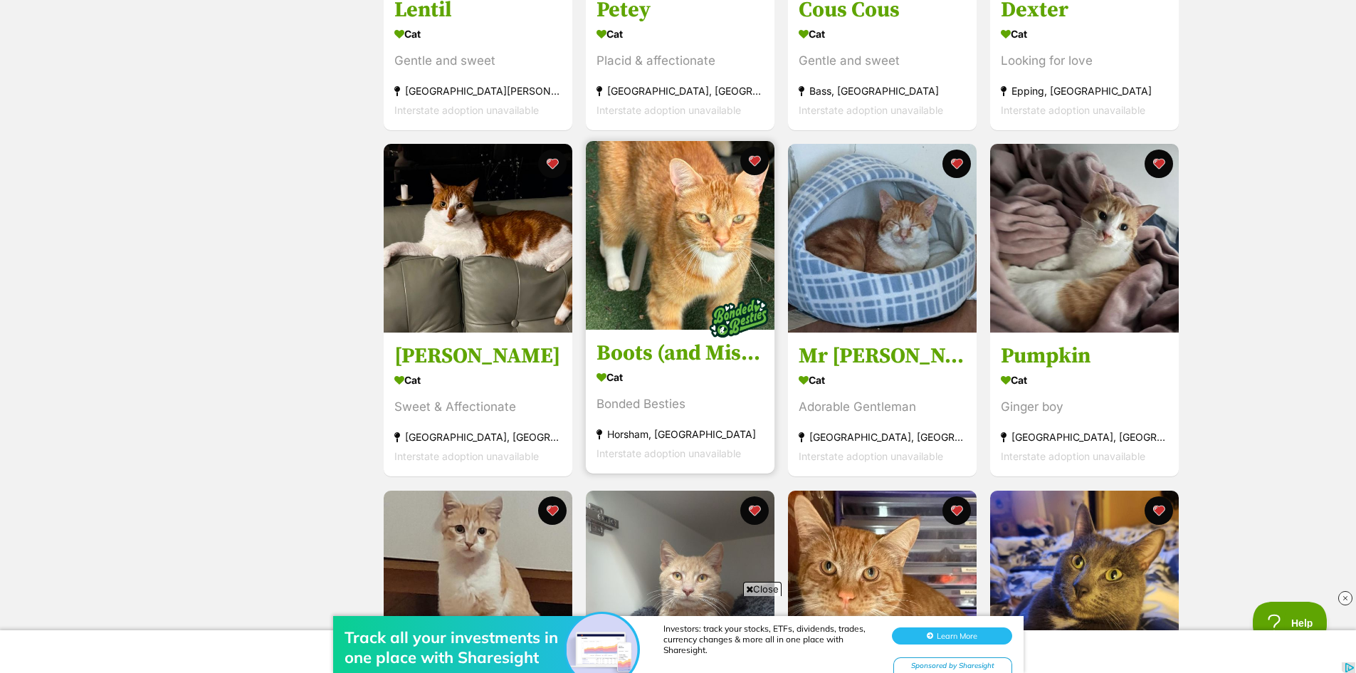
click at [642, 353] on h3 "Boots (and Missy)" at bounding box center [680, 353] width 167 height 27
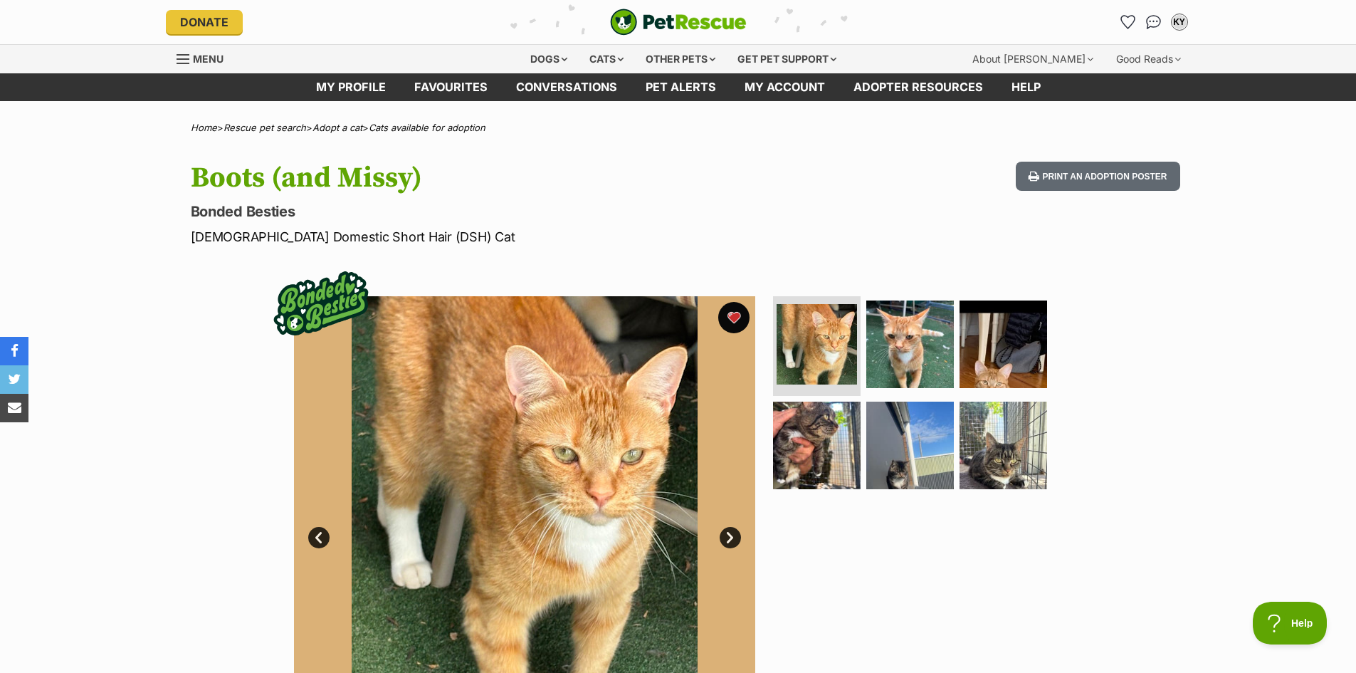
click at [740, 319] on button "favourite" at bounding box center [733, 317] width 31 height 31
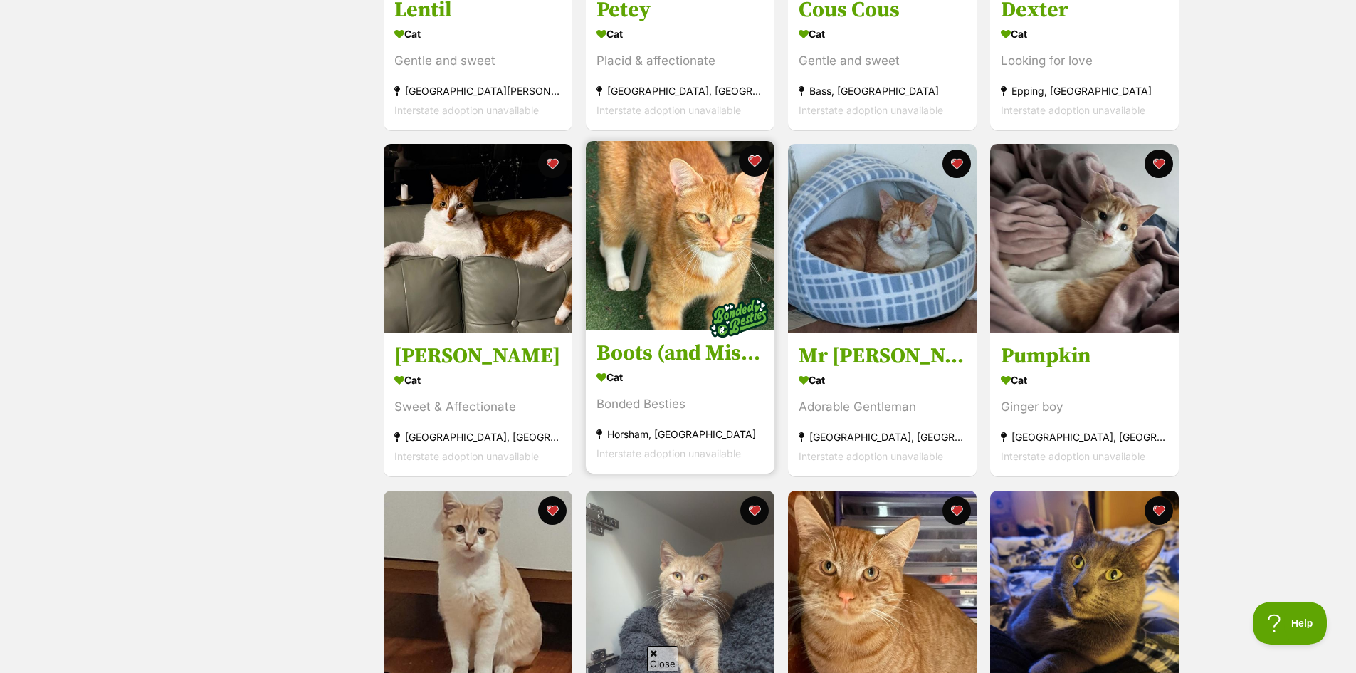
click at [755, 169] on button "favourite" at bounding box center [754, 160] width 31 height 31
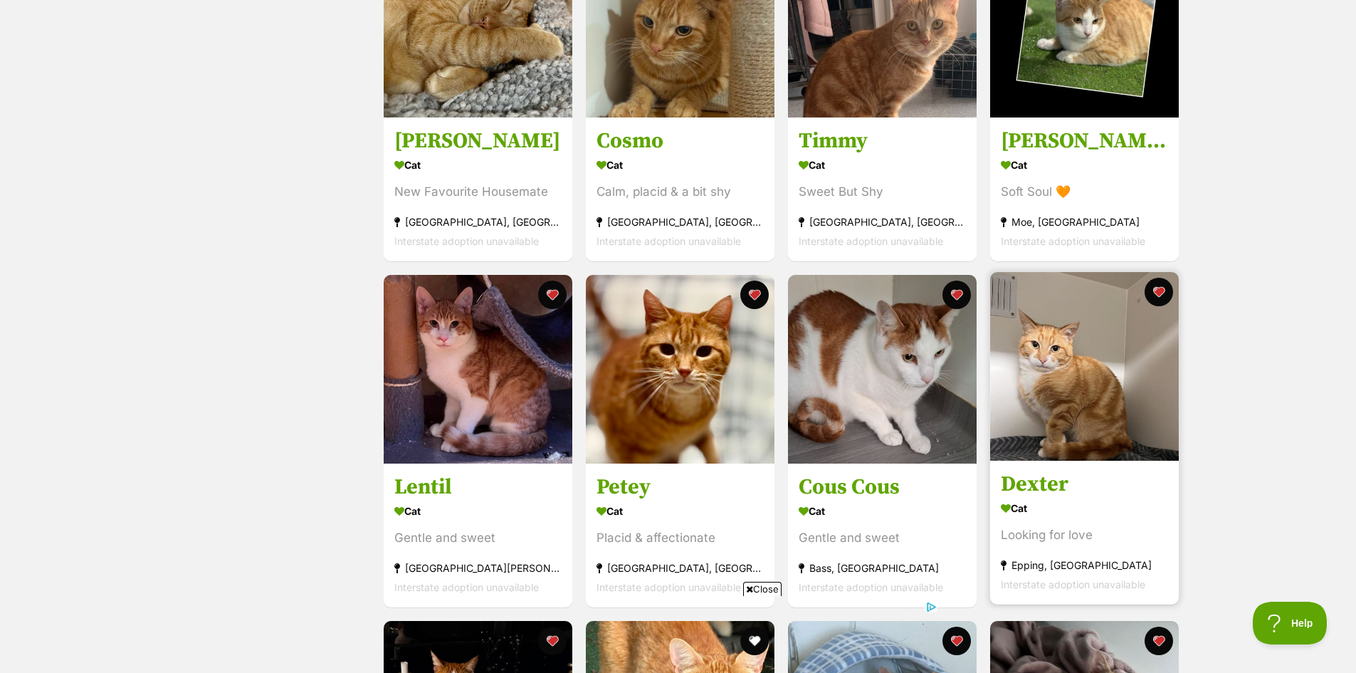
scroll to position [593, 0]
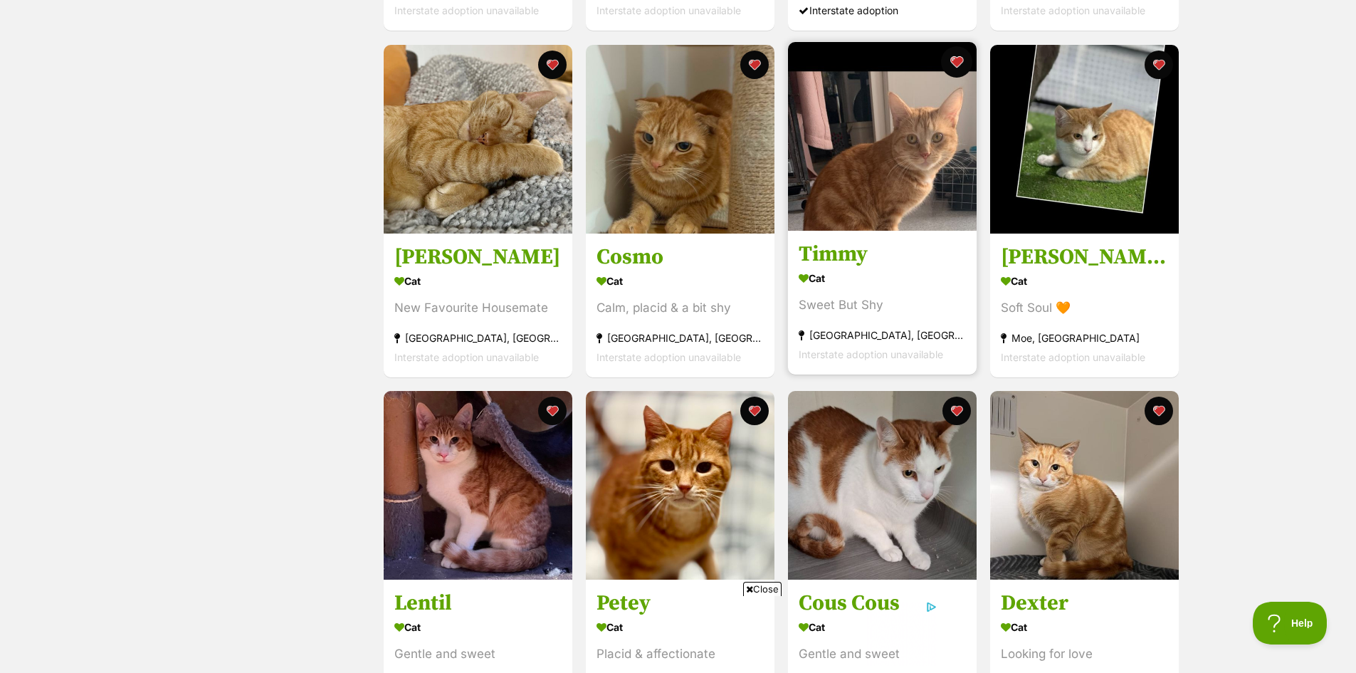
click at [961, 58] on button "favourite" at bounding box center [956, 61] width 31 height 31
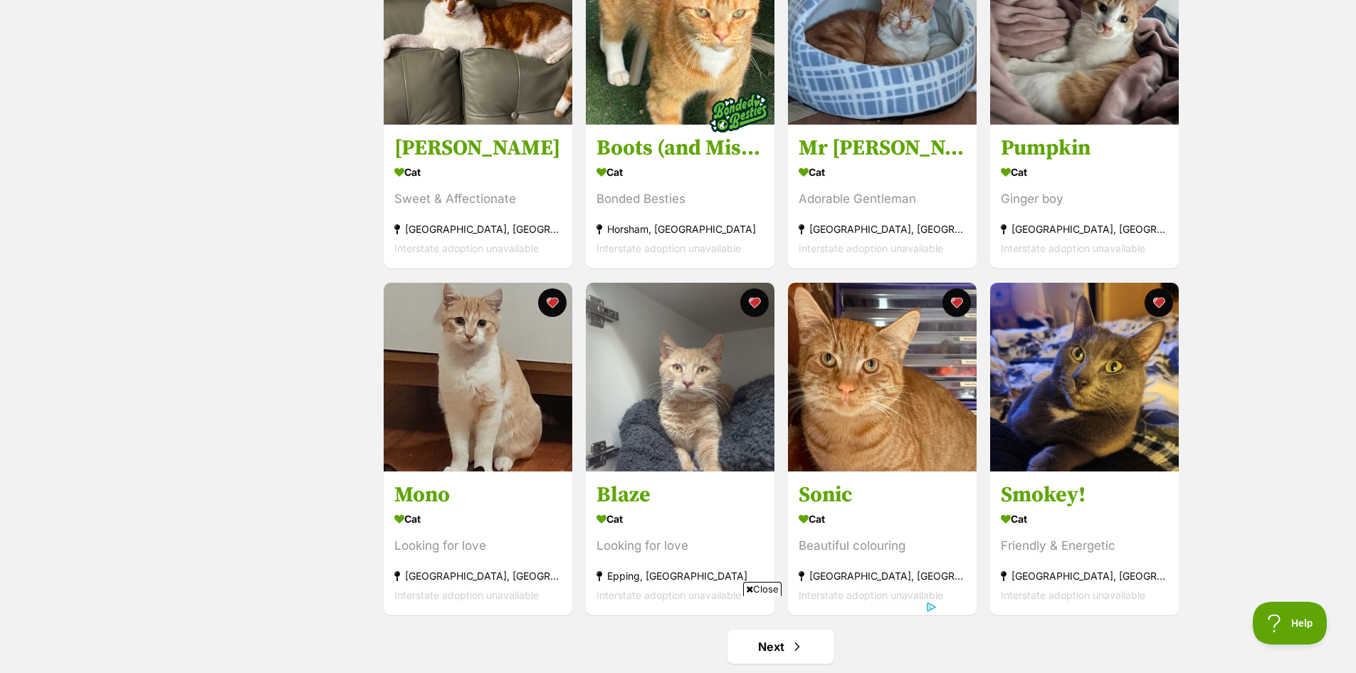
scroll to position [1542, 0]
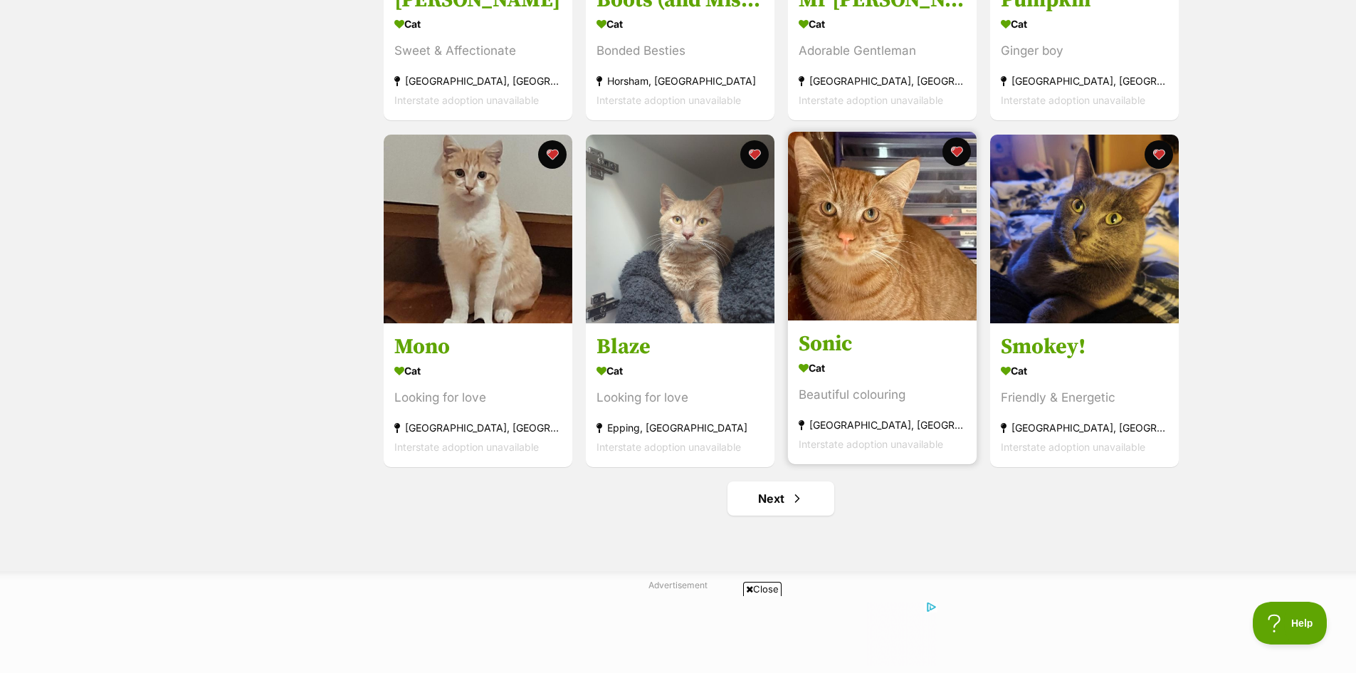
click at [894, 347] on h3 "Sonic" at bounding box center [882, 343] width 167 height 27
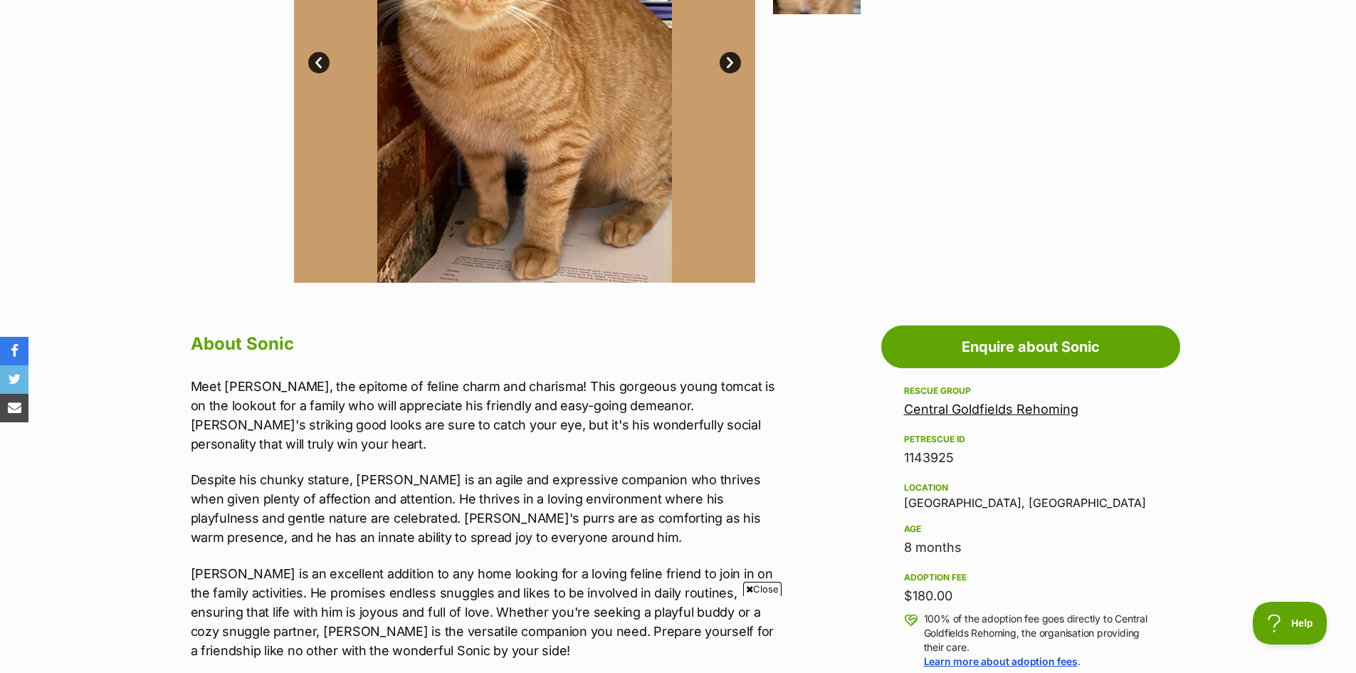
scroll to position [119, 0]
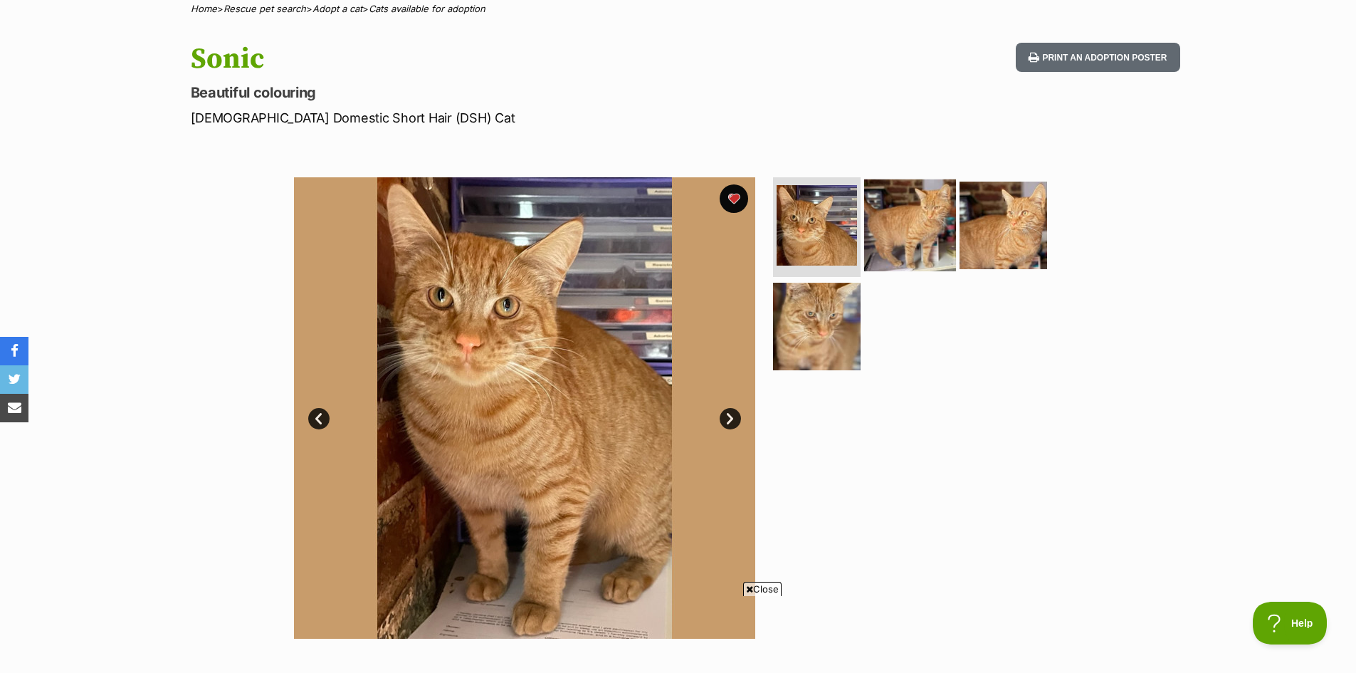
click at [914, 257] on img at bounding box center [910, 225] width 92 height 92
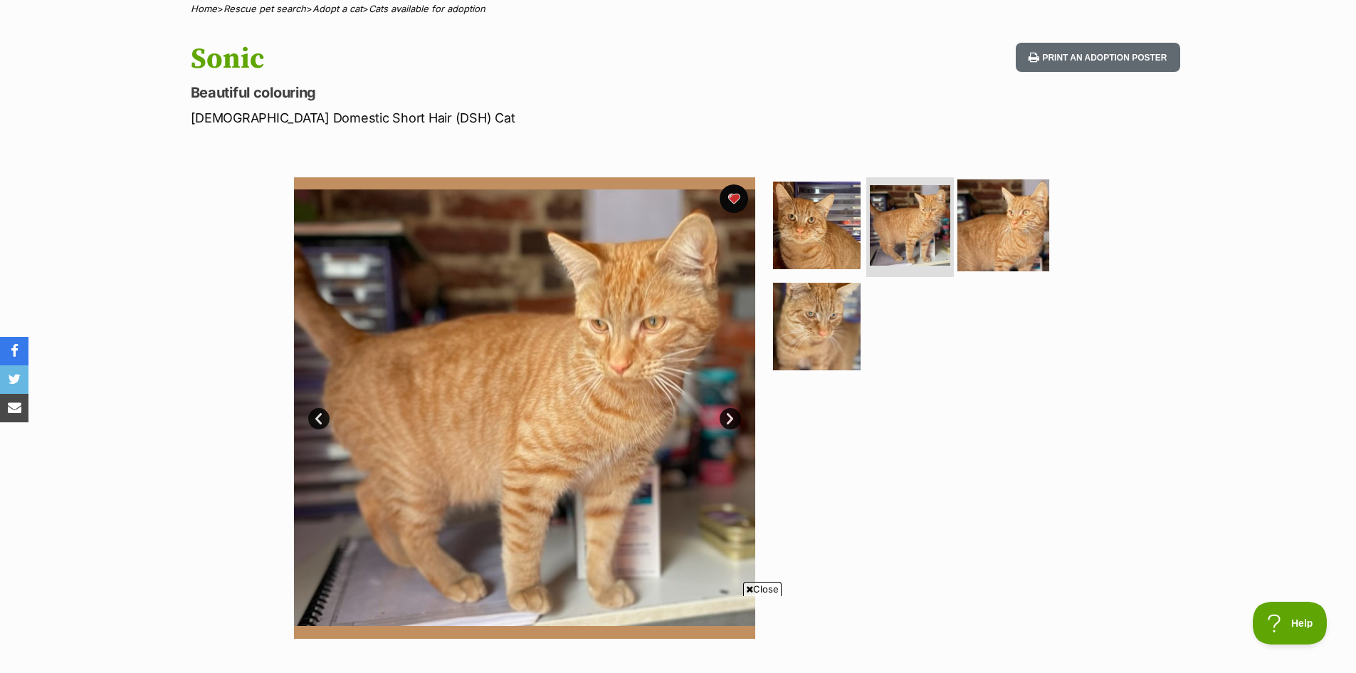
click at [1002, 233] on img at bounding box center [1004, 225] width 92 height 92
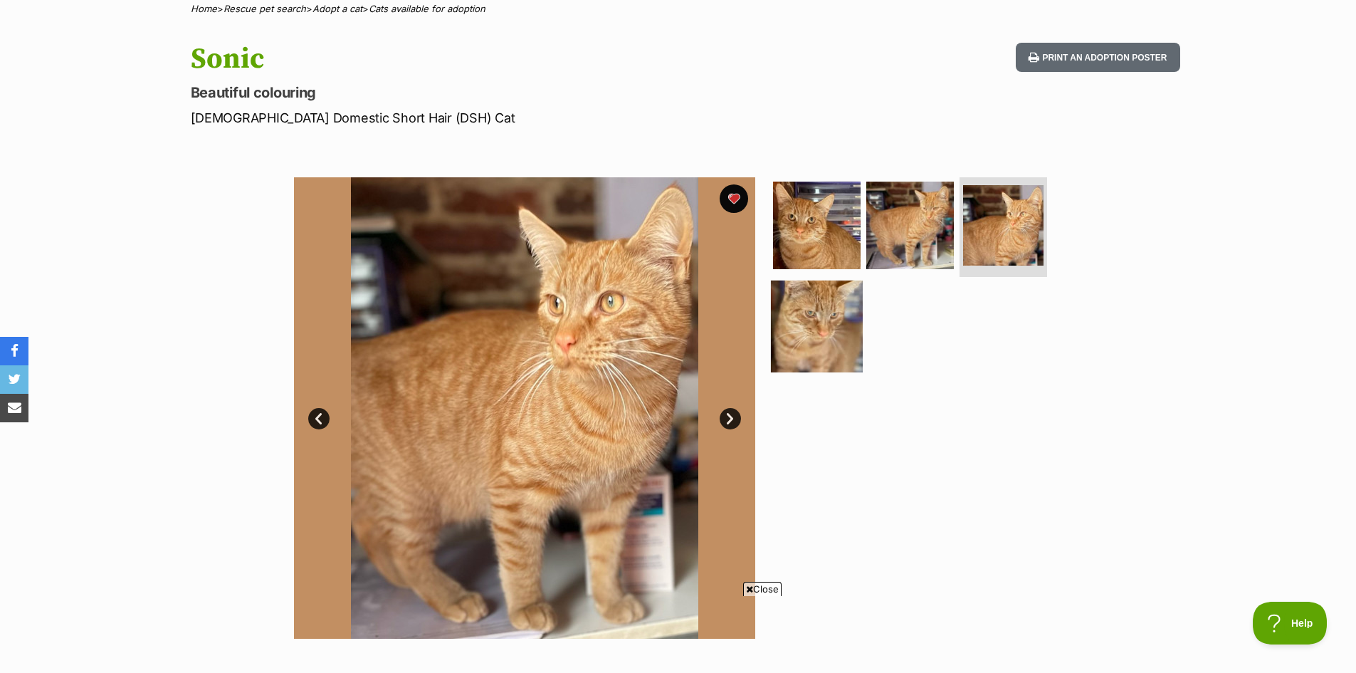
click at [817, 323] on img at bounding box center [817, 326] width 92 height 92
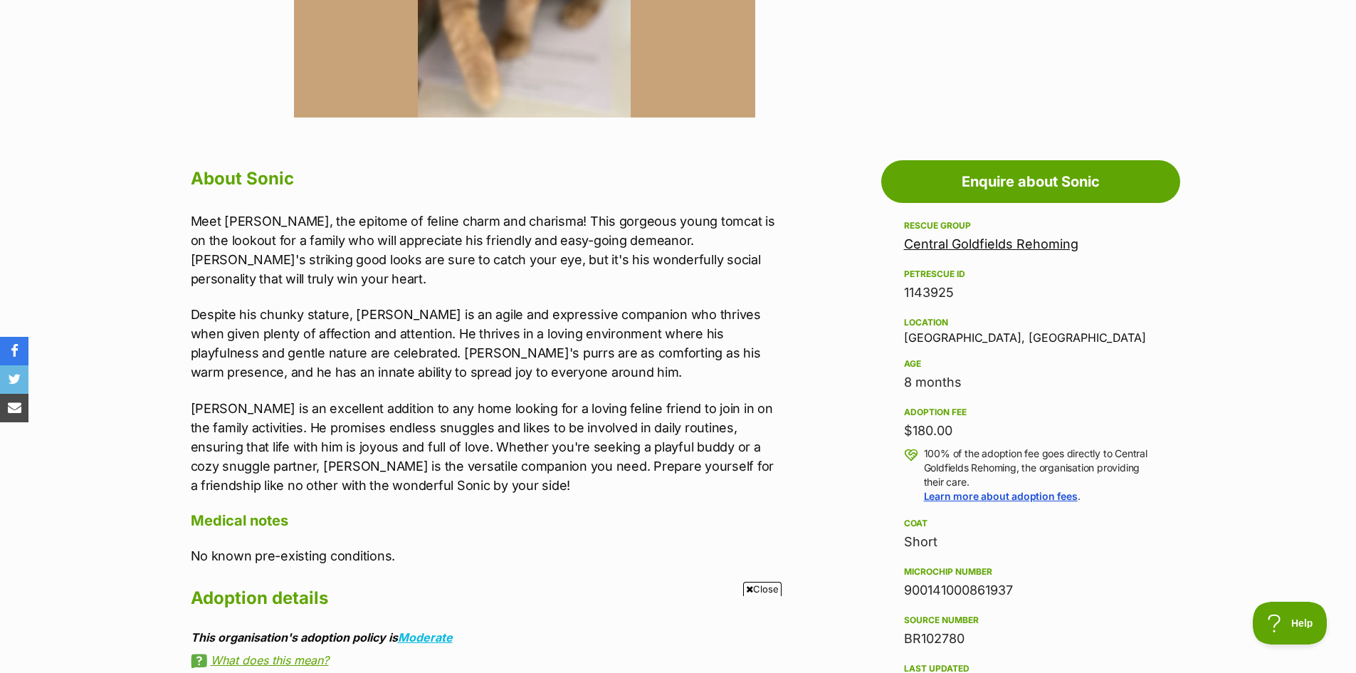
scroll to position [831, 0]
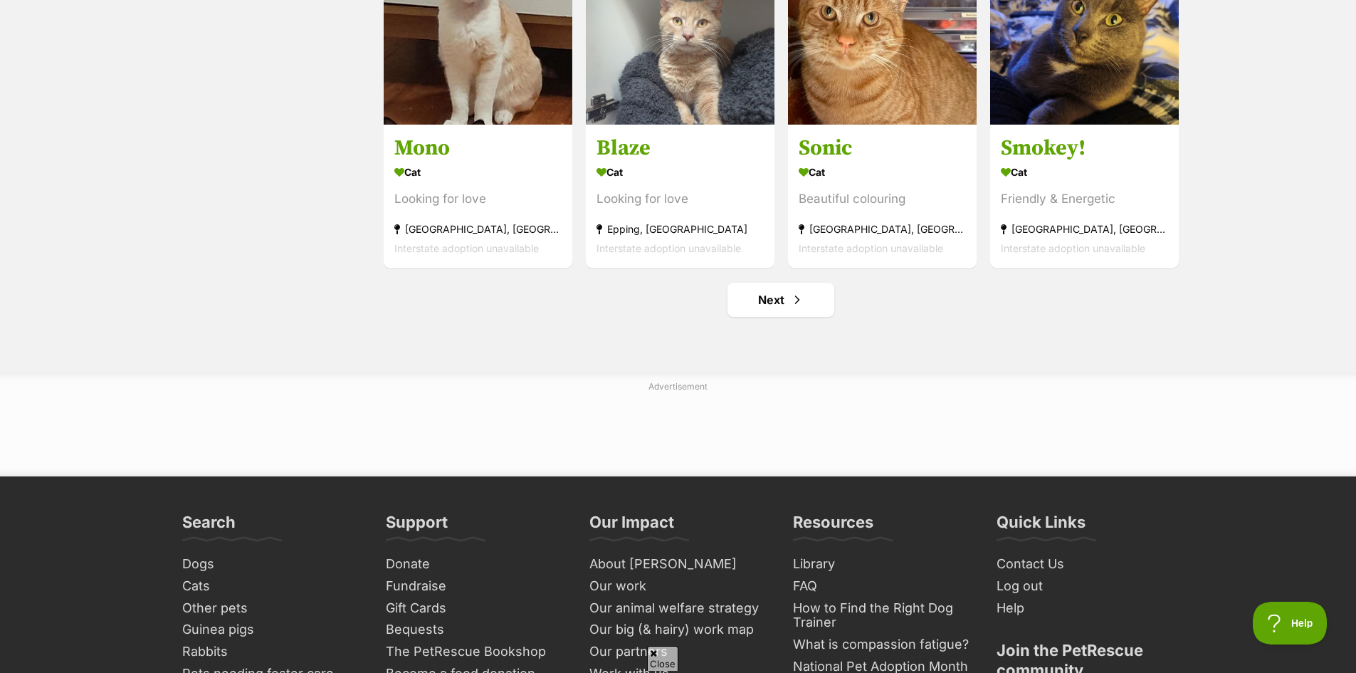
scroll to position [1779, 0]
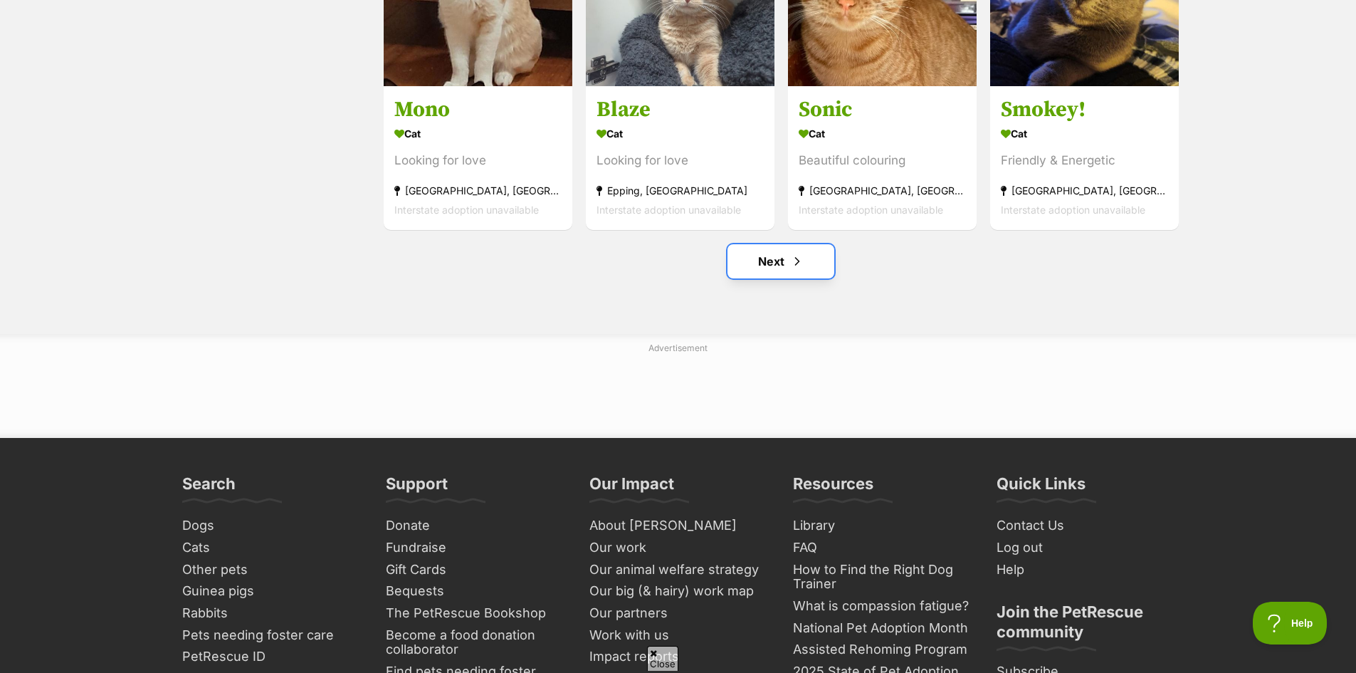
click at [768, 267] on link "Next" at bounding box center [781, 261] width 107 height 34
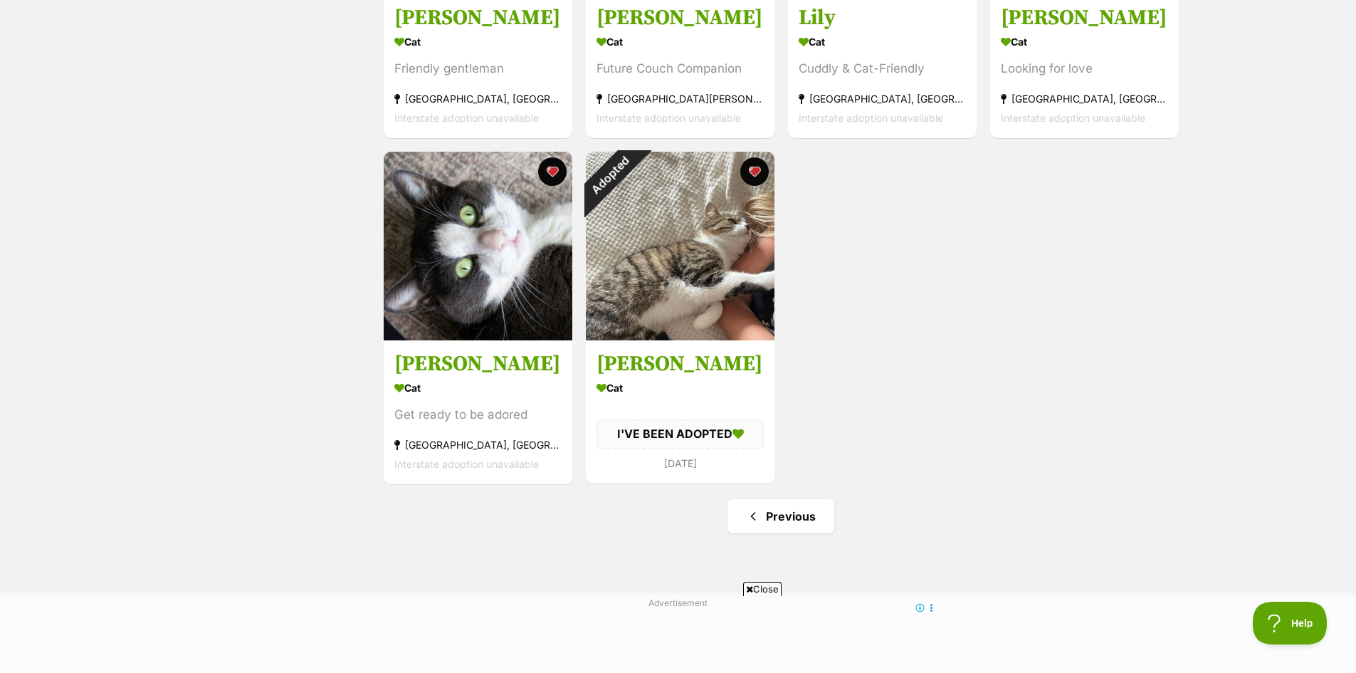
scroll to position [1187, 0]
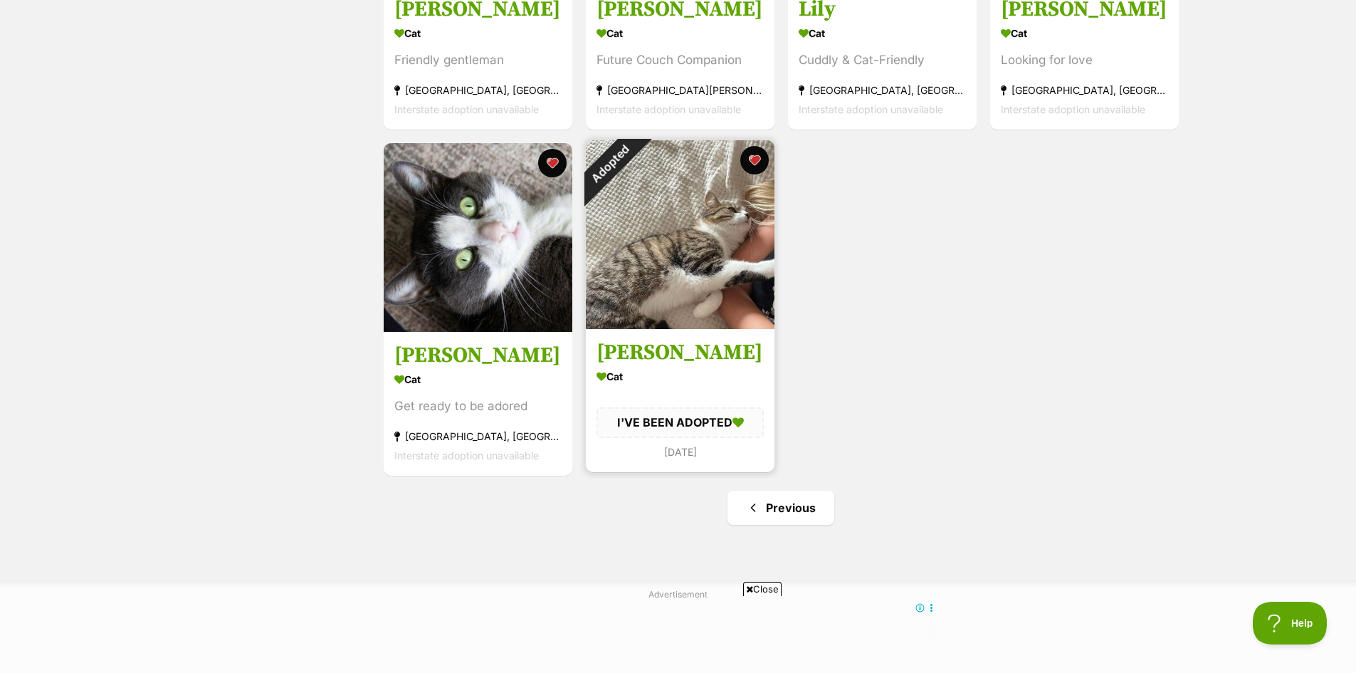
click at [734, 342] on h3 "[PERSON_NAME]" at bounding box center [680, 353] width 167 height 27
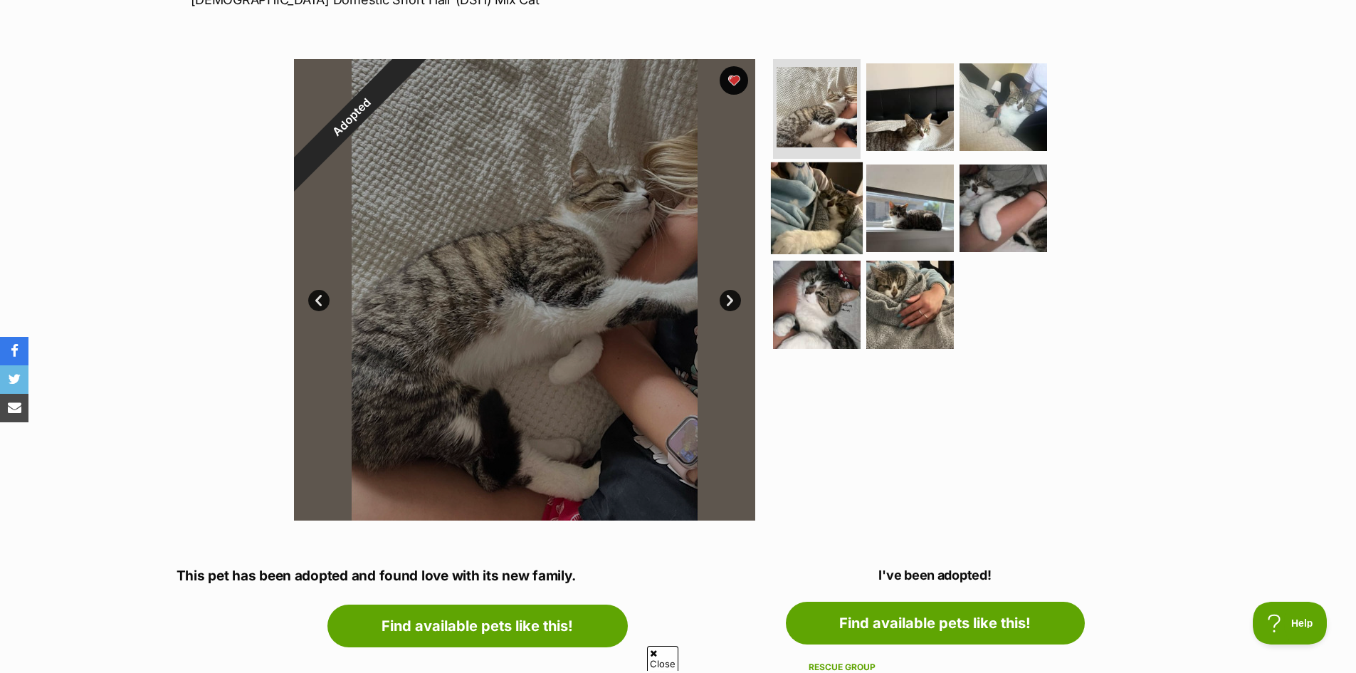
click at [835, 225] on img at bounding box center [817, 208] width 92 height 92
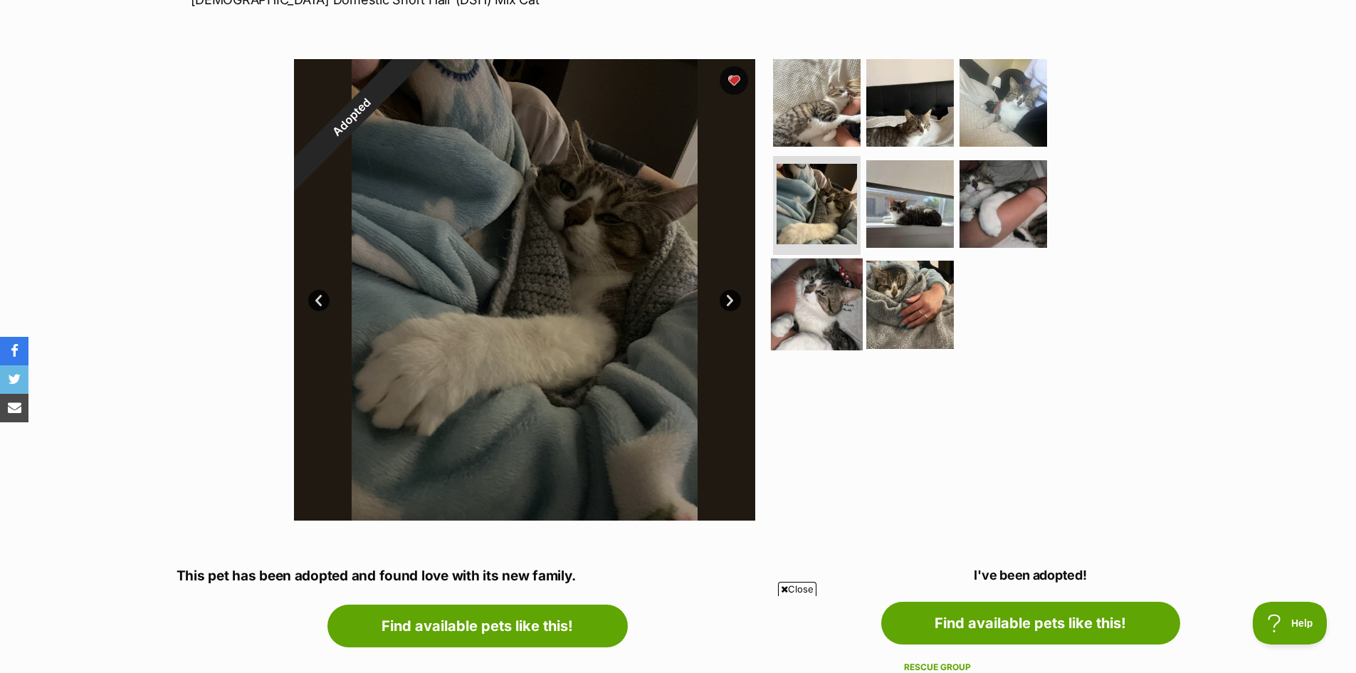
click at [843, 306] on img at bounding box center [817, 304] width 92 height 92
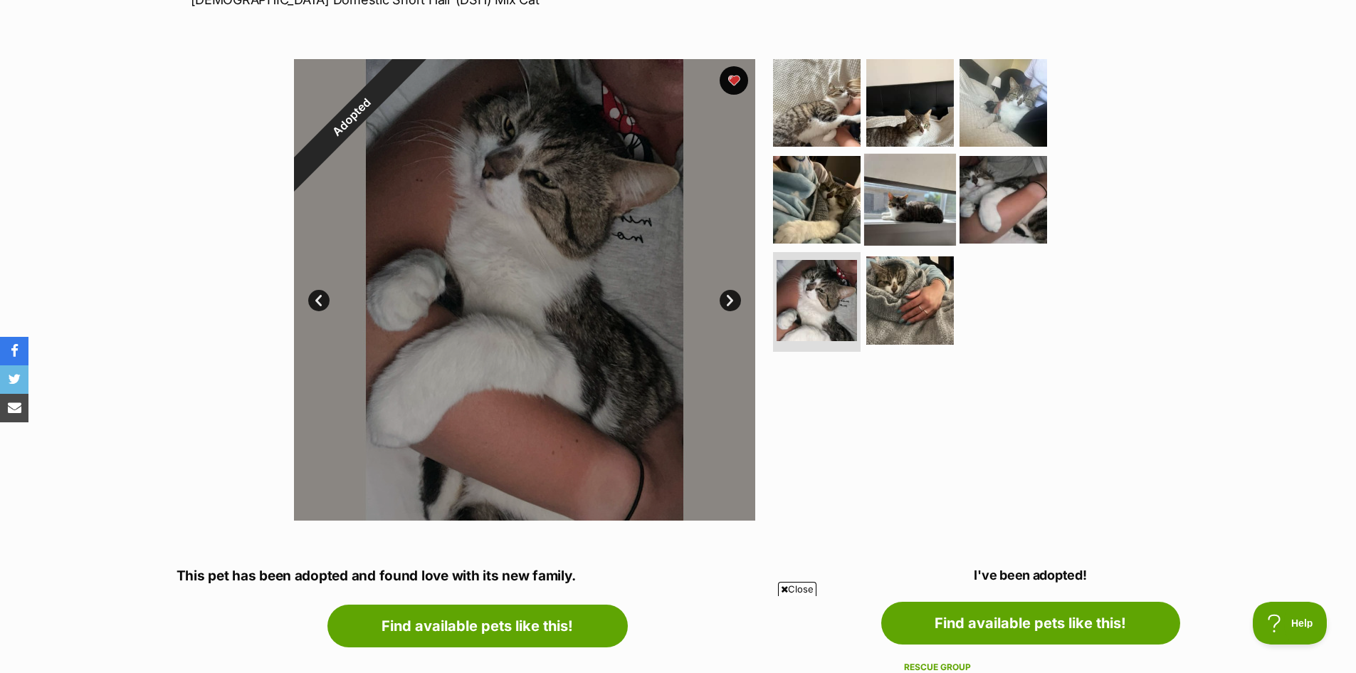
click at [910, 217] on img at bounding box center [910, 199] width 92 height 92
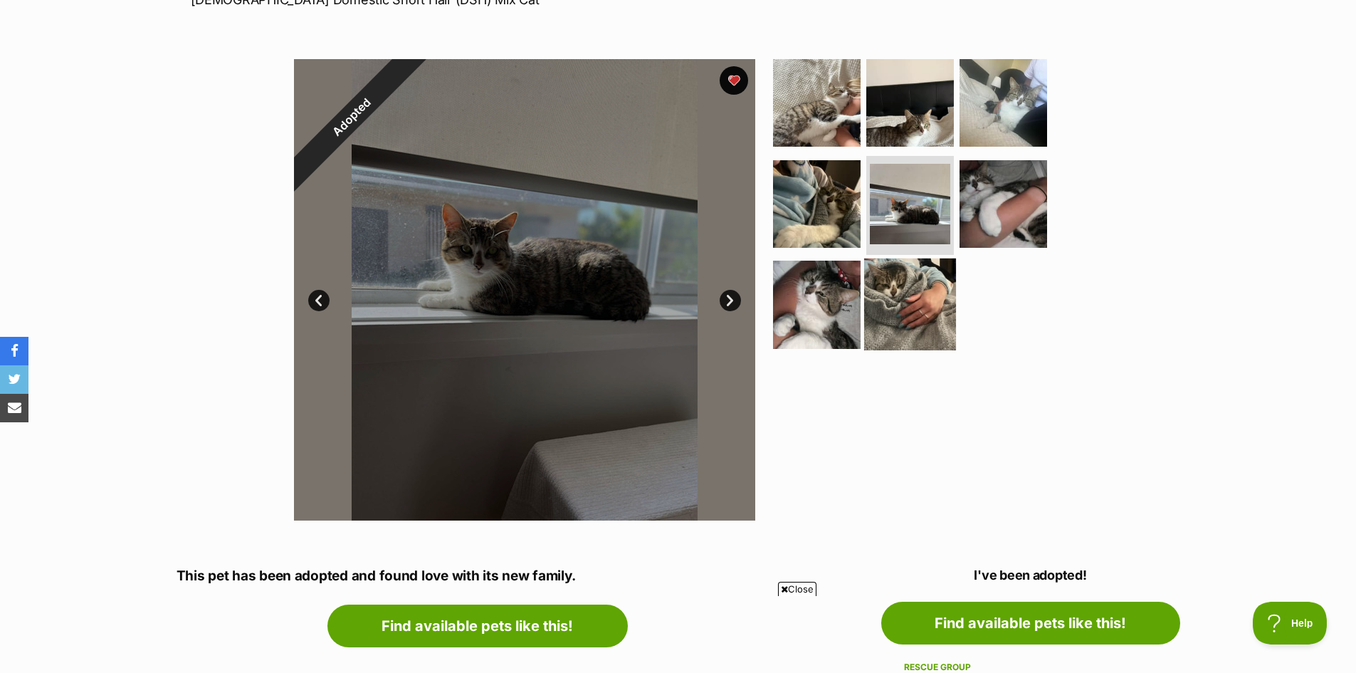
click at [912, 299] on img at bounding box center [910, 304] width 92 height 92
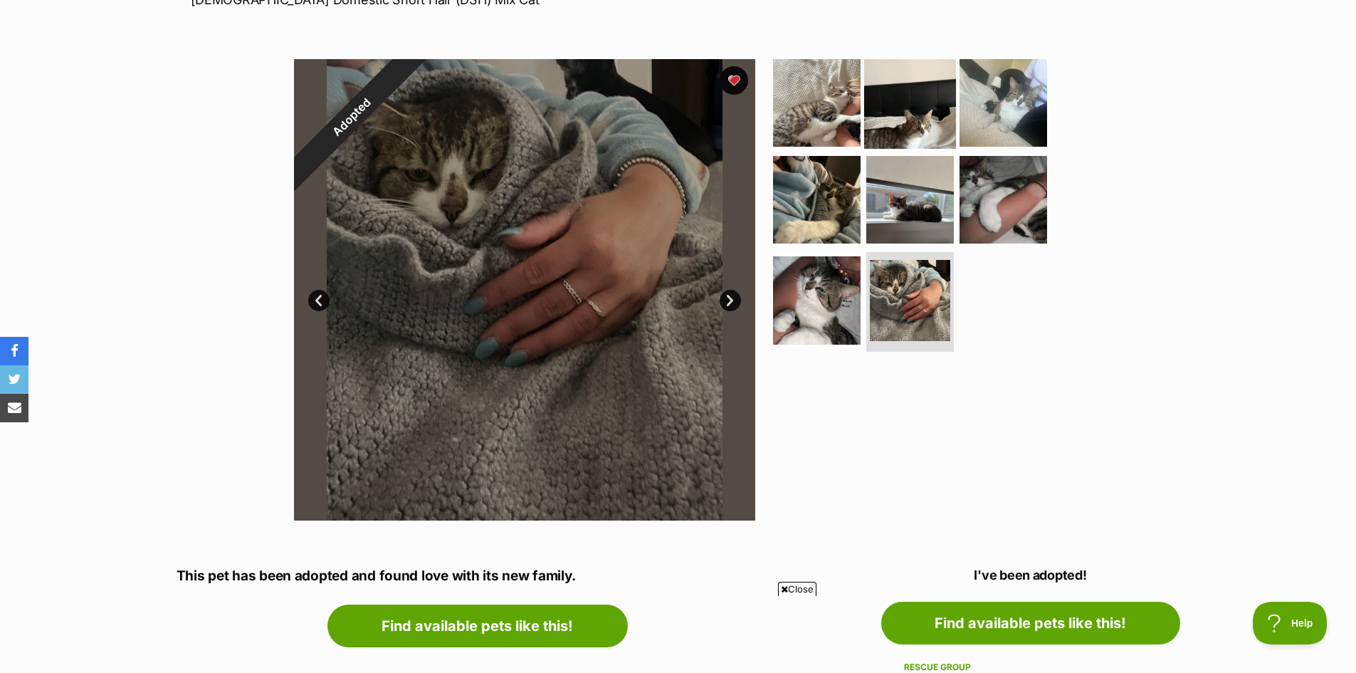
click at [914, 127] on img at bounding box center [910, 103] width 92 height 92
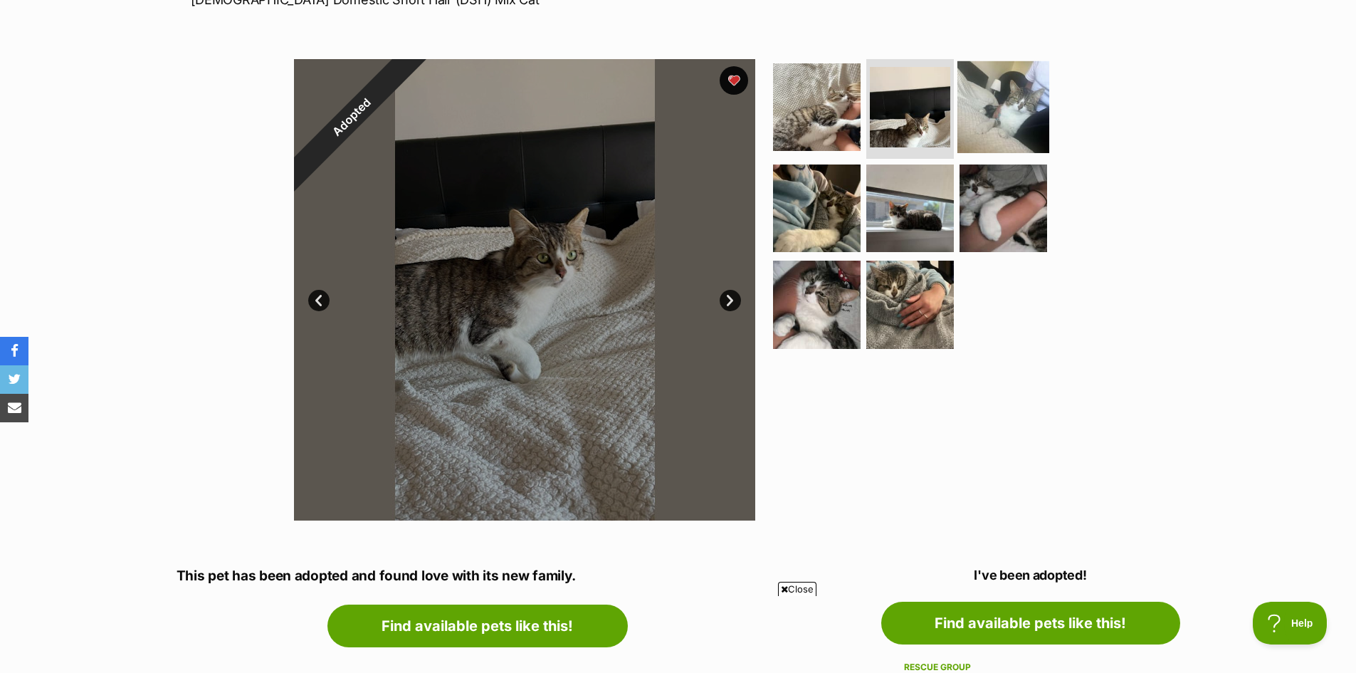
click at [995, 126] on img at bounding box center [1004, 107] width 92 height 92
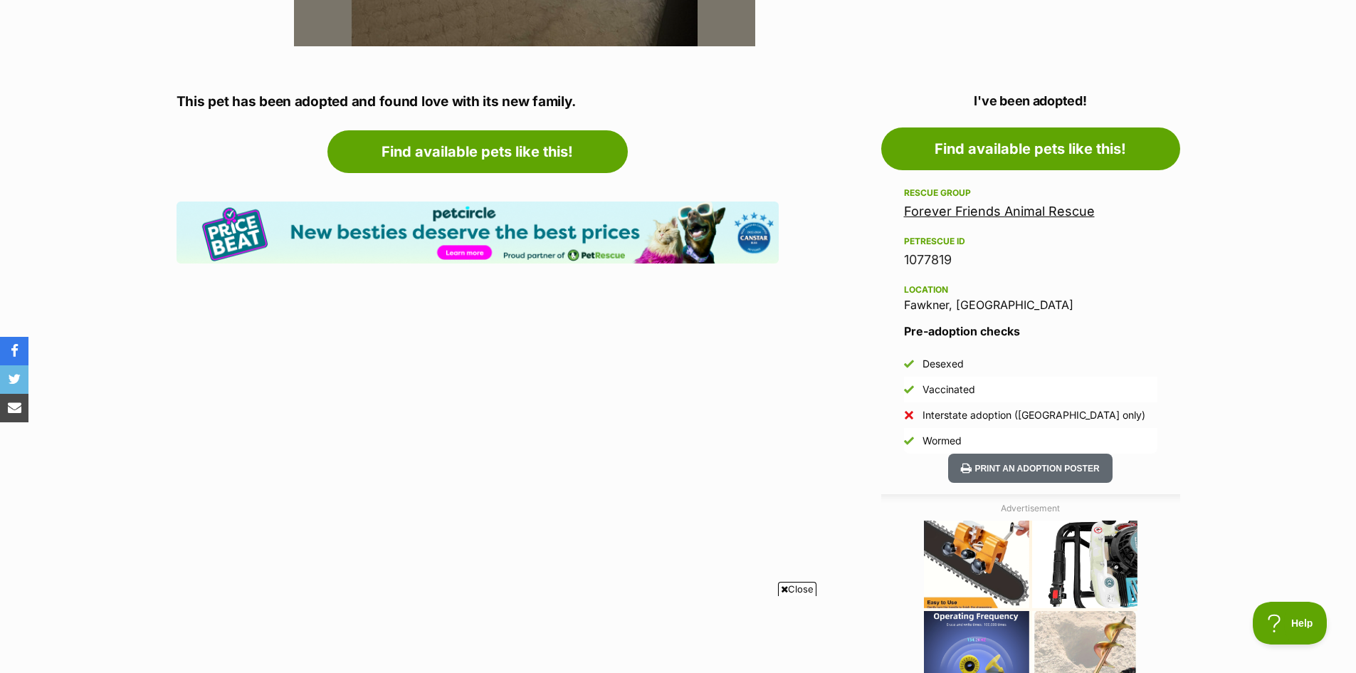
scroll to position [712, 0]
click at [1063, 215] on link "Forever Friends Animal Rescue" at bounding box center [999, 210] width 191 height 15
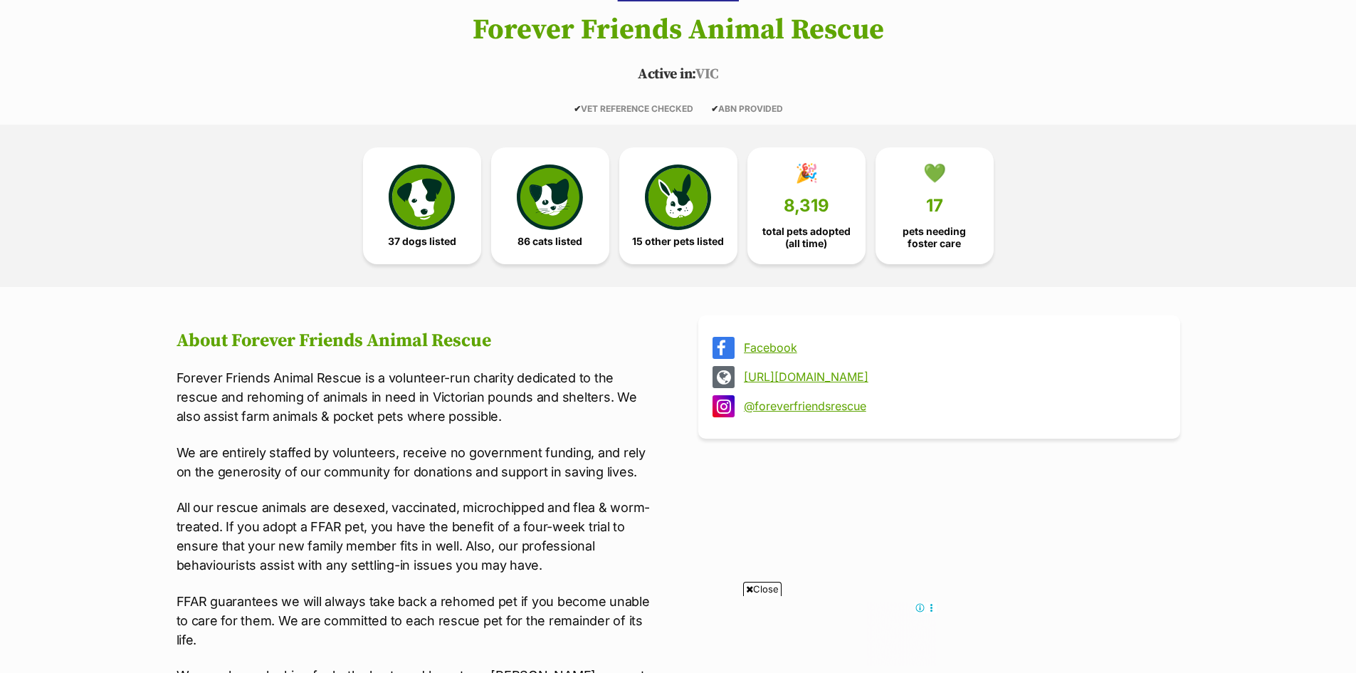
scroll to position [237, 0]
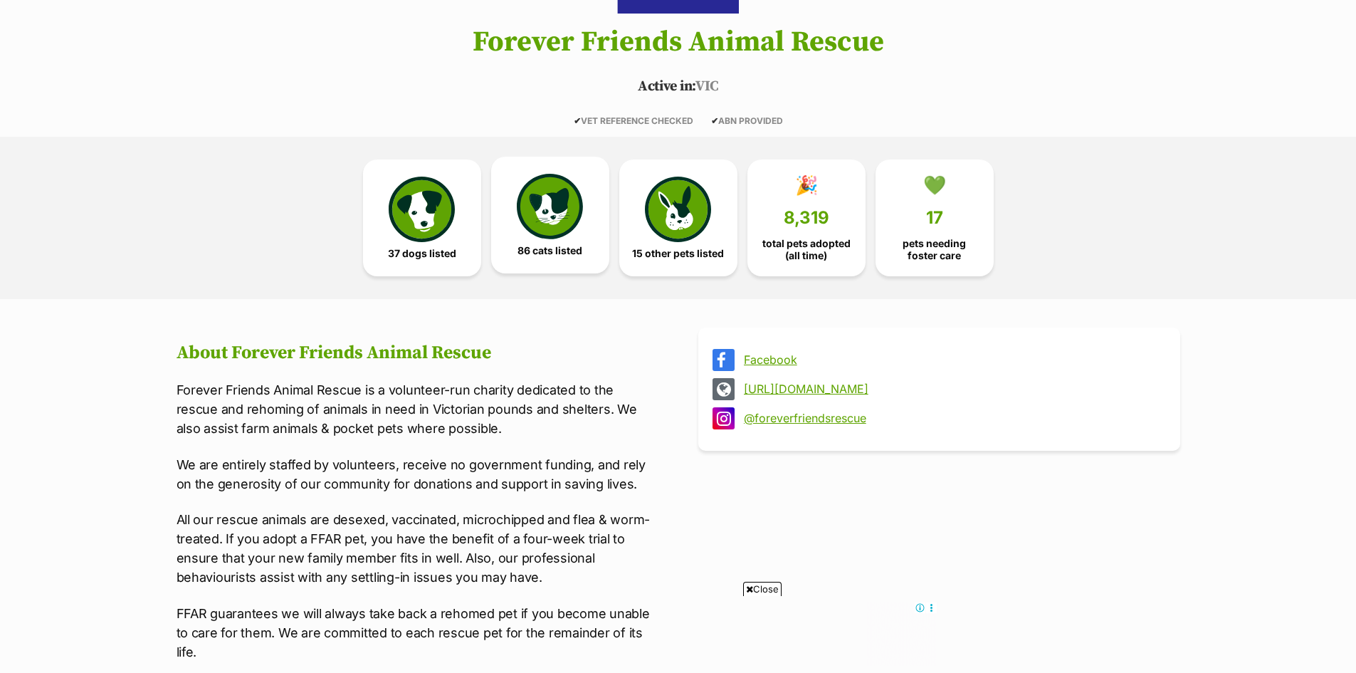
click at [591, 261] on link "86 cats listed" at bounding box center [550, 215] width 118 height 117
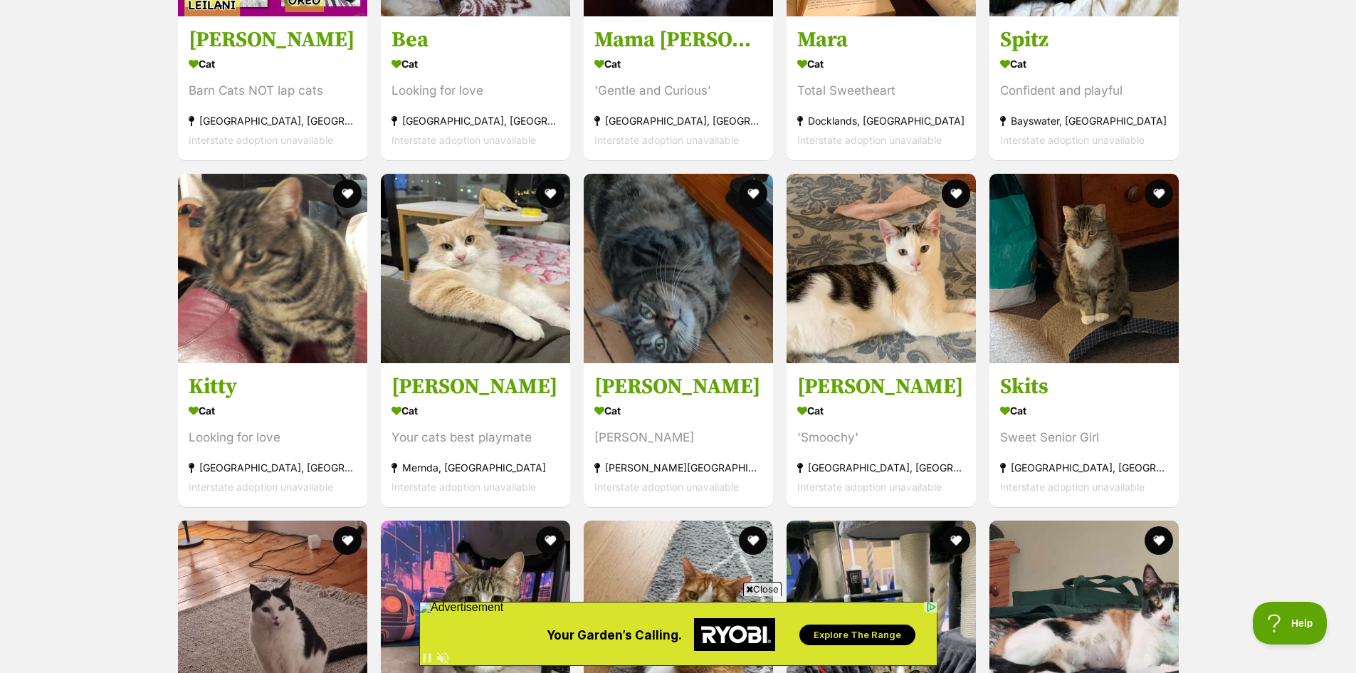
scroll to position [3645, 0]
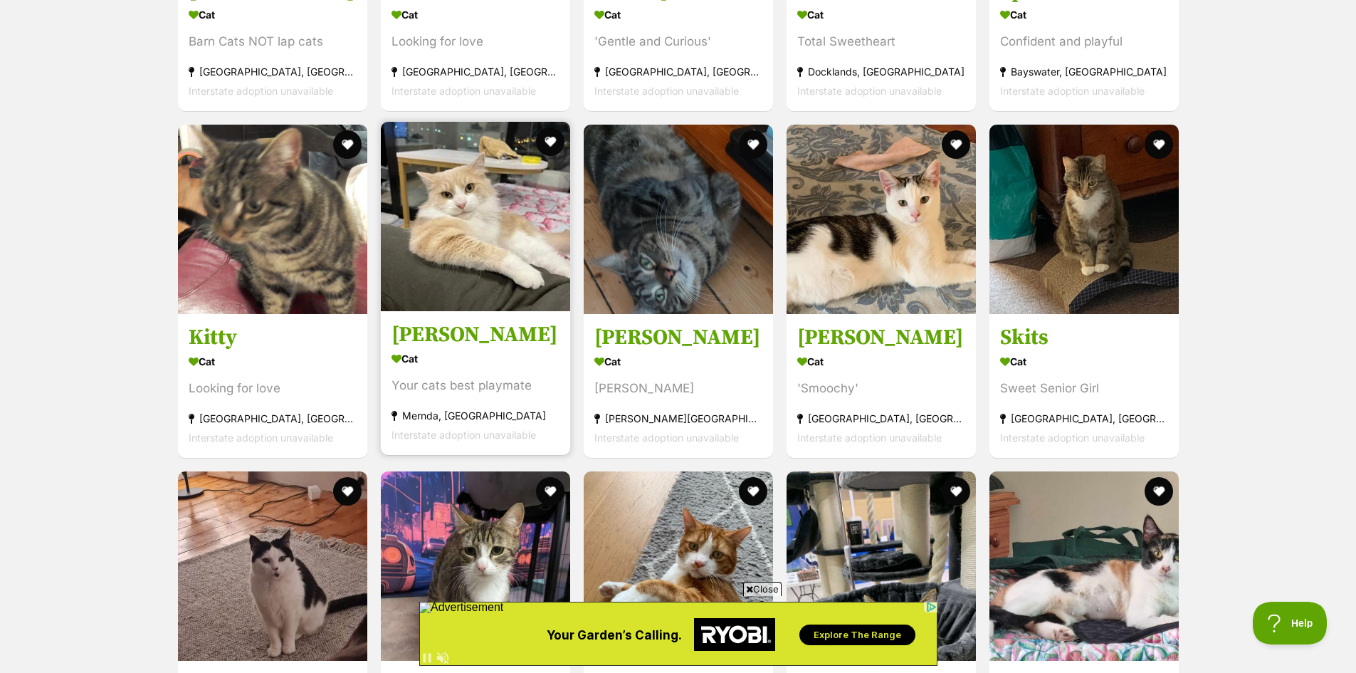
click at [503, 242] on img at bounding box center [475, 216] width 189 height 189
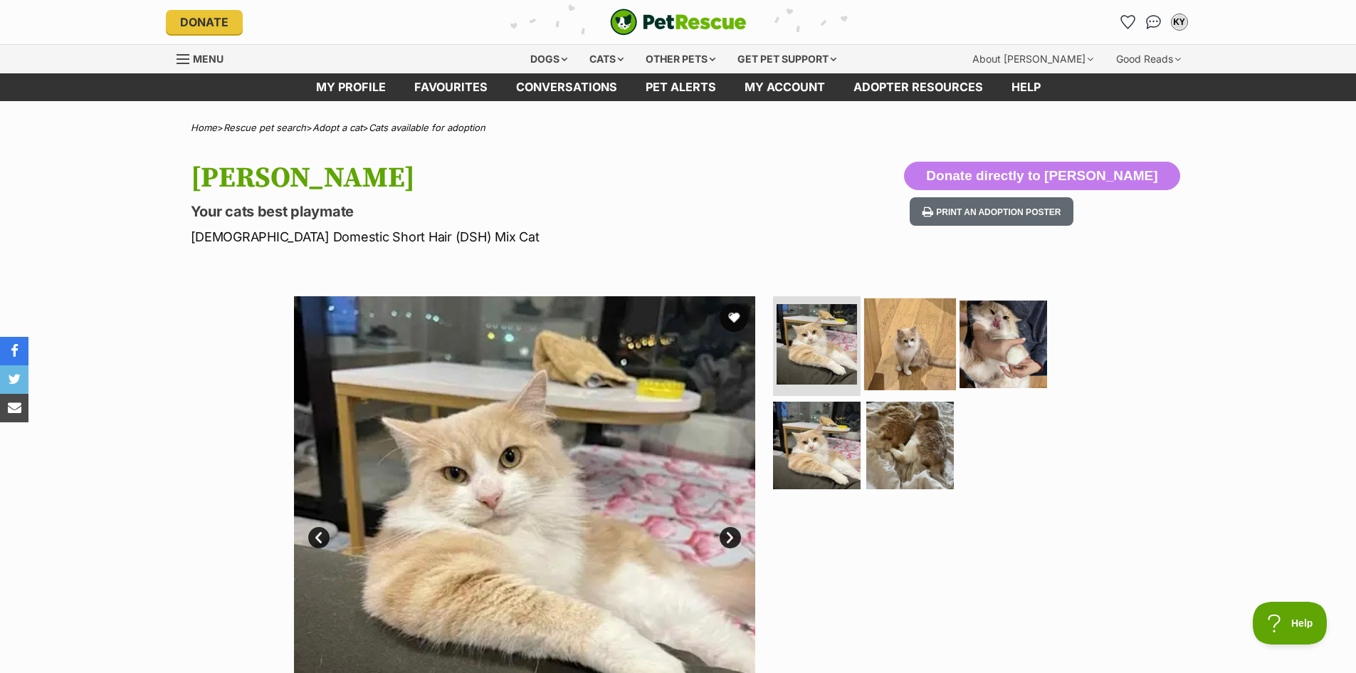
click at [904, 326] on img at bounding box center [910, 344] width 92 height 92
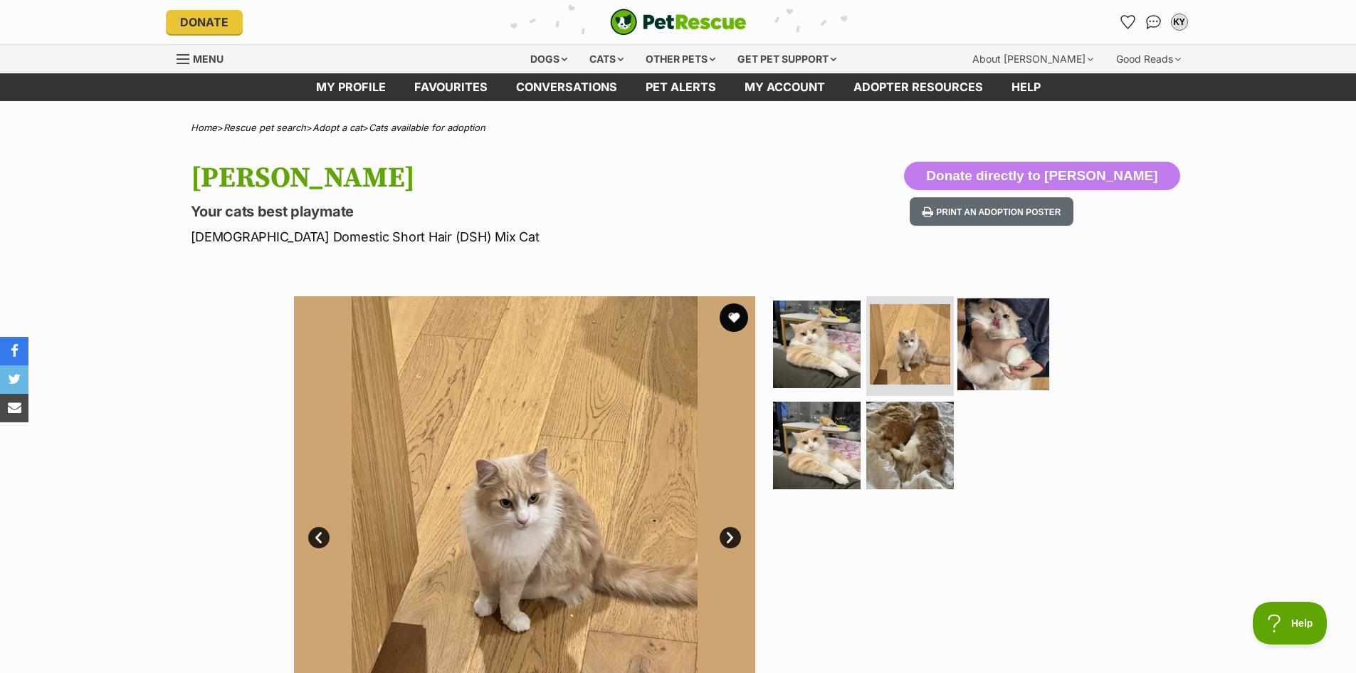
click at [1003, 339] on img at bounding box center [1004, 344] width 92 height 92
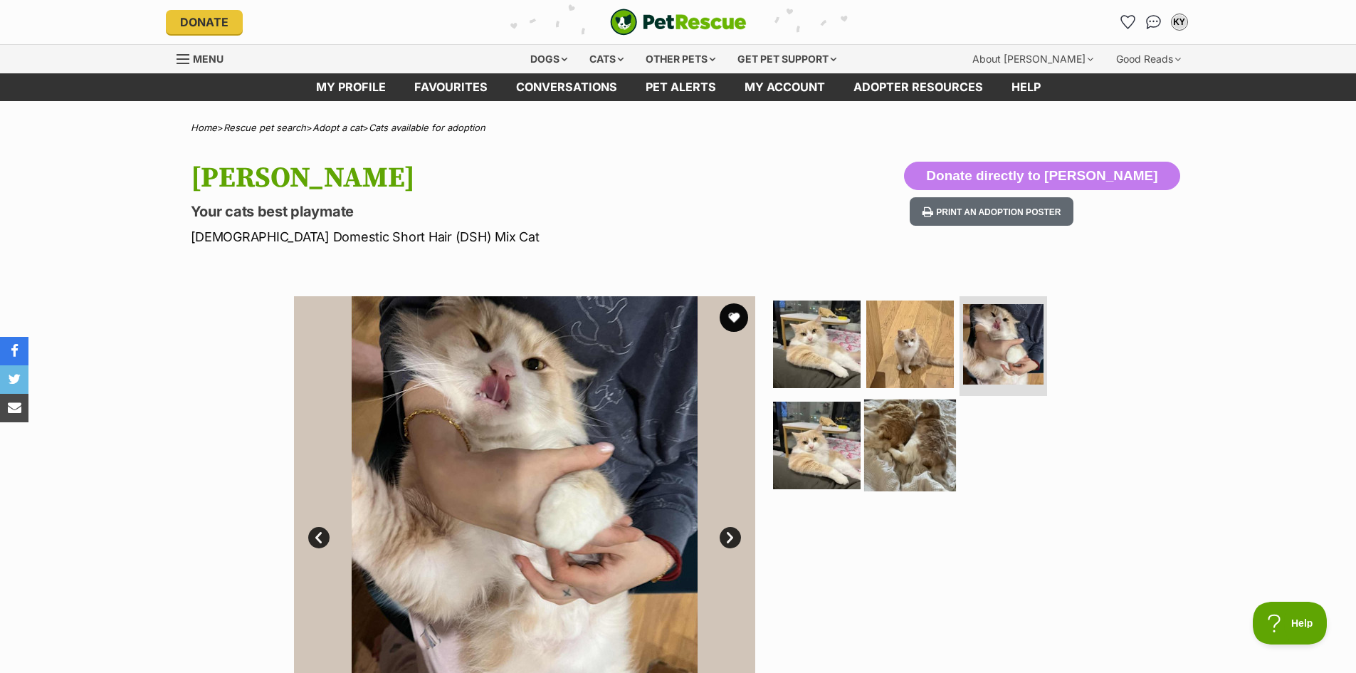
click at [928, 432] on img at bounding box center [910, 445] width 92 height 92
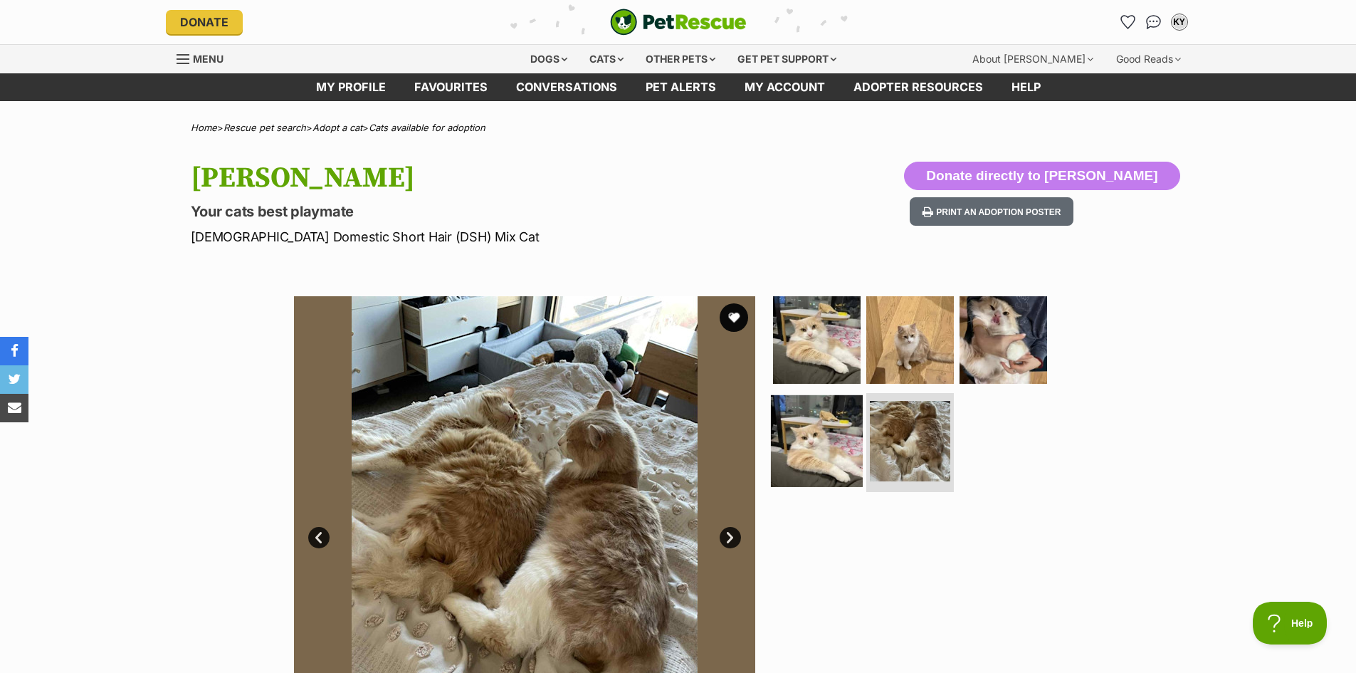
click at [828, 430] on img at bounding box center [817, 440] width 92 height 92
